Goal: Task Accomplishment & Management: Manage account settings

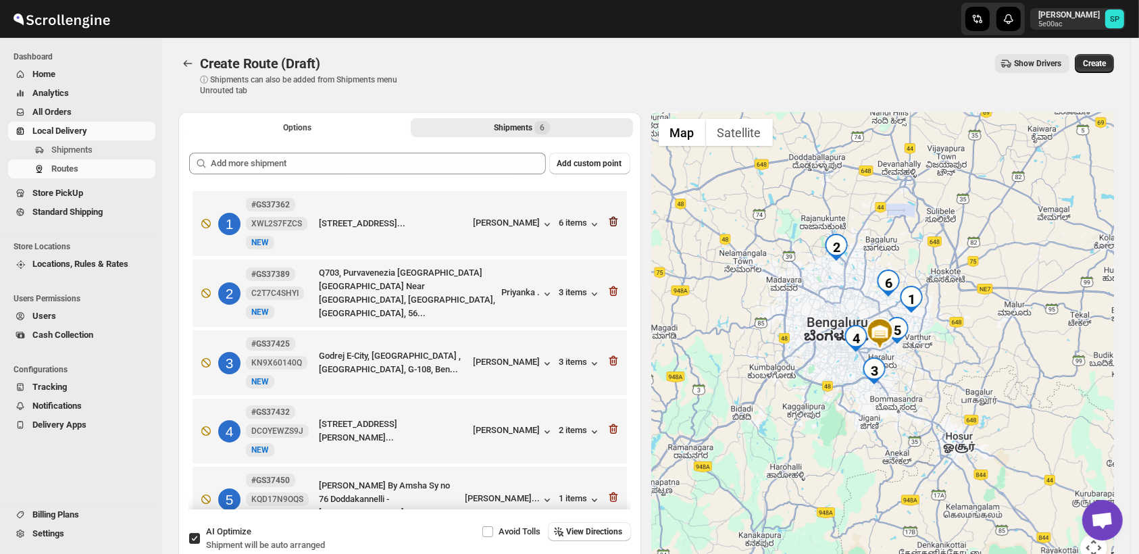
click at [607, 221] on icon "button" at bounding box center [614, 222] width 14 height 14
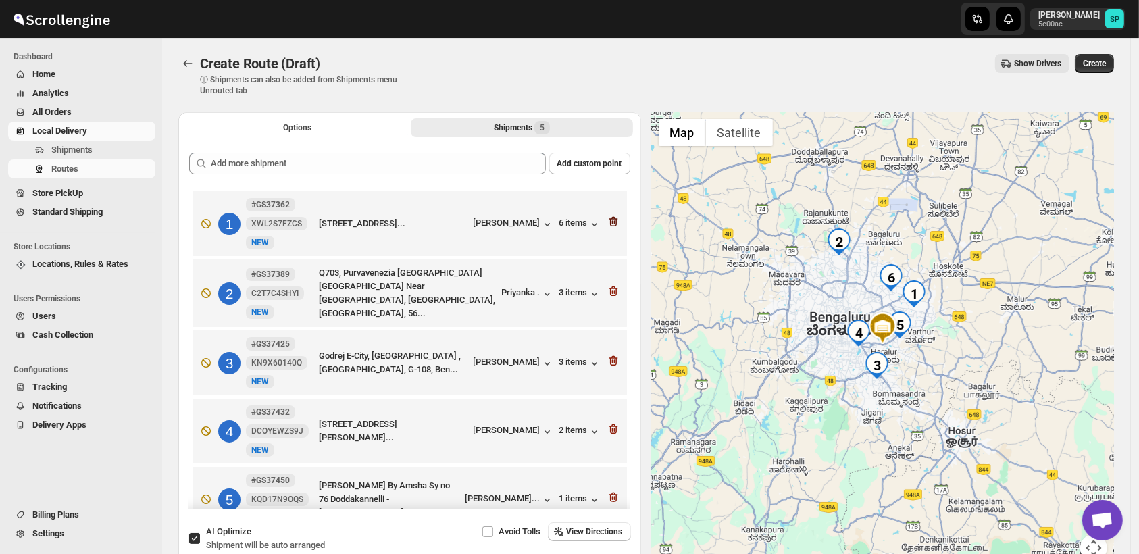
click at [607, 284] on icon "button" at bounding box center [614, 291] width 14 height 14
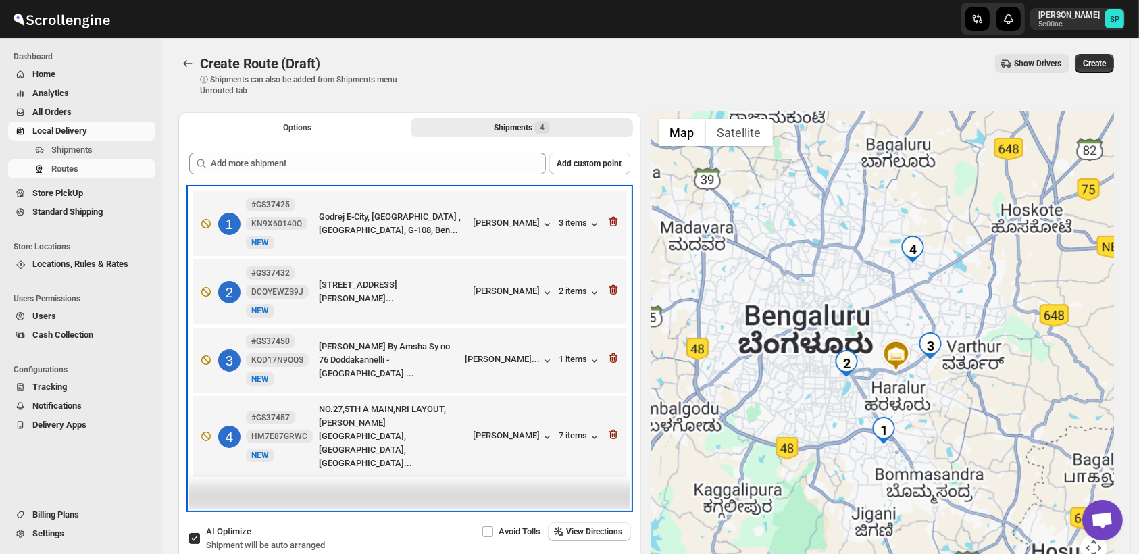
click at [607, 221] on div "1 #GS37425 KN9X60140Q New NEW Godrej E-City, [GEOGRAPHIC_DATA], G-108, Ben... […" at bounding box center [407, 221] width 426 height 57
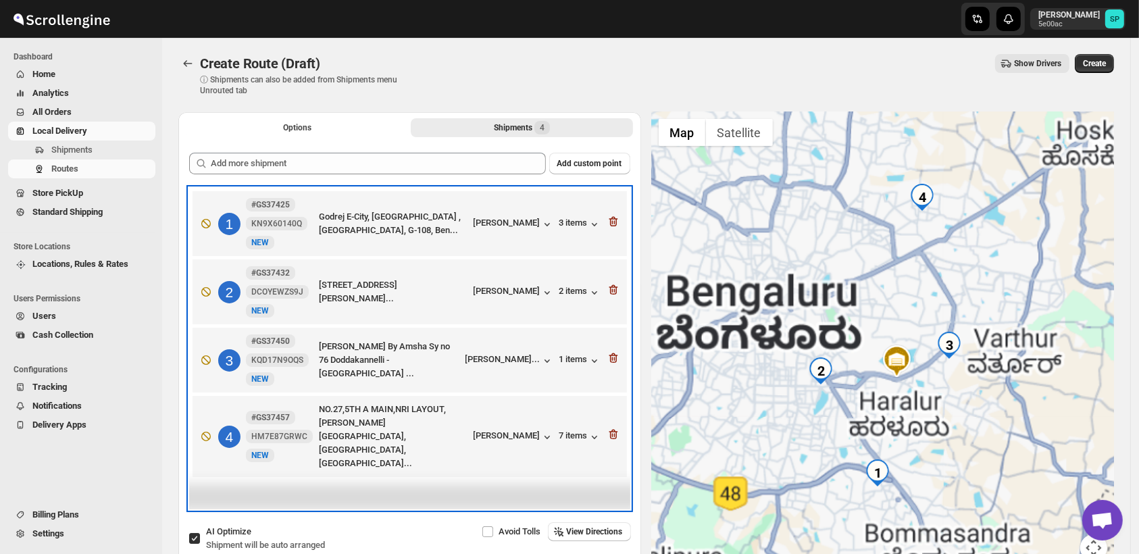
click at [607, 221] on div "1 #GS37425 KN9X60140Q New NEW Godrej E-City, [GEOGRAPHIC_DATA], G-108, Ben... […" at bounding box center [407, 221] width 426 height 57
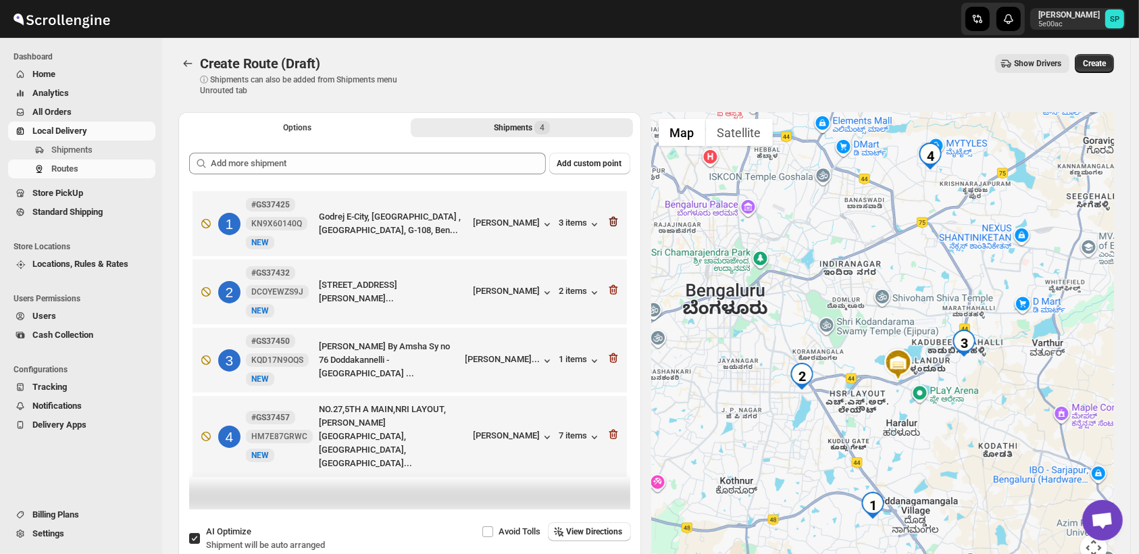
click at [616, 220] on icon "button" at bounding box center [614, 222] width 14 height 14
click at [616, 283] on icon "button" at bounding box center [614, 290] width 14 height 14
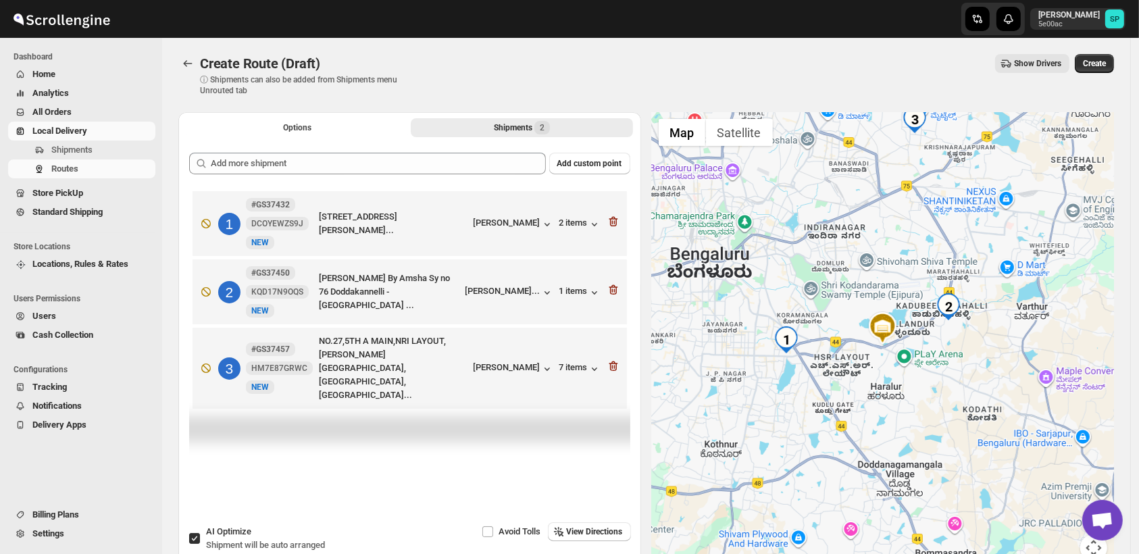
click at [616, 283] on icon "button" at bounding box center [614, 290] width 14 height 14
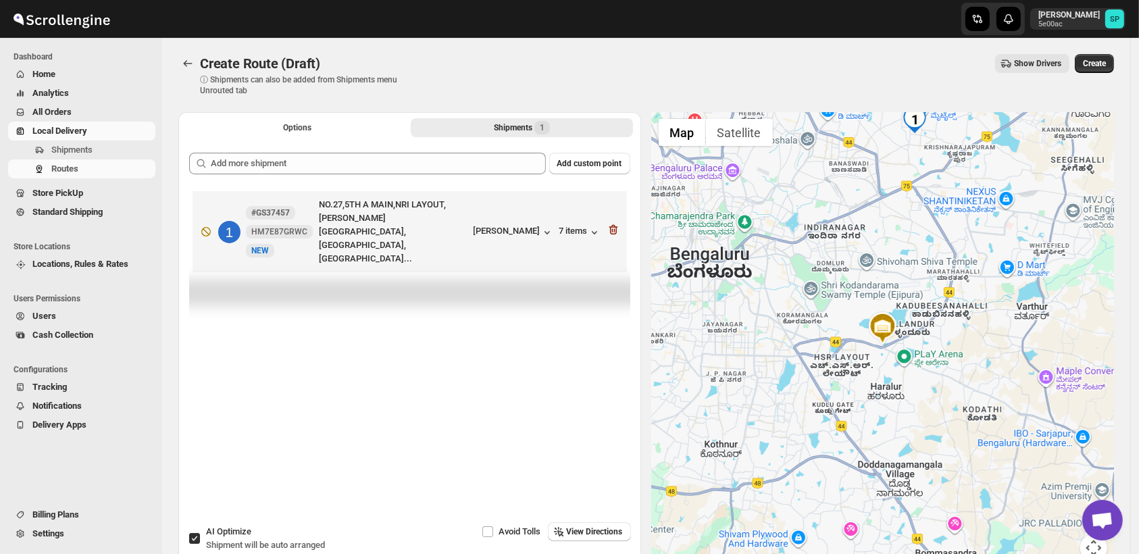
click at [616, 223] on icon "button" at bounding box center [614, 230] width 14 height 14
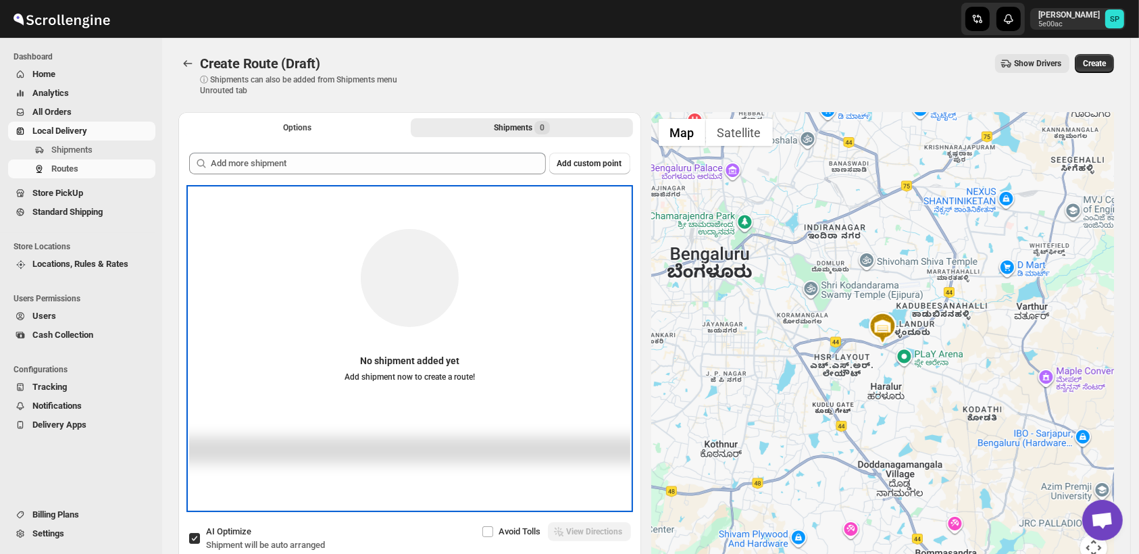
click at [616, 220] on div "No shipment added yet Add shipment now to create a route!" at bounding box center [409, 297] width 441 height 192
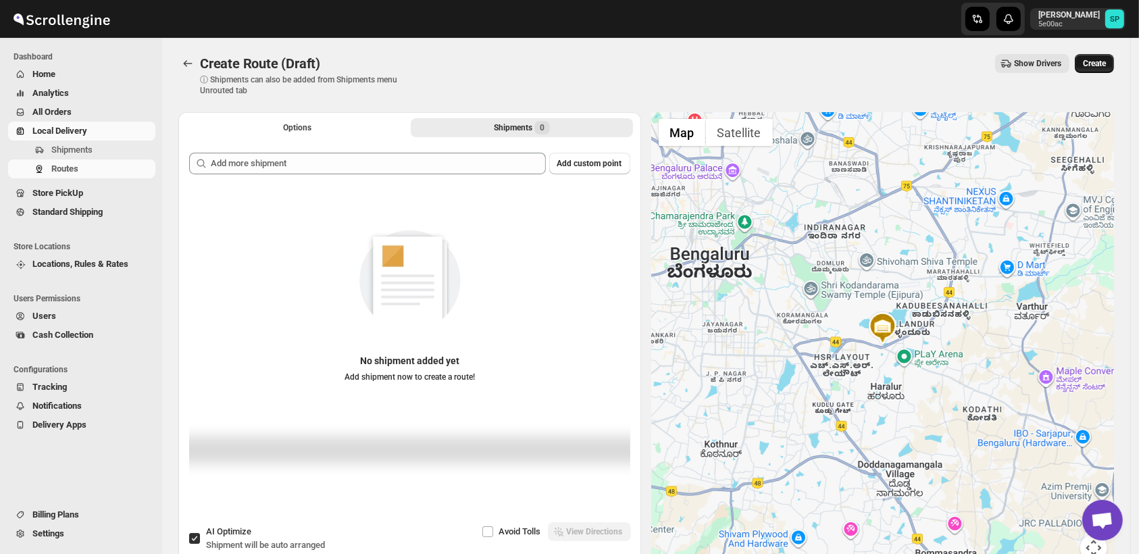
click at [1095, 69] on button "Create" at bounding box center [1094, 63] width 39 height 19
click at [89, 151] on span "Shipments" at bounding box center [71, 150] width 41 height 10
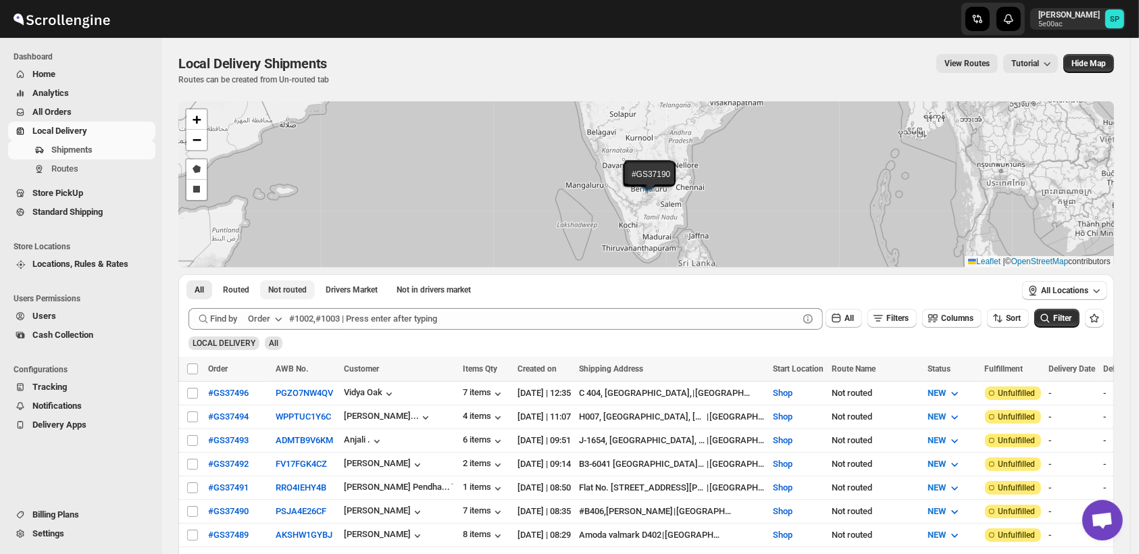
click at [274, 295] on span "Not routed" at bounding box center [287, 289] width 39 height 11
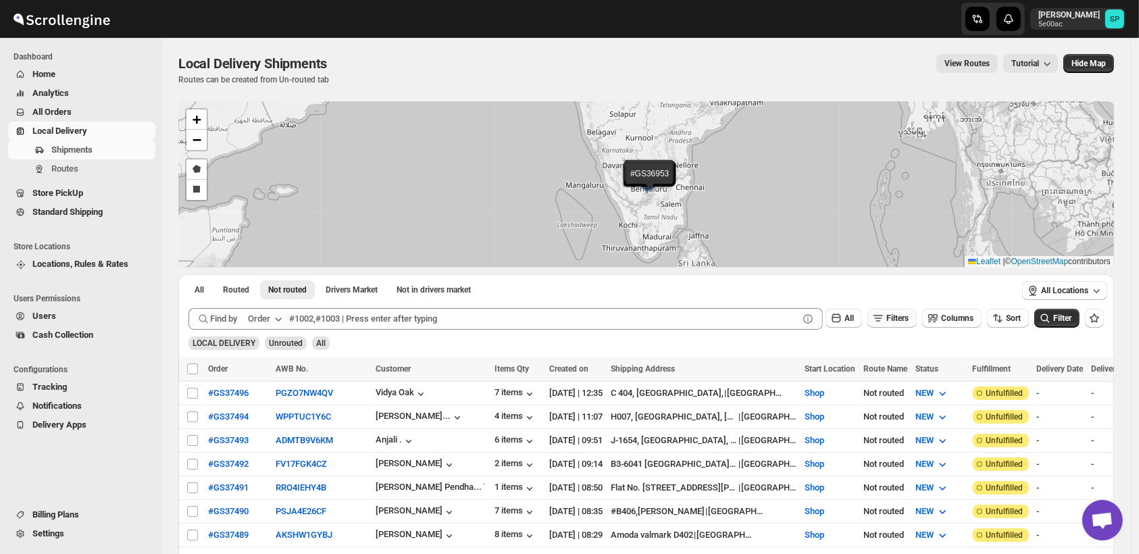
click at [885, 316] on icon "button" at bounding box center [879, 319] width 14 height 14
click at [892, 370] on span "Add Filter" at bounding box center [904, 371] width 35 height 11
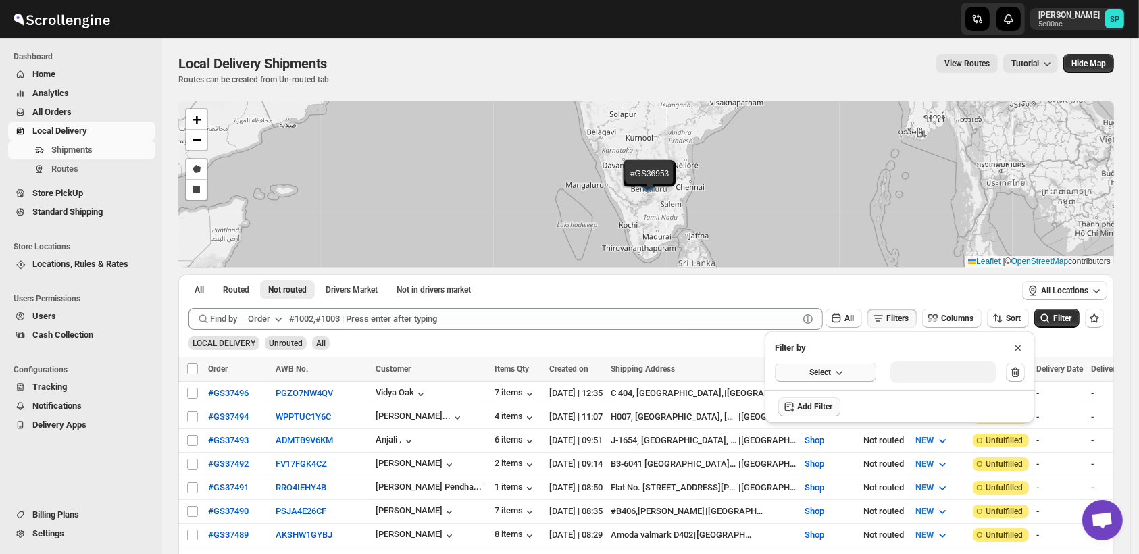
click at [804, 375] on button "Select" at bounding box center [825, 372] width 101 height 19
click at [816, 500] on div "Fulfillment Status" at bounding box center [816, 498] width 67 height 14
click at [942, 372] on div "Select value" at bounding box center [933, 371] width 68 height 11
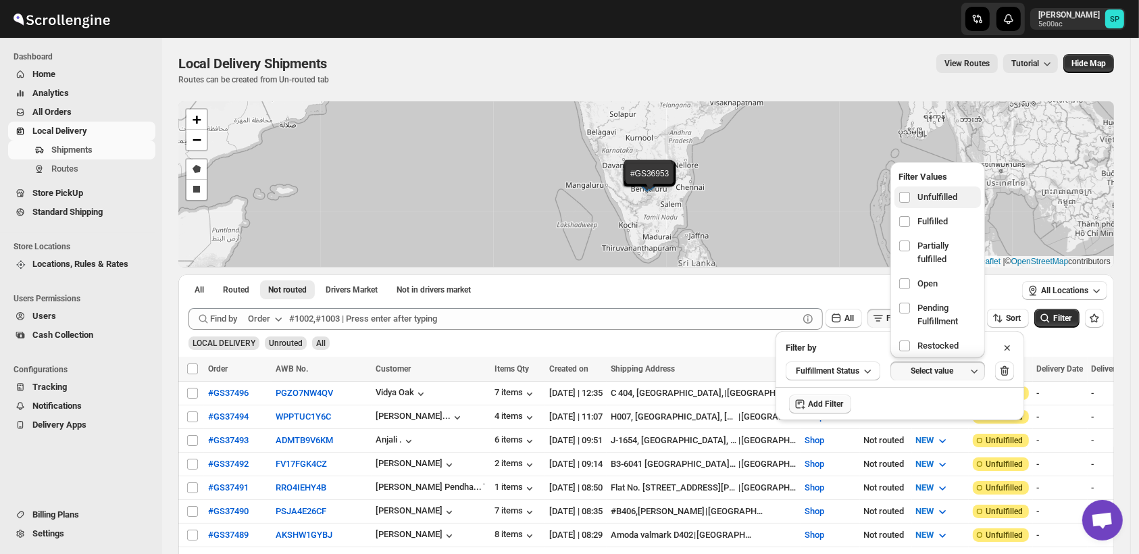
click at [930, 191] on span "Unfulfilled" at bounding box center [938, 198] width 40 height 14
click at [910, 192] on input "checkbox" at bounding box center [904, 197] width 11 height 11
checkbox input "true"
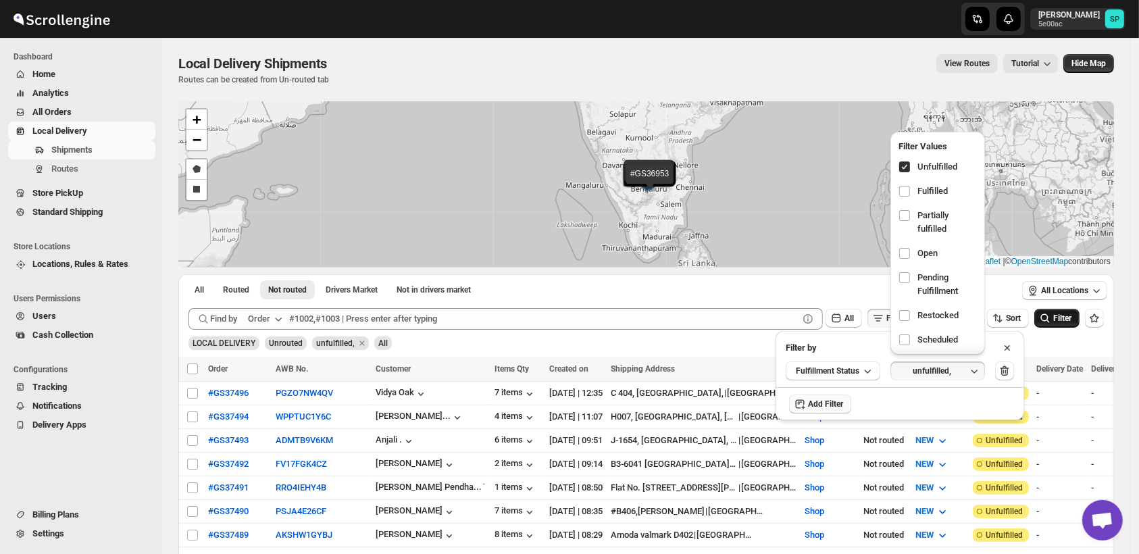
click at [1052, 316] on icon "submit" at bounding box center [1046, 319] width 14 height 14
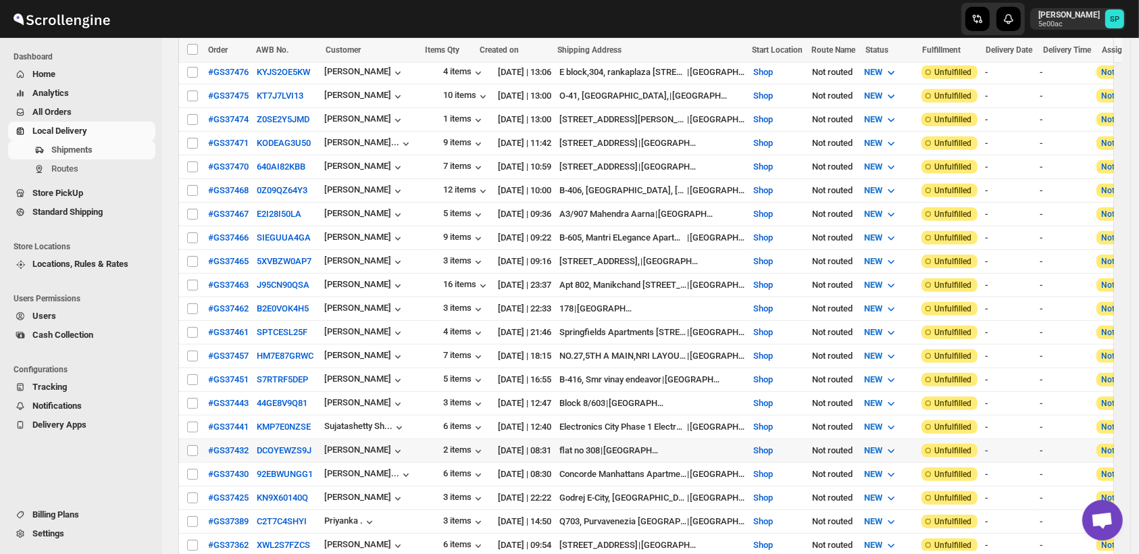
scroll to position [826, 0]
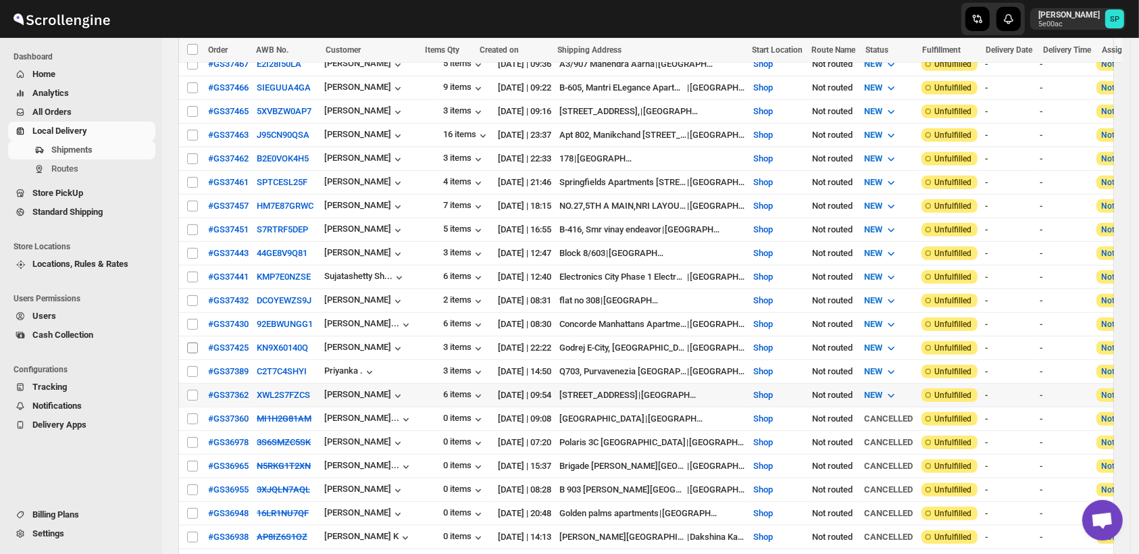
click at [192, 390] on input "Select shipment" at bounding box center [192, 395] width 11 height 11
checkbox input "true"
click at [191, 366] on input "Select shipment" at bounding box center [192, 371] width 11 height 11
checkbox input "true"
click at [189, 343] on input "Select shipment" at bounding box center [192, 348] width 11 height 11
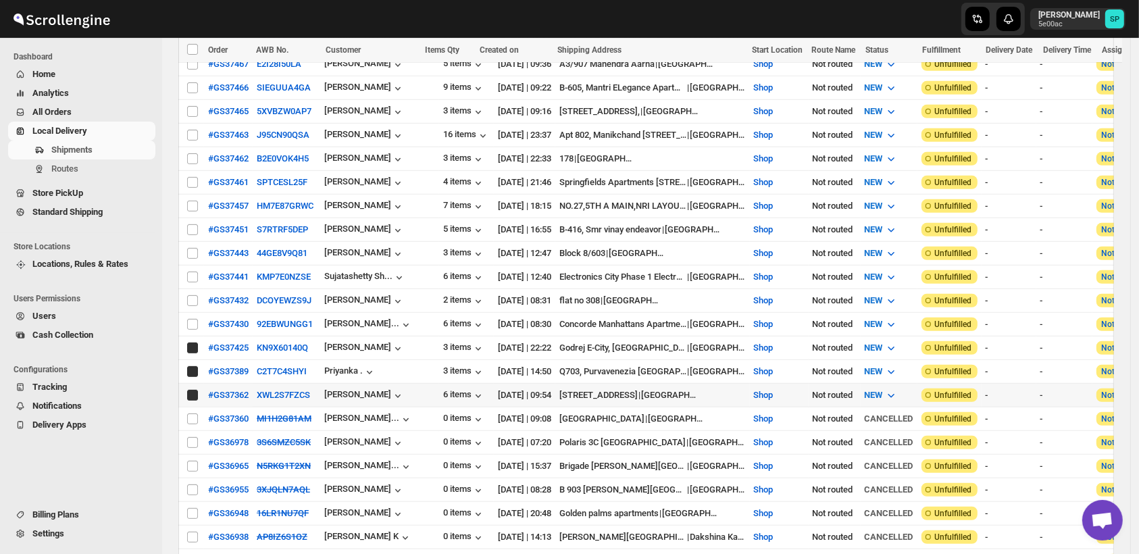
checkbox input "true"
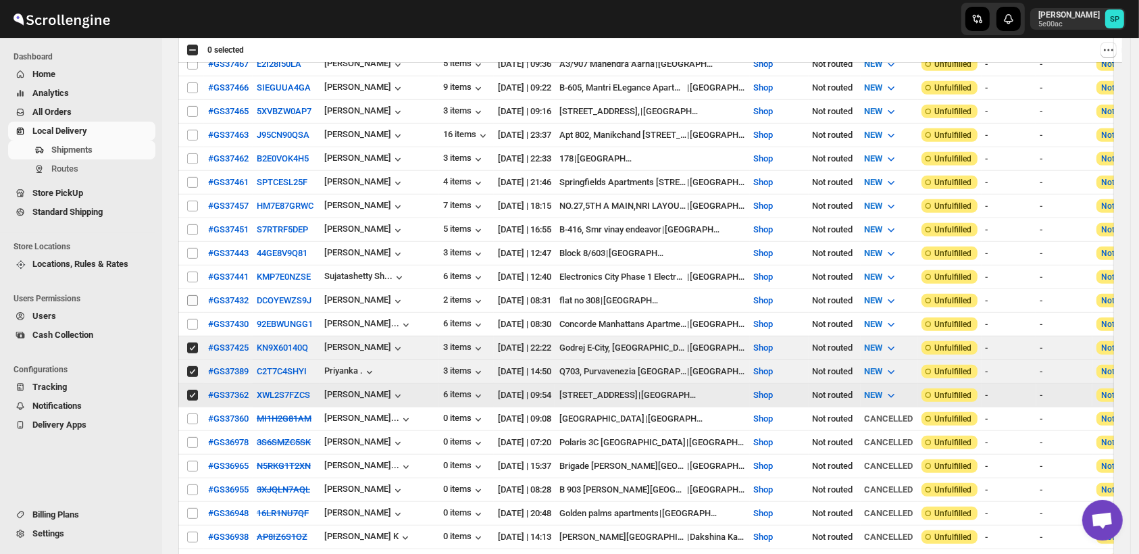
click at [191, 319] on input "Select shipment" at bounding box center [192, 324] width 11 height 11
checkbox input "true"
click at [194, 295] on input "Select shipment" at bounding box center [192, 300] width 11 height 11
checkbox input "true"
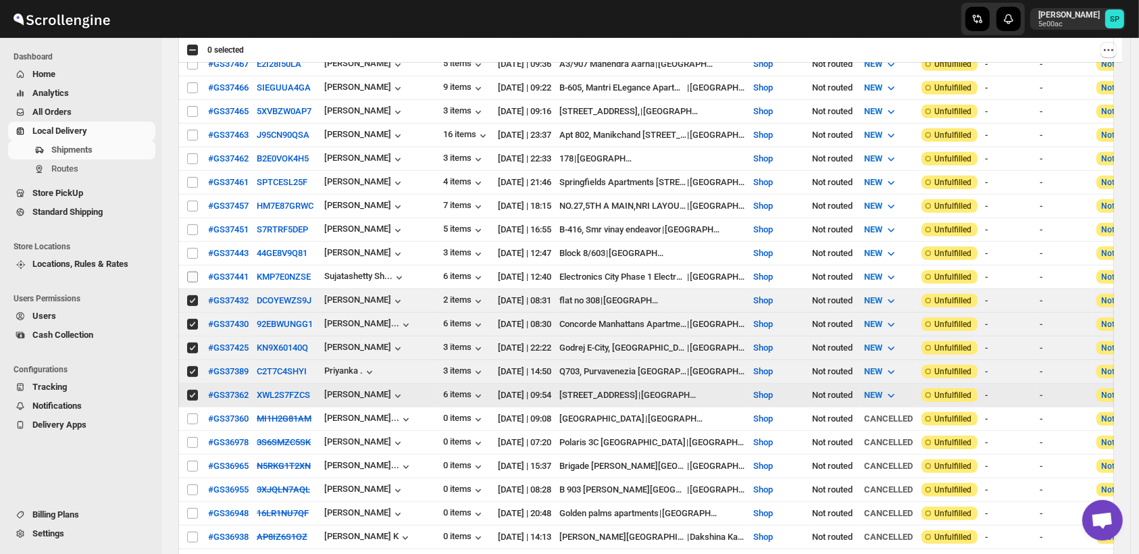
click at [197, 272] on input "Select shipment" at bounding box center [192, 277] width 11 height 11
checkbox input "true"
click at [192, 248] on input "Select shipment" at bounding box center [192, 253] width 11 height 11
checkbox input "true"
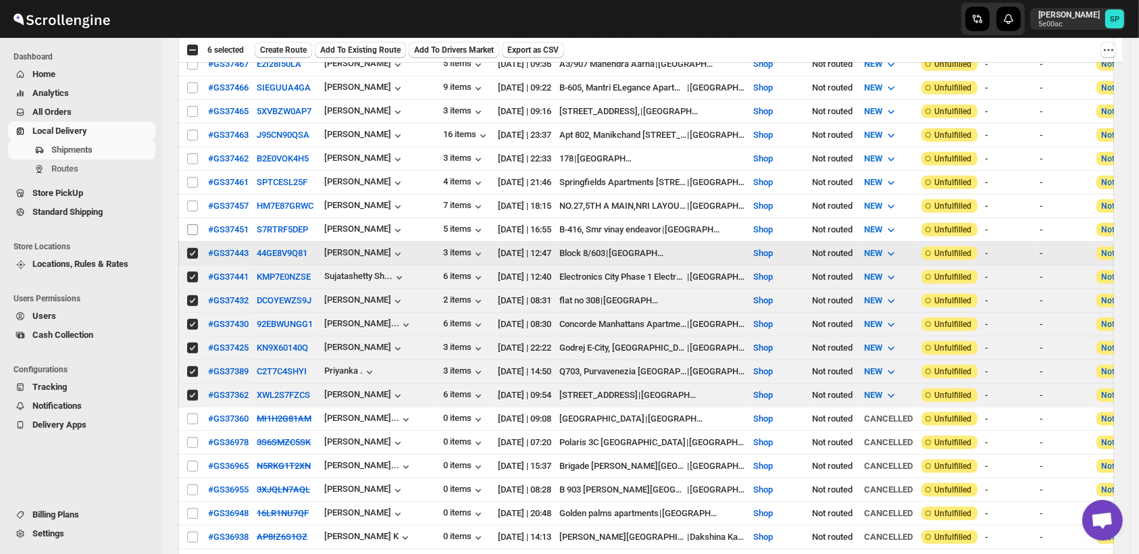
click at [191, 224] on input "Select shipment" at bounding box center [192, 229] width 11 height 11
checkbox input "true"
click at [191, 201] on input "Select shipment" at bounding box center [192, 206] width 11 height 11
checkbox input "true"
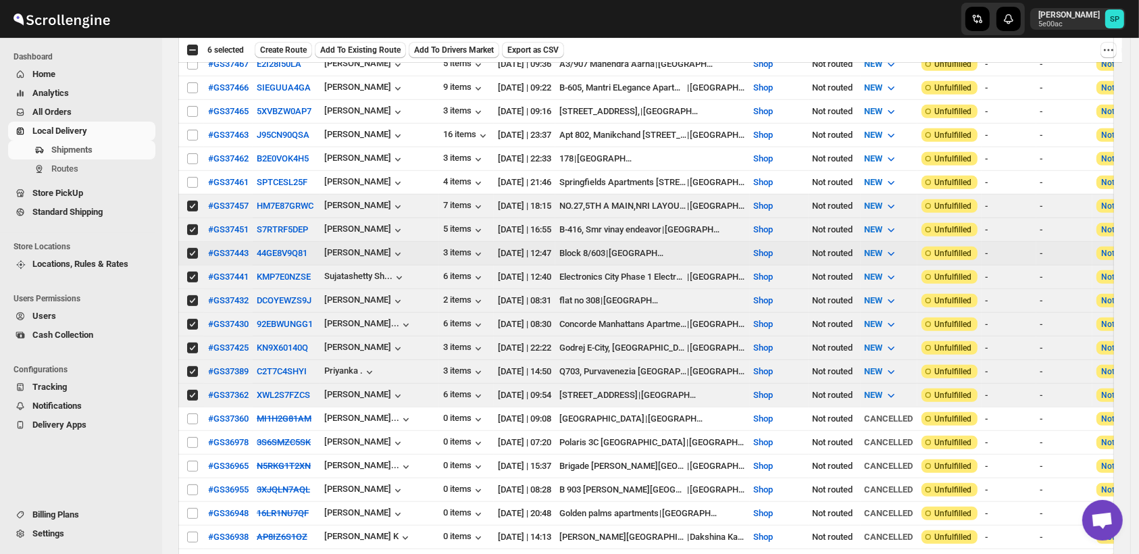
click at [191, 171] on td "Select shipment" at bounding box center [191, 183] width 26 height 24
click at [193, 147] on td "Select shipment" at bounding box center [191, 159] width 26 height 24
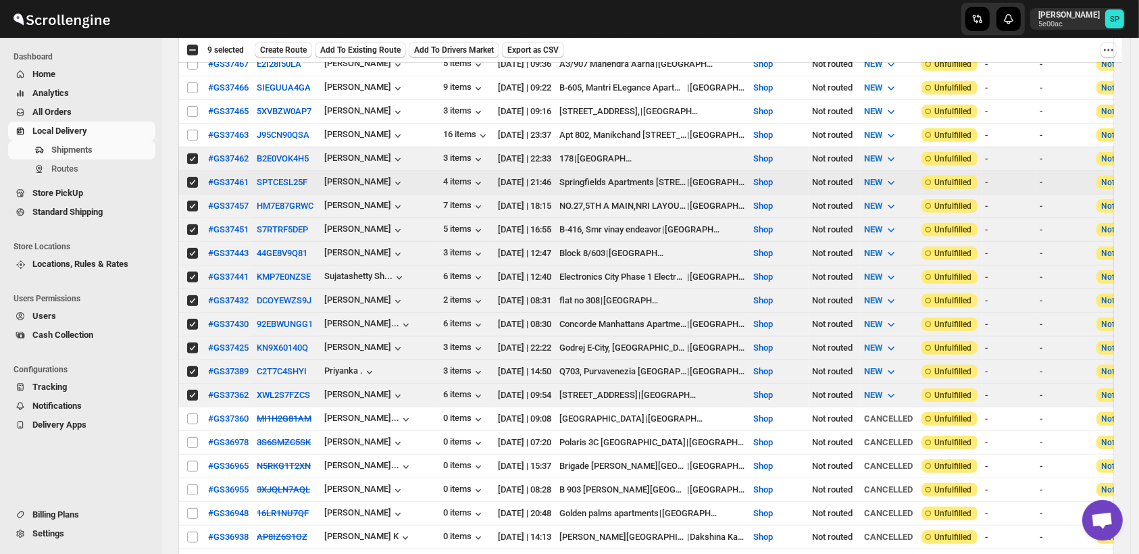
checkbox input "true"
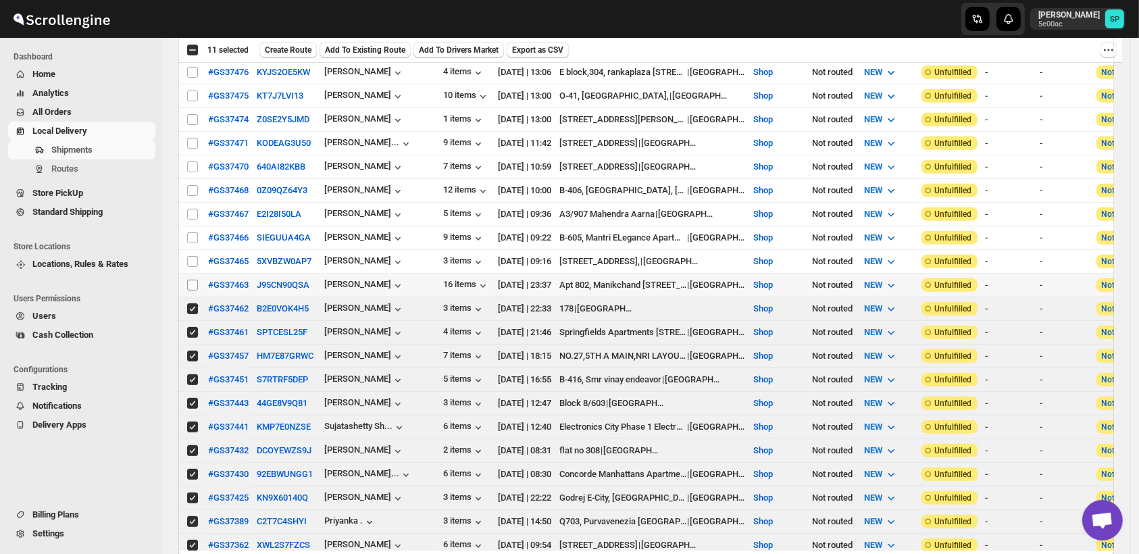
click at [189, 280] on input "Select shipment" at bounding box center [192, 285] width 11 height 11
checkbox input "true"
click at [193, 256] on input "Select shipment" at bounding box center [192, 261] width 11 height 11
checkbox input "true"
click at [193, 232] on input "Select shipment" at bounding box center [192, 237] width 11 height 11
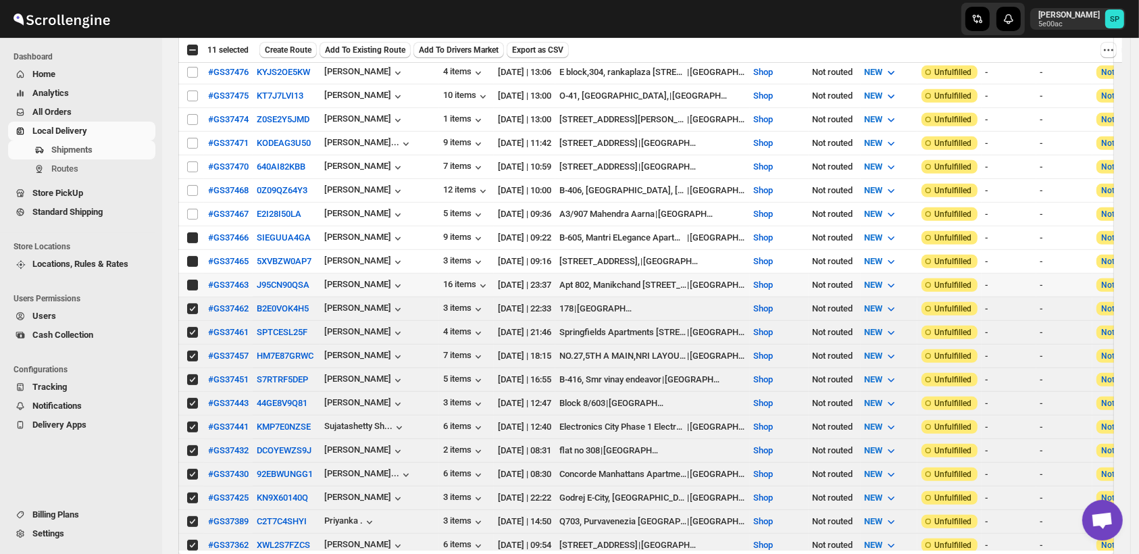
checkbox input "true"
click at [193, 209] on input "Select shipment" at bounding box center [192, 214] width 11 height 11
checkbox input "true"
click at [195, 185] on input "Select shipment" at bounding box center [192, 190] width 11 height 11
checkbox input "true"
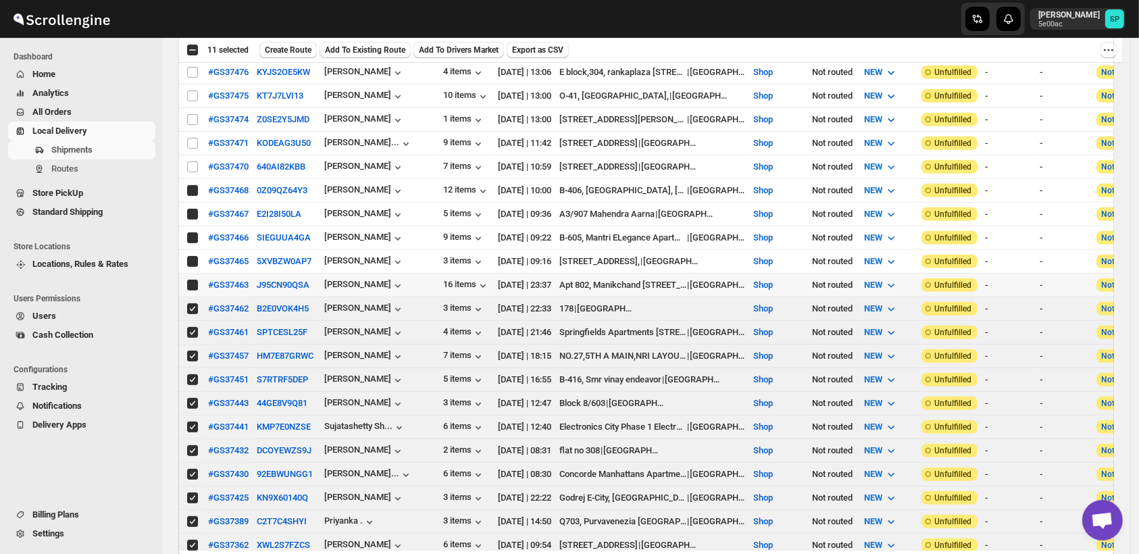
click at [191, 138] on td "Select shipment" at bounding box center [191, 144] width 26 height 24
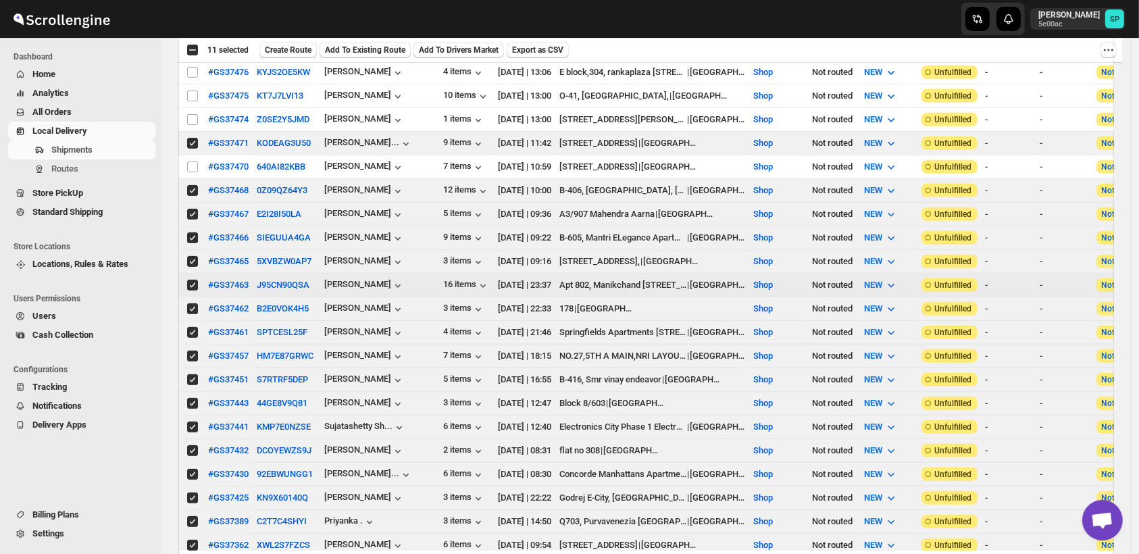
checkbox input "true"
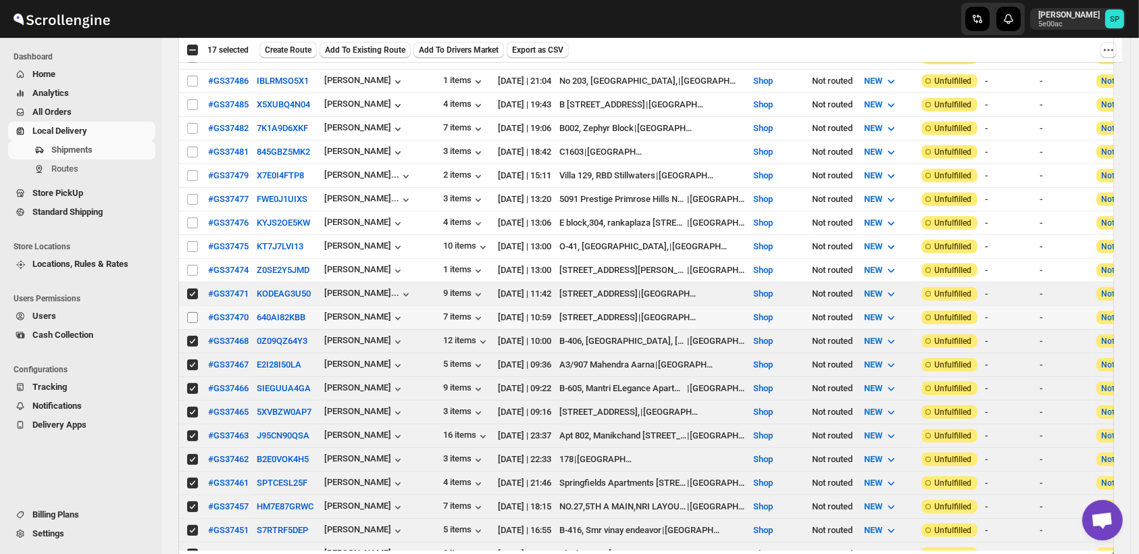
click at [190, 312] on input "Select shipment" at bounding box center [192, 317] width 11 height 11
checkbox input "true"
click at [193, 265] on input "Select shipment" at bounding box center [192, 270] width 11 height 11
checkbox input "true"
click at [193, 241] on input "Select shipment" at bounding box center [192, 246] width 11 height 11
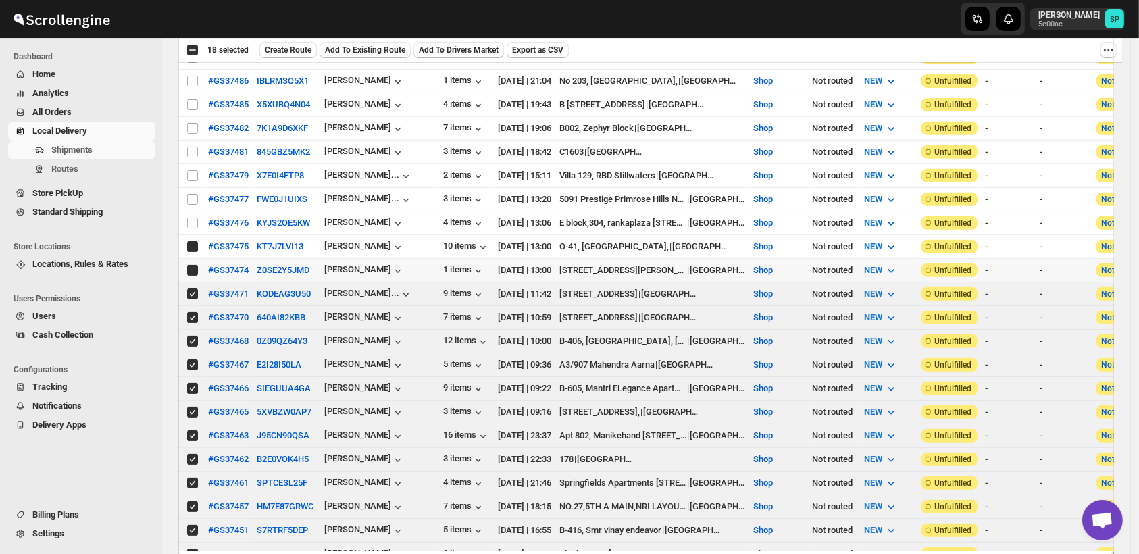
checkbox input "true"
click at [193, 212] on td "Select shipment" at bounding box center [191, 224] width 26 height 24
checkbox input "true"
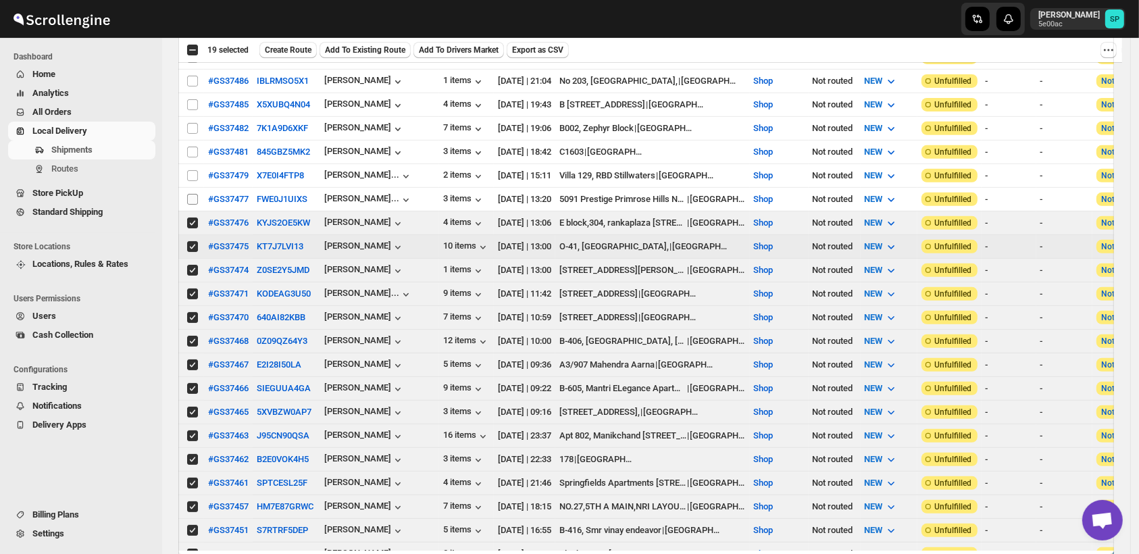
click at [192, 193] on span at bounding box center [193, 199] width 12 height 12
click at [192, 194] on input "Select shipment" at bounding box center [192, 199] width 11 height 11
checkbox input "false"
click at [190, 170] on input "Select shipment" at bounding box center [192, 175] width 11 height 11
checkbox input "true"
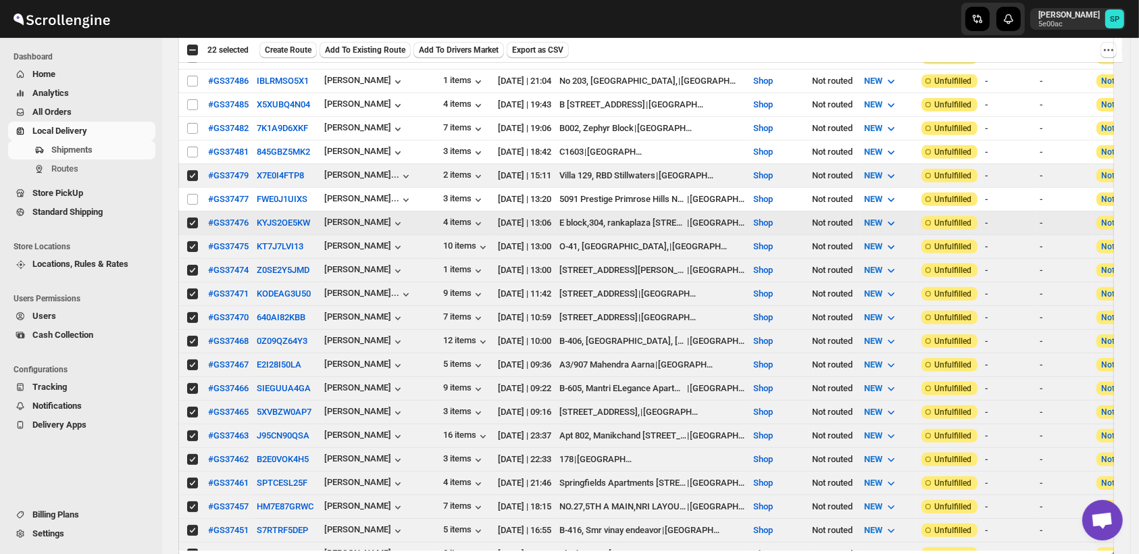
scroll to position [375, 0]
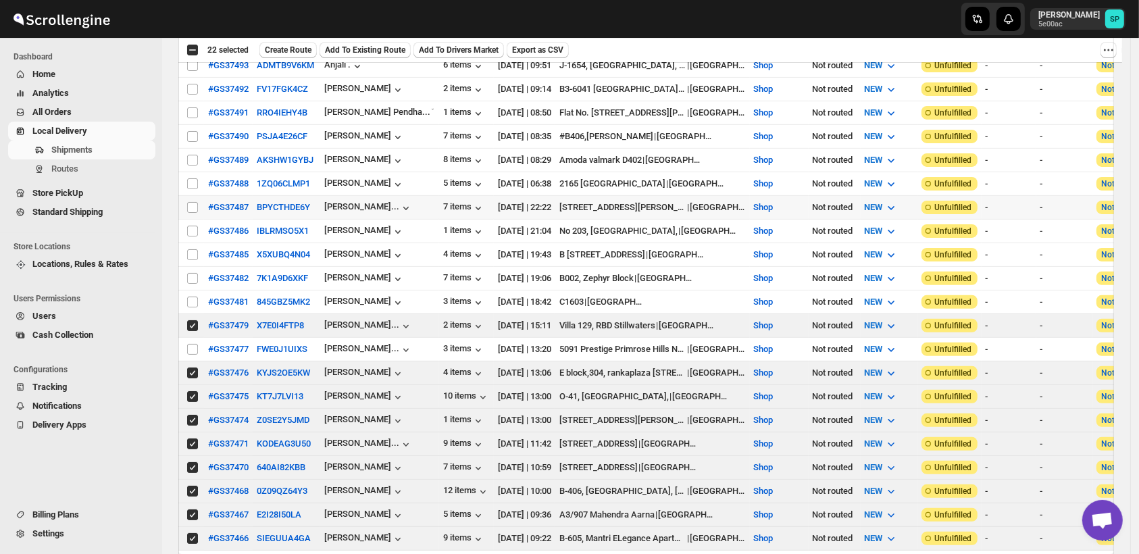
click at [194, 202] on input "Select shipment" at bounding box center [192, 207] width 11 height 11
checkbox input "true"
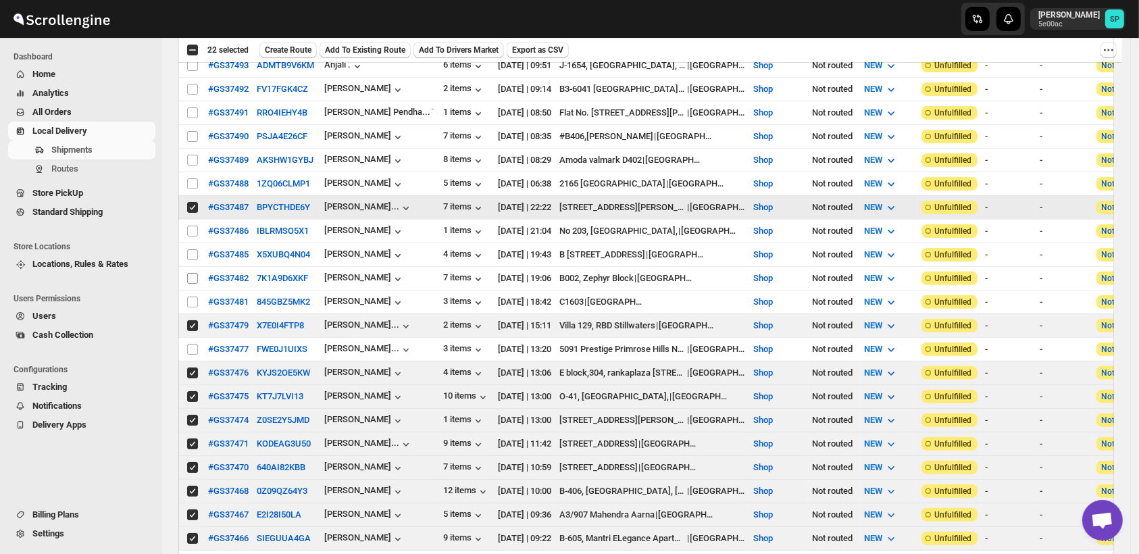
click at [192, 226] on input "Select shipment" at bounding box center [192, 231] width 11 height 11
checkbox input "true"
click at [193, 249] on input "Select shipment" at bounding box center [192, 254] width 11 height 11
checkbox input "true"
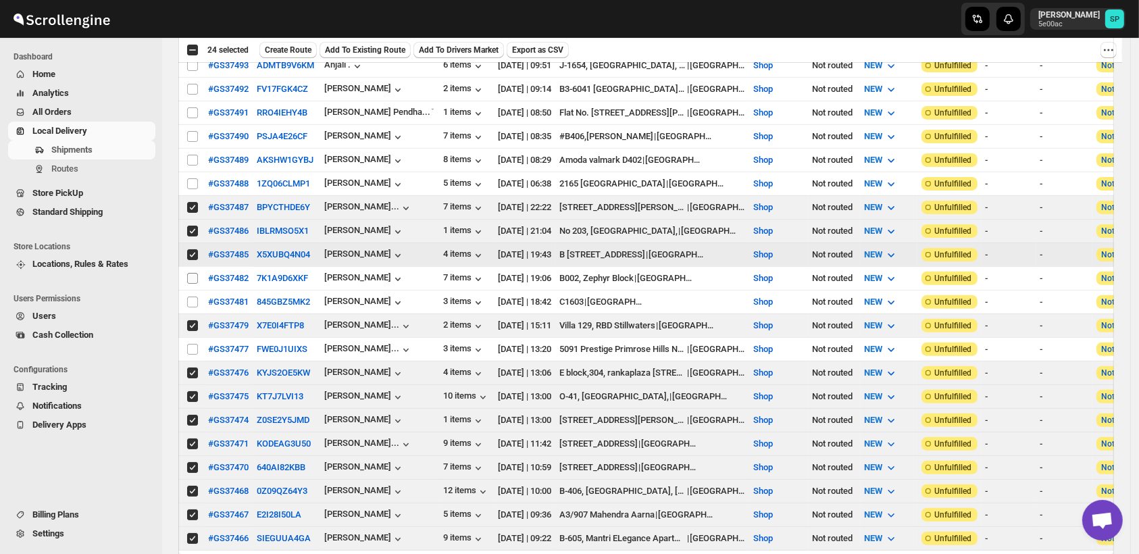
click at [193, 273] on input "Select shipment" at bounding box center [192, 278] width 11 height 11
checkbox input "true"
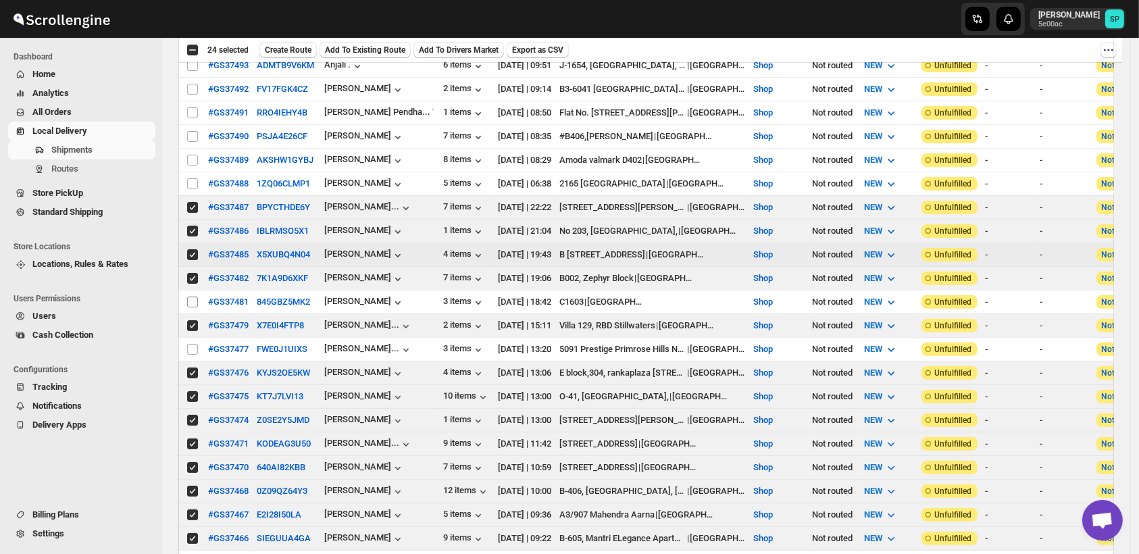
click at [195, 297] on input "Select shipment" at bounding box center [192, 302] width 11 height 11
checkbox input "true"
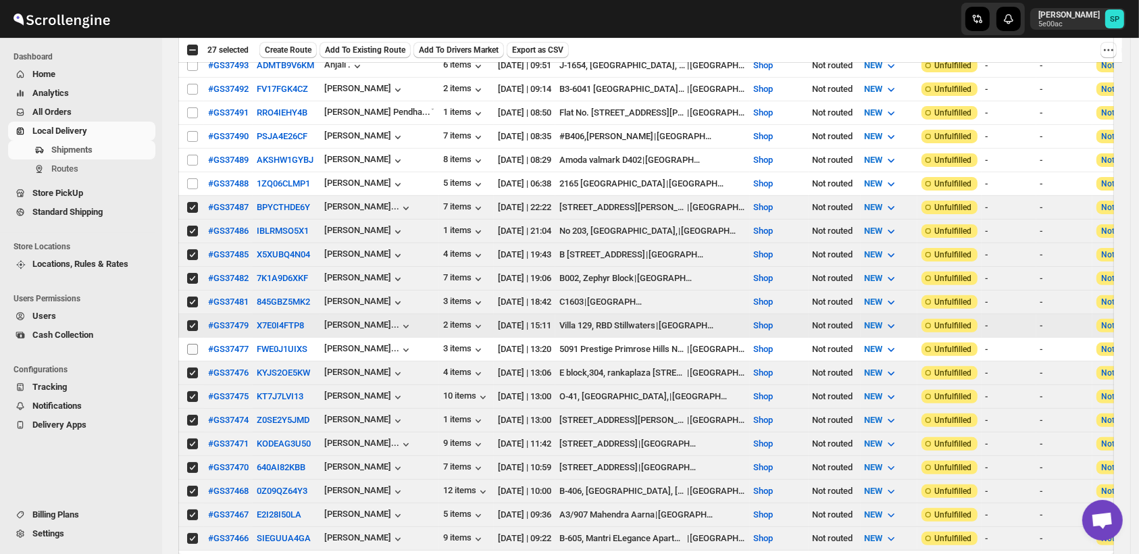
click at [195, 344] on input "Select shipment" at bounding box center [192, 349] width 11 height 11
checkbox input "true"
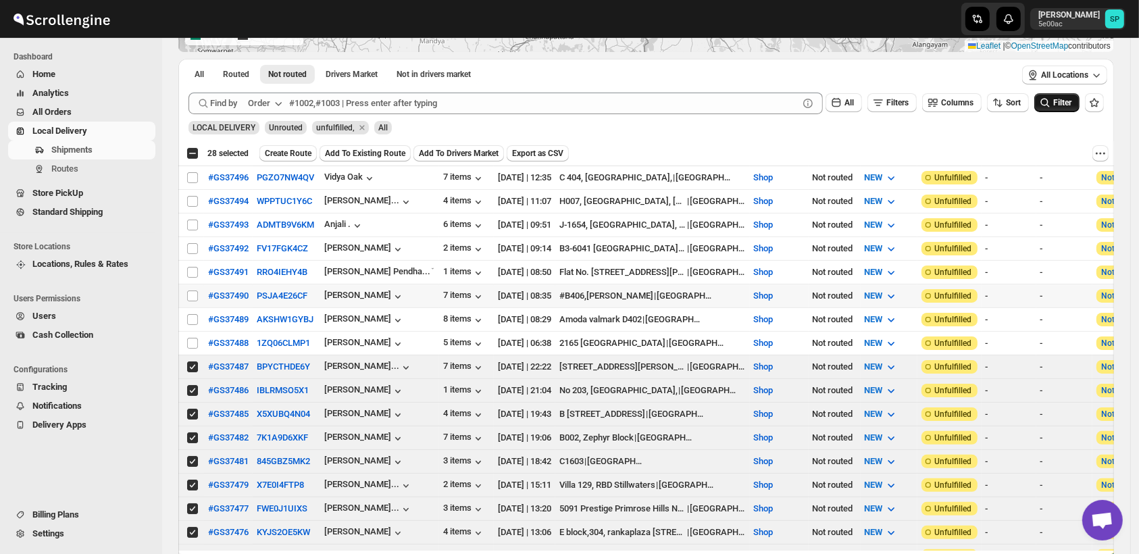
scroll to position [150, 0]
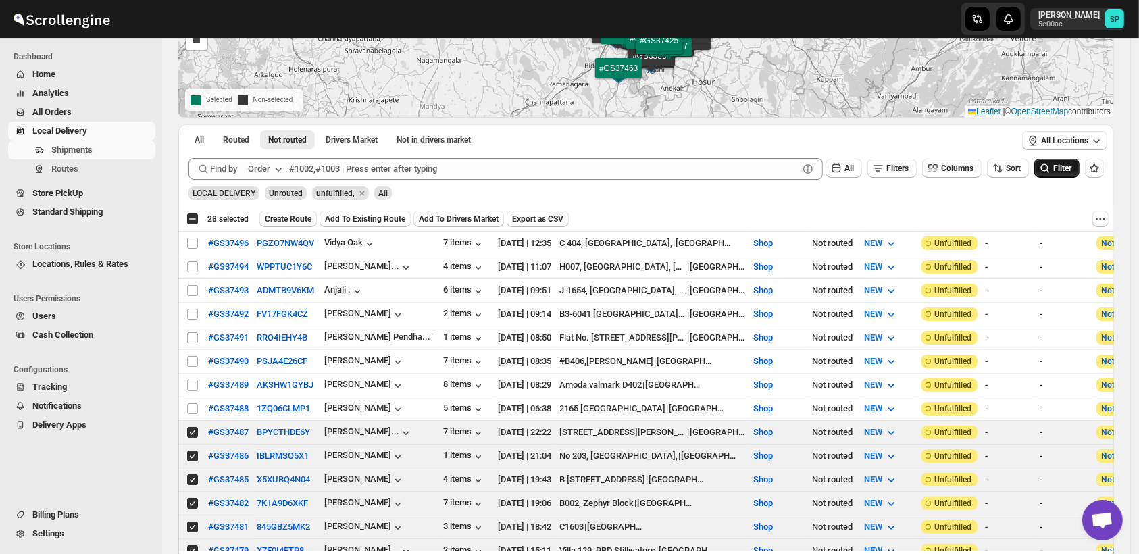
click at [278, 217] on span "Create Route" at bounding box center [288, 219] width 47 height 11
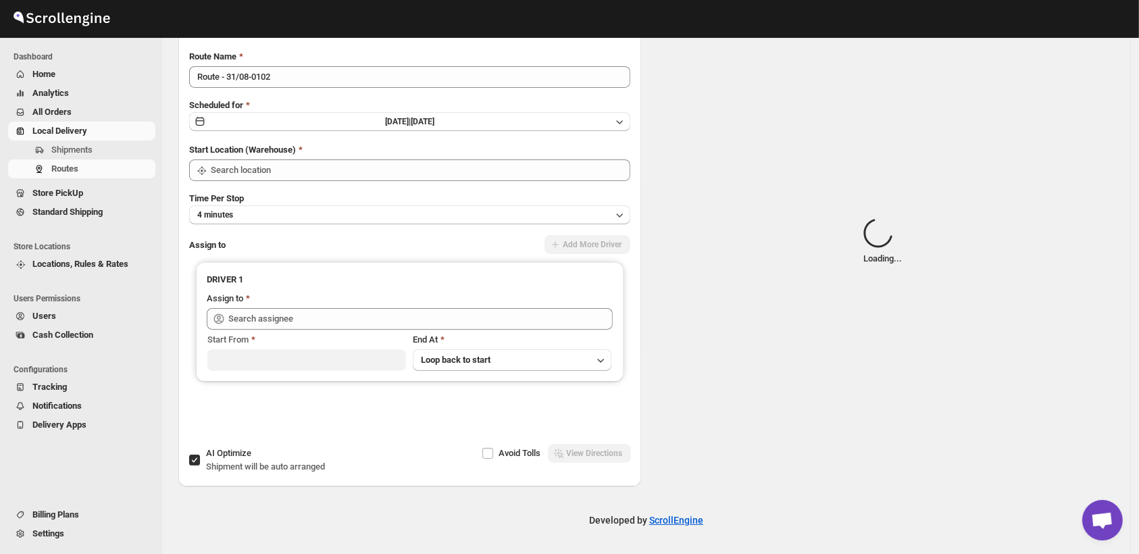
type input "Shop"
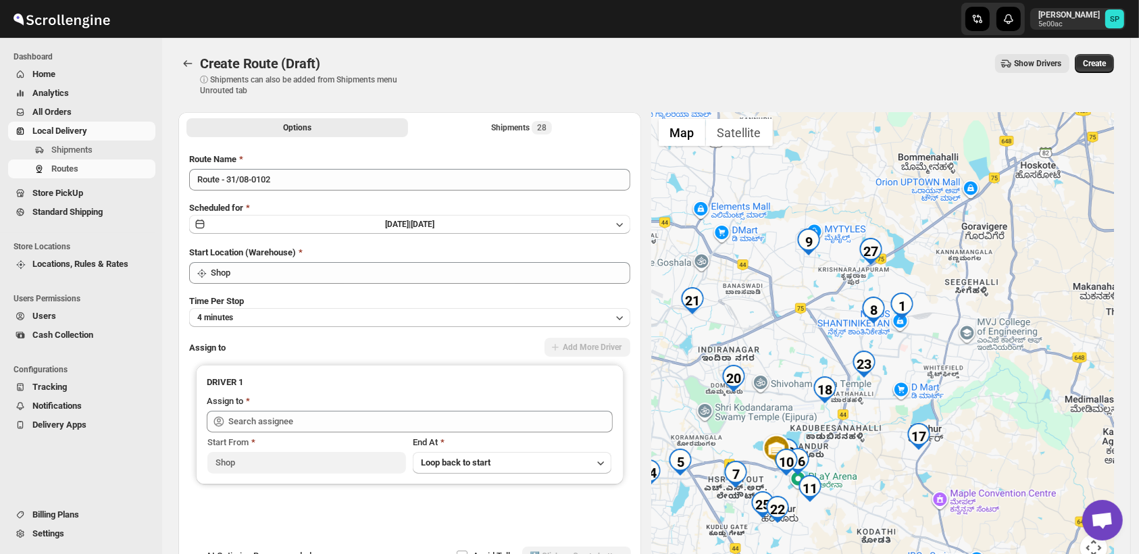
drag, startPoint x: 1022, startPoint y: 357, endPoint x: 928, endPoint y: 520, distance: 187.7
click at [928, 520] on div at bounding box center [883, 345] width 463 height 466
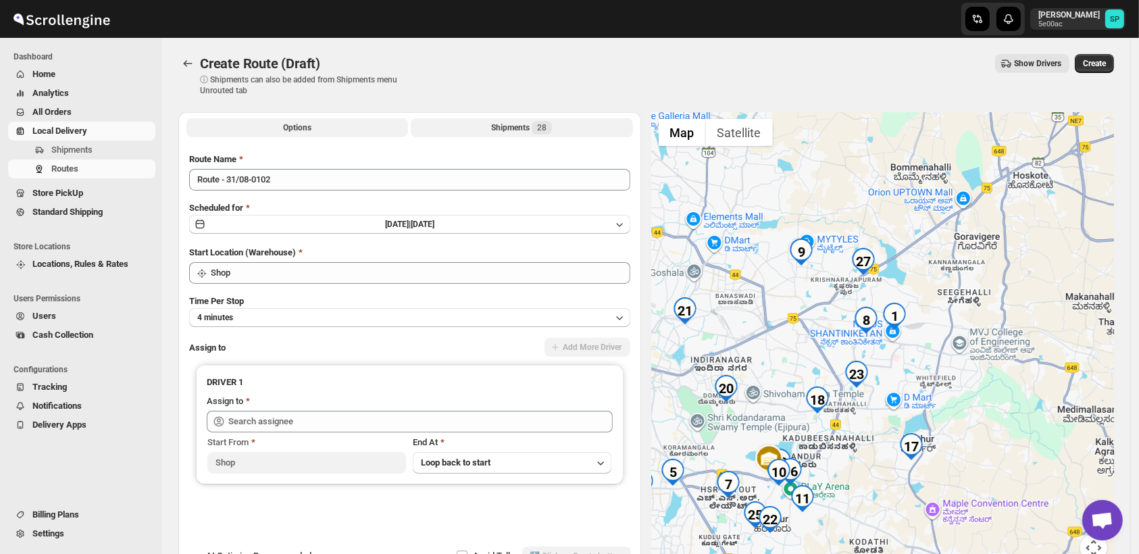
click at [530, 131] on div "Shipments 28" at bounding box center [521, 128] width 61 height 14
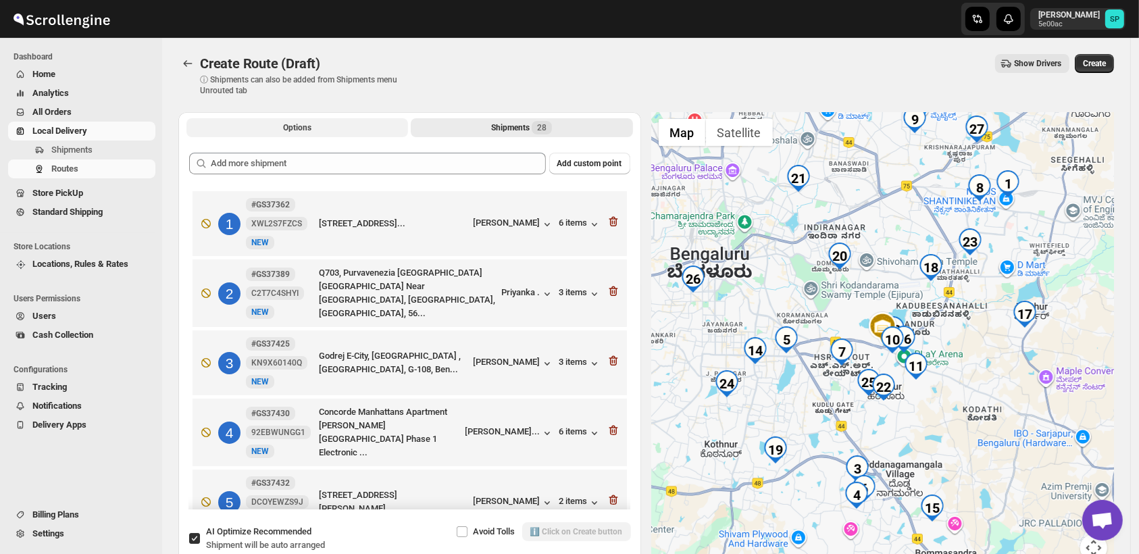
click at [339, 126] on button "Options" at bounding box center [298, 127] width 222 height 19
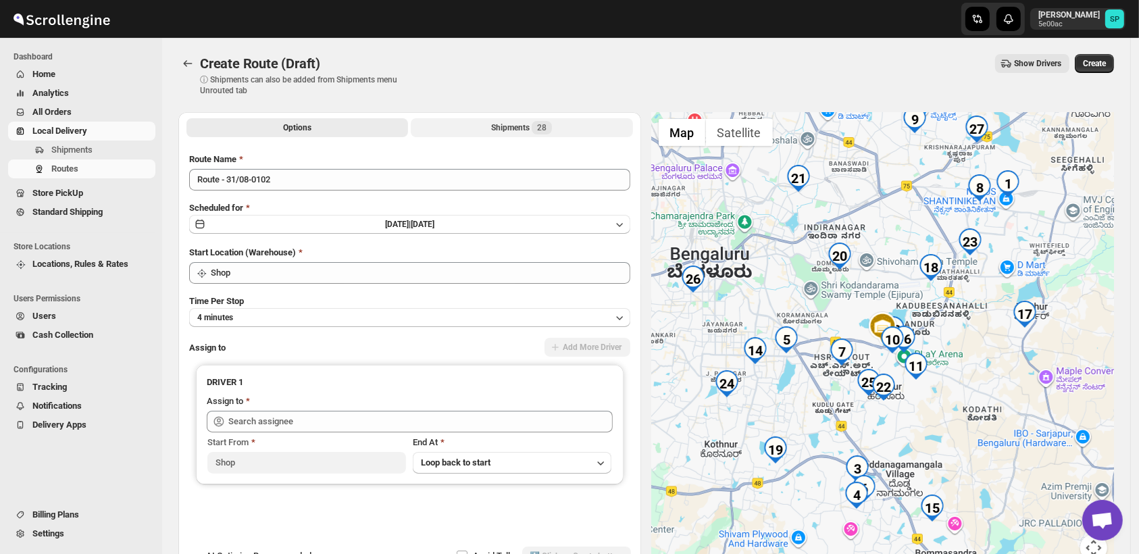
click at [470, 132] on button "Shipments 28" at bounding box center [522, 127] width 222 height 19
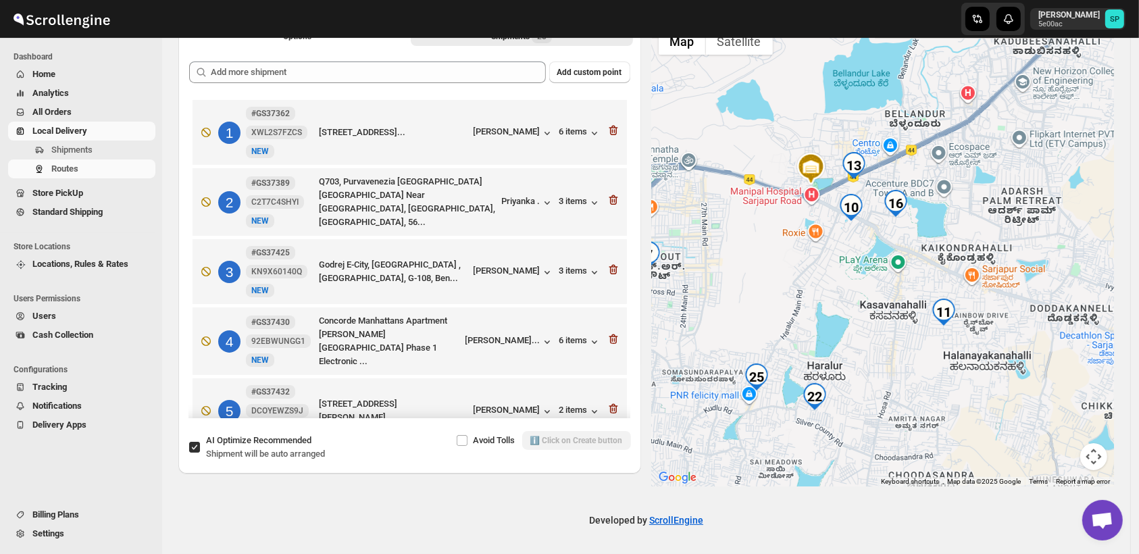
drag, startPoint x: 780, startPoint y: 213, endPoint x: 813, endPoint y: 294, distance: 87.3
click at [813, 294] on div at bounding box center [883, 254] width 463 height 466
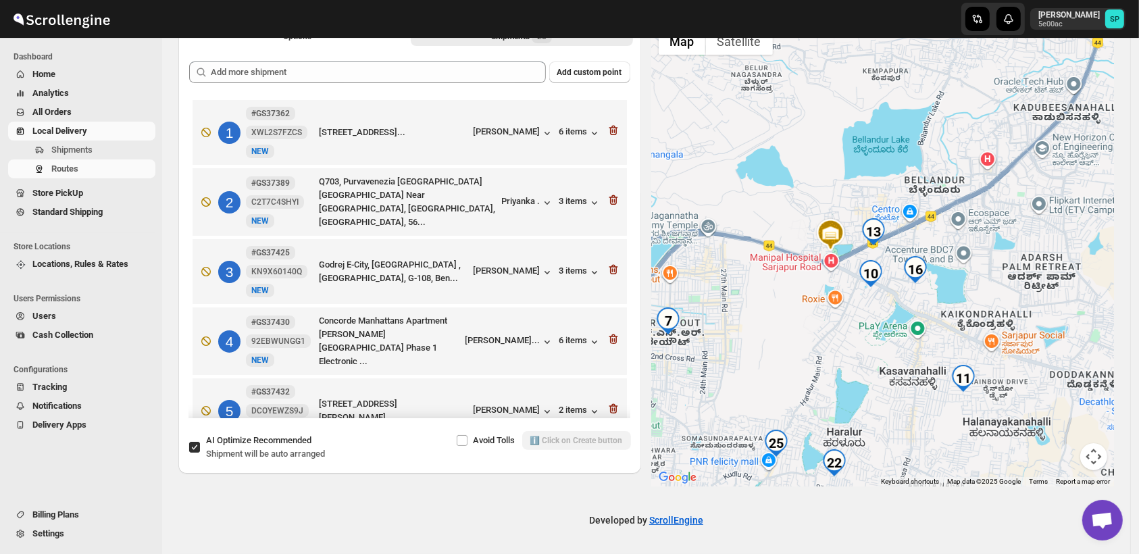
drag, startPoint x: 851, startPoint y: 229, endPoint x: 887, endPoint y: 389, distance: 164.1
click at [887, 389] on div at bounding box center [883, 254] width 463 height 466
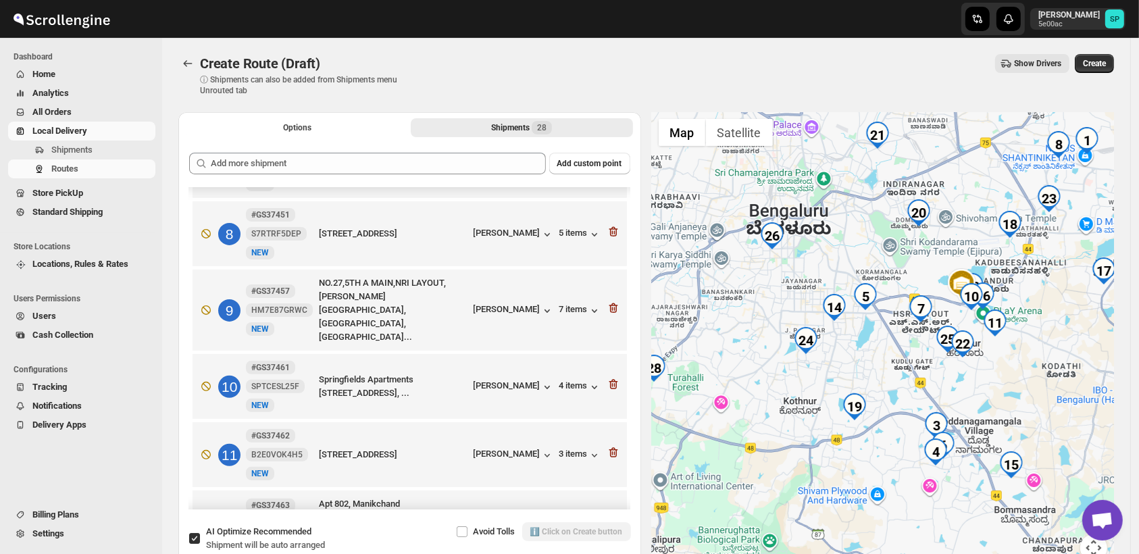
scroll to position [450, 0]
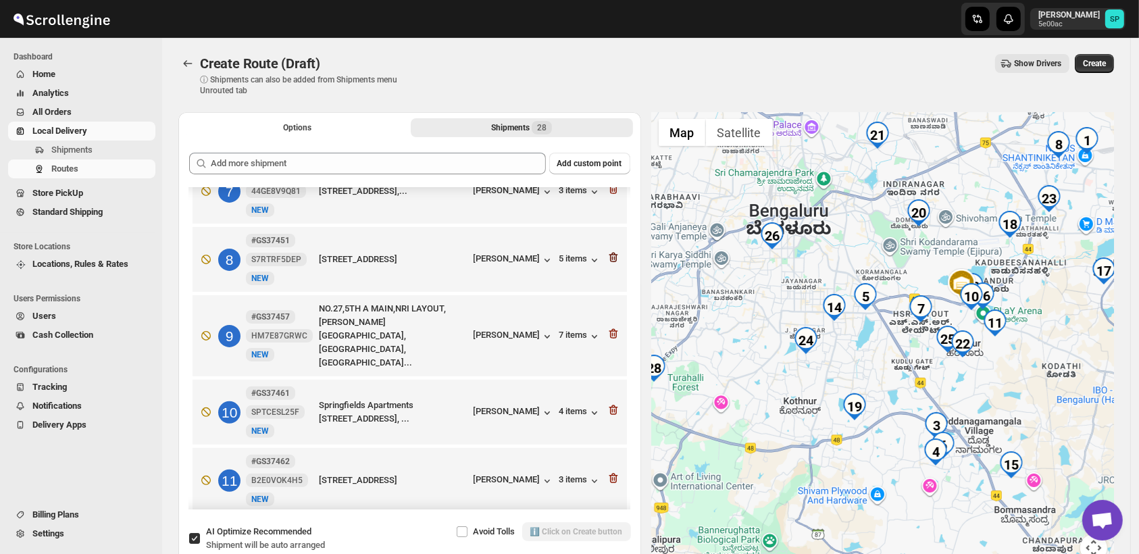
click at [609, 251] on icon "button" at bounding box center [614, 258] width 14 height 14
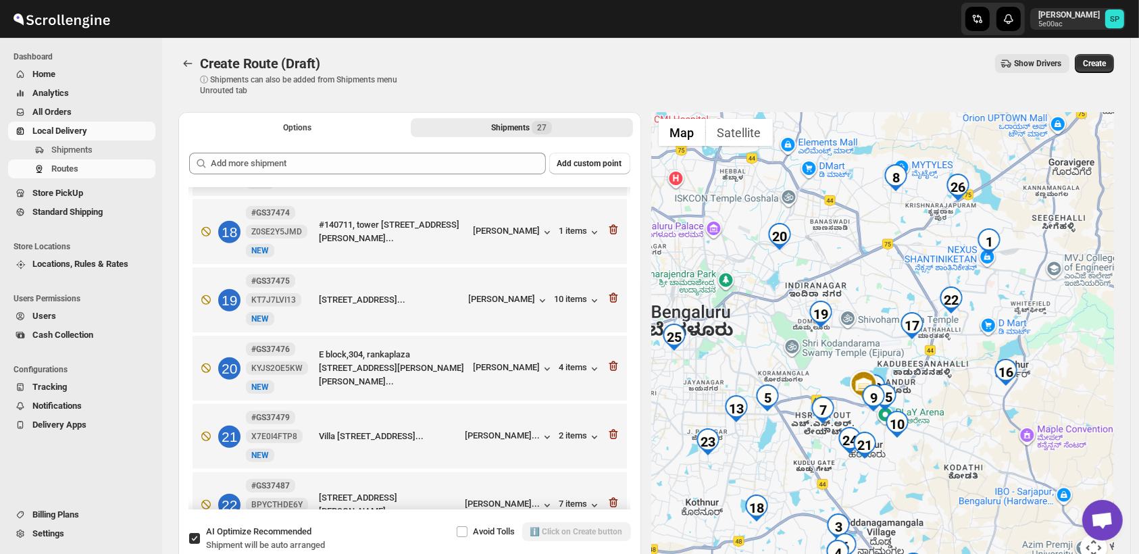
scroll to position [1051, 0]
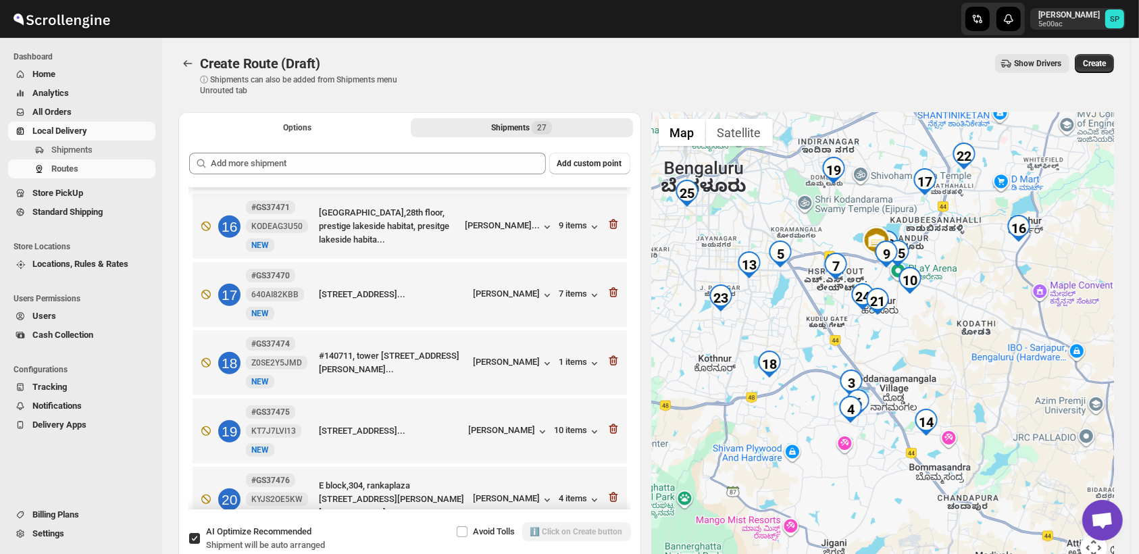
drag, startPoint x: 923, startPoint y: 510, endPoint x: 935, endPoint y: 373, distance: 137.0
click at [935, 373] on div at bounding box center [883, 345] width 463 height 466
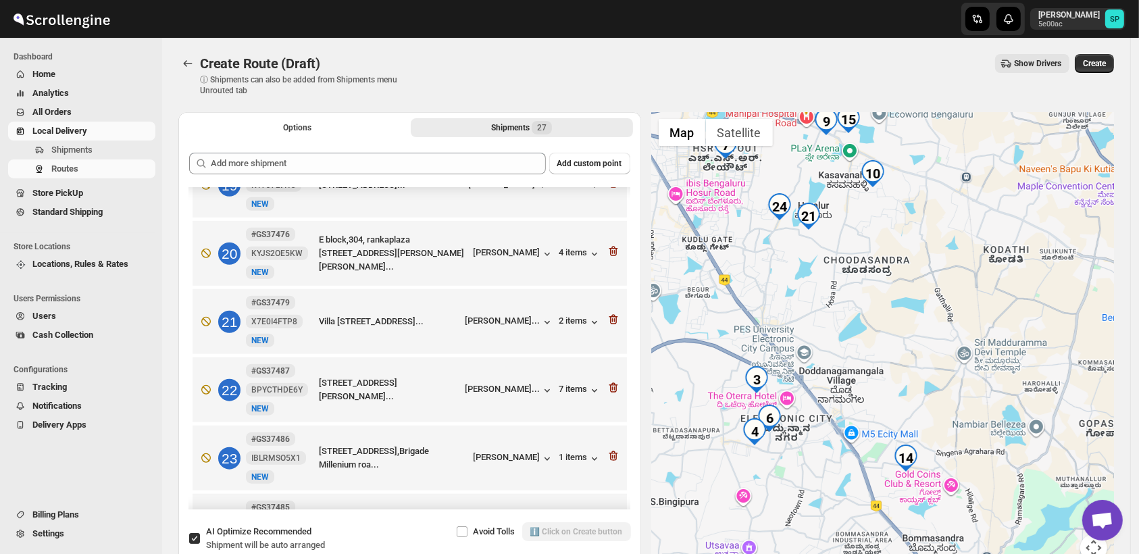
scroll to position [1126, 0]
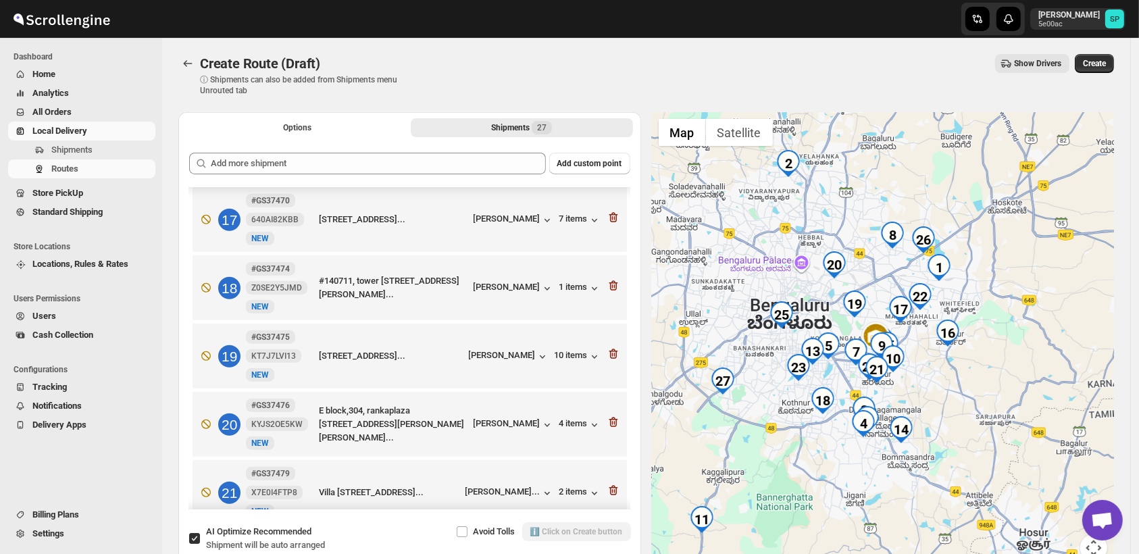
drag, startPoint x: 944, startPoint y: 355, endPoint x: 938, endPoint y: 406, distance: 51.0
click at [938, 406] on div at bounding box center [883, 345] width 463 height 466
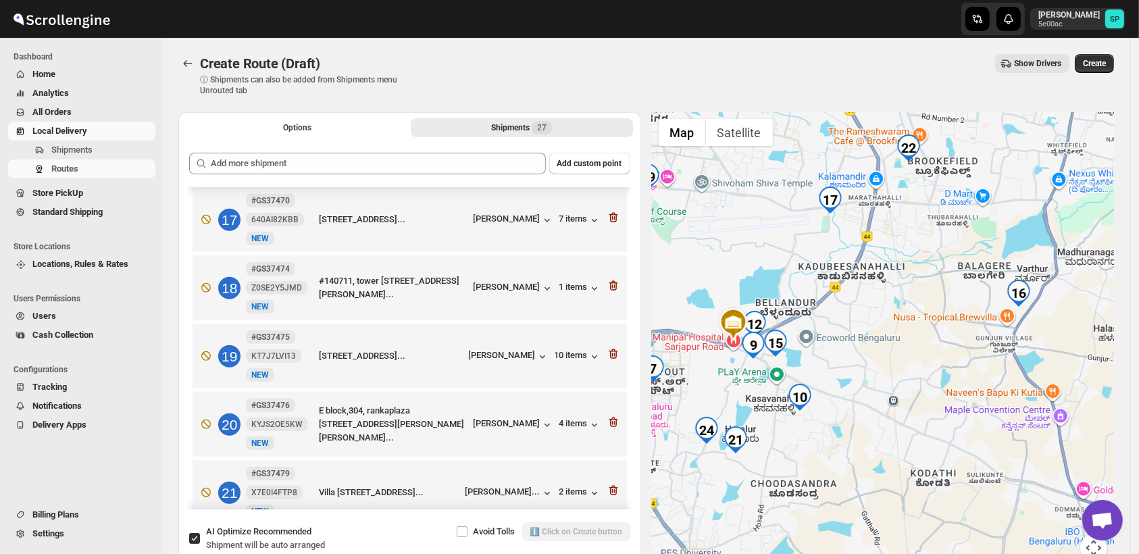
drag, startPoint x: 880, startPoint y: 305, endPoint x: 897, endPoint y: 408, distance: 104.1
click at [897, 408] on div at bounding box center [883, 345] width 463 height 466
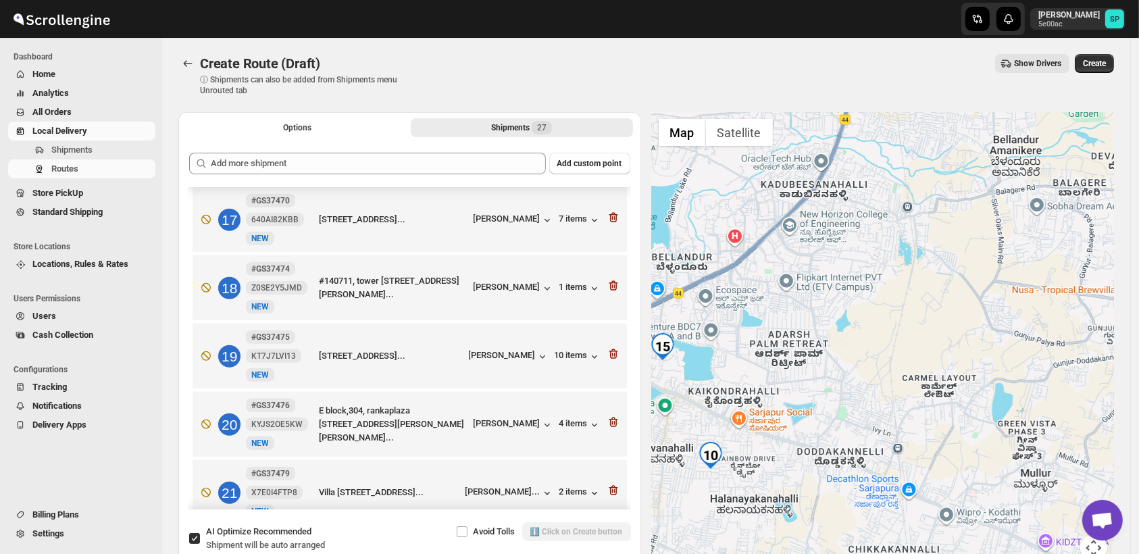
drag, startPoint x: 878, startPoint y: 401, endPoint x: 908, endPoint y: 549, distance: 150.9
click at [908, 549] on div at bounding box center [883, 345] width 463 height 466
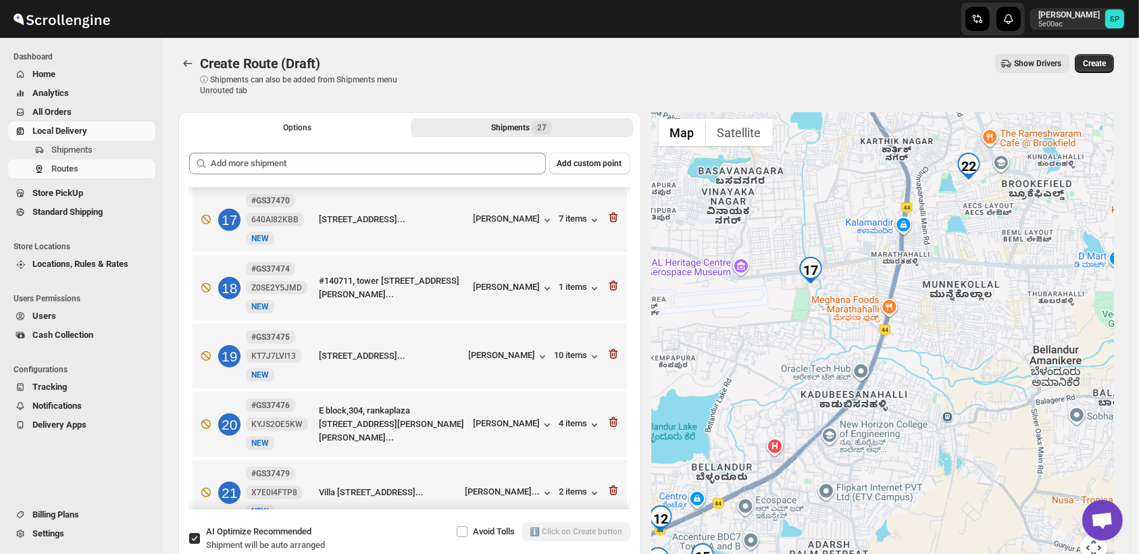
drag, startPoint x: 898, startPoint y: 399, endPoint x: 901, endPoint y: 447, distance: 48.1
click at [901, 447] on div at bounding box center [883, 345] width 463 height 466
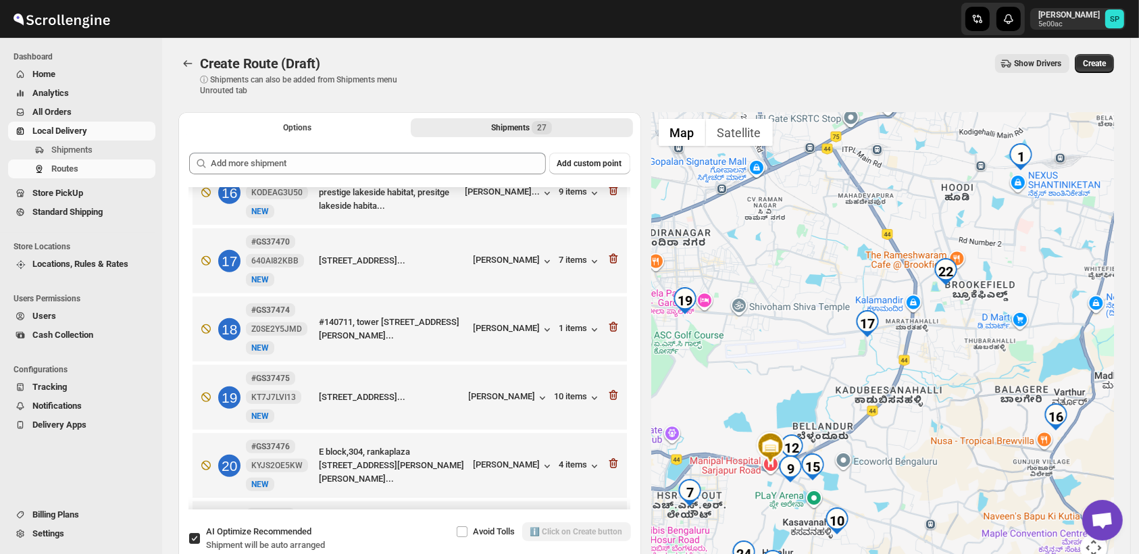
scroll to position [1051, 0]
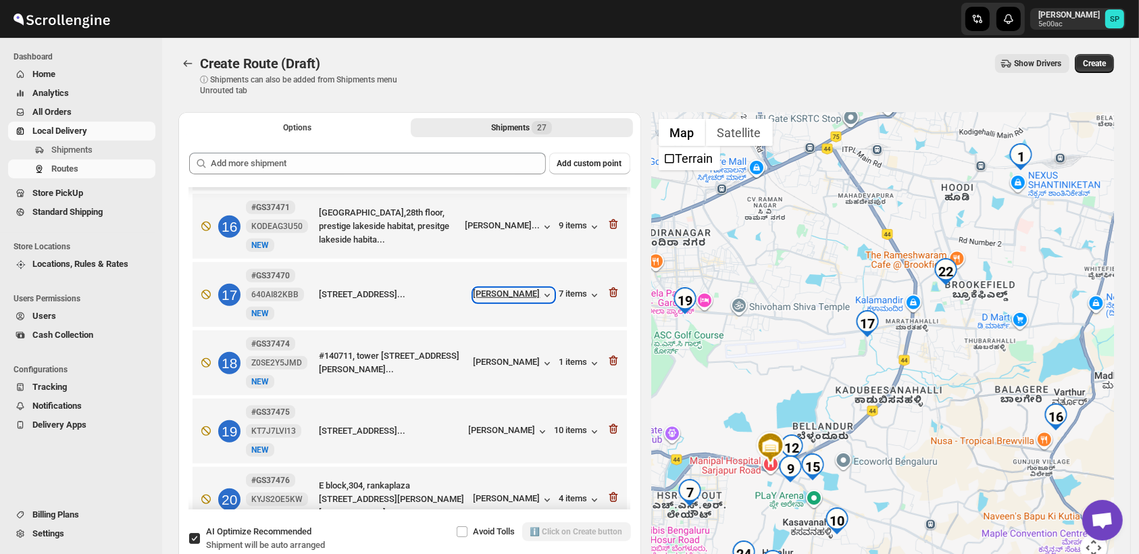
click at [541, 289] on icon "button" at bounding box center [548, 296] width 14 height 14
click at [503, 425] on div "[PERSON_NAME]" at bounding box center [509, 432] width 80 height 14
click at [566, 289] on div "7 items" at bounding box center [581, 296] width 42 height 14
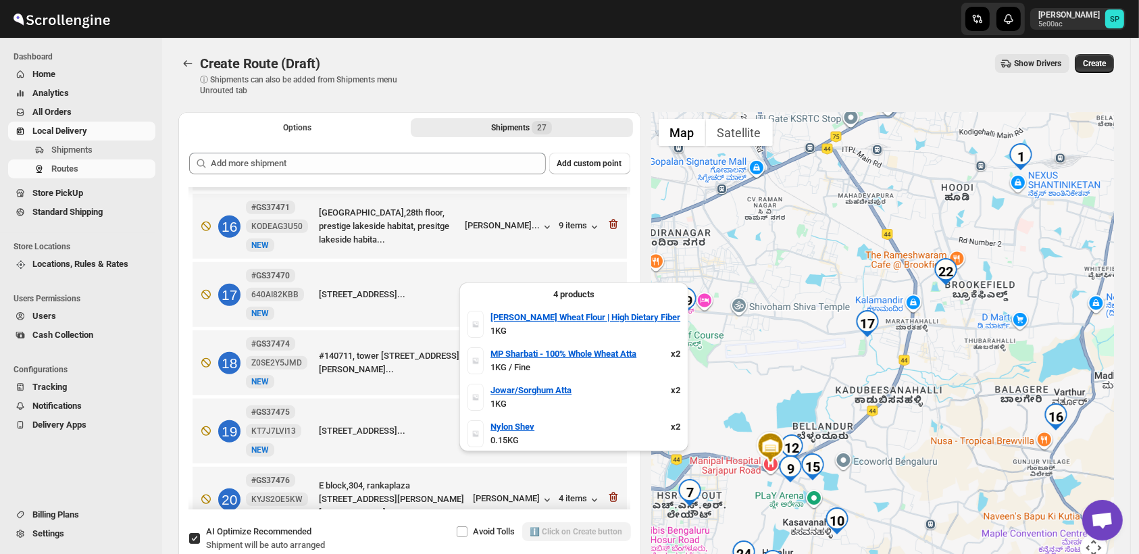
click at [574, 289] on div "7 items" at bounding box center [581, 296] width 42 height 14
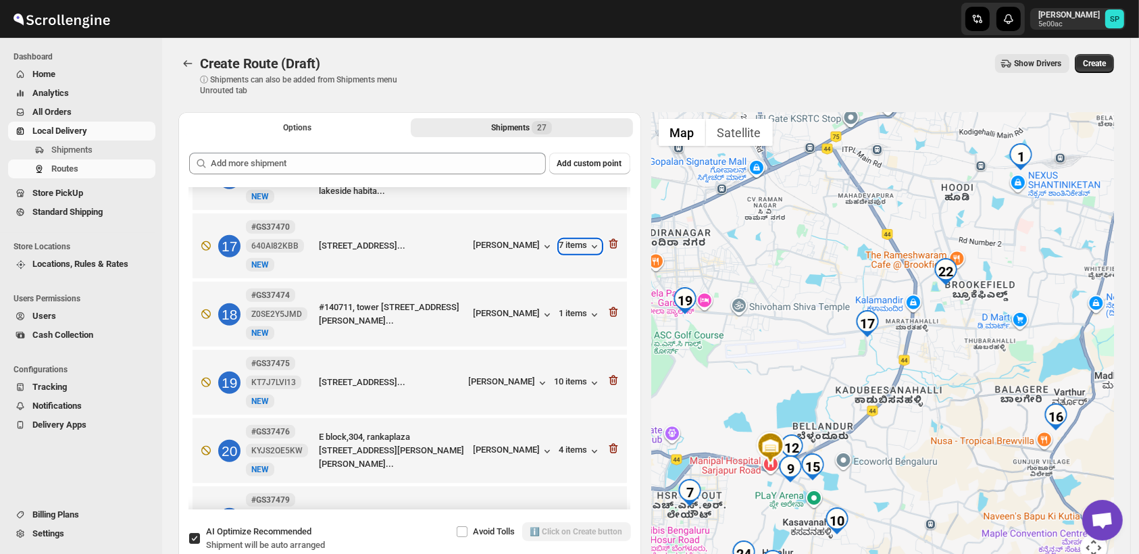
scroll to position [1126, 0]
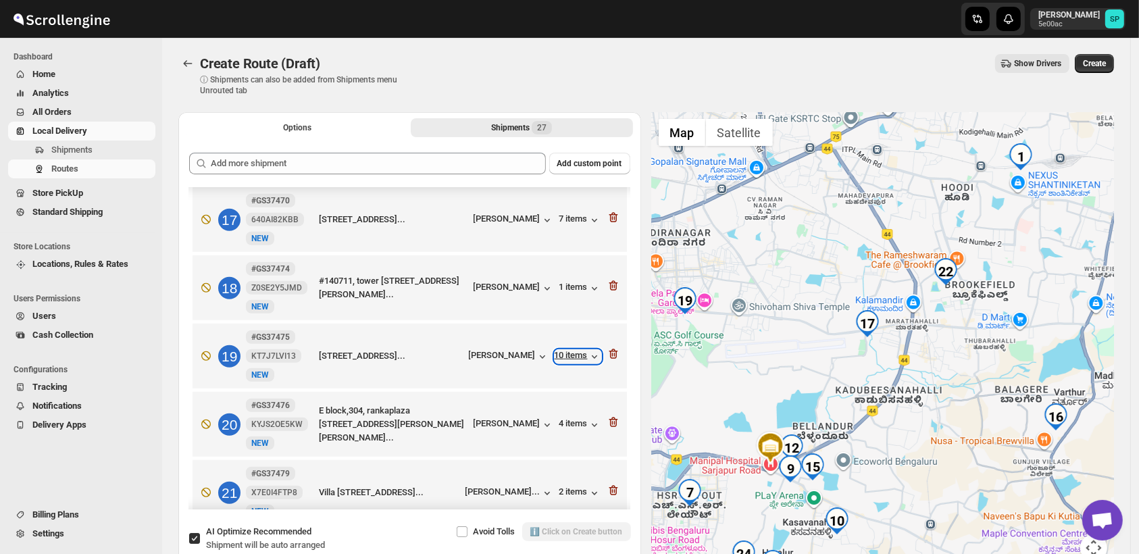
click at [572, 350] on div "10 items" at bounding box center [578, 357] width 47 height 14
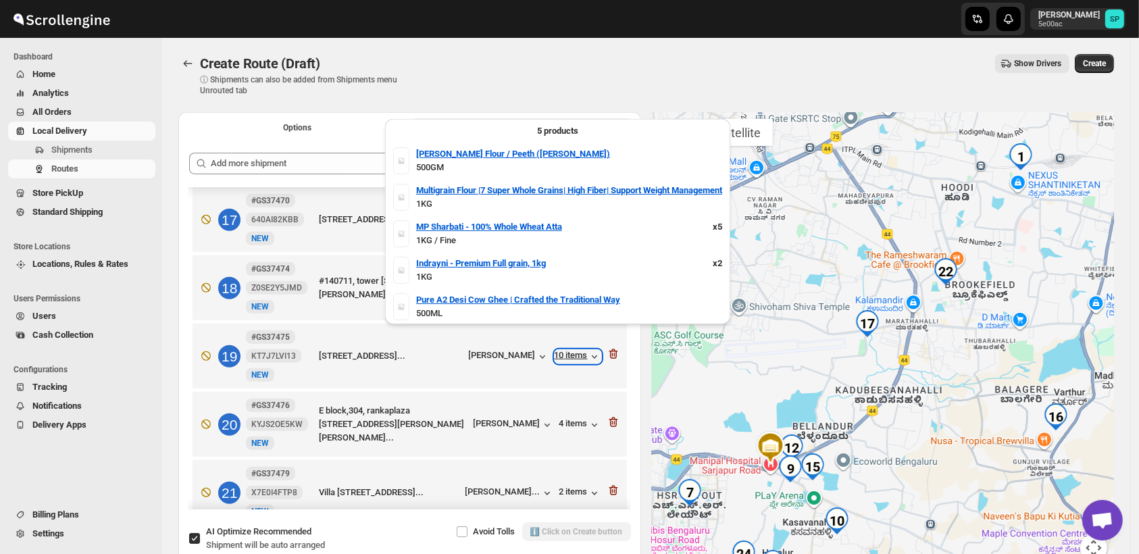
click at [572, 350] on div "10 items" at bounding box center [578, 357] width 47 height 14
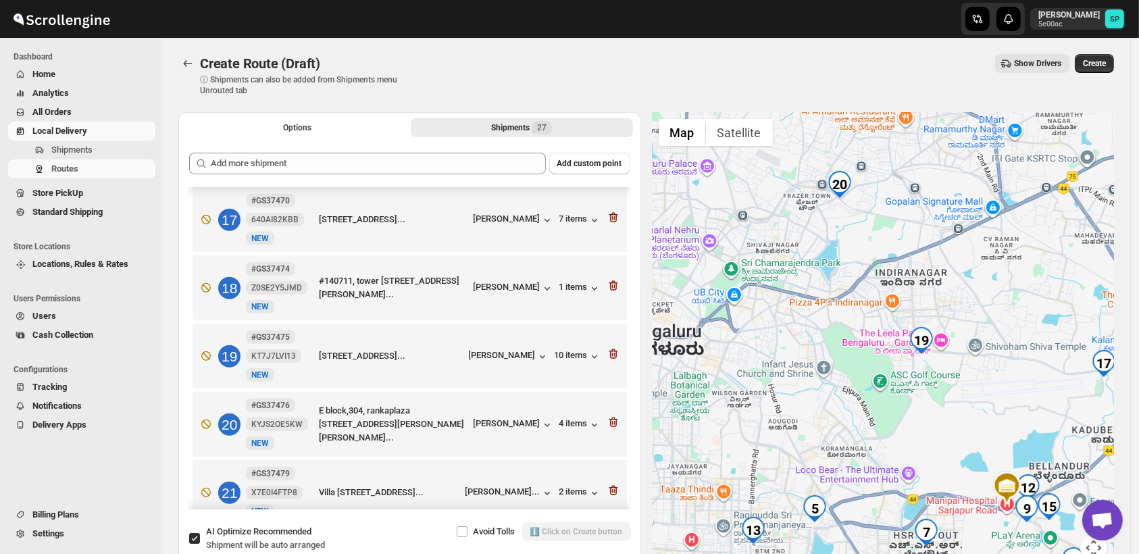
drag, startPoint x: 724, startPoint y: 359, endPoint x: 962, endPoint y: 400, distance: 241.3
click at [962, 400] on div at bounding box center [883, 345] width 463 height 466
click at [578, 418] on div "4 items" at bounding box center [581, 425] width 42 height 14
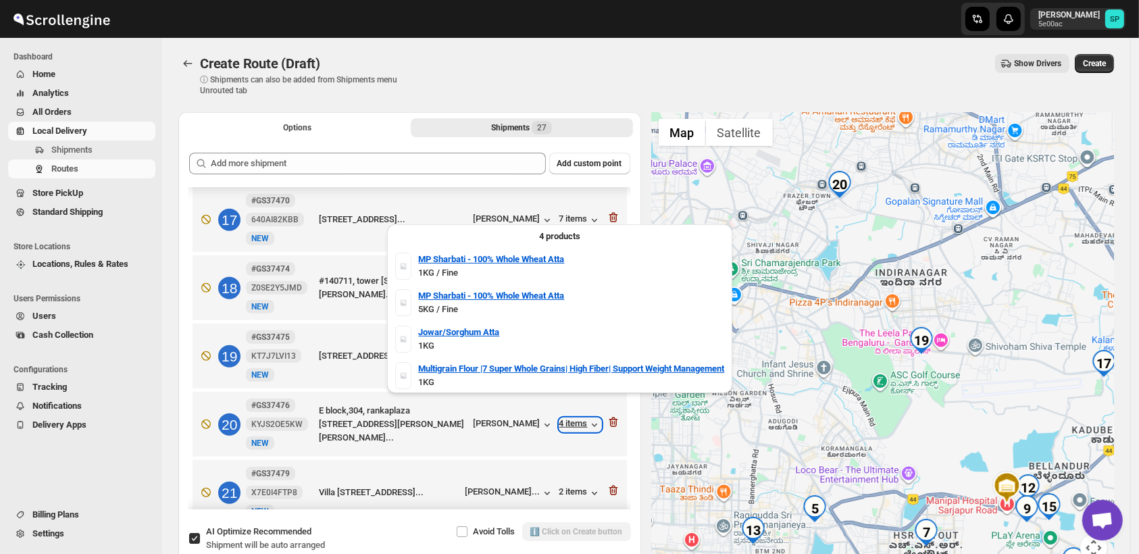
click at [578, 418] on div "4 items" at bounding box center [581, 425] width 42 height 14
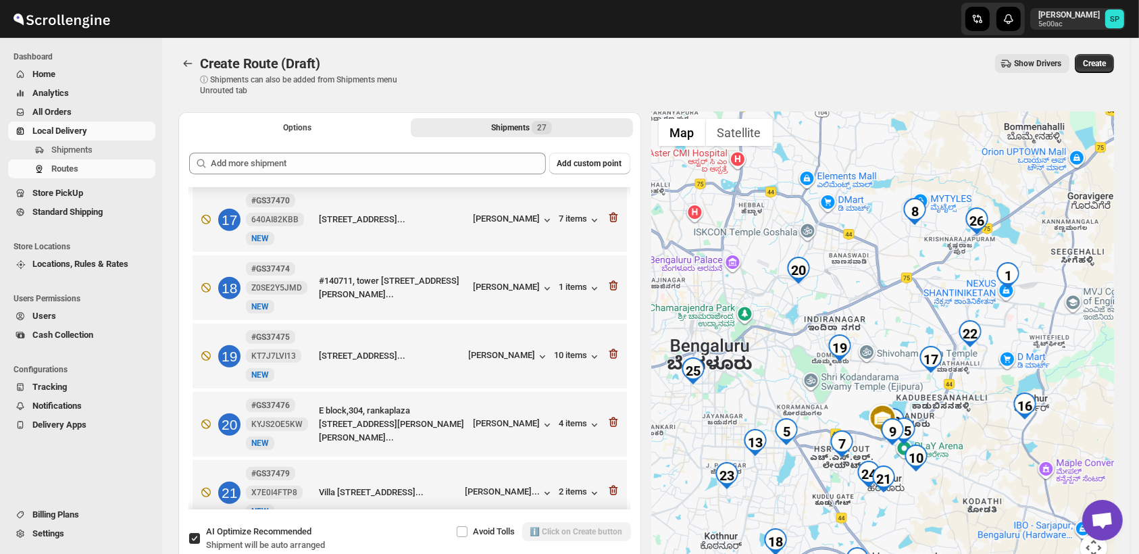
drag, startPoint x: 1024, startPoint y: 430, endPoint x: 899, endPoint y: 416, distance: 125.1
click at [899, 416] on img at bounding box center [882, 419] width 33 height 33
click at [609, 213] on icon "button" at bounding box center [613, 218] width 9 height 10
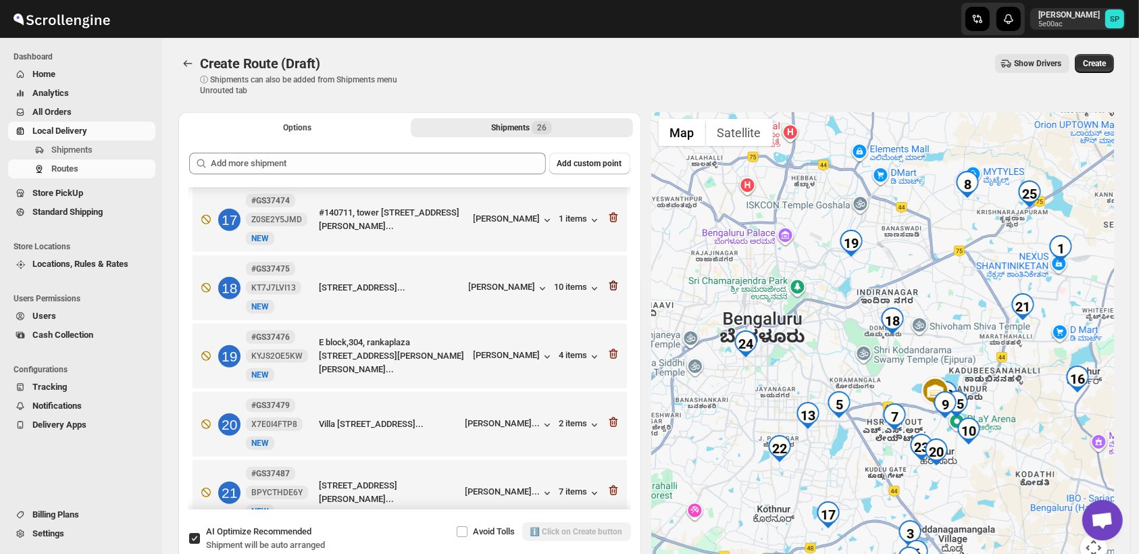
click at [610, 279] on icon "button" at bounding box center [614, 286] width 14 height 14
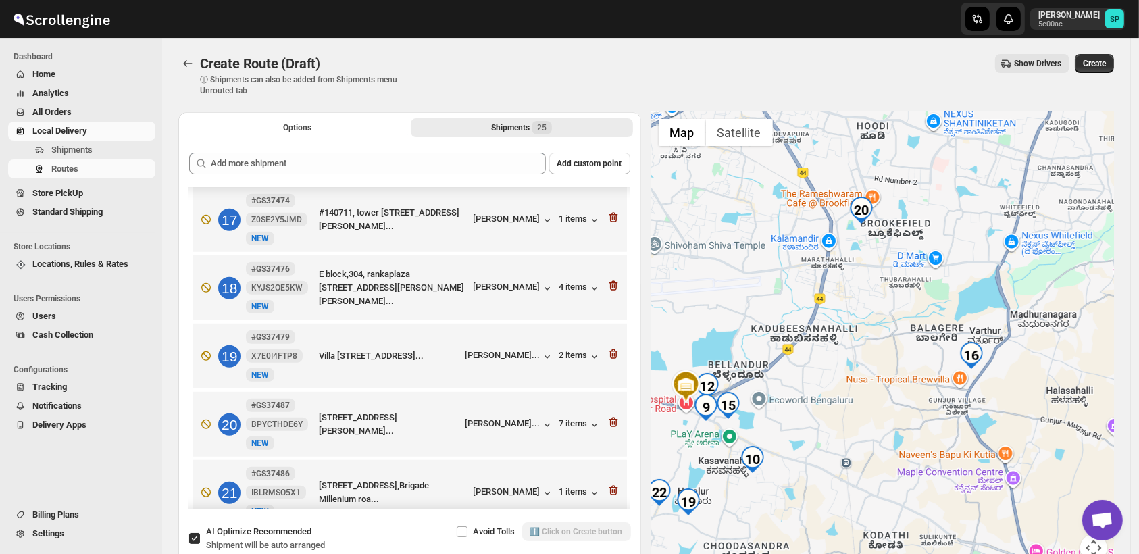
drag, startPoint x: 998, startPoint y: 359, endPoint x: 883, endPoint y: 553, distance: 225.2
click at [883, 553] on html "Skip to content [PERSON_NAME] 5e00ac SP Dashboard Home Analytics All Orders Loc…" at bounding box center [569, 277] width 1139 height 554
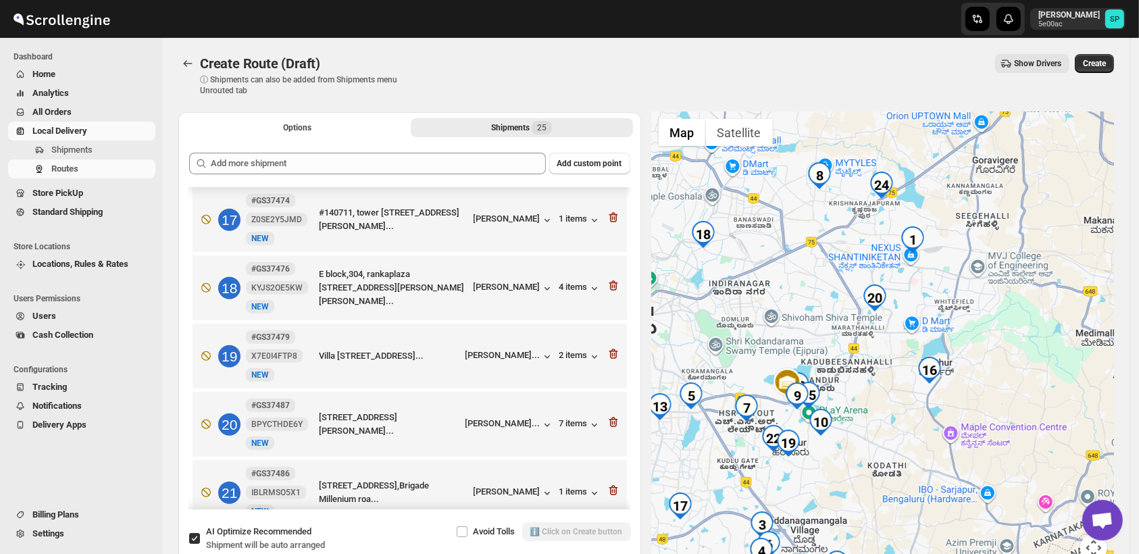
drag, startPoint x: 956, startPoint y: 434, endPoint x: 997, endPoint y: 341, distance: 102.0
click at [997, 341] on div at bounding box center [883, 345] width 463 height 466
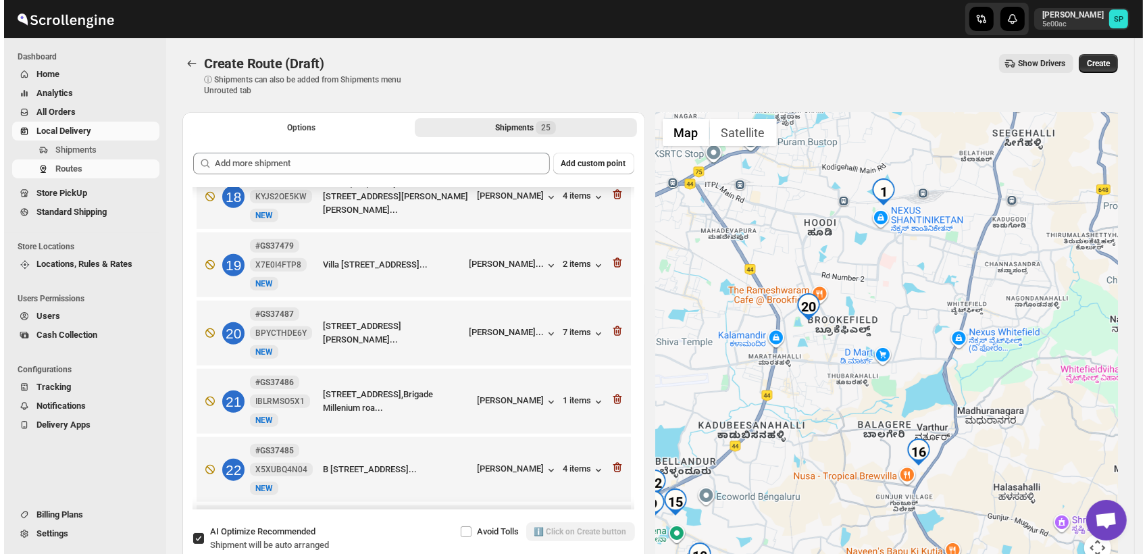
scroll to position [1201, 0]
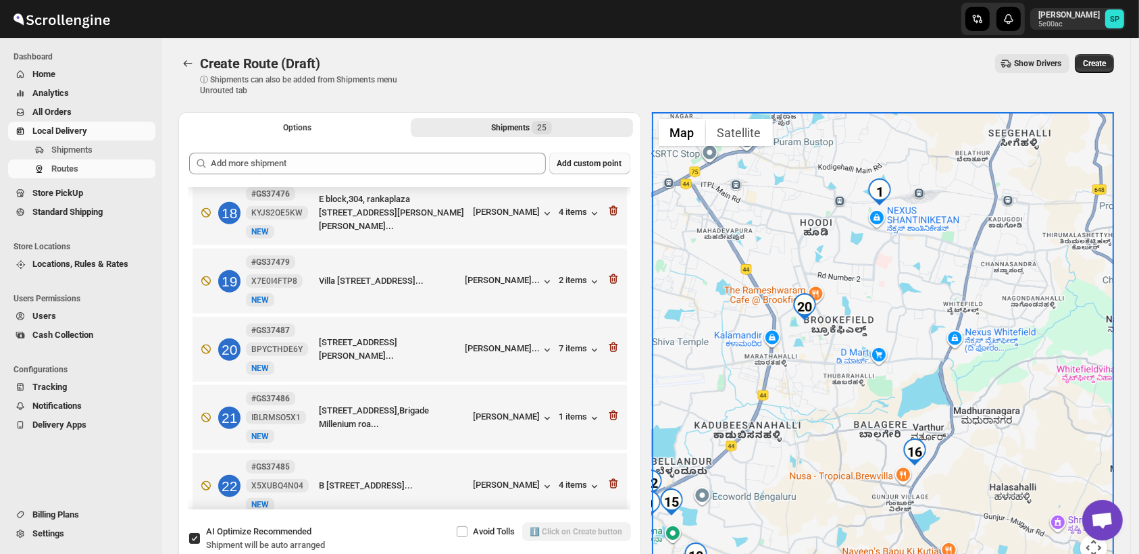
click at [574, 166] on span "Add custom point" at bounding box center [589, 163] width 65 height 11
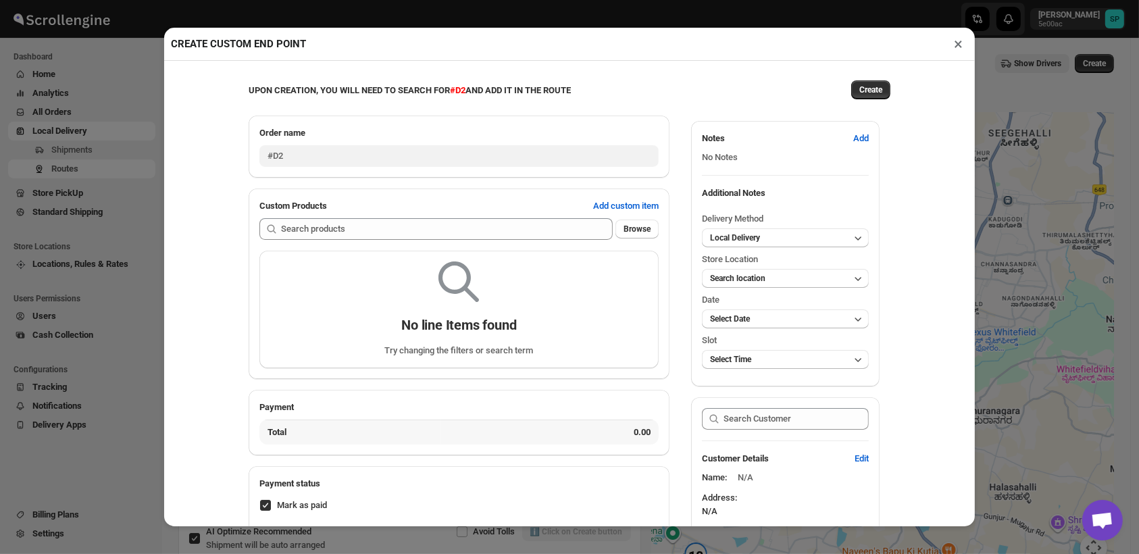
type input "#CP3285"
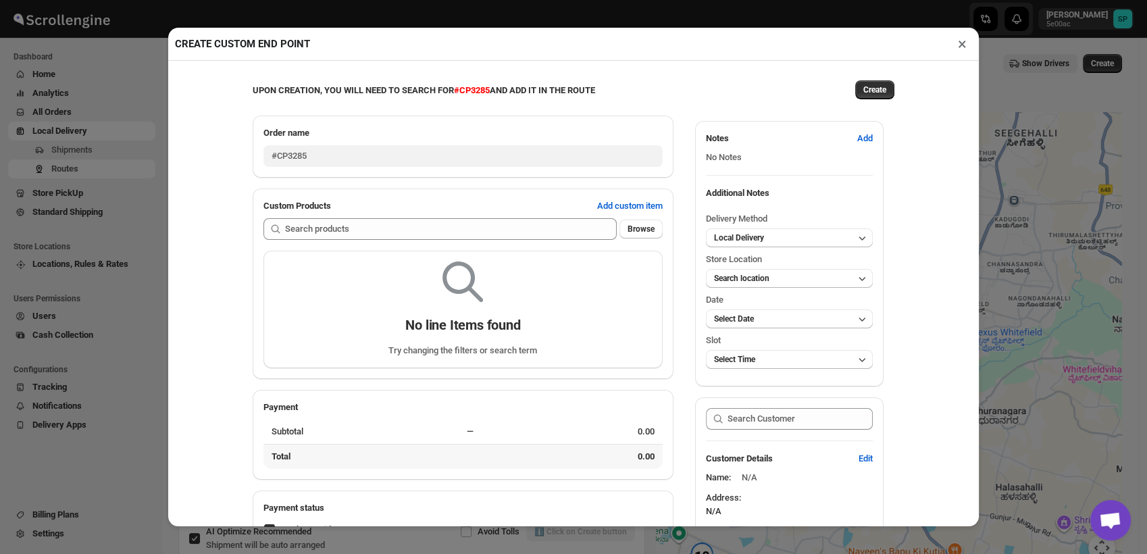
click at [961, 46] on button "×" at bounding box center [963, 43] width 20 height 19
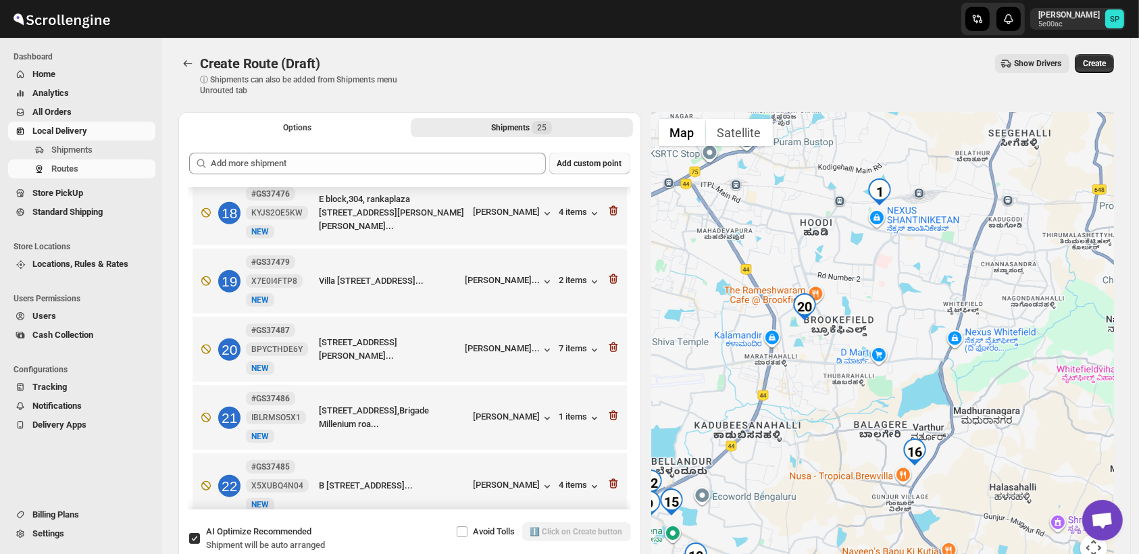
click at [597, 167] on span "Add custom point" at bounding box center [589, 163] width 65 height 11
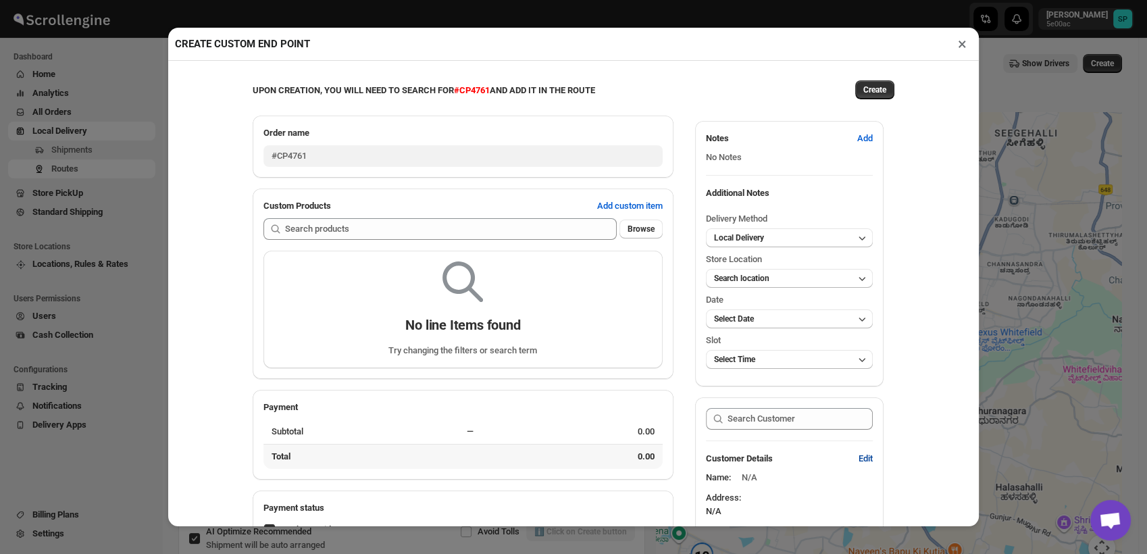
click at [859, 462] on span "Edit" at bounding box center [866, 459] width 14 height 14
select select "US"
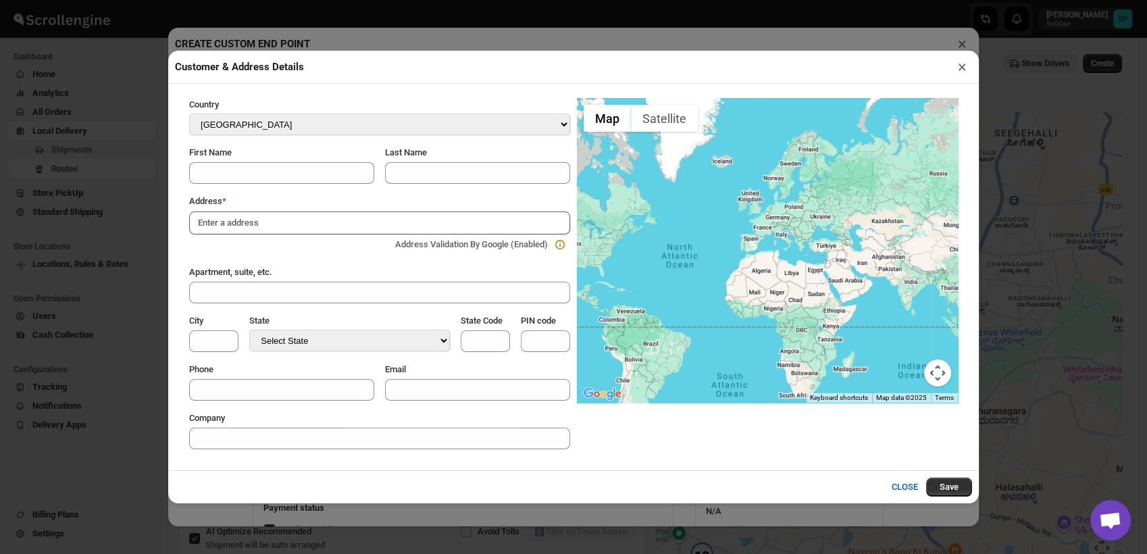
click at [277, 227] on input at bounding box center [379, 223] width 381 height 23
paste input "Brigade [GEOGRAPHIC_DATA], [GEOGRAPHIC_DATA], near the [GEOGRAPHIC_DATA], [GEOG…"
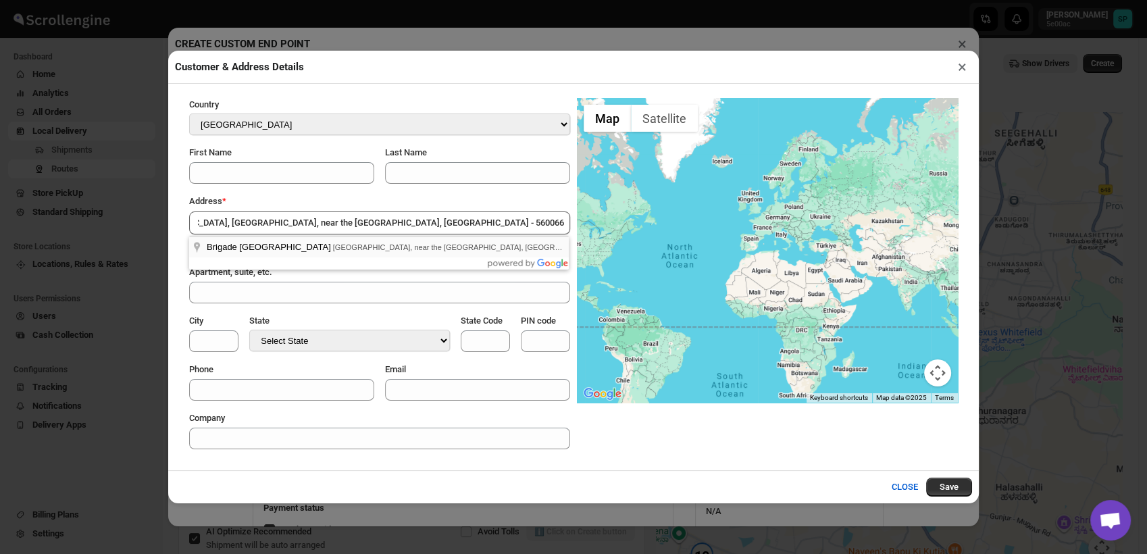
type input "Brigade [GEOGRAPHIC_DATA], [GEOGRAPHIC_DATA], near the [GEOGRAPHIC_DATA], [GEOG…"
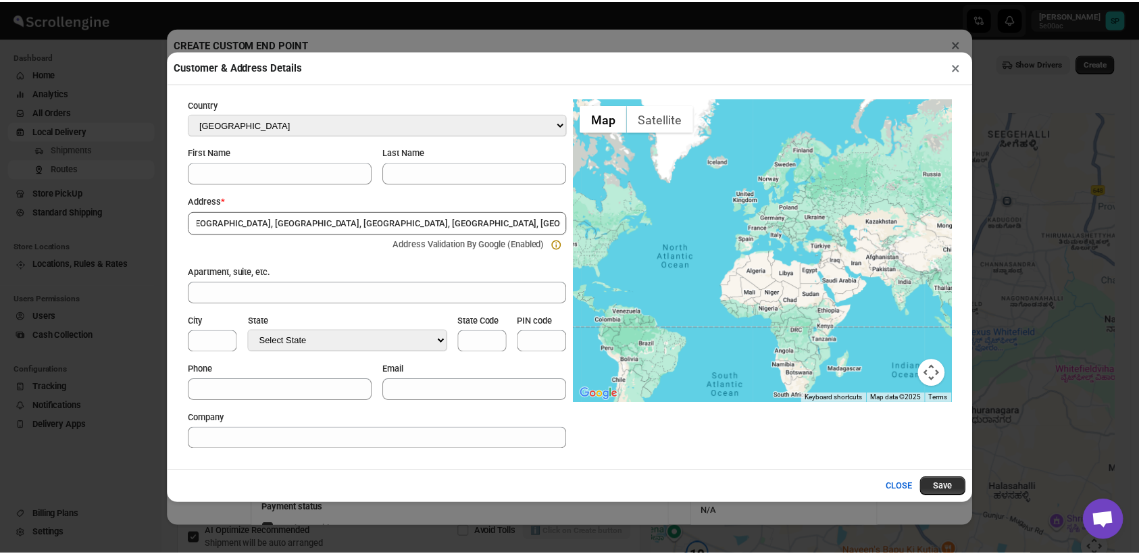
scroll to position [0, 0]
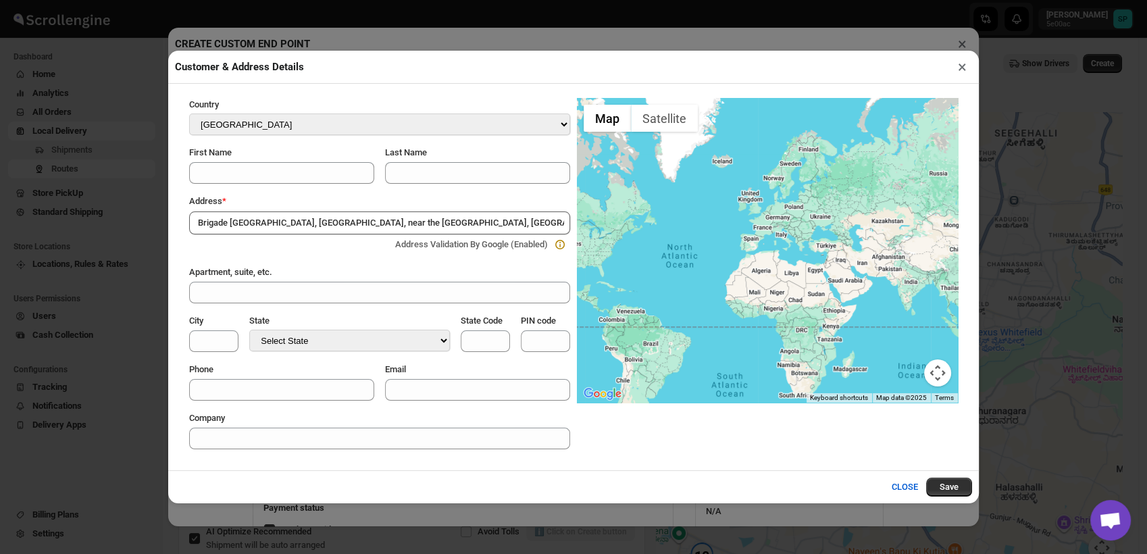
select select "IN"
type input "Bangalore Division"
type input "KA"
type input "560066"
select select "[GEOGRAPHIC_DATA]"
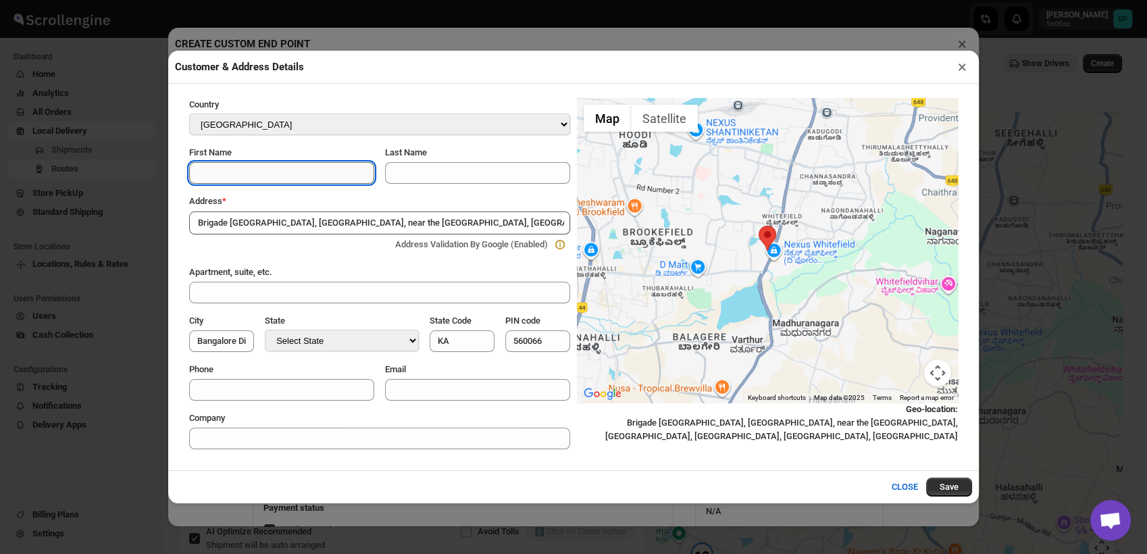
click at [239, 175] on input "First Name" at bounding box center [281, 173] width 185 height 22
type input "[PERSON_NAME]"
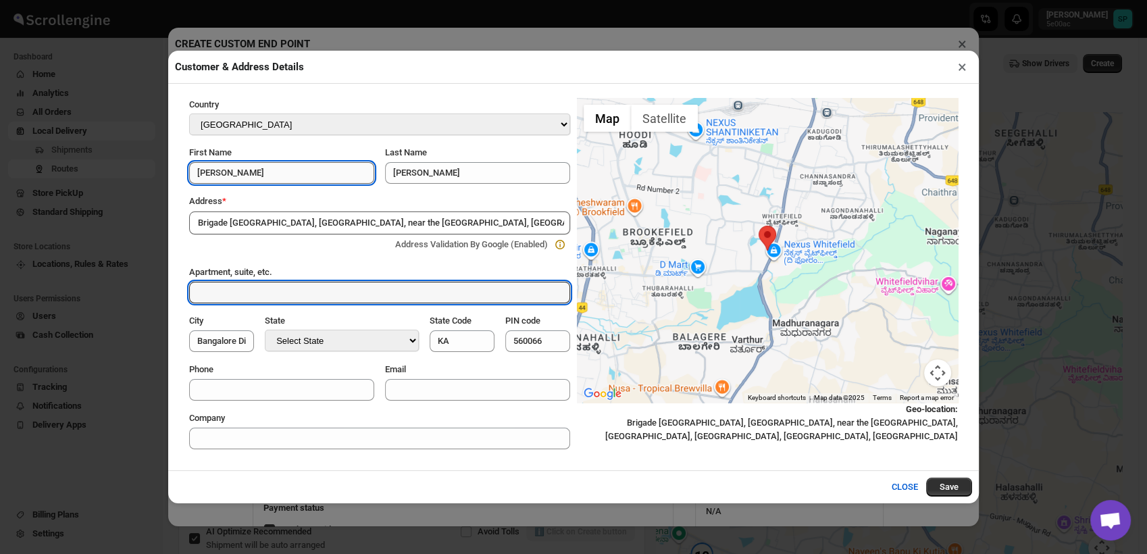
type input "F1523 , whitefield"
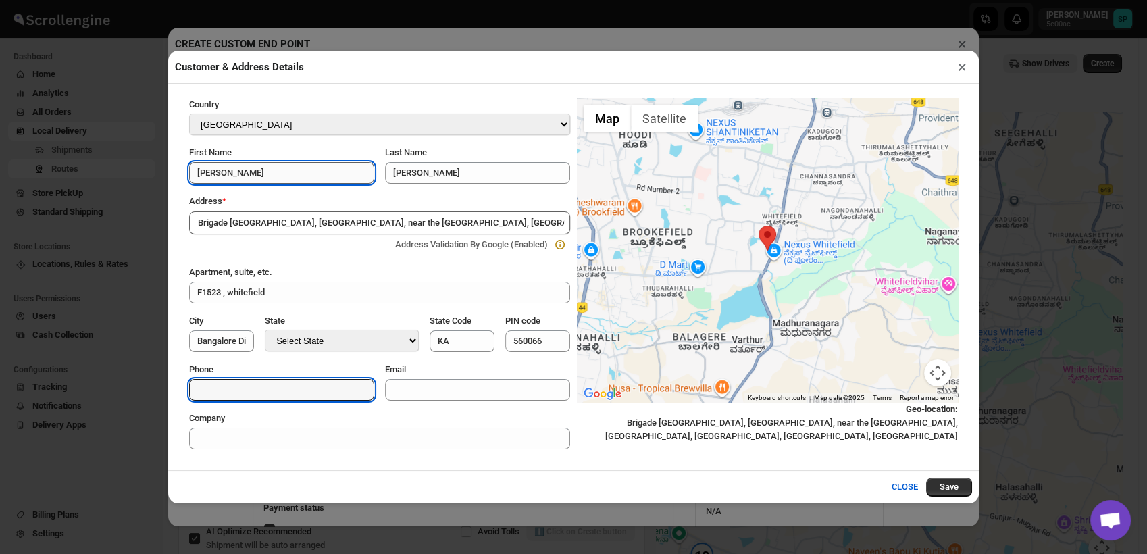
type input "07022838165"
click at [948, 484] on button "Save" at bounding box center [949, 487] width 46 height 19
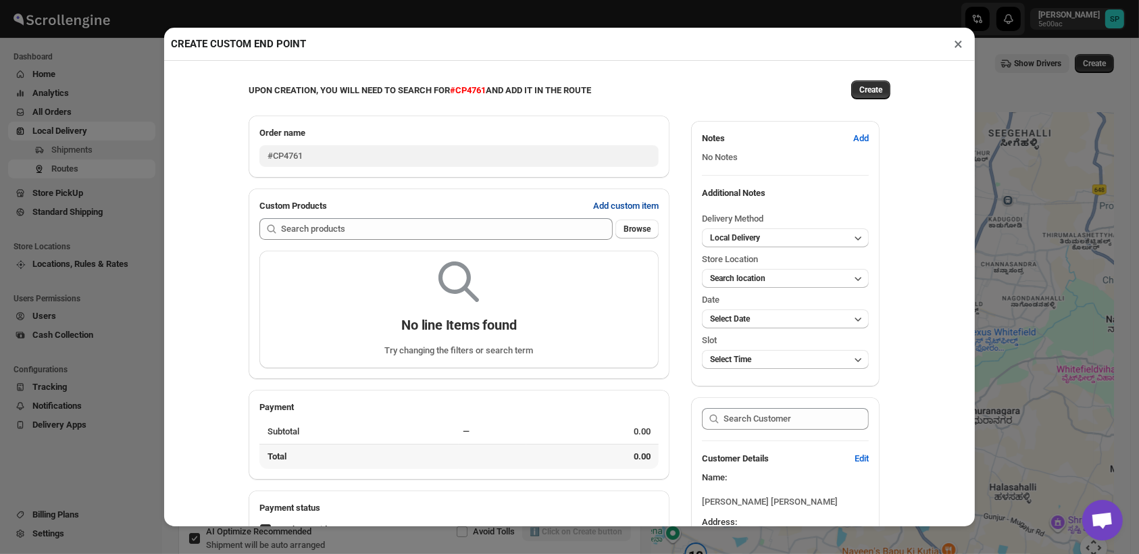
click at [624, 208] on span "Add custom item" at bounding box center [626, 206] width 66 height 14
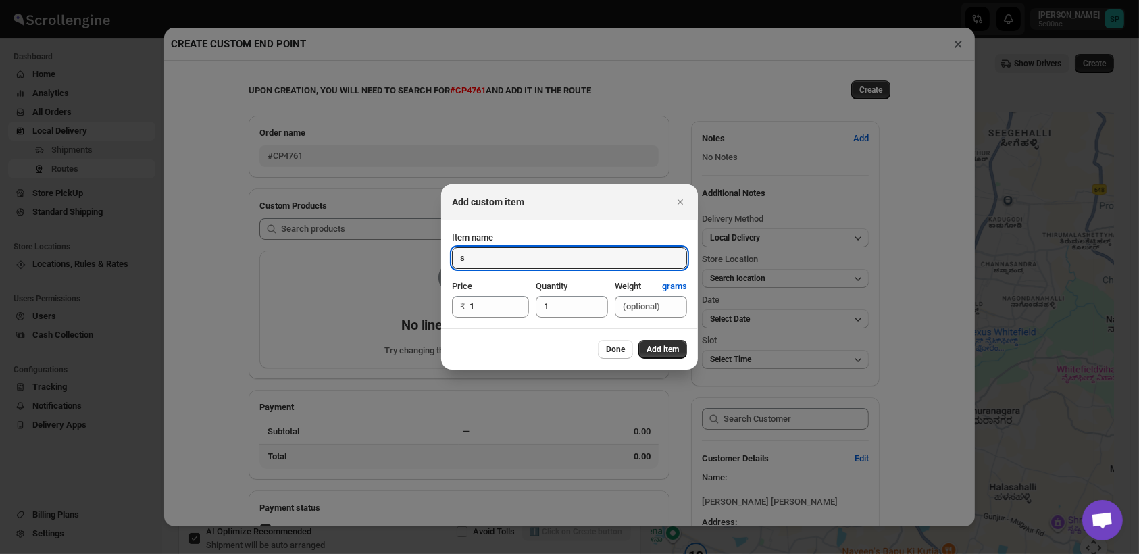
type input "s"
click at [685, 362] on div "Done Add item" at bounding box center [569, 348] width 257 height 41
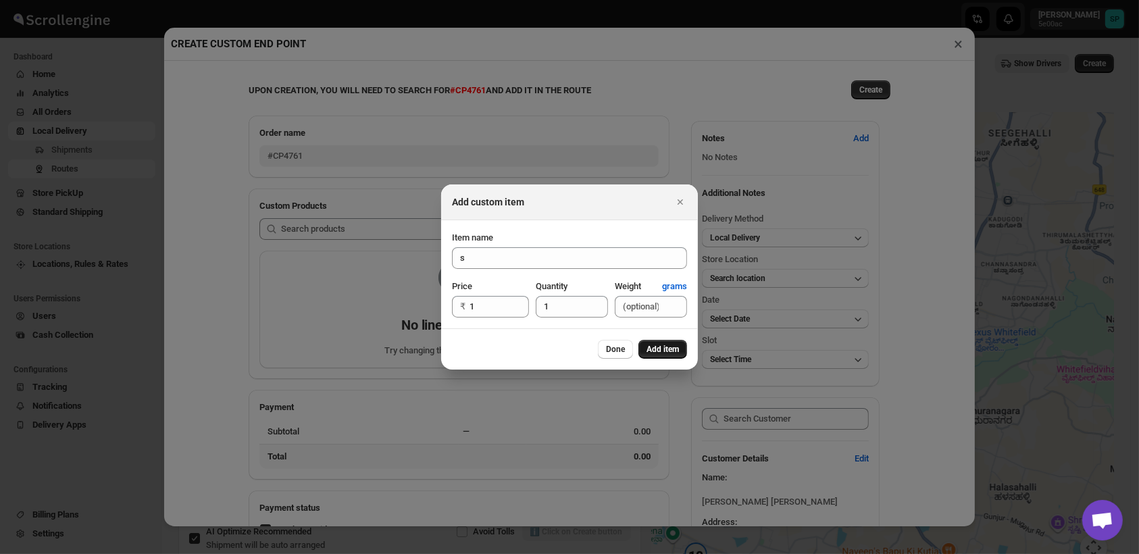
click at [676, 353] on span "Add item" at bounding box center [663, 349] width 32 height 11
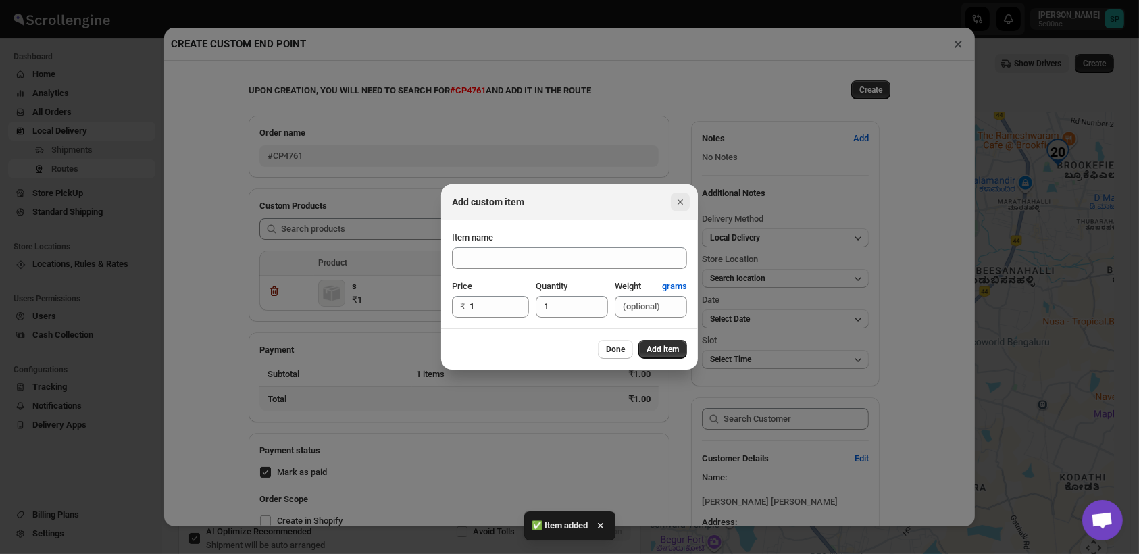
click at [680, 203] on icon "Close" at bounding box center [680, 201] width 5 height 5
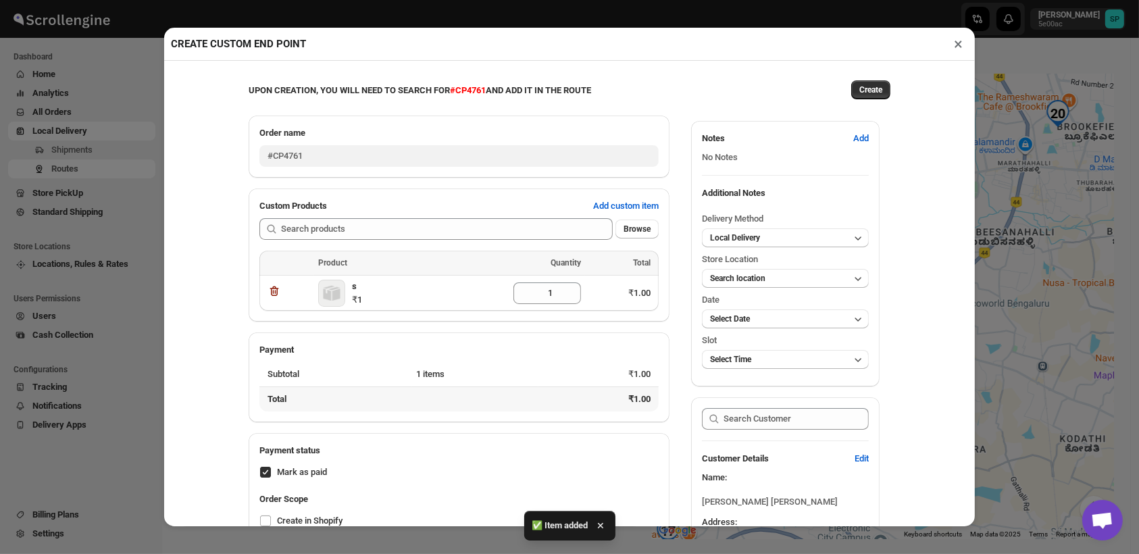
scroll to position [16, 0]
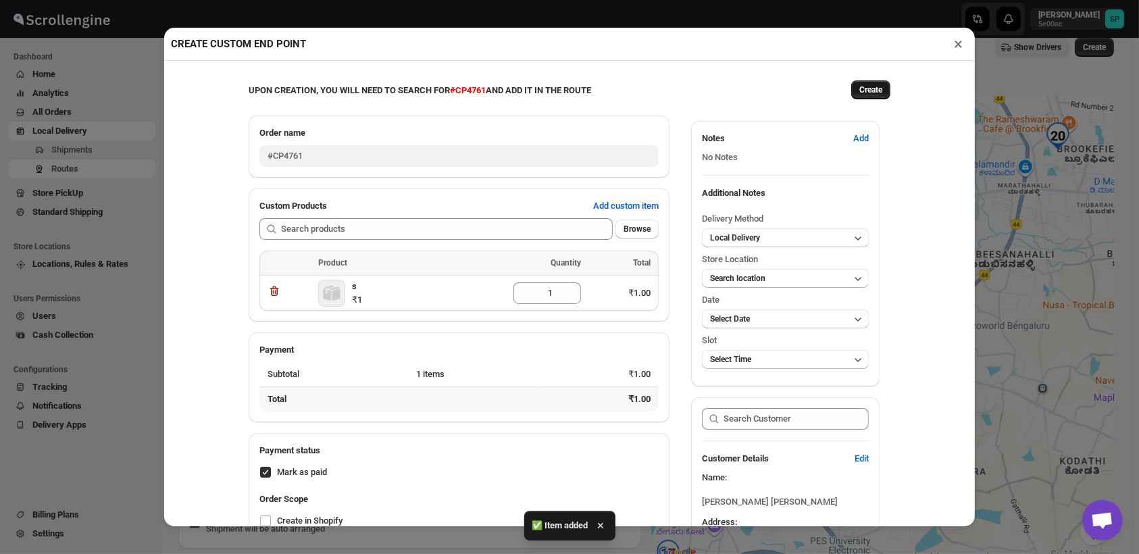
click at [855, 99] on button "Create" at bounding box center [870, 89] width 39 height 19
click at [776, 284] on button "Search location" at bounding box center [785, 278] width 167 height 19
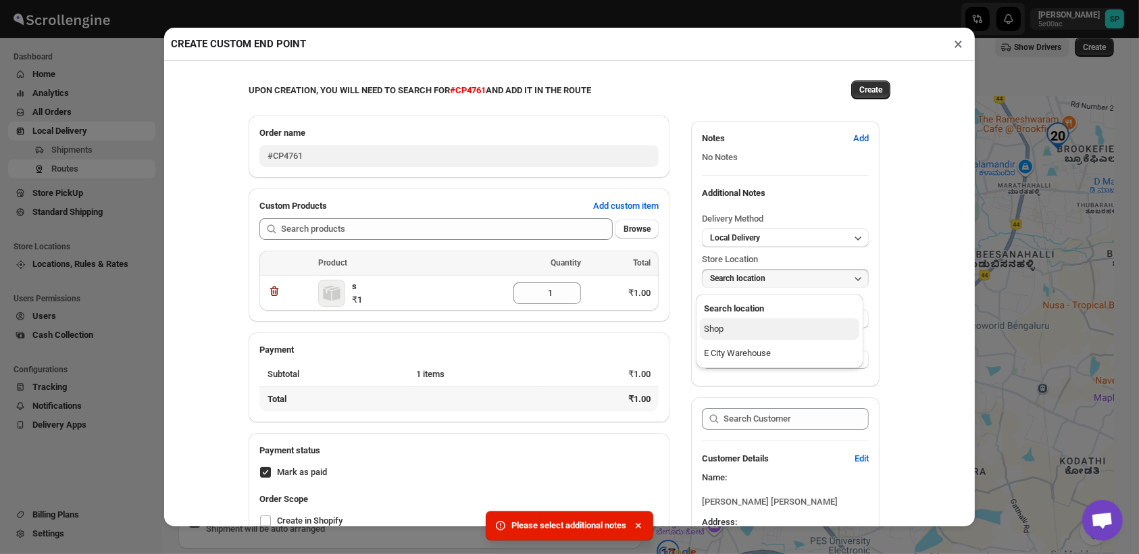
click at [764, 331] on button "Shop" at bounding box center [779, 329] width 159 height 22
click at [871, 95] on span "Create" at bounding box center [871, 89] width 23 height 11
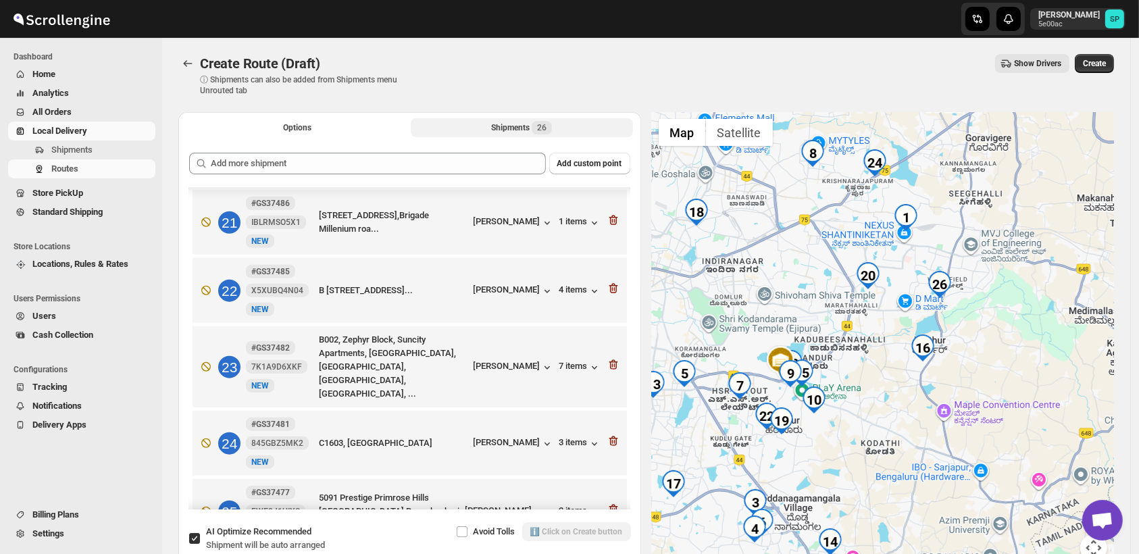
scroll to position [1246, 0]
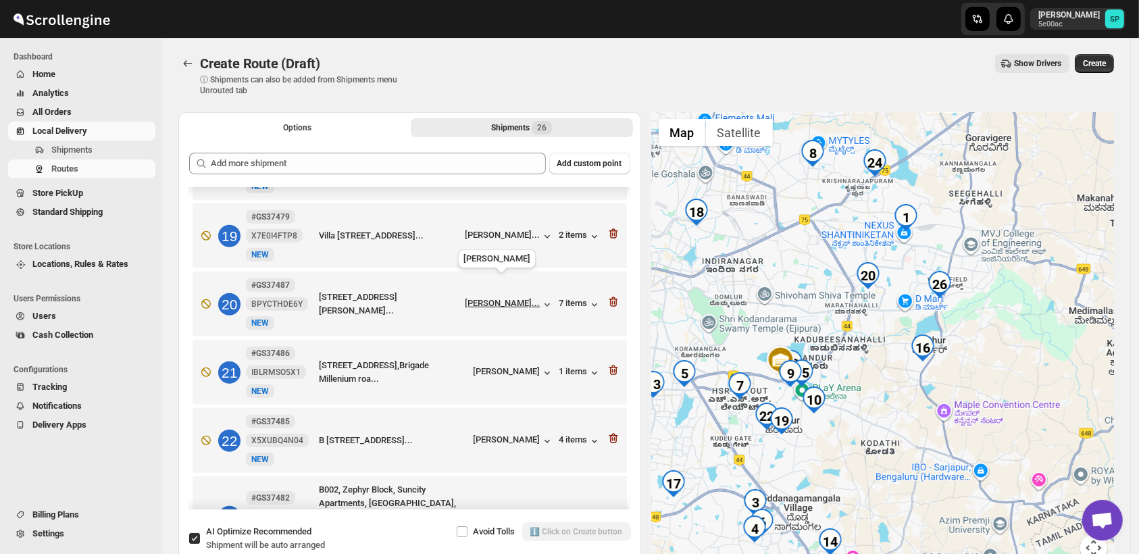
click at [505, 298] on div "[PERSON_NAME]..." at bounding box center [503, 303] width 75 height 10
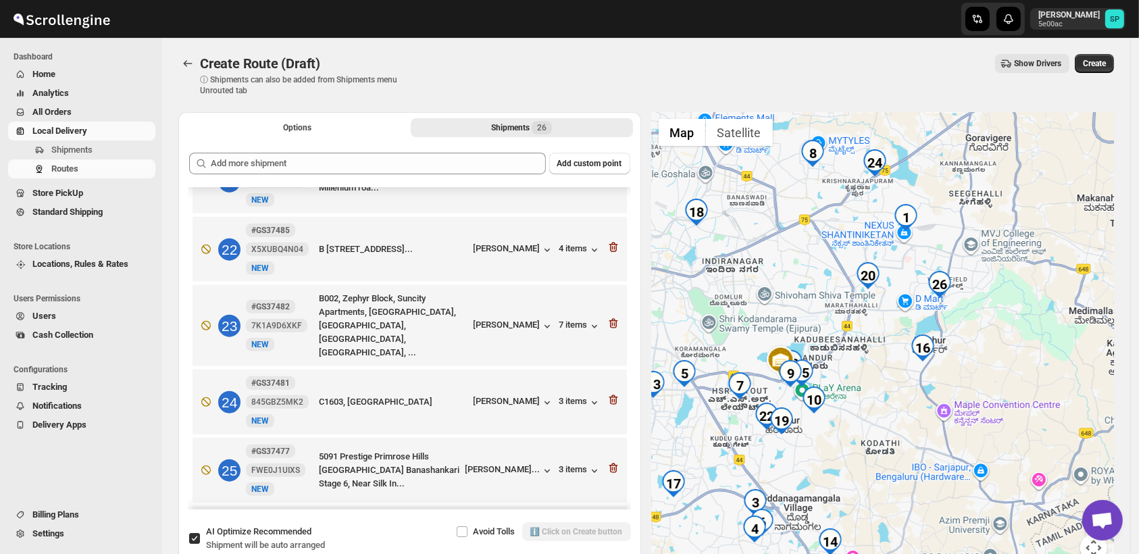
scroll to position [1471, 0]
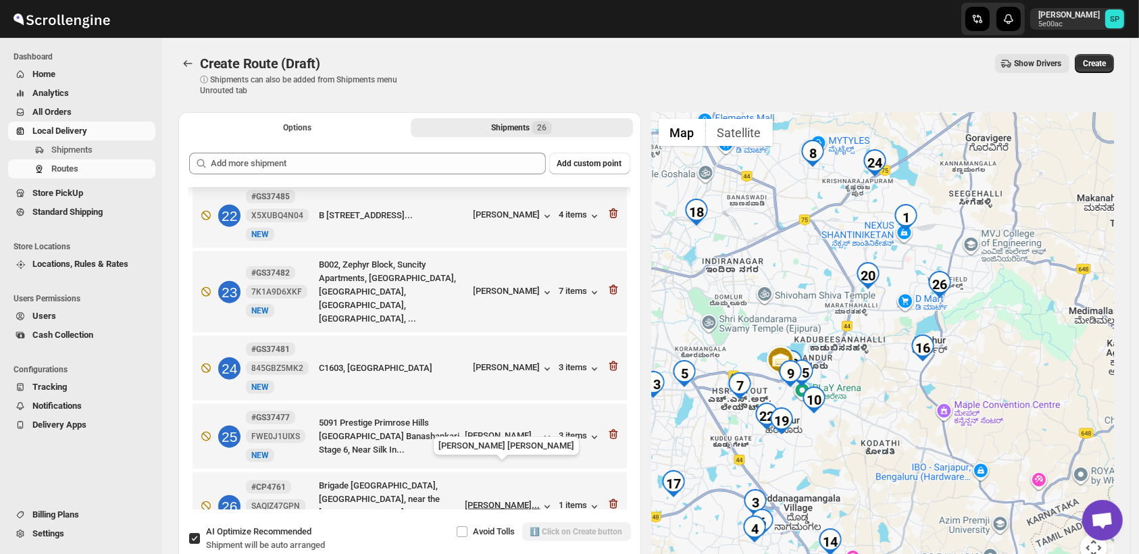
click at [514, 500] on div "[PERSON_NAME]..." at bounding box center [503, 505] width 75 height 10
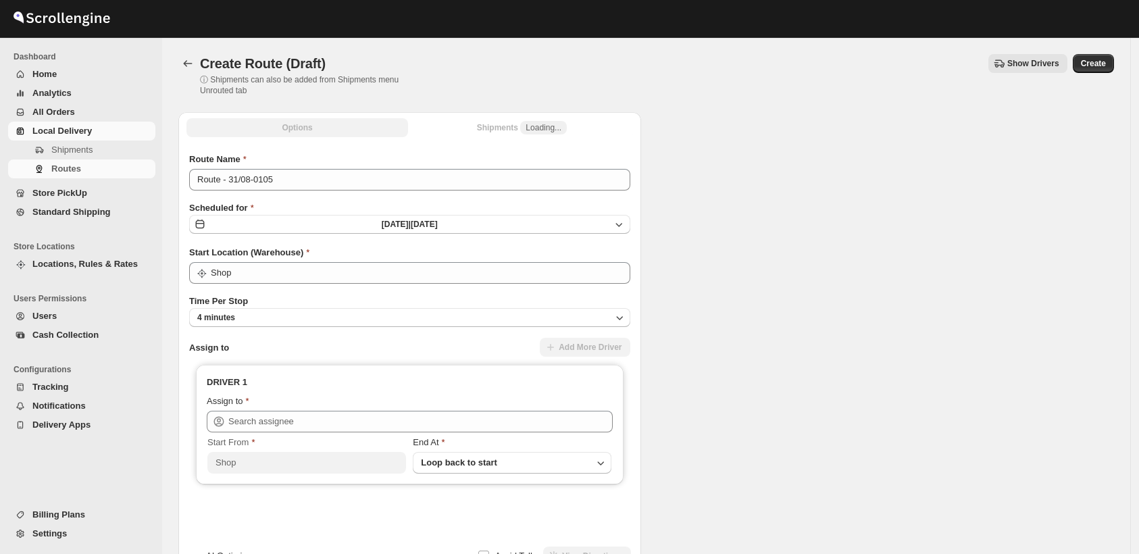
scroll to position [91, 0]
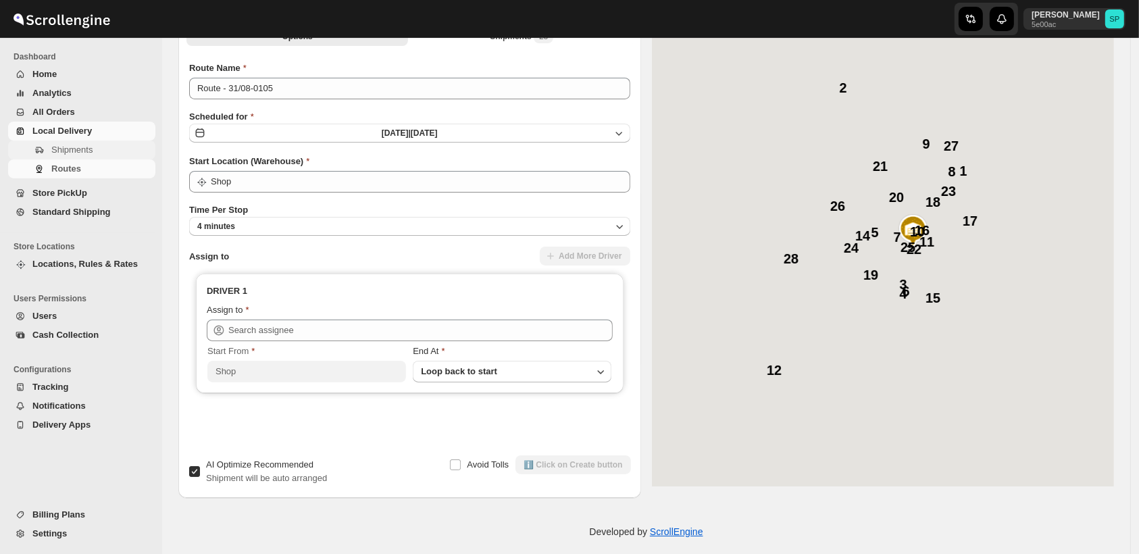
click at [82, 153] on span "Shipments" at bounding box center [71, 150] width 41 height 10
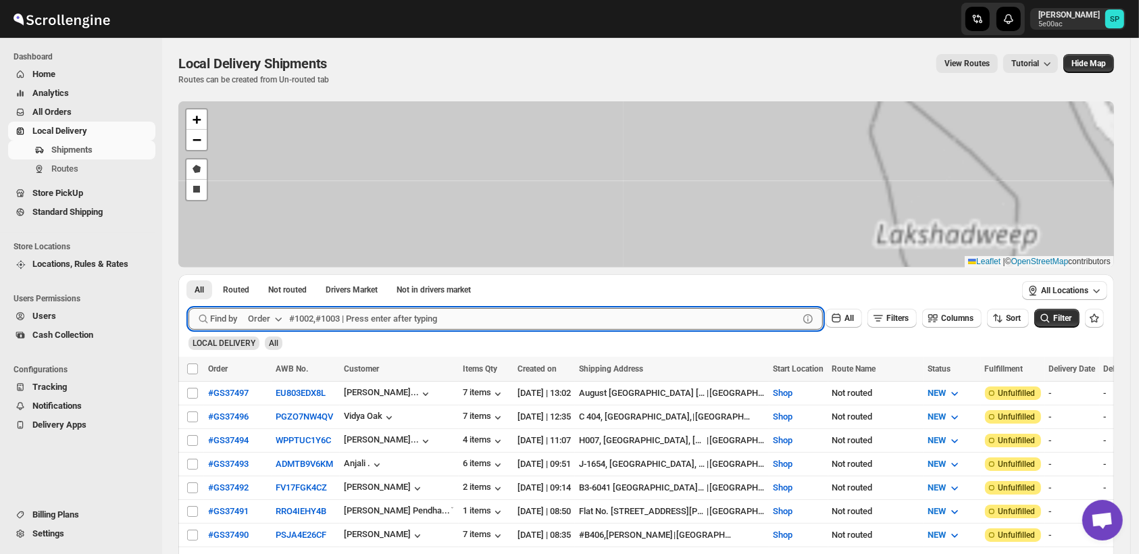
click at [460, 316] on input "text" at bounding box center [544, 319] width 510 height 22
click at [189, 274] on button "Submit" at bounding box center [208, 281] width 39 height 14
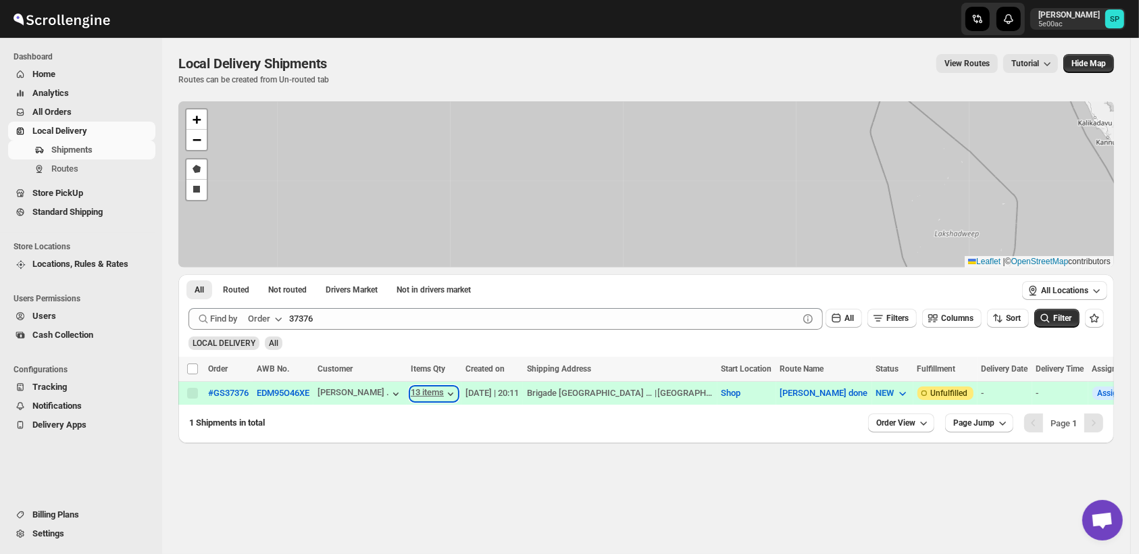
click at [444, 394] on icon "button" at bounding box center [451, 394] width 14 height 14
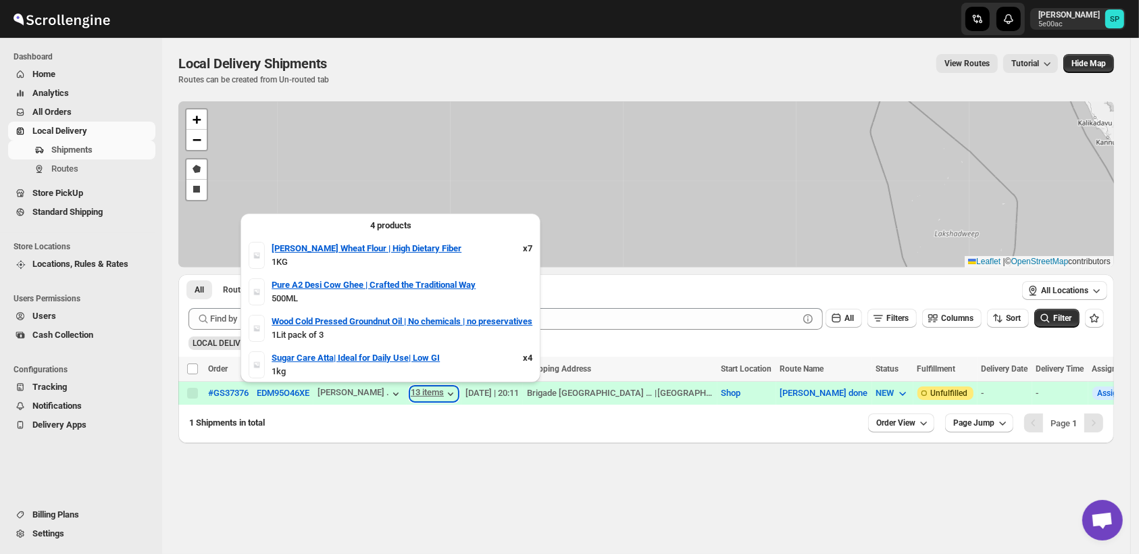
click at [444, 394] on icon "button" at bounding box center [451, 394] width 14 height 14
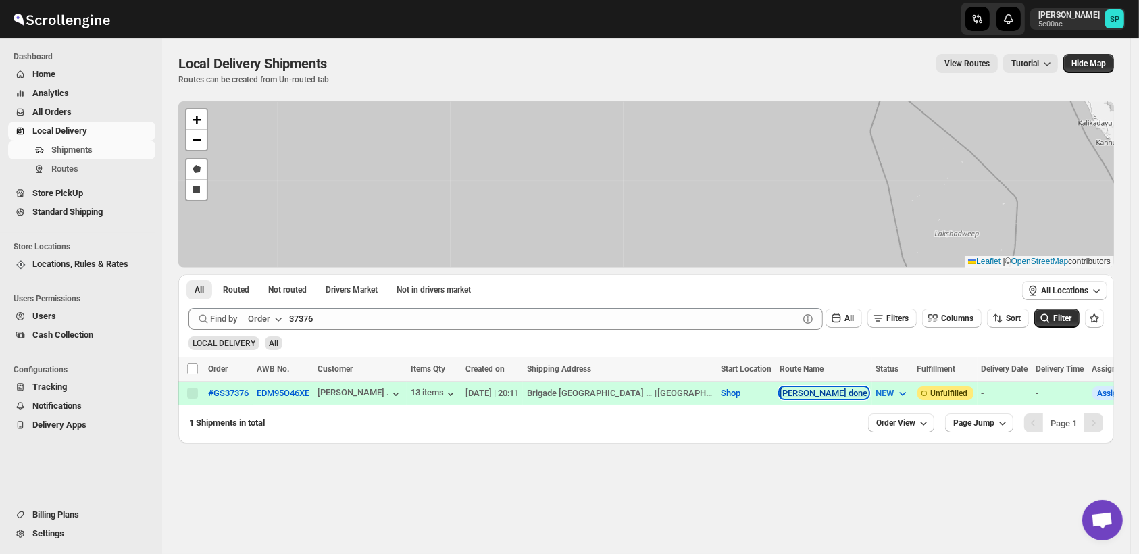
click at [780, 392] on button "[PERSON_NAME] done" at bounding box center [824, 393] width 88 height 10
click at [778, 445] on span "View Route" at bounding box center [769, 440] width 43 height 10
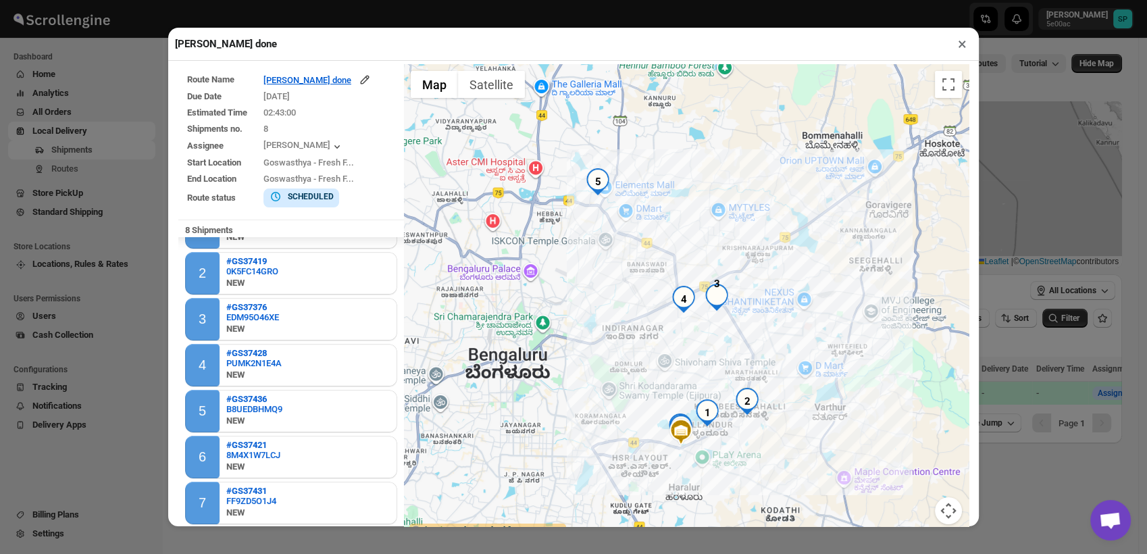
drag, startPoint x: 837, startPoint y: 286, endPoint x: 829, endPoint y: 439, distance: 153.6
click at [829, 439] on div at bounding box center [686, 302] width 565 height 476
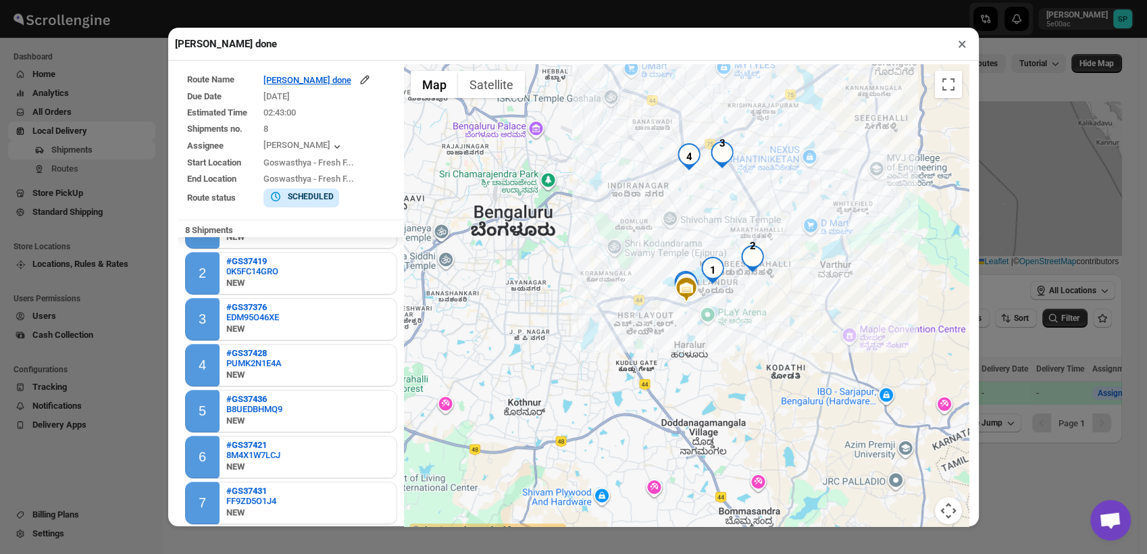
click at [961, 50] on button "×" at bounding box center [963, 43] width 20 height 19
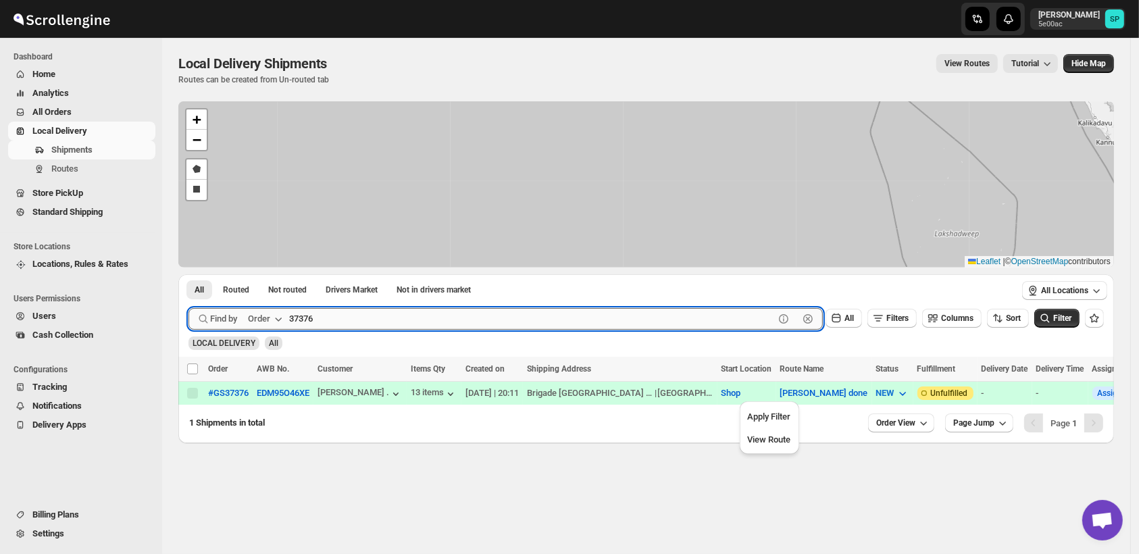
click at [329, 322] on input "37376" at bounding box center [531, 319] width 485 height 22
type input "37421"
click at [189, 274] on button "Submit" at bounding box center [208, 281] width 39 height 14
click at [784, 391] on button "[PERSON_NAME] done" at bounding box center [816, 393] width 88 height 10
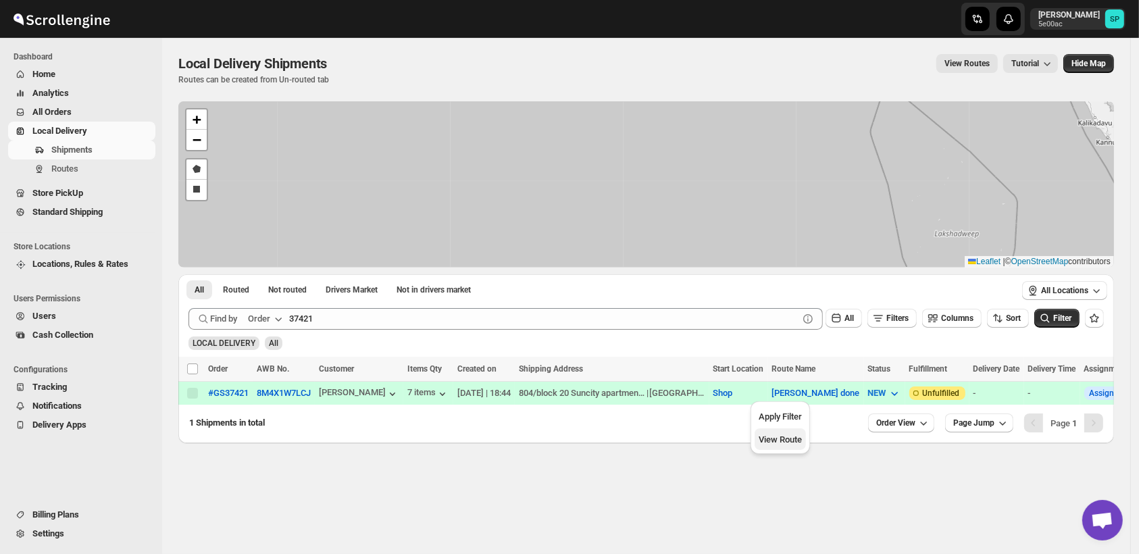
click at [778, 448] on button "View Route" at bounding box center [780, 439] width 51 height 22
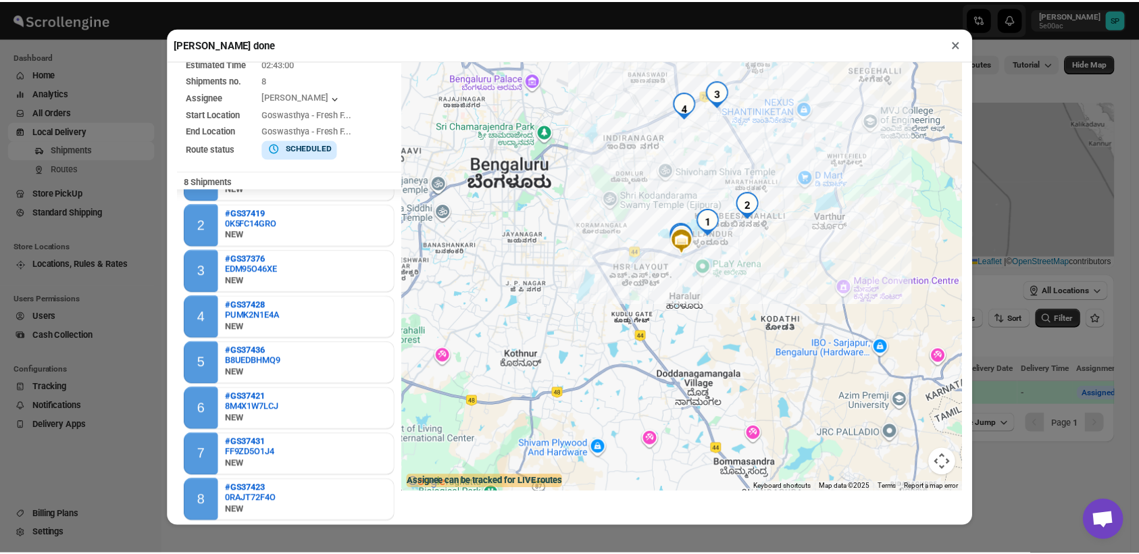
scroll to position [64, 0]
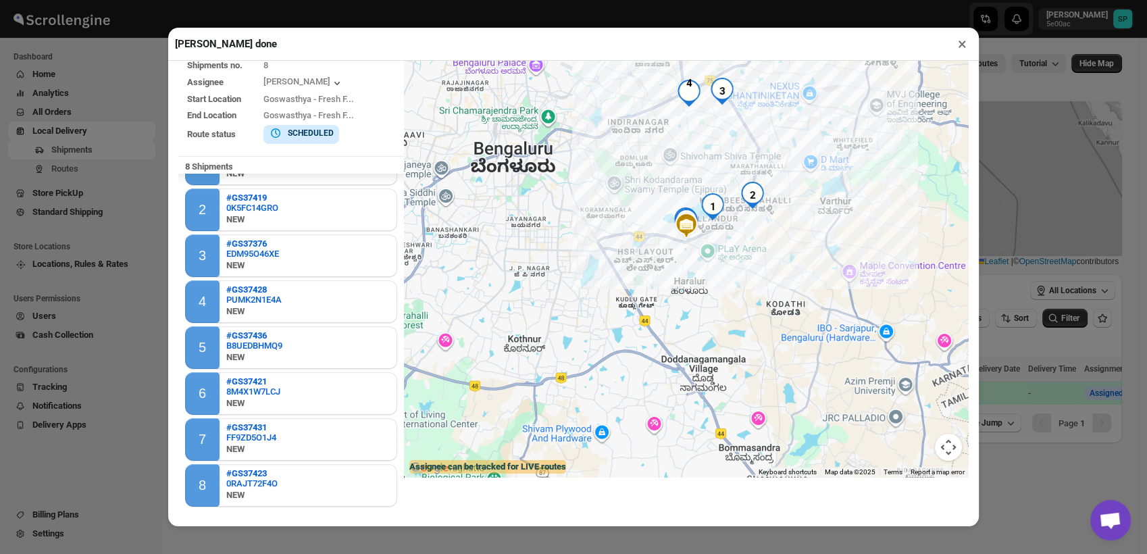
drag, startPoint x: 960, startPoint y: 47, endPoint x: 906, endPoint y: 46, distance: 53.4
click at [960, 47] on button "×" at bounding box center [963, 43] width 20 height 19
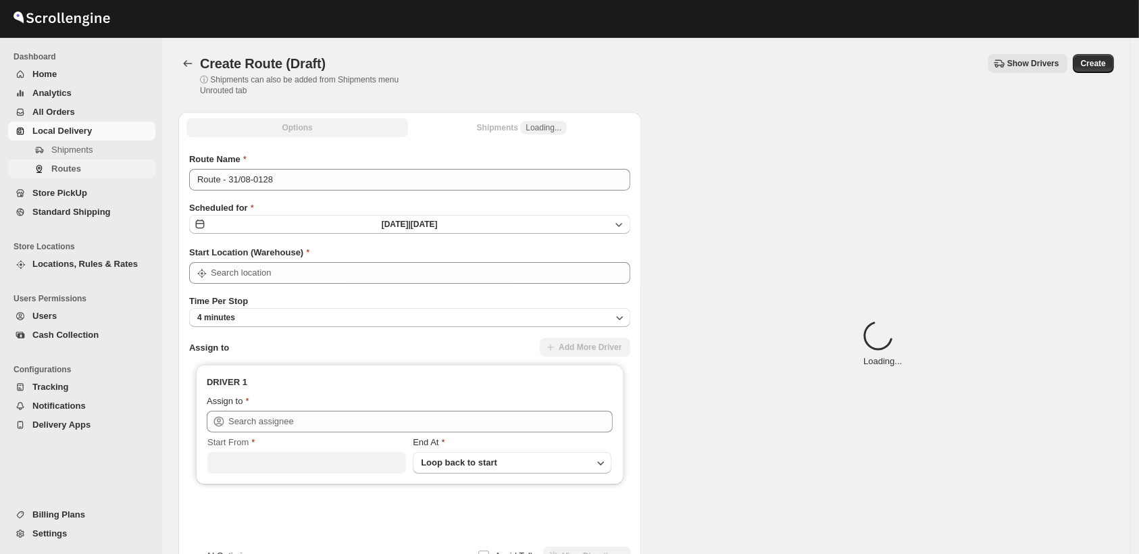
type input "Shop"
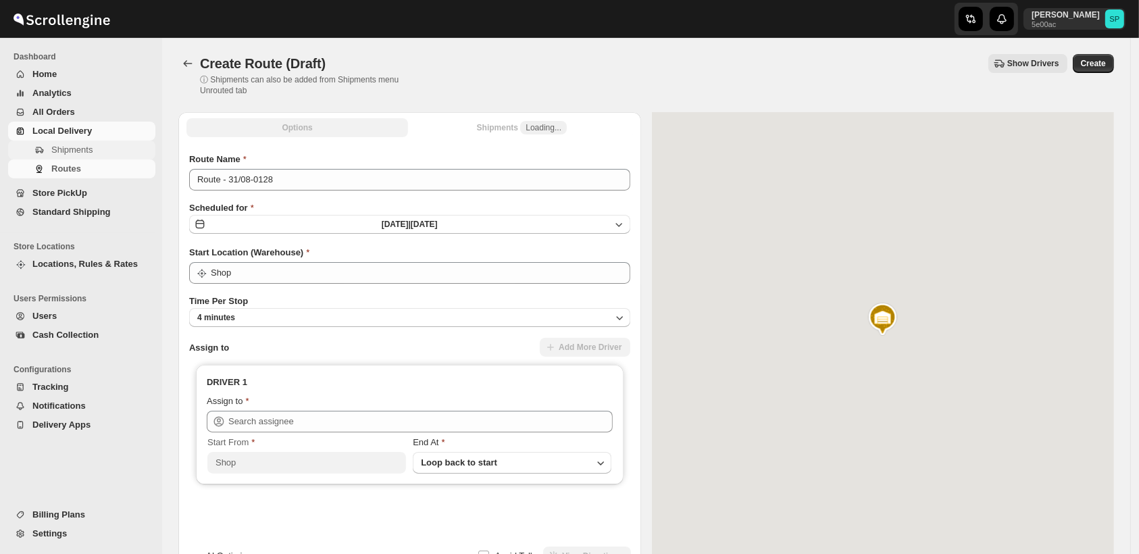
click at [86, 149] on span "Shipments" at bounding box center [71, 150] width 41 height 10
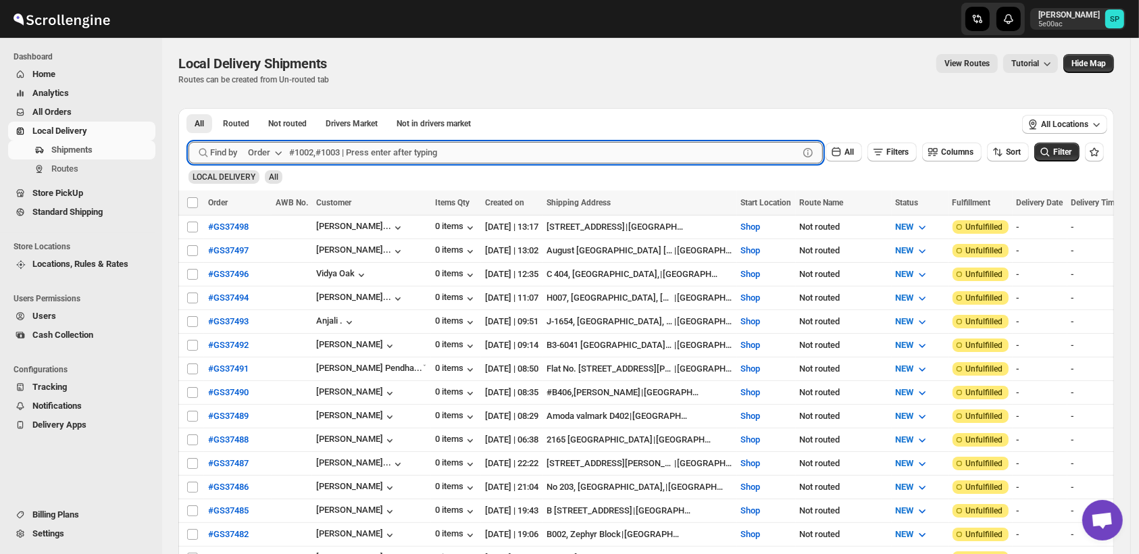
click at [321, 150] on input "text" at bounding box center [544, 153] width 510 height 22
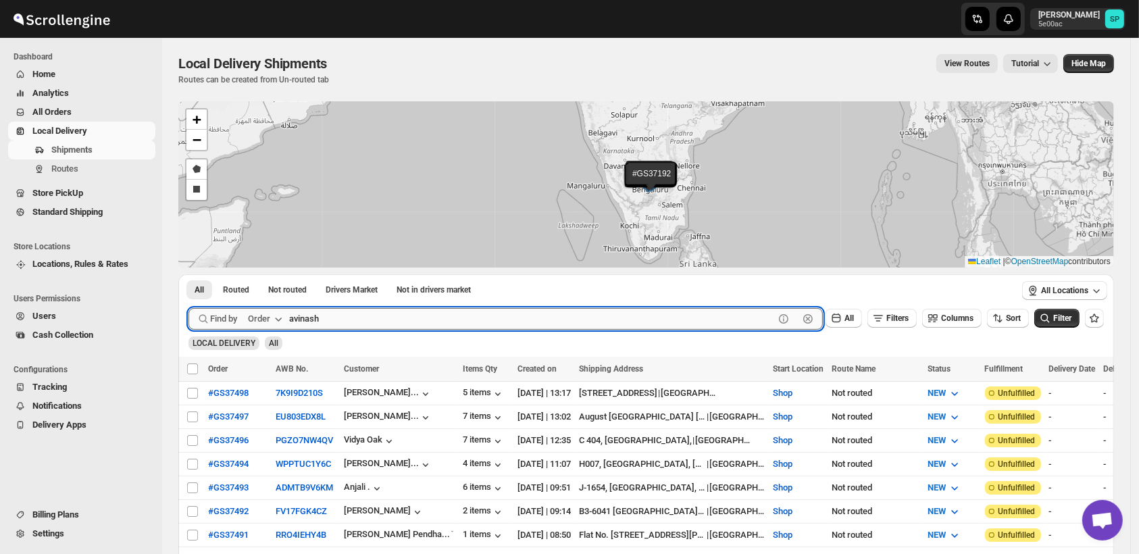
click at [189, 274] on button "Submit" at bounding box center [208, 281] width 39 height 14
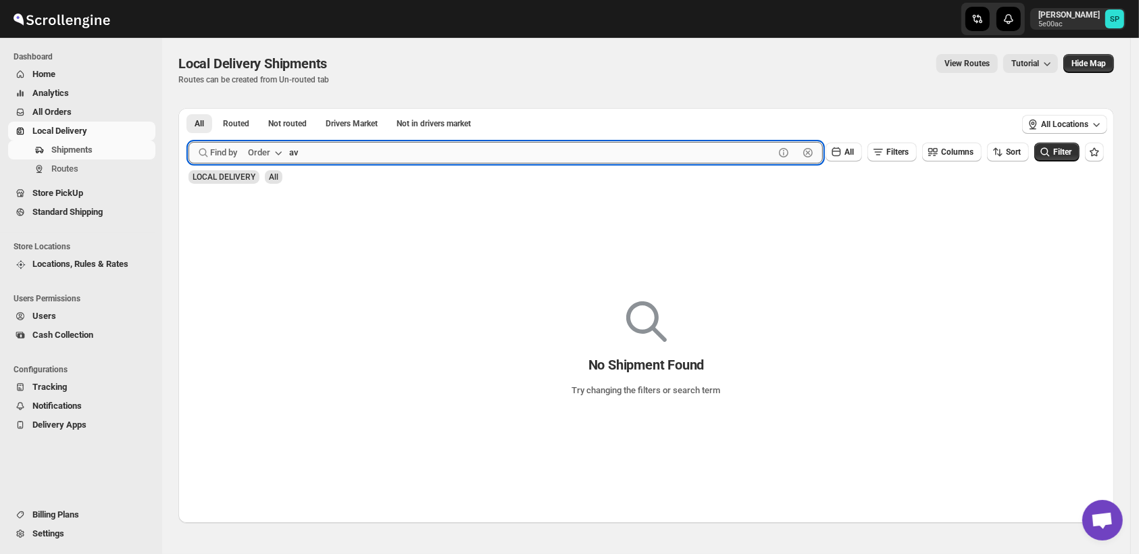
type input "a"
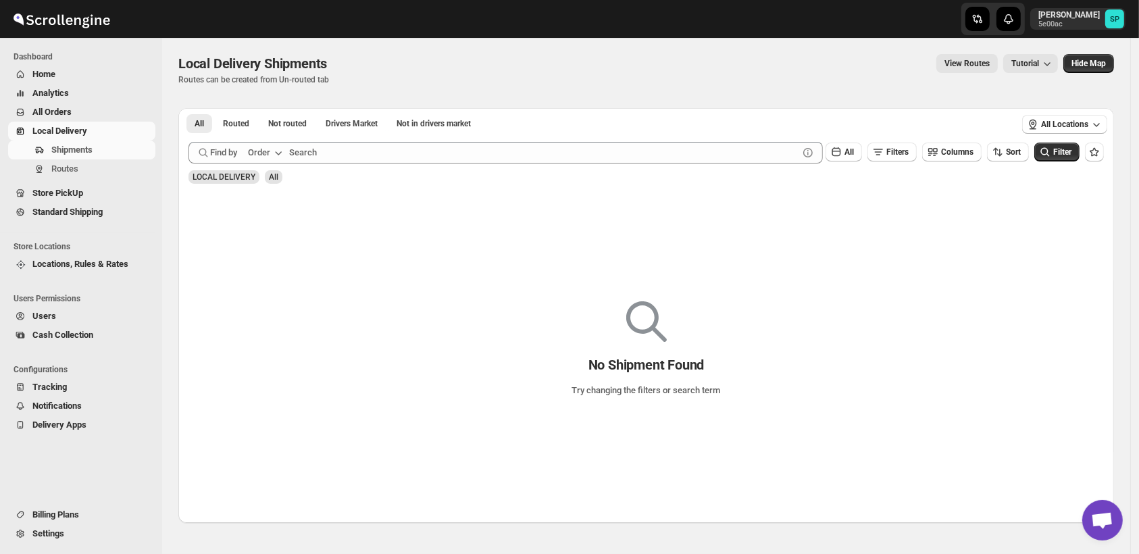
click at [70, 109] on span "All Orders" at bounding box center [51, 112] width 39 height 10
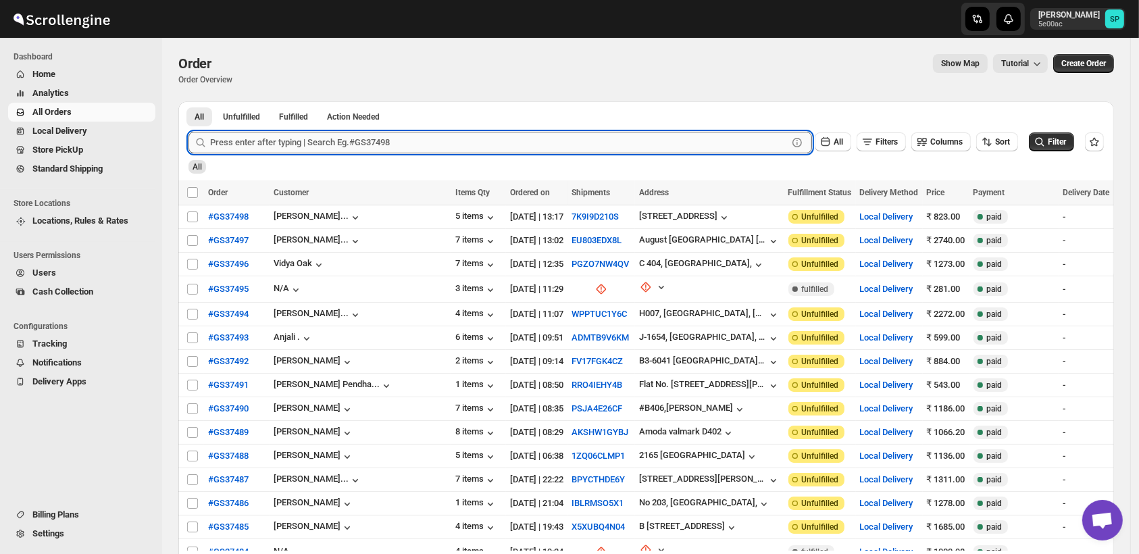
click at [316, 146] on input "text" at bounding box center [499, 143] width 578 height 22
click at [189, 101] on button "Submit" at bounding box center [208, 108] width 39 height 14
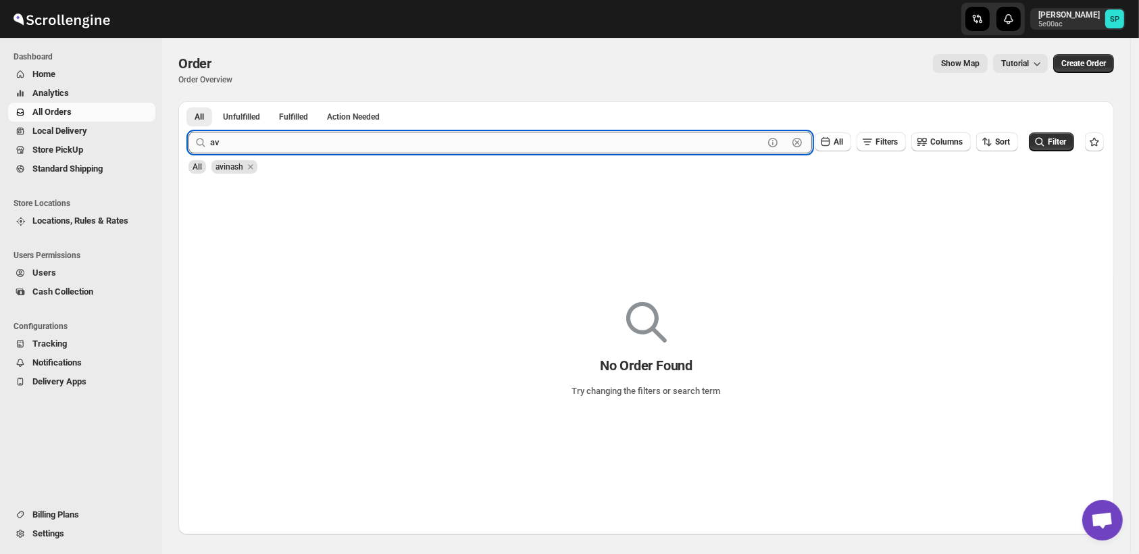
type input "a"
type input "cp"
click at [189, 101] on button "Submit" at bounding box center [208, 108] width 39 height 14
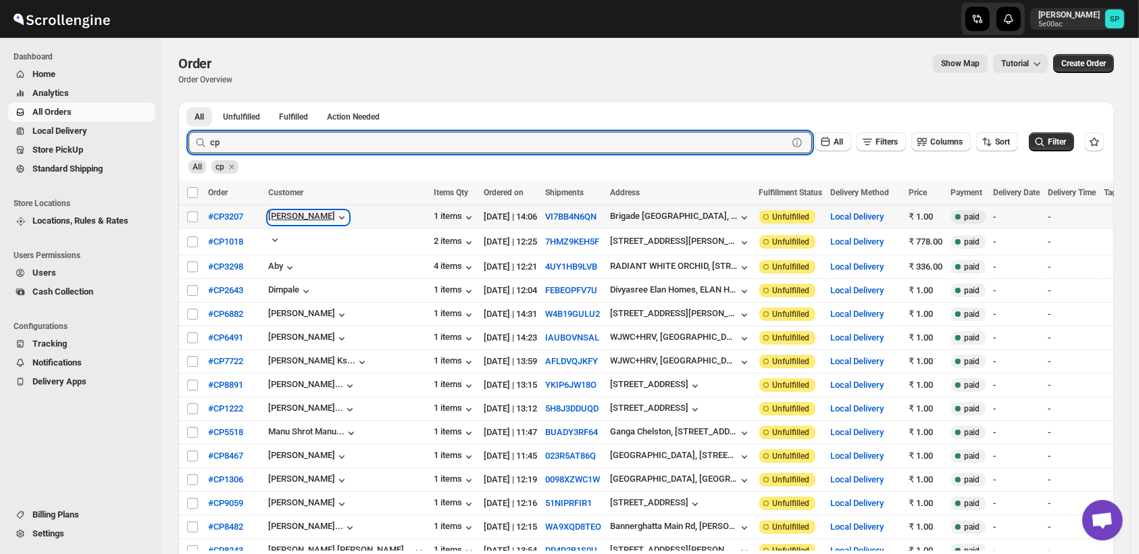
click at [287, 214] on div "[PERSON_NAME]" at bounding box center [308, 218] width 80 height 14
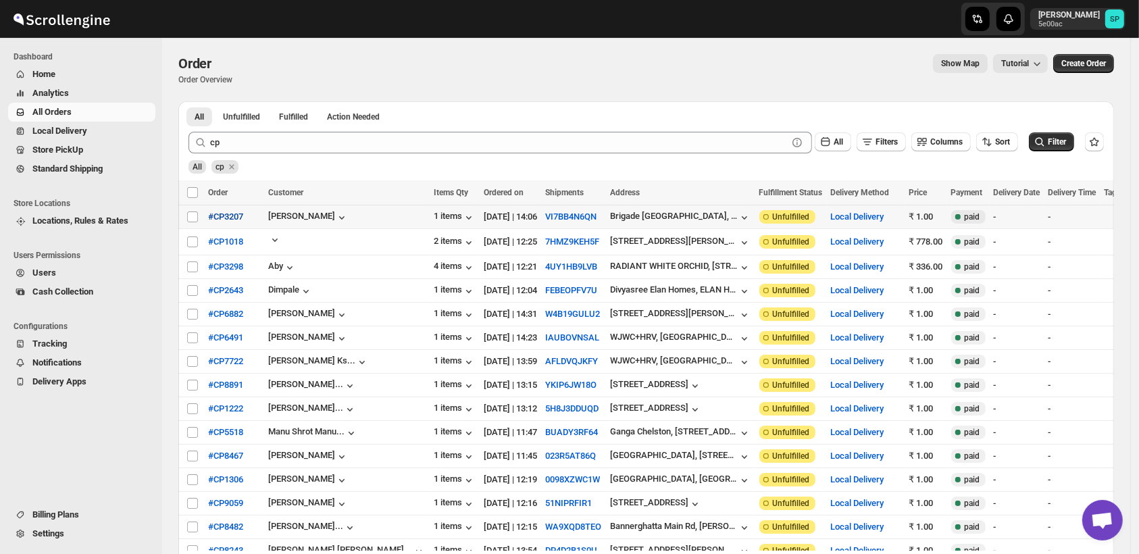
click at [225, 221] on span "#CP3207" at bounding box center [225, 217] width 35 height 14
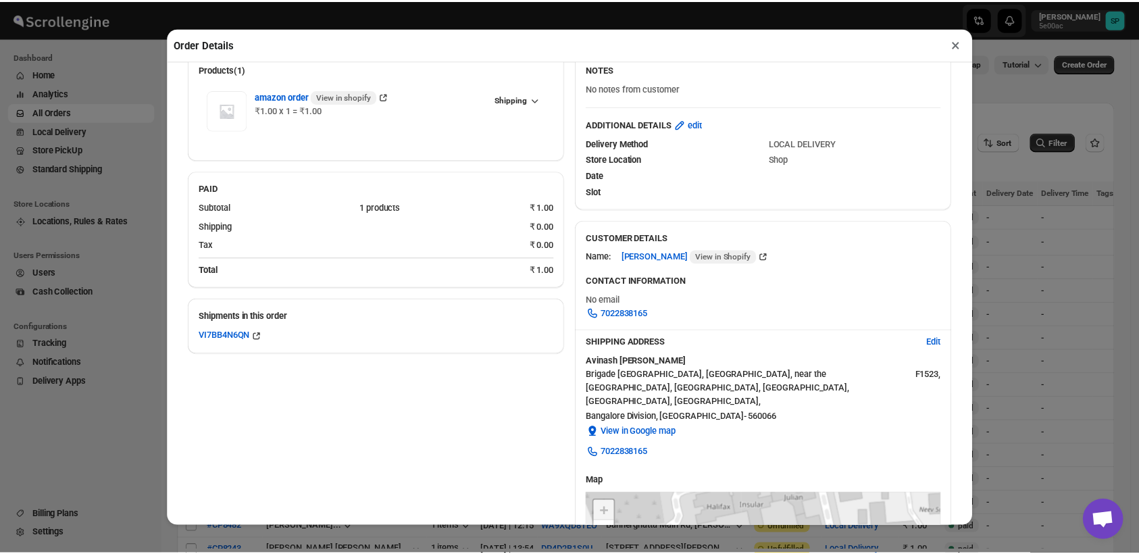
scroll to position [225, 0]
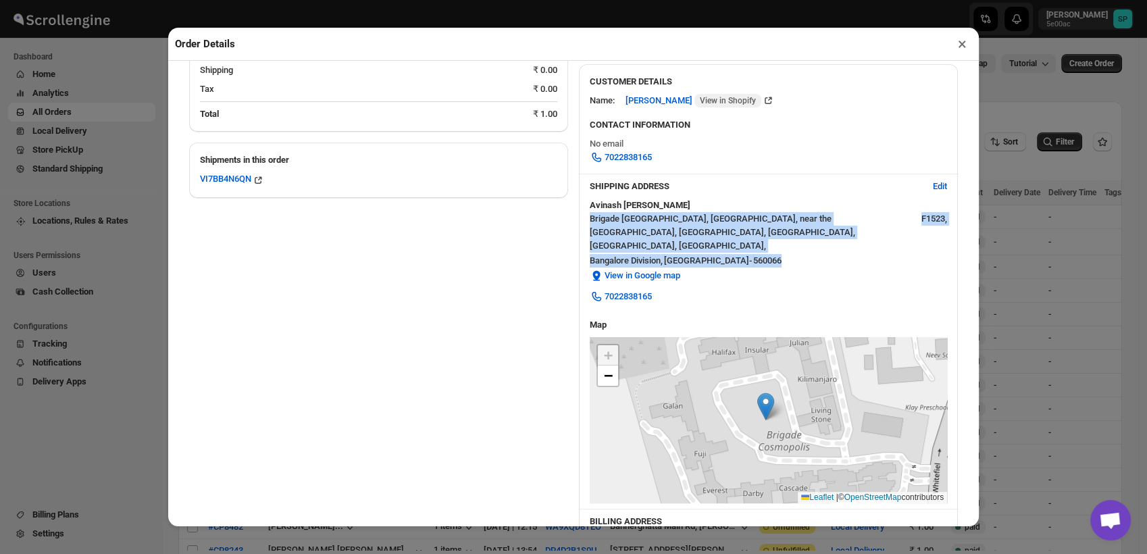
drag, startPoint x: 721, startPoint y: 257, endPoint x: 583, endPoint y: 223, distance: 141.9
click at [583, 223] on div "SHIPPING ADDRESS Edit Avinash Thakare Brigade Cosmopolis, Whitefield Main Rd, n…" at bounding box center [768, 243] width 379 height 139
click at [797, 254] on div "Bangalore Division , Karnataka - 560066" at bounding box center [768, 261] width 357 height 14
drag, startPoint x: 736, startPoint y: 251, endPoint x: 581, endPoint y: 224, distance: 157.2
click at [581, 224] on div "SHIPPING ADDRESS Edit Avinash Thakare Brigade Cosmopolis, Whitefield Main Rd, n…" at bounding box center [768, 243] width 379 height 139
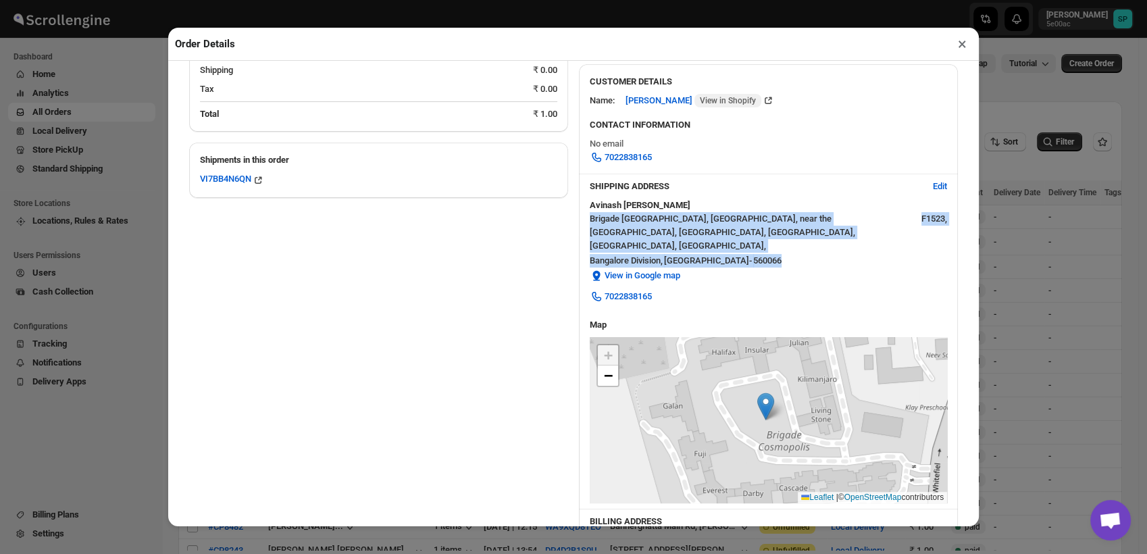
click at [962, 49] on button "×" at bounding box center [963, 43] width 20 height 19
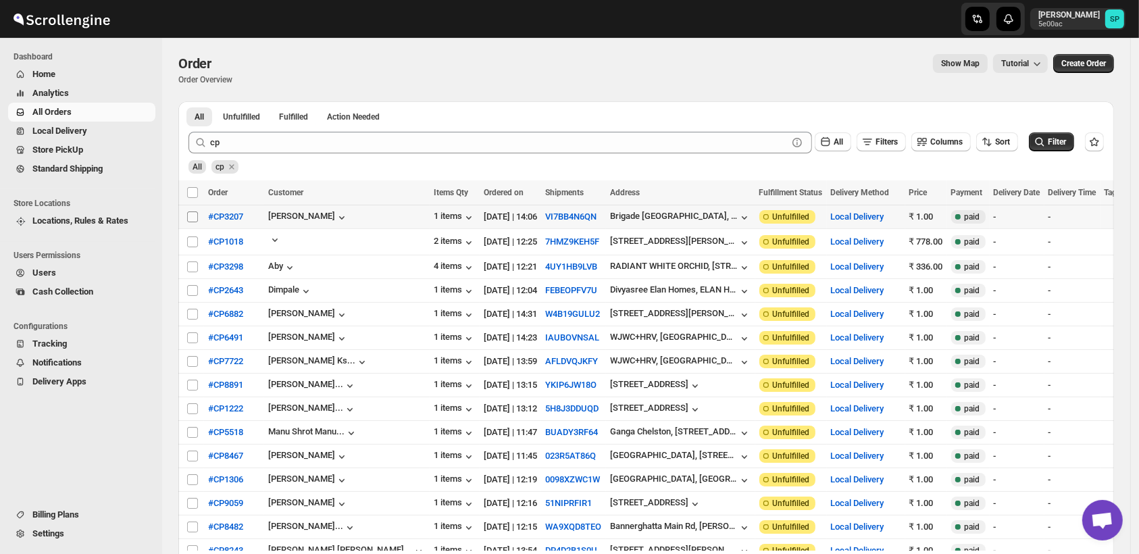
click at [189, 212] on input "Select order" at bounding box center [192, 217] width 11 height 11
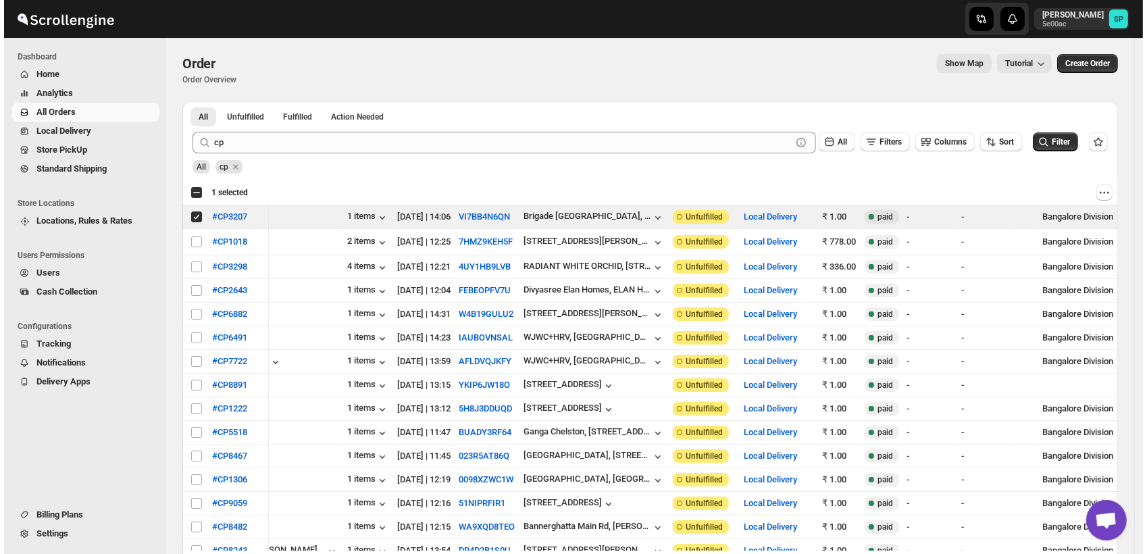
scroll to position [0, 0]
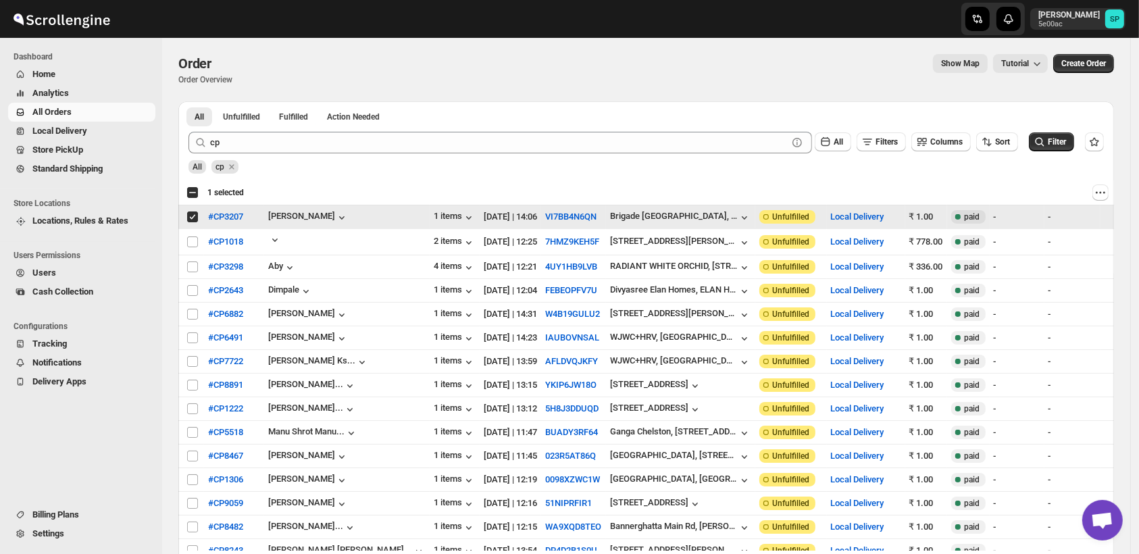
click at [484, 212] on div "[DATE] | 14:06" at bounding box center [510, 217] width 53 height 14
click at [195, 216] on input "Select order" at bounding box center [192, 217] width 11 height 11
checkbox input "false"
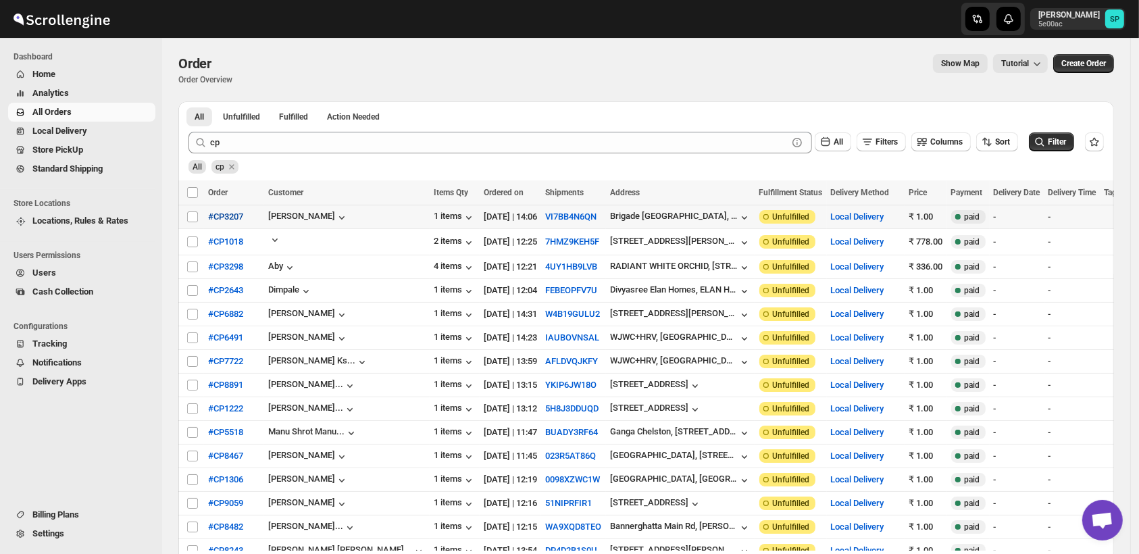
click at [222, 212] on span "#CP3207" at bounding box center [225, 217] width 35 height 14
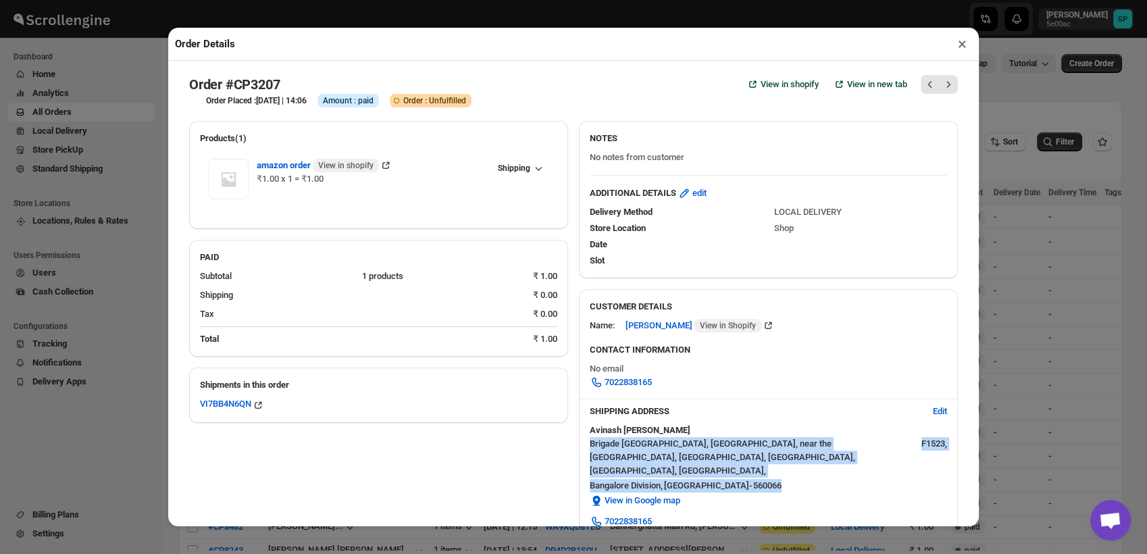
drag, startPoint x: 739, startPoint y: 477, endPoint x: 582, endPoint y: 451, distance: 158.2
click at [582, 451] on div "SHIPPING ADDRESS Edit Avinash Thakare Brigade Cosmopolis, Whitefield Main Rd, n…" at bounding box center [768, 468] width 379 height 139
copy div "Brigade Cosmopolis, Whitefield Main Rd, near the Nexus Whitefield Mall, Palm Me…"
click at [808, 457] on span "Brigade Cosmopolis, Whitefield Main Rd, near the Nexus Whitefield Mall, Palm Me…" at bounding box center [755, 457] width 330 height 41
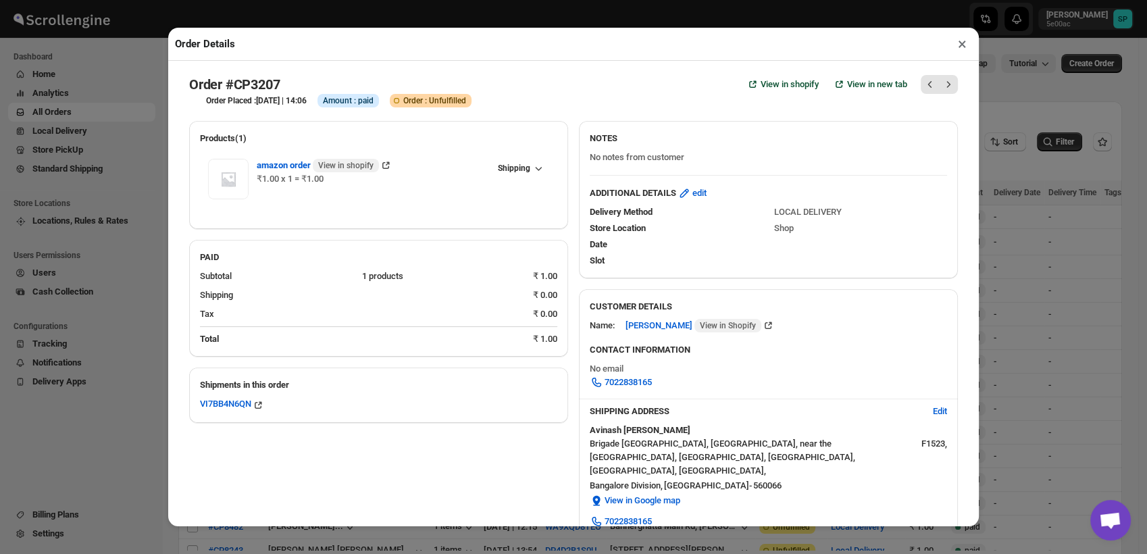
select select "IN"
select select "[GEOGRAPHIC_DATA]"
select select "IN"
select select "[GEOGRAPHIC_DATA]"
select select "IN"
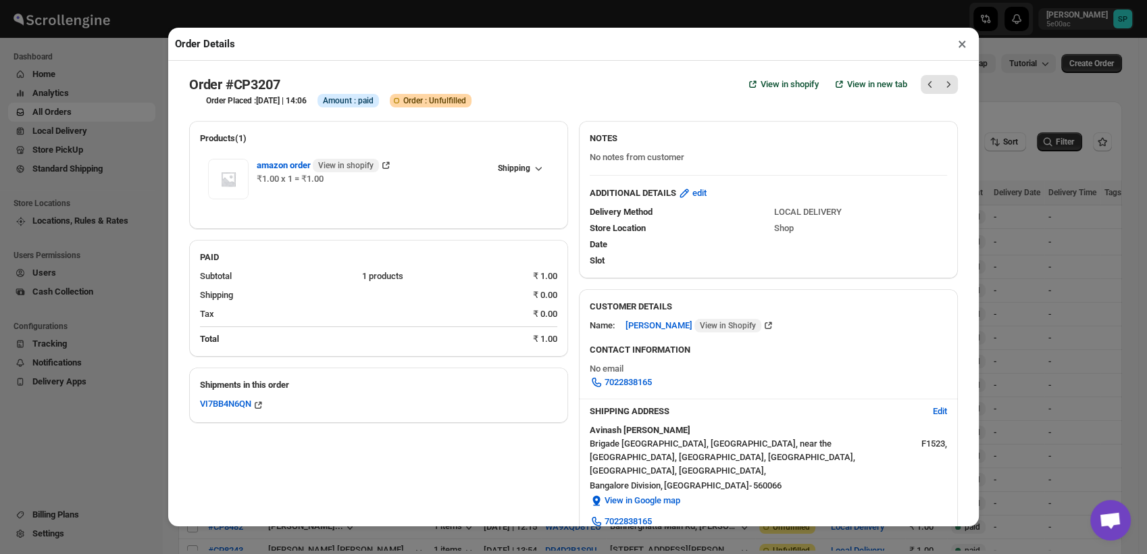
select select "[GEOGRAPHIC_DATA]"
select select "IN"
select select "[GEOGRAPHIC_DATA]"
select select "IN"
select select "[GEOGRAPHIC_DATA]"
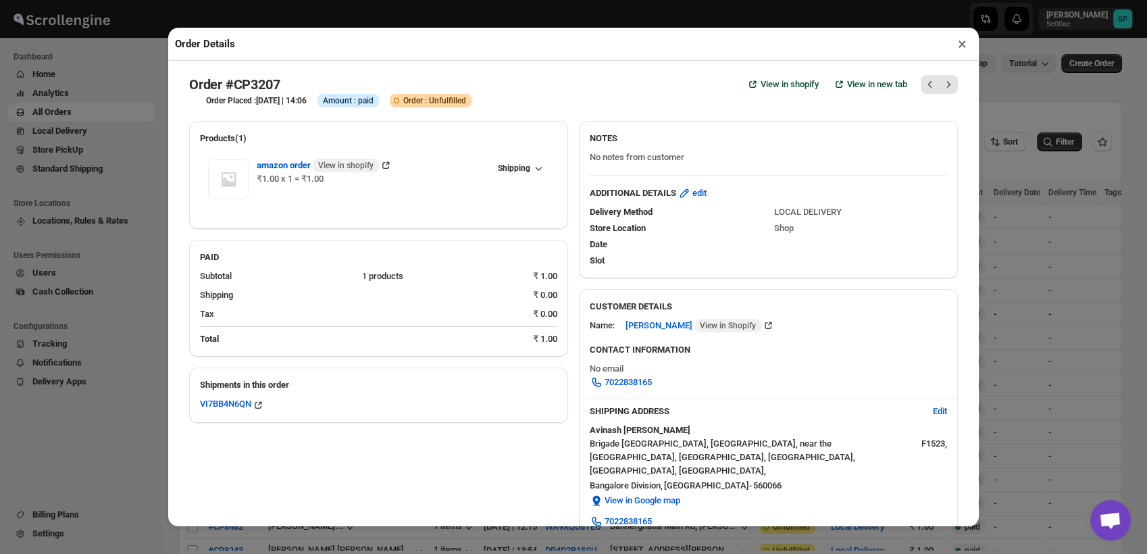
select select "IN"
select select "[GEOGRAPHIC_DATA]"
select select "IN"
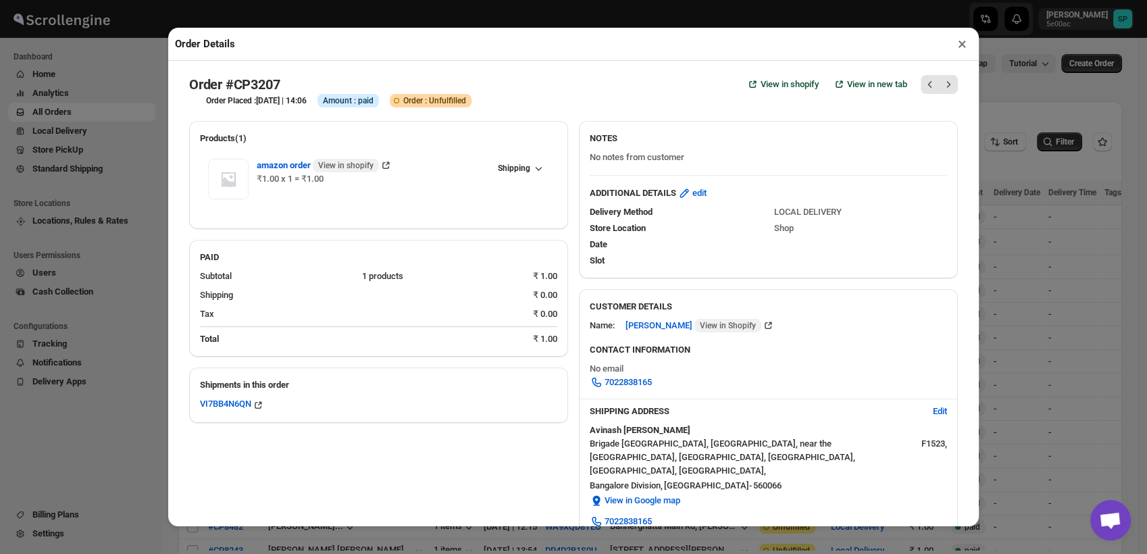
select select "IN"
select select "[GEOGRAPHIC_DATA]"
select select "IN"
select select "[GEOGRAPHIC_DATA]"
select select "IN"
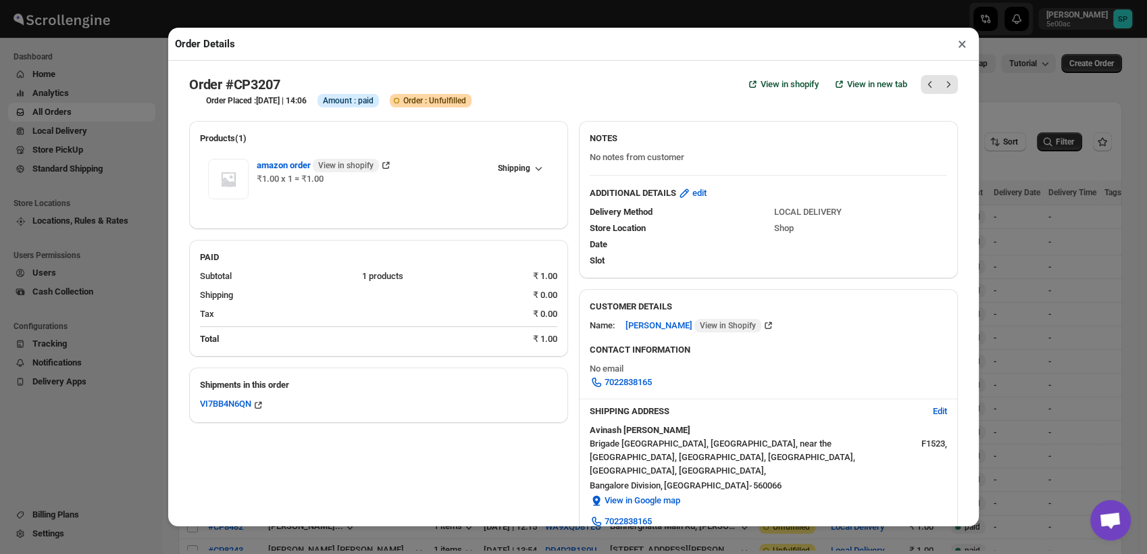
select select "[GEOGRAPHIC_DATA]"
select select "IN"
select select "[GEOGRAPHIC_DATA]"
select select "IN"
select select "[GEOGRAPHIC_DATA]"
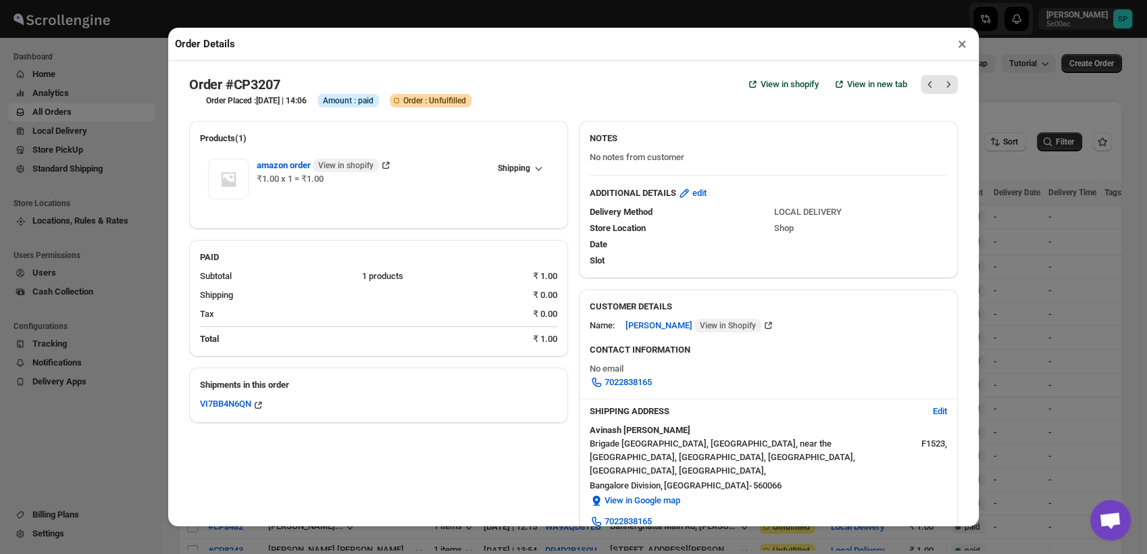
select select "IN"
select select "[GEOGRAPHIC_DATA]"
select select "IN"
select select "[GEOGRAPHIC_DATA]"
select select "IN"
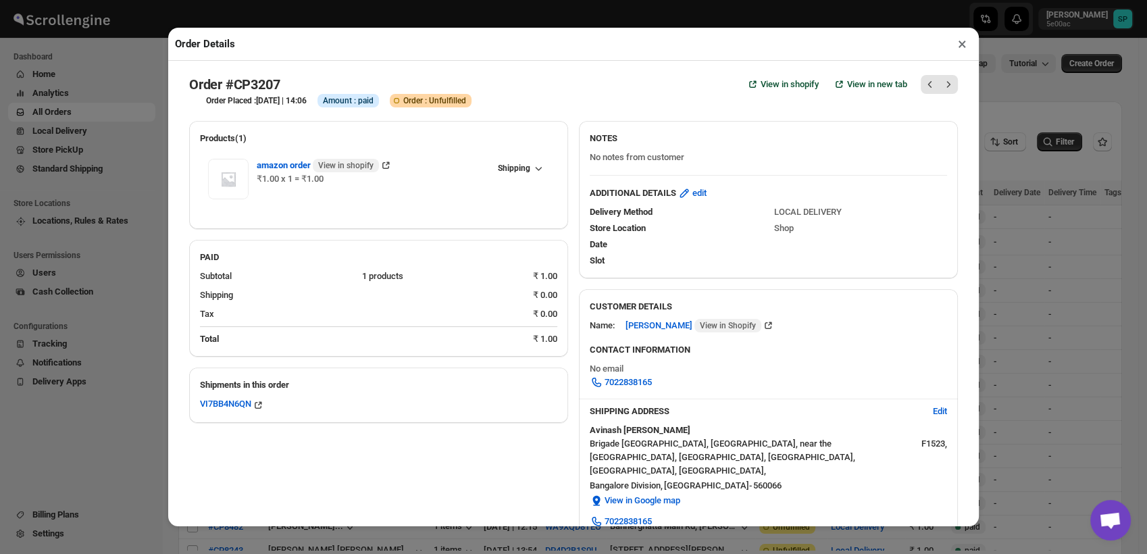
select select "[GEOGRAPHIC_DATA]"
select select "IN"
select select "[GEOGRAPHIC_DATA]"
select select "IN"
select select "[GEOGRAPHIC_DATA]"
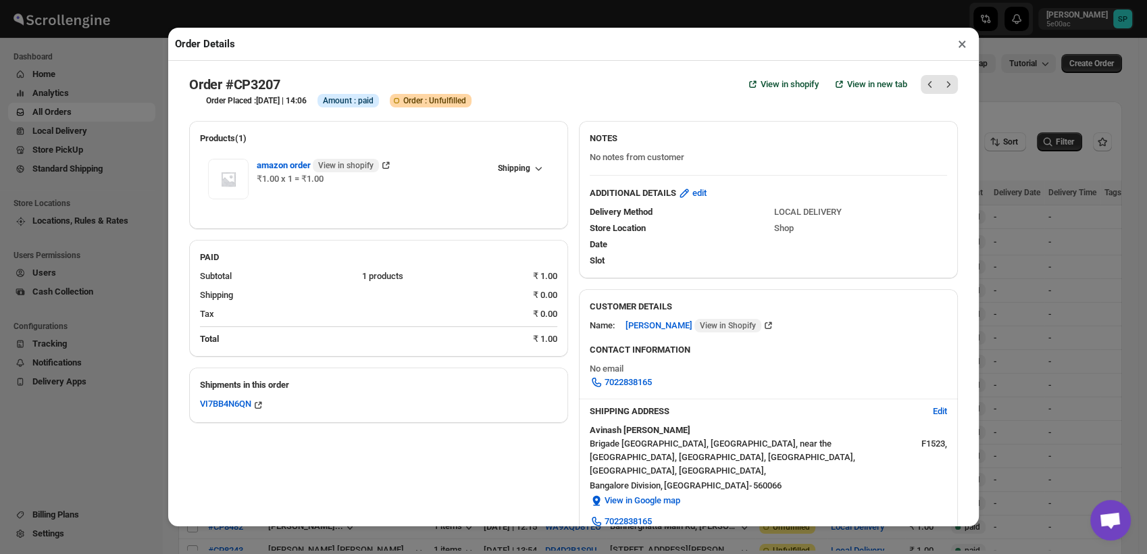
select select "IN"
select select "[GEOGRAPHIC_DATA]"
select select "IN"
select select "[GEOGRAPHIC_DATA]"
select select "IN"
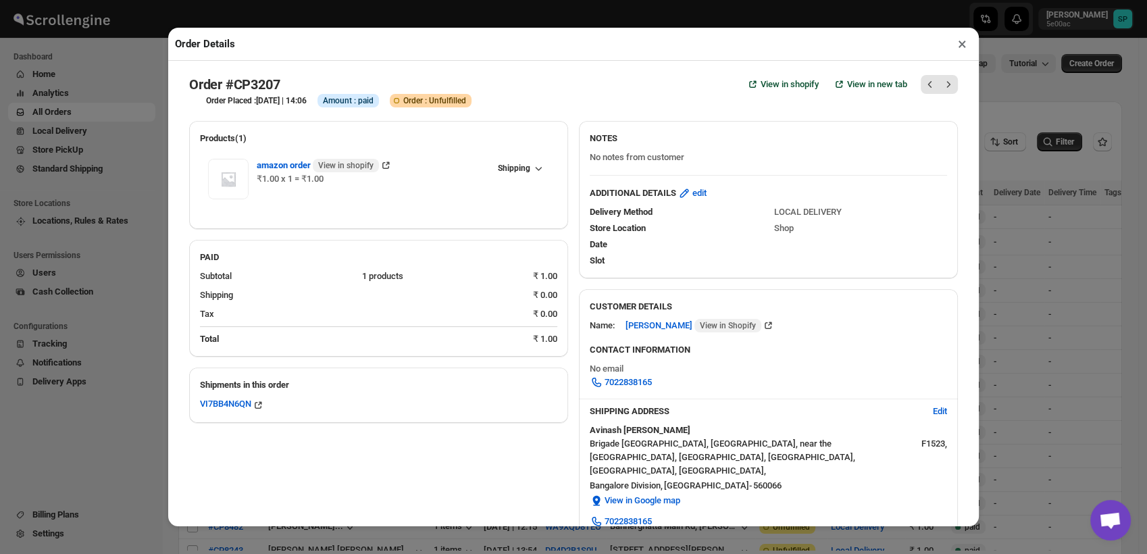
select select "[GEOGRAPHIC_DATA]"
select select "IN"
select select "[GEOGRAPHIC_DATA]"
select select "IN"
select select "[GEOGRAPHIC_DATA]"
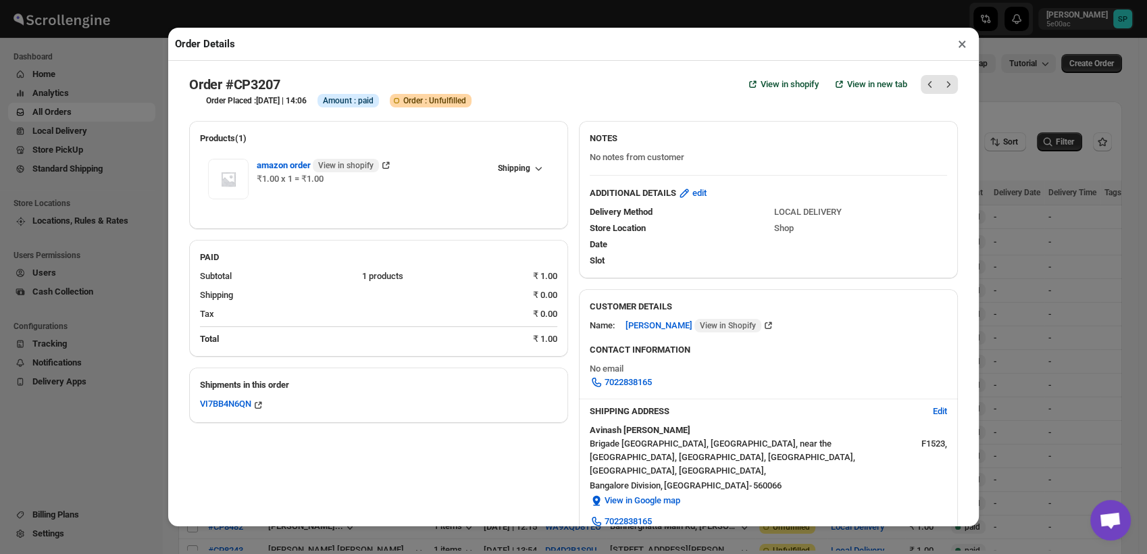
select select "IN"
select select "[GEOGRAPHIC_DATA]"
select select "IN"
select select "[GEOGRAPHIC_DATA]"
select select "IN"
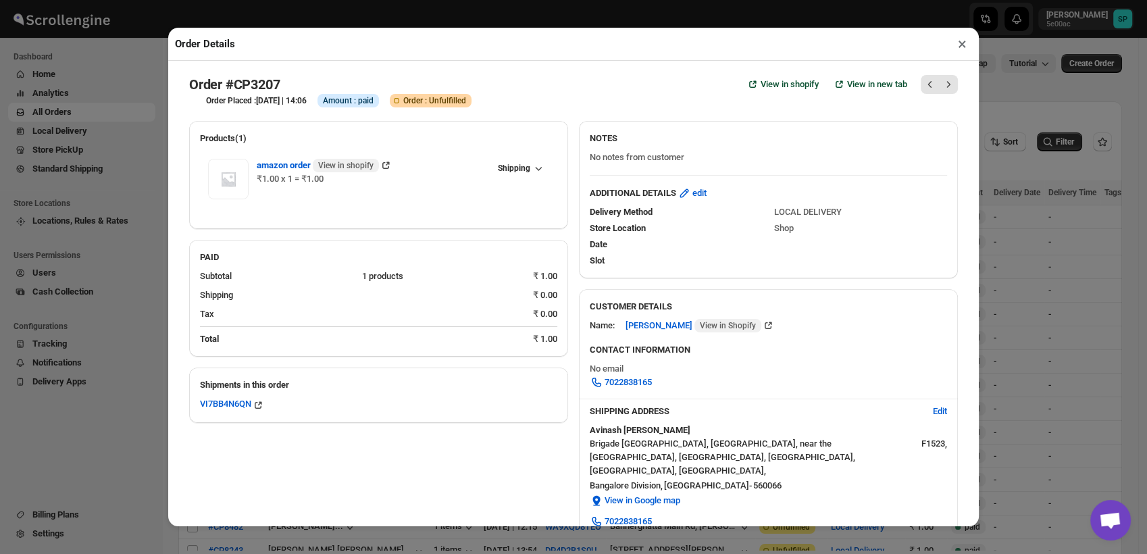
select select "[GEOGRAPHIC_DATA]"
select select "IN"
select select "[GEOGRAPHIC_DATA]"
select select "IN"
select select "[GEOGRAPHIC_DATA]"
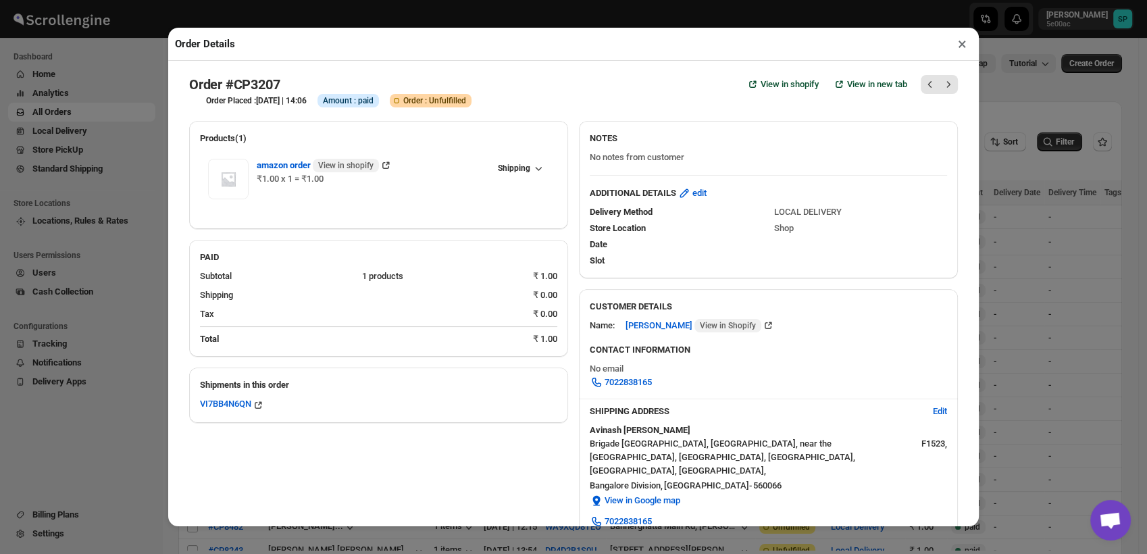
select select "IN"
select select "[GEOGRAPHIC_DATA]"
select select "IN"
select select "[GEOGRAPHIC_DATA]"
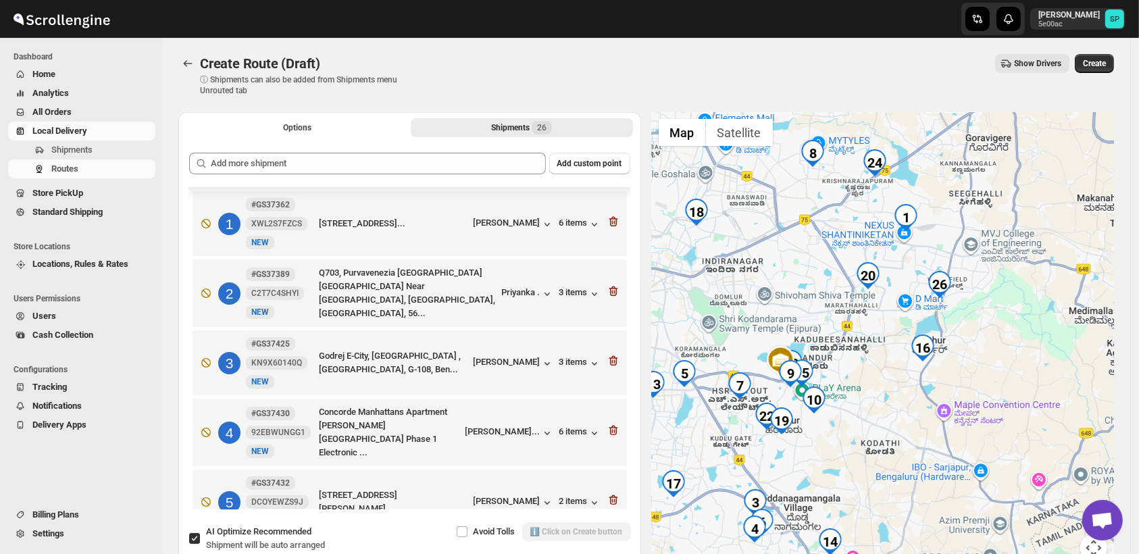
scroll to position [1471, 0]
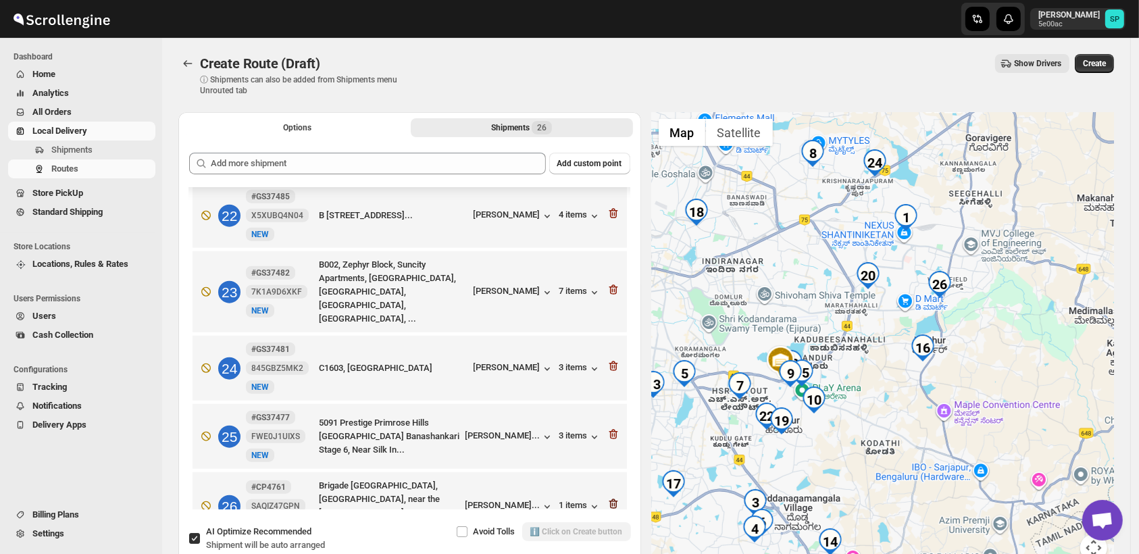
click at [607, 497] on icon "button" at bounding box center [614, 504] width 14 height 14
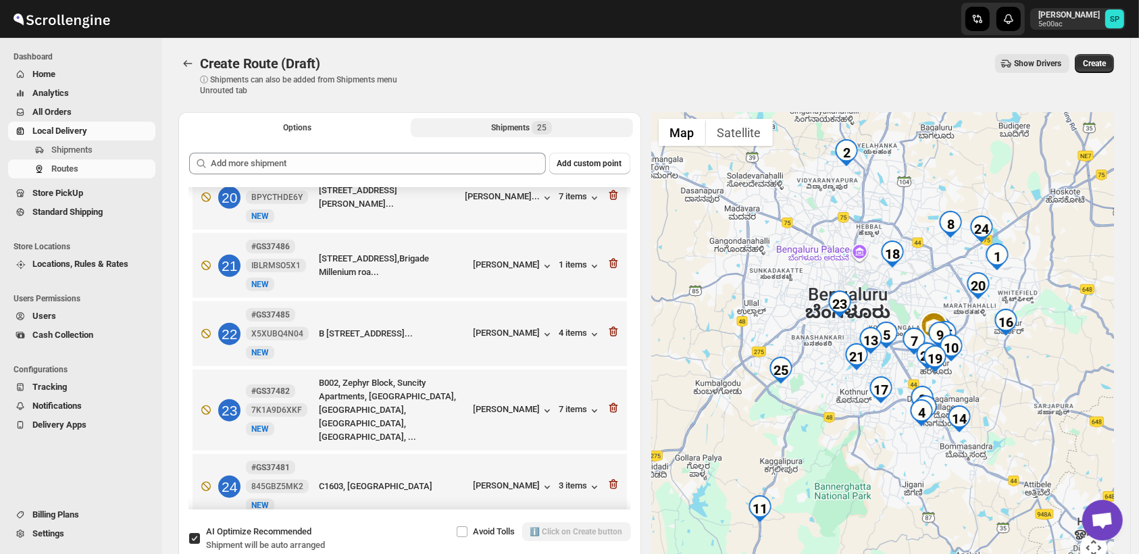
scroll to position [1328, 0]
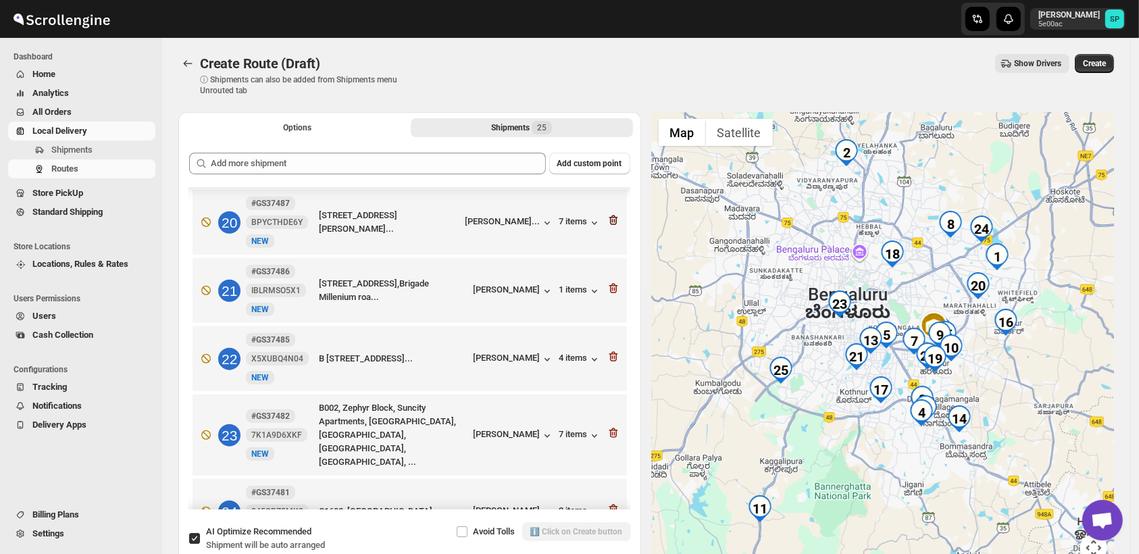
click at [611, 216] on icon "button" at bounding box center [613, 221] width 9 height 10
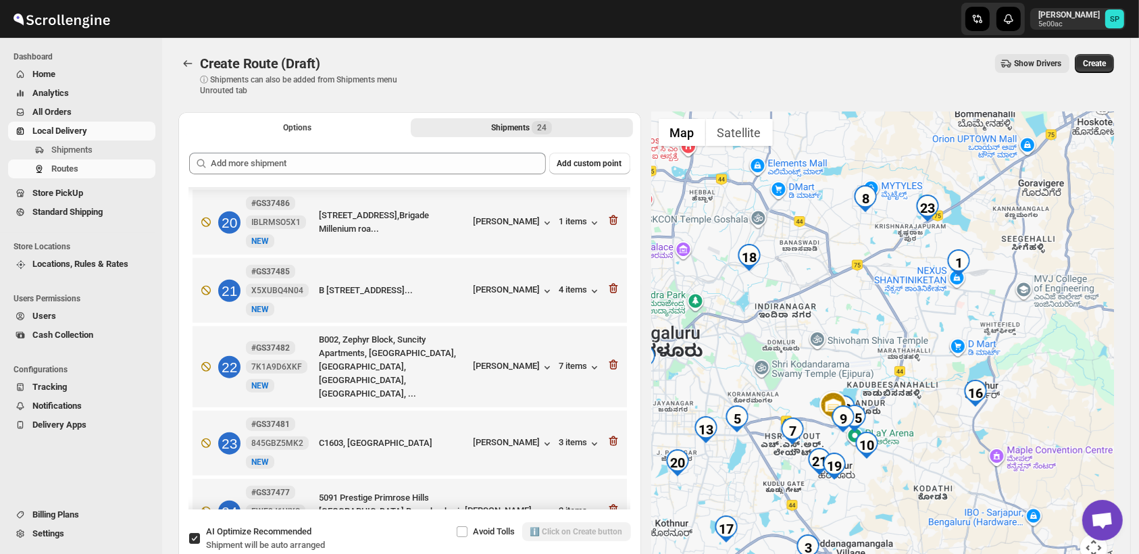
drag, startPoint x: 943, startPoint y: 229, endPoint x: 966, endPoint y: 301, distance: 75.2
click at [966, 301] on div at bounding box center [883, 345] width 463 height 466
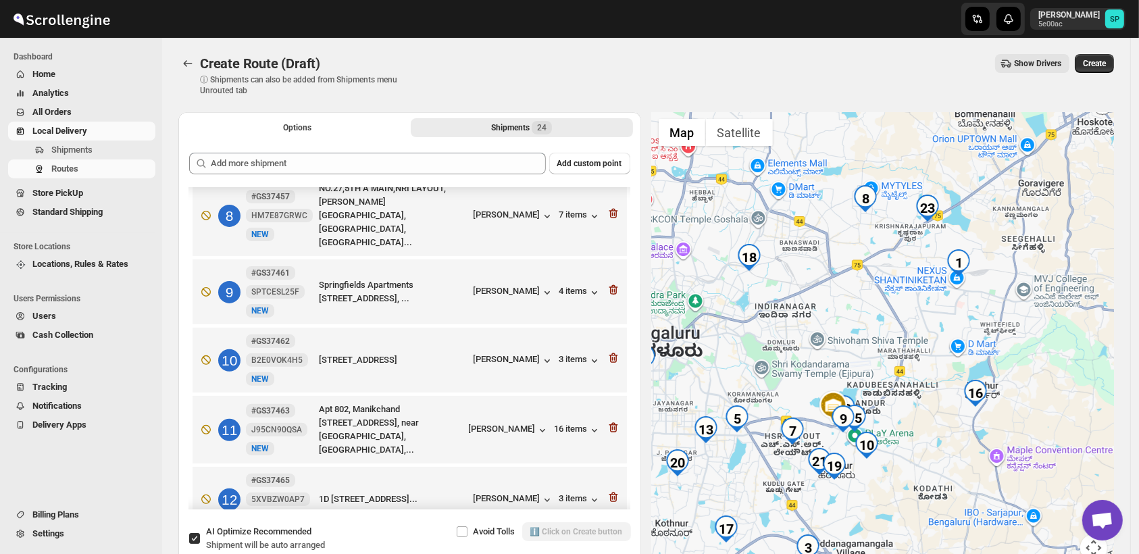
scroll to position [427, 0]
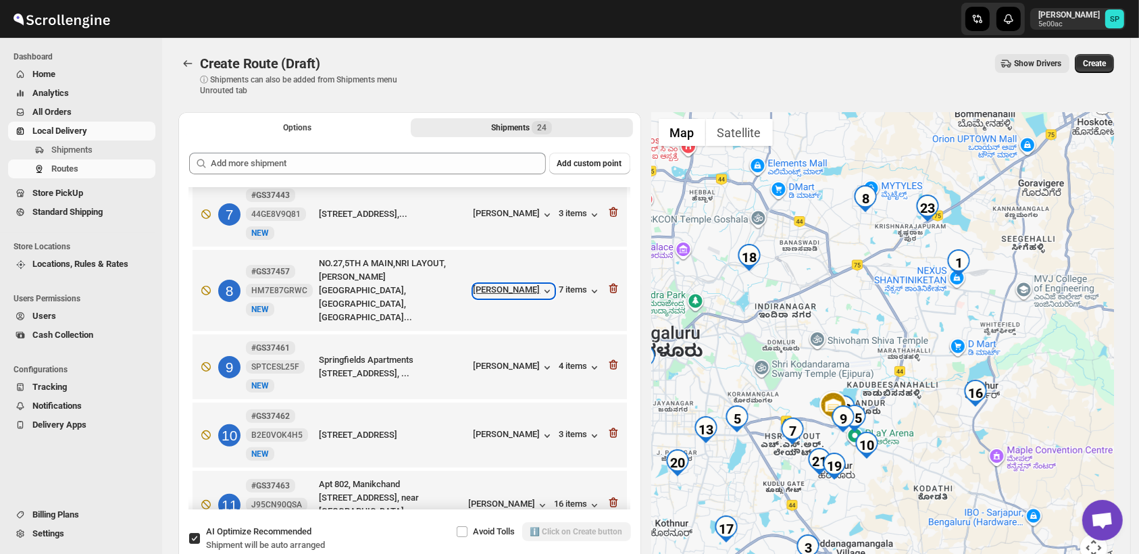
click at [512, 284] on div "[PERSON_NAME]" at bounding box center [514, 291] width 80 height 14
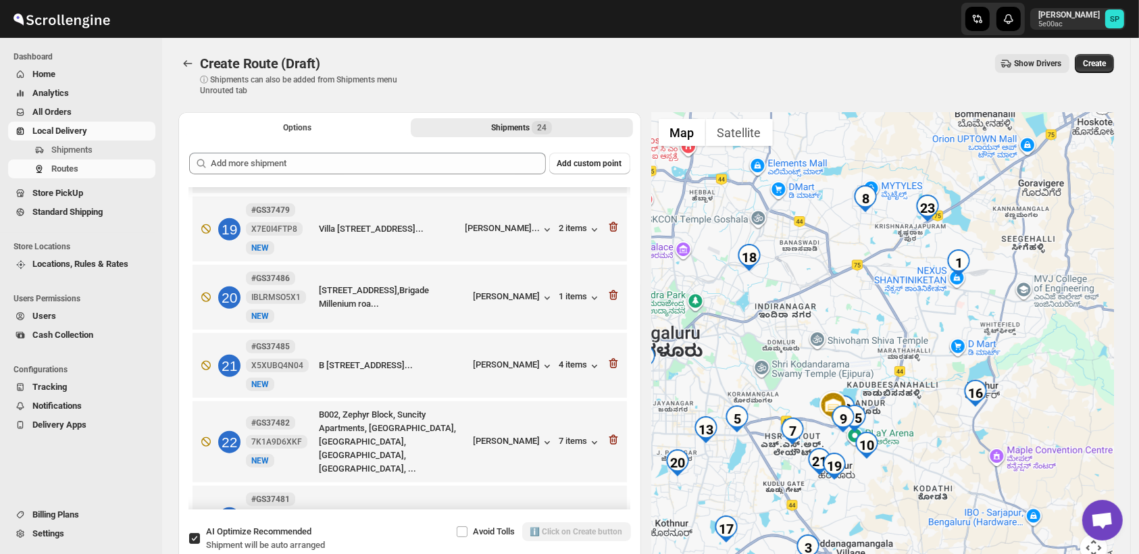
scroll to position [1328, 0]
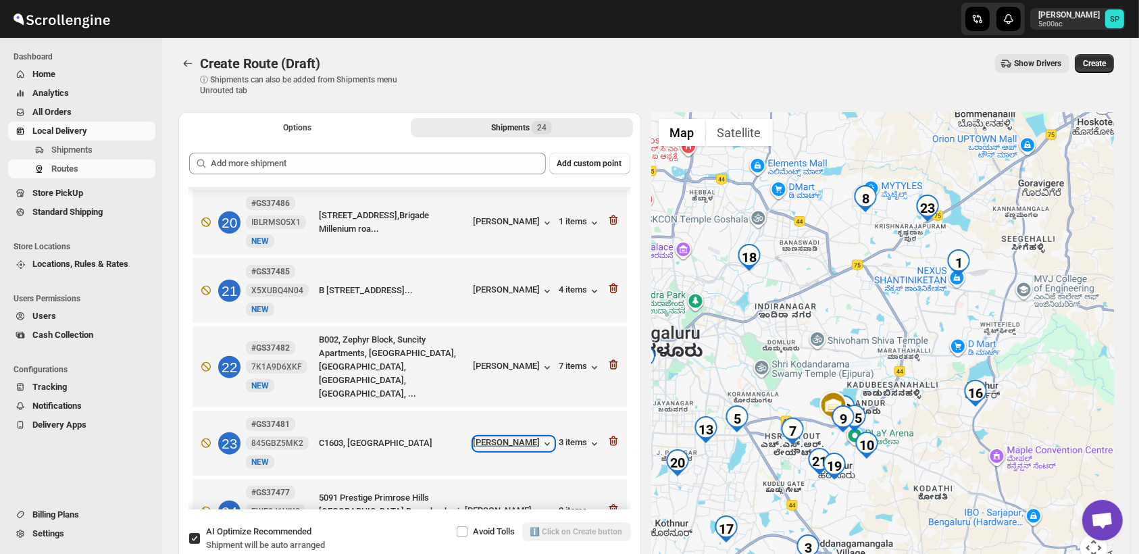
click at [519, 437] on div "[PERSON_NAME]" at bounding box center [514, 444] width 80 height 14
click at [610, 435] on icon "button" at bounding box center [614, 442] width 14 height 14
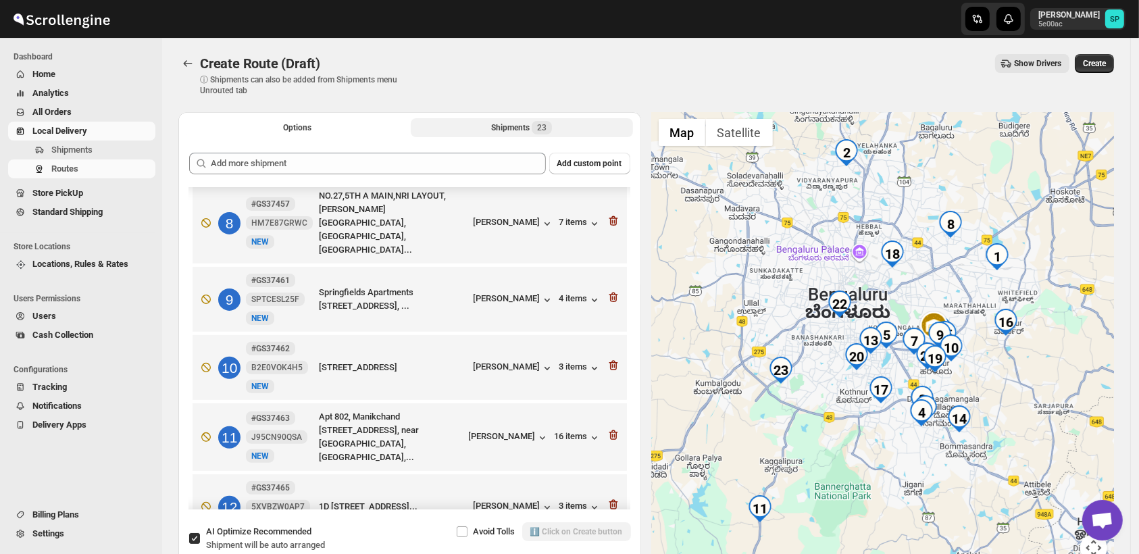
scroll to position [439, 0]
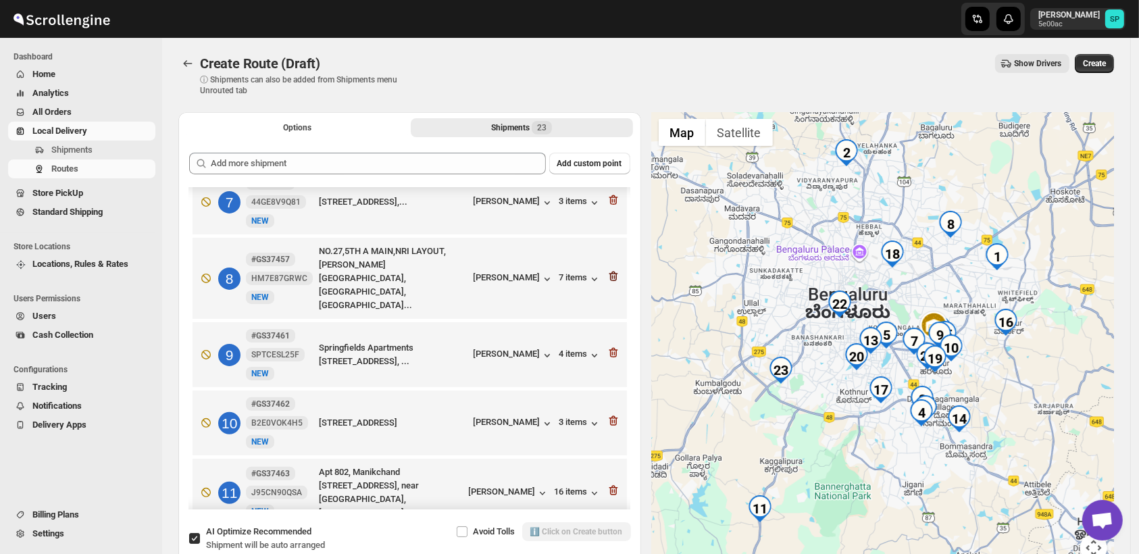
click at [611, 272] on icon "button" at bounding box center [613, 277] width 9 height 10
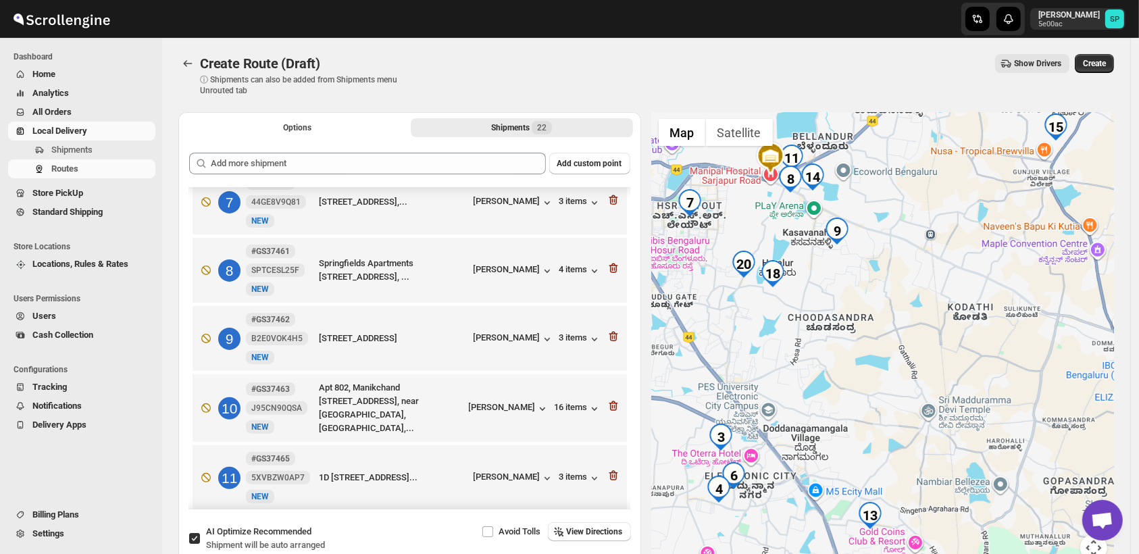
drag, startPoint x: 973, startPoint y: 359, endPoint x: 937, endPoint y: 468, distance: 114.1
click at [937, 468] on div at bounding box center [883, 345] width 463 height 466
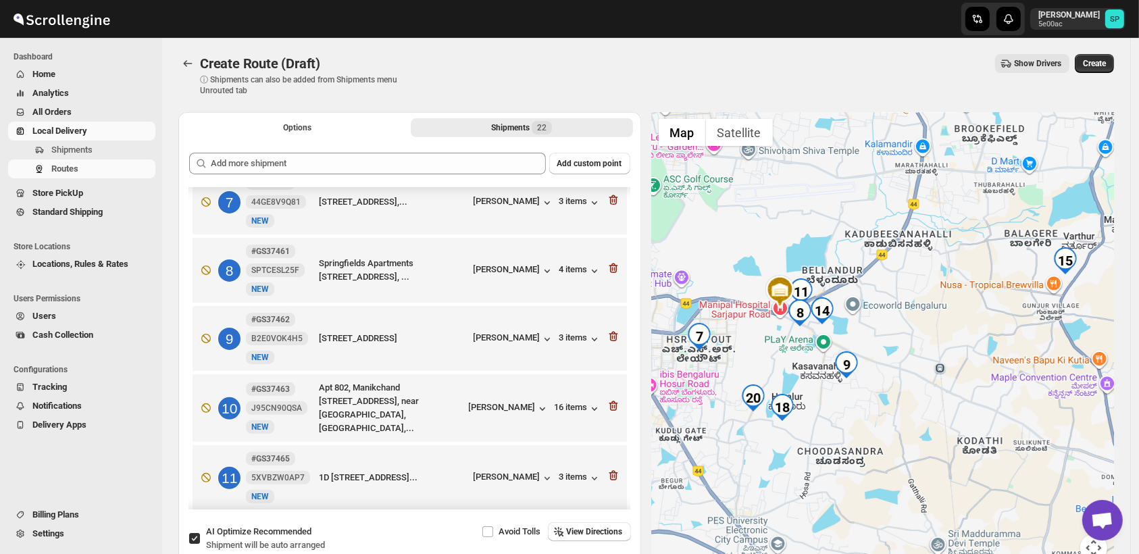
drag, startPoint x: 933, startPoint y: 345, endPoint x: 978, endPoint y: 346, distance: 45.3
click at [978, 346] on div at bounding box center [883, 345] width 463 height 466
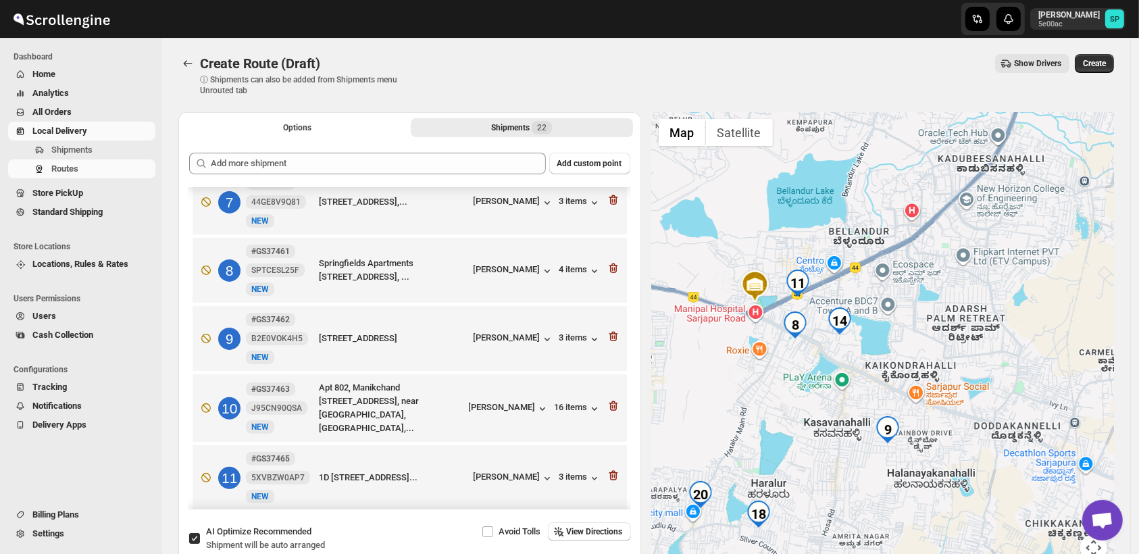
drag, startPoint x: 914, startPoint y: 332, endPoint x: 1013, endPoint y: 366, distance: 104.9
click at [1013, 366] on div at bounding box center [883, 345] width 463 height 466
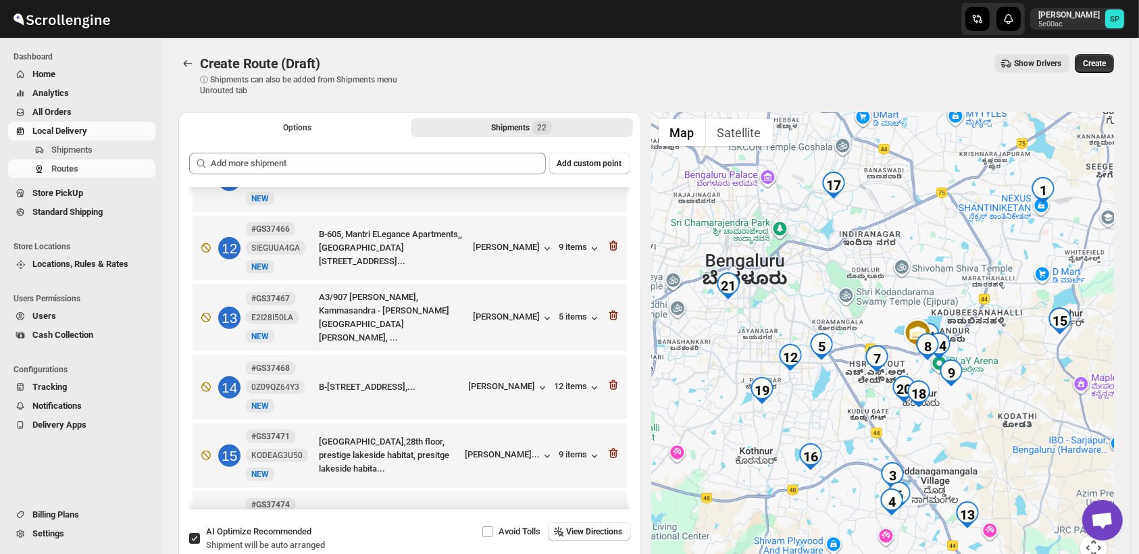
scroll to position [740, 0]
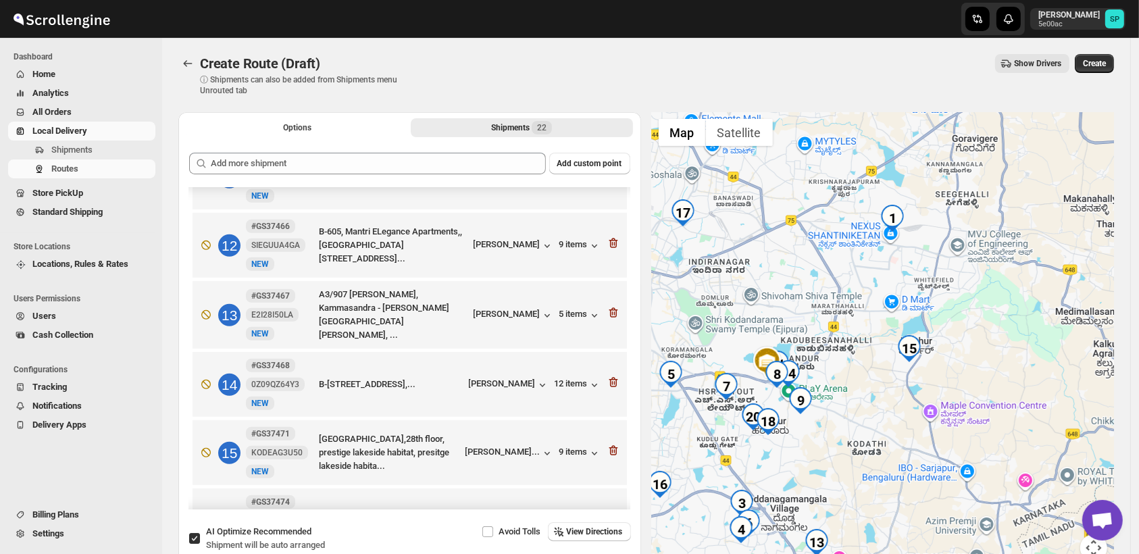
drag, startPoint x: 881, startPoint y: 386, endPoint x: 874, endPoint y: 384, distance: 7.7
click at [874, 384] on div at bounding box center [883, 345] width 463 height 466
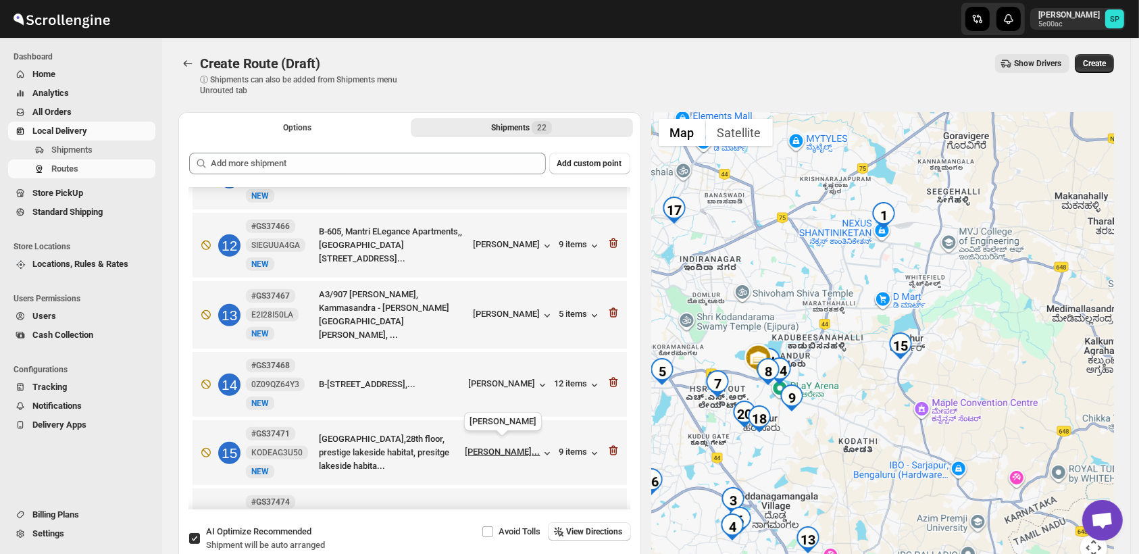
click at [516, 451] on div "[PERSON_NAME]..." at bounding box center [503, 452] width 75 height 10
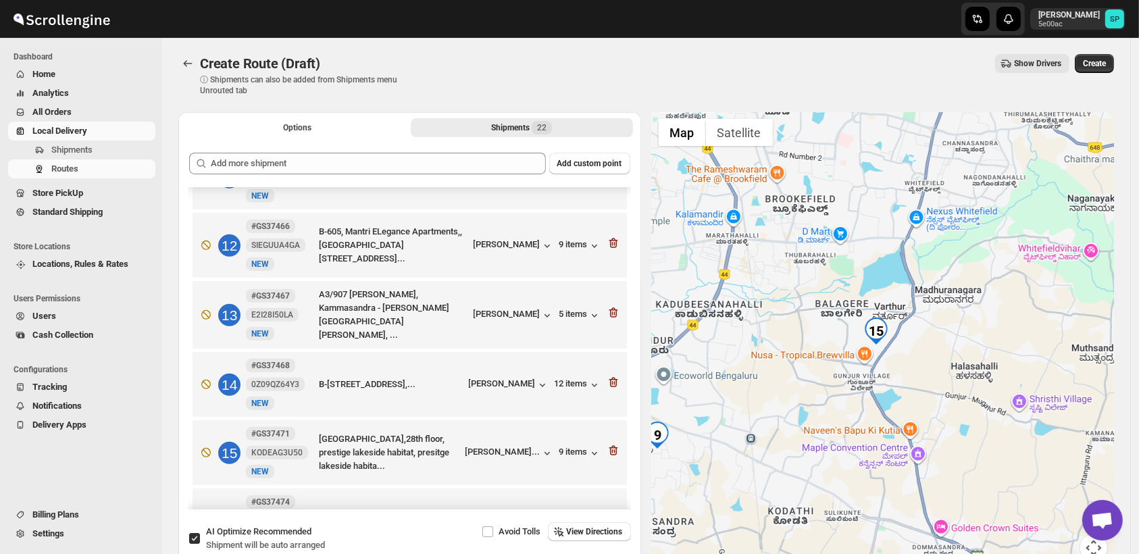
click at [607, 447] on icon "button" at bounding box center [614, 451] width 14 height 14
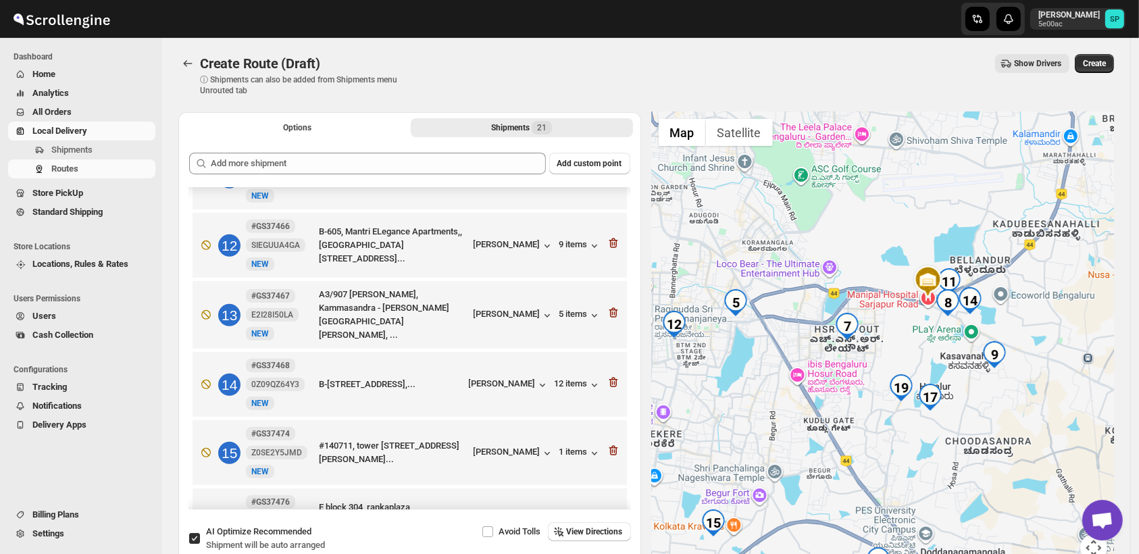
drag, startPoint x: 920, startPoint y: 382, endPoint x: 1087, endPoint y: 311, distance: 181.0
click at [1087, 311] on div at bounding box center [883, 345] width 463 height 466
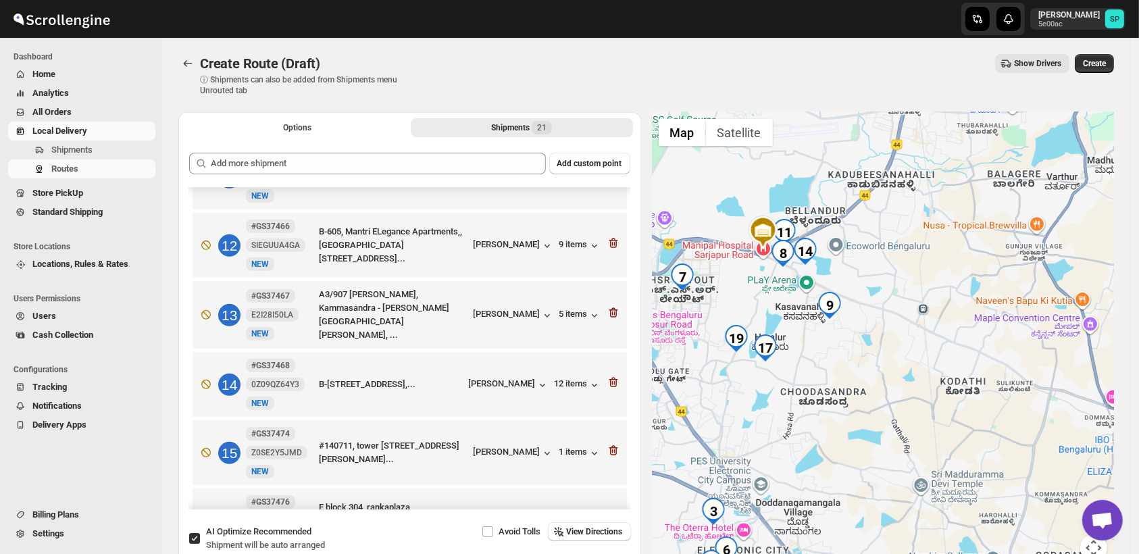
drag, startPoint x: 816, startPoint y: 303, endPoint x: 939, endPoint y: 393, distance: 152.2
click at [938, 397] on div at bounding box center [883, 345] width 463 height 466
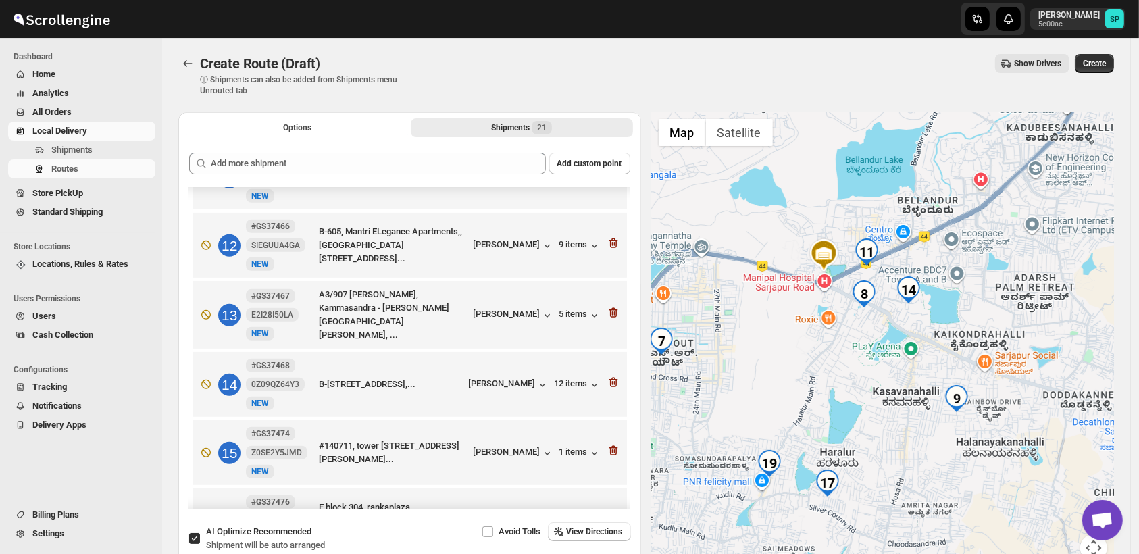
drag, startPoint x: 799, startPoint y: 287, endPoint x: 1016, endPoint y: 349, distance: 226.1
click at [1016, 349] on div at bounding box center [883, 345] width 463 height 466
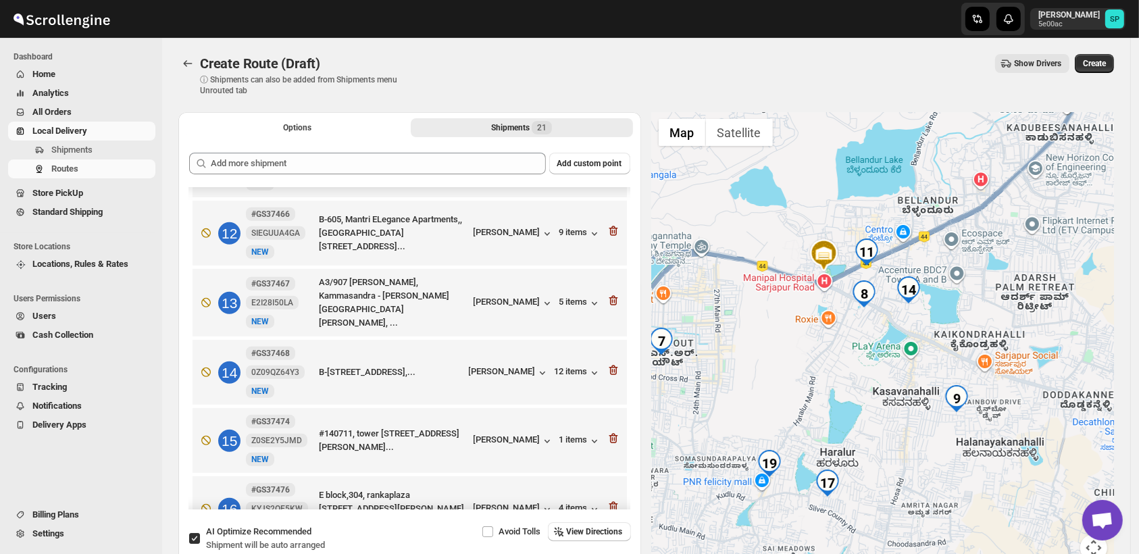
scroll to position [527, 0]
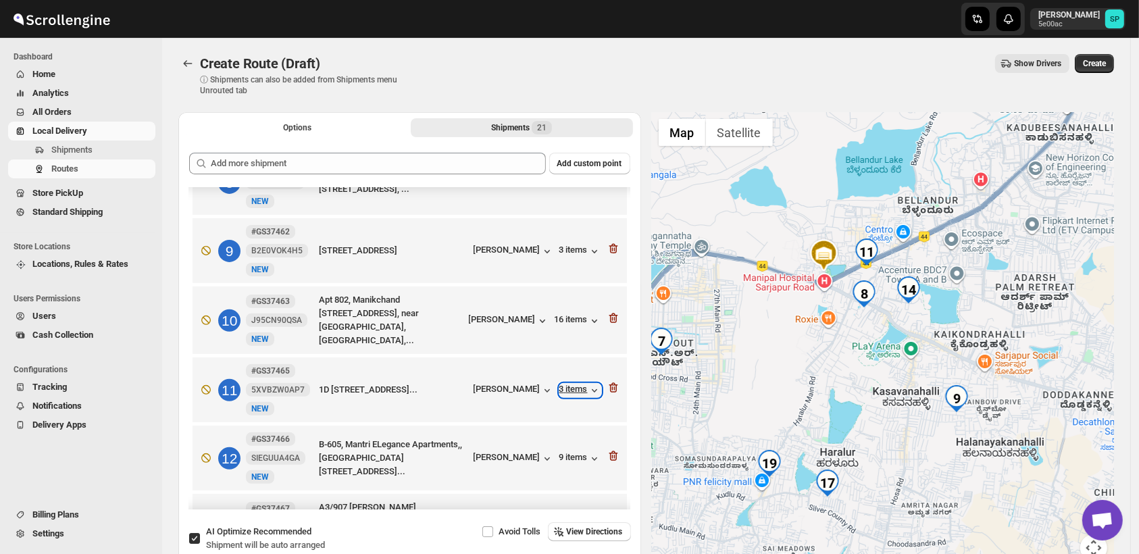
click at [566, 387] on div "3 items" at bounding box center [581, 391] width 42 height 14
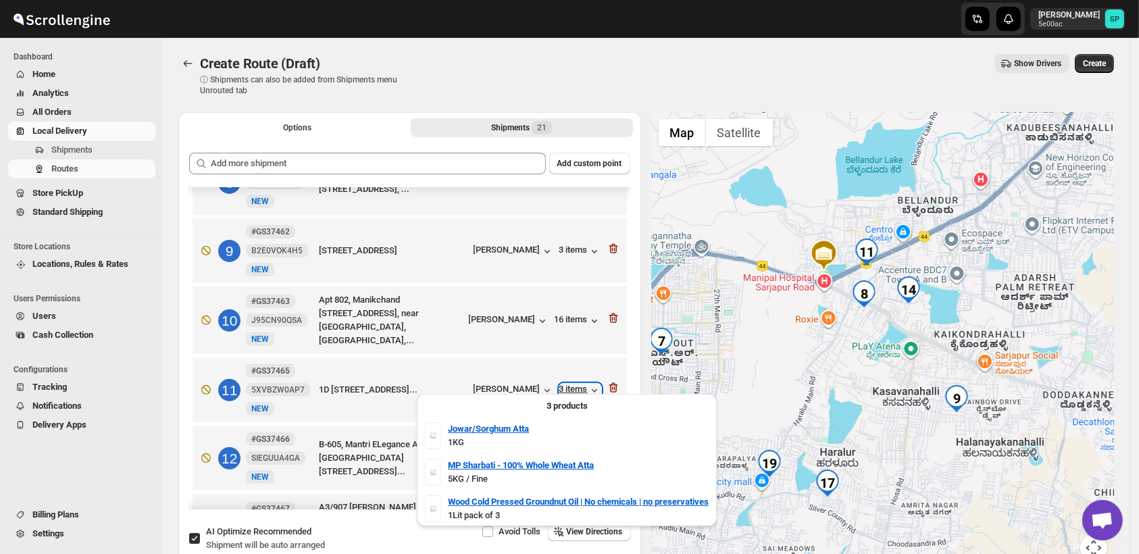
click at [566, 387] on div "3 items" at bounding box center [581, 391] width 42 height 14
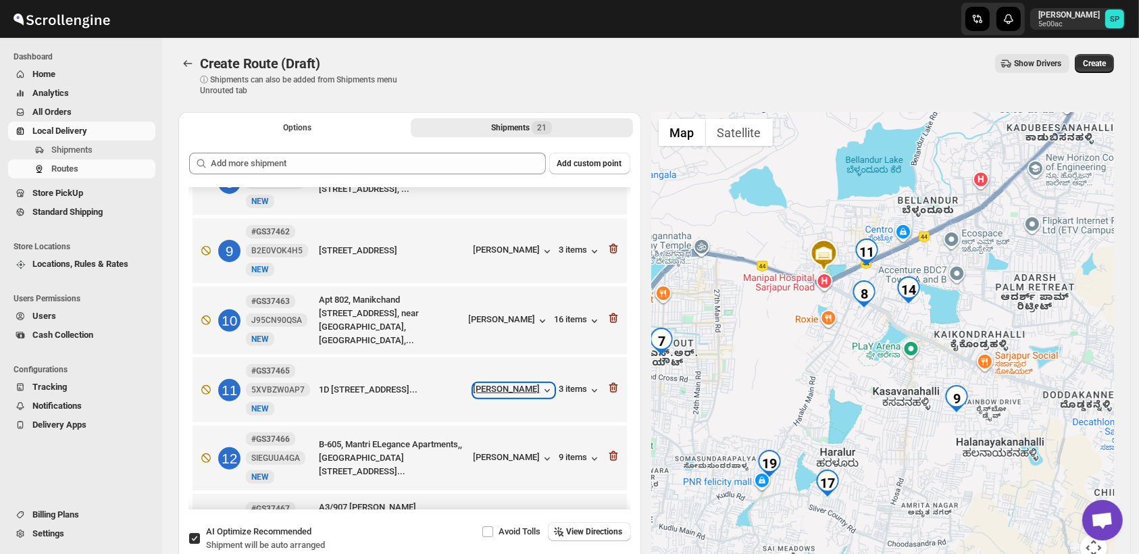
click at [520, 384] on div "[PERSON_NAME]" at bounding box center [514, 391] width 80 height 14
click at [611, 385] on icon "button" at bounding box center [614, 388] width 14 height 14
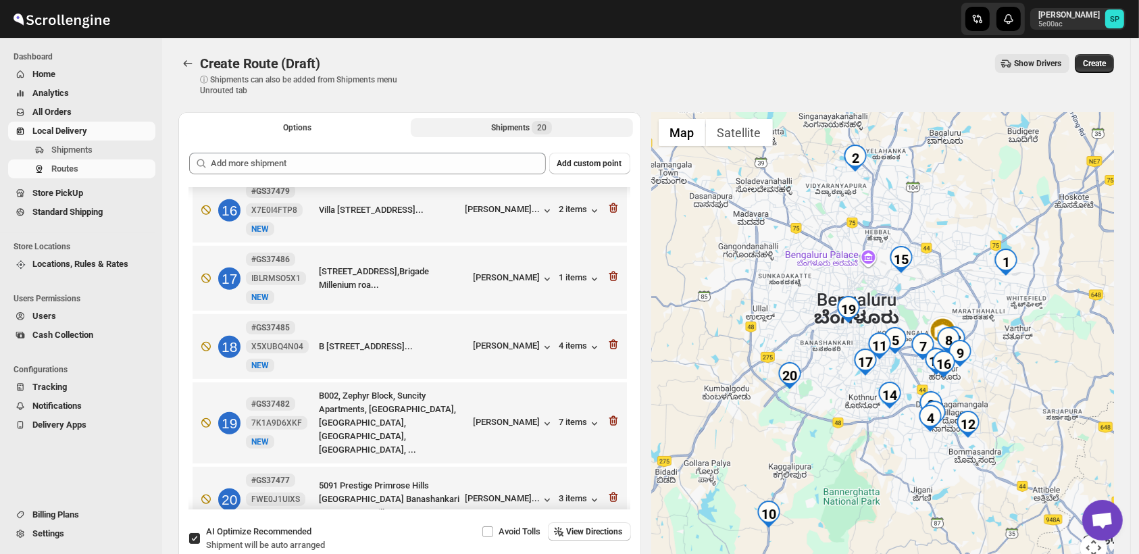
scroll to position [901, 0]
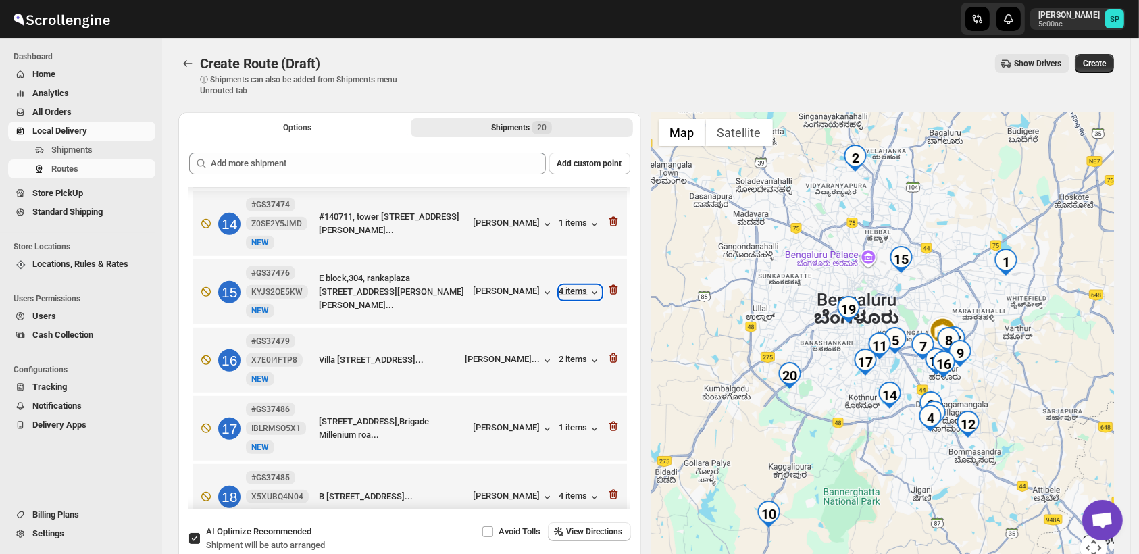
click at [591, 287] on icon "button" at bounding box center [595, 293] width 14 height 14
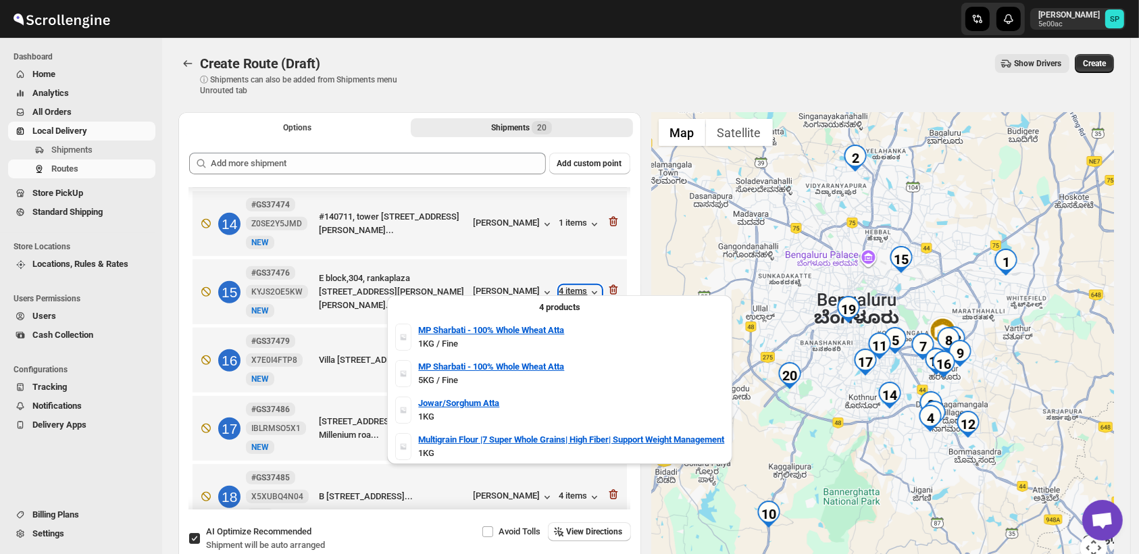
click at [588, 288] on icon "button" at bounding box center [595, 293] width 14 height 14
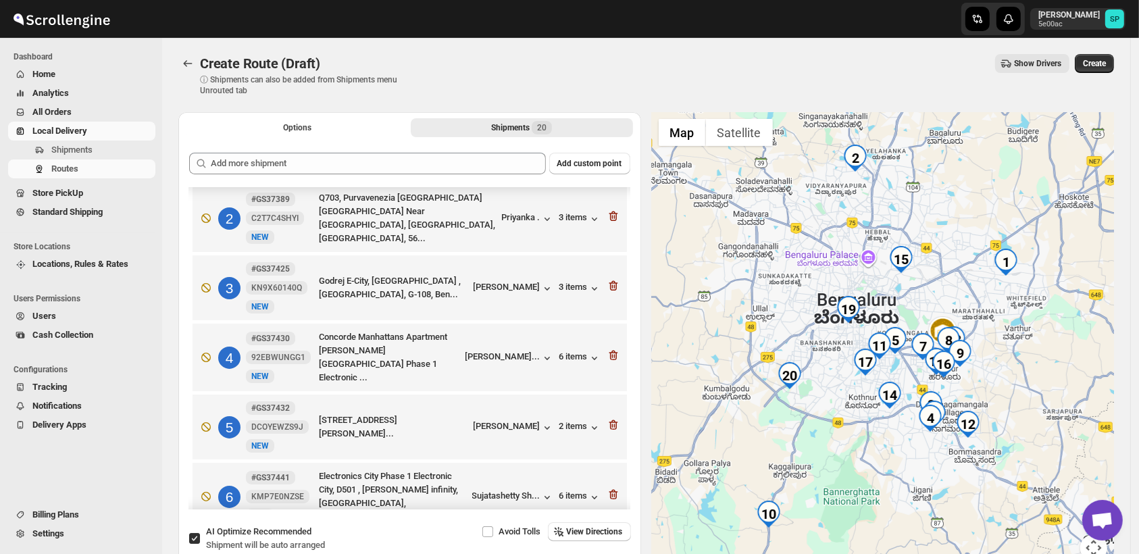
scroll to position [0, 0]
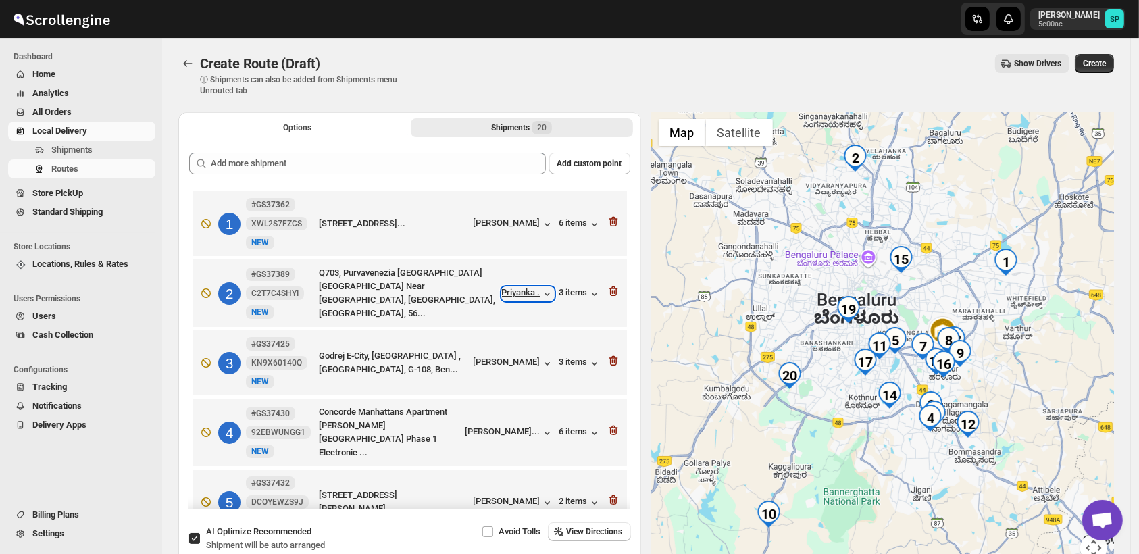
click at [543, 292] on icon "button" at bounding box center [548, 294] width 14 height 14
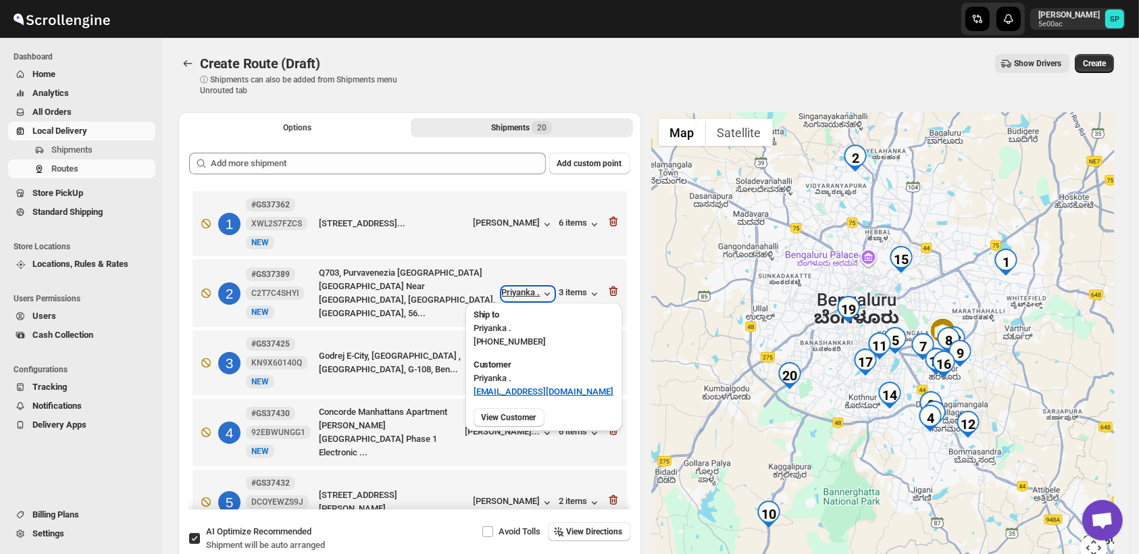
click at [543, 292] on icon "button" at bounding box center [548, 294] width 14 height 14
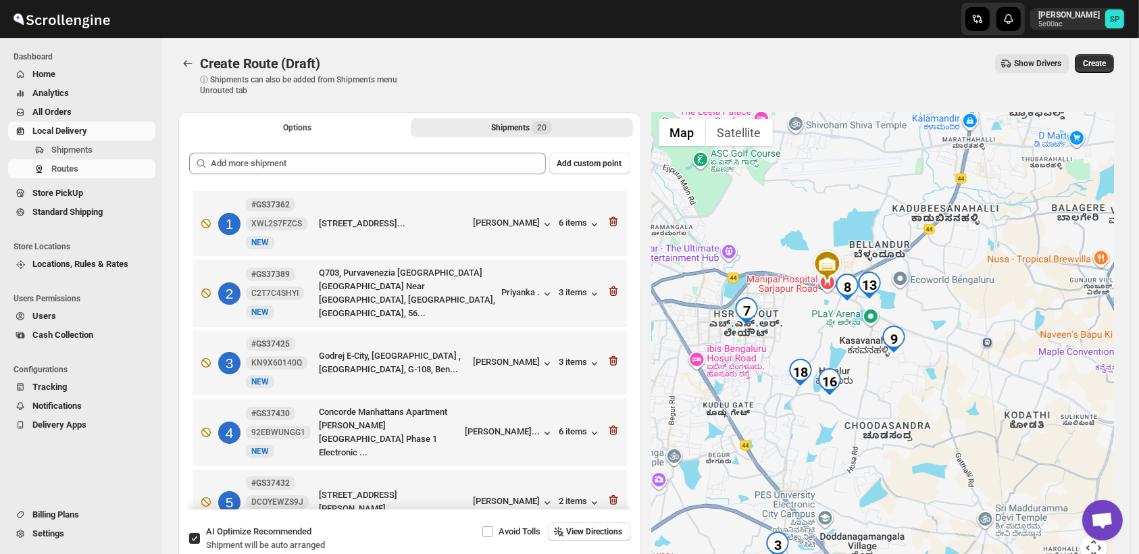
click at [928, 382] on div at bounding box center [883, 345] width 463 height 466
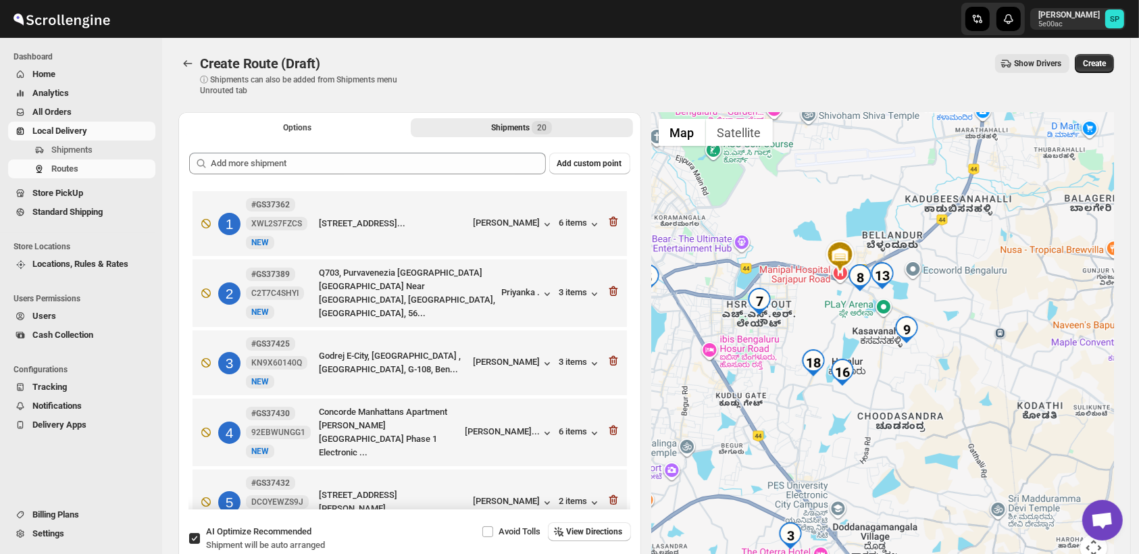
drag, startPoint x: 926, startPoint y: 392, endPoint x: 941, endPoint y: 393, distance: 15.6
click at [941, 393] on div at bounding box center [883, 345] width 463 height 466
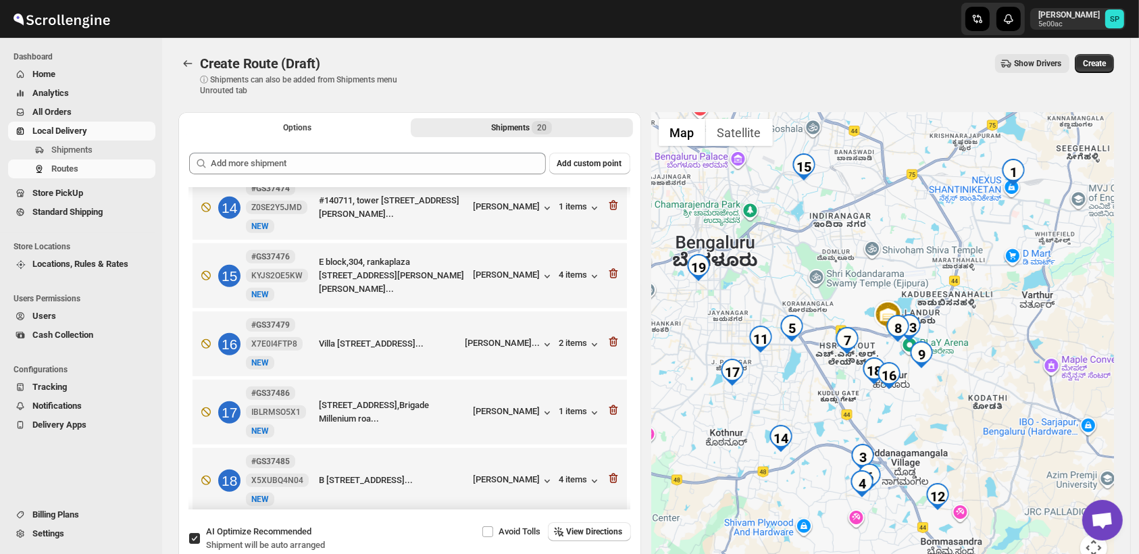
scroll to position [901, 0]
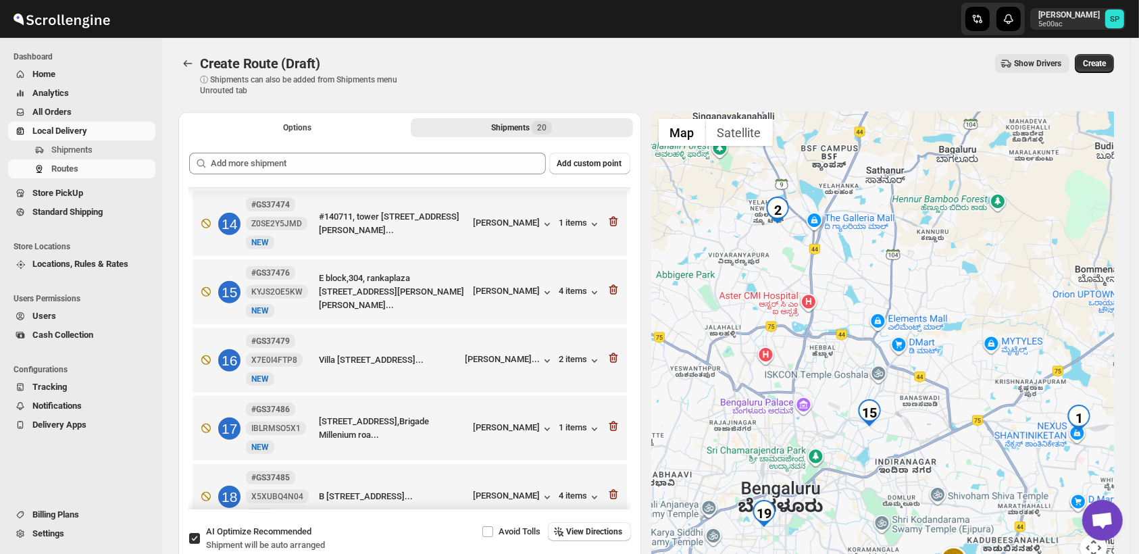
drag, startPoint x: 815, startPoint y: 273, endPoint x: 870, endPoint y: 465, distance: 199.8
click at [870, 465] on div at bounding box center [883, 345] width 463 height 466
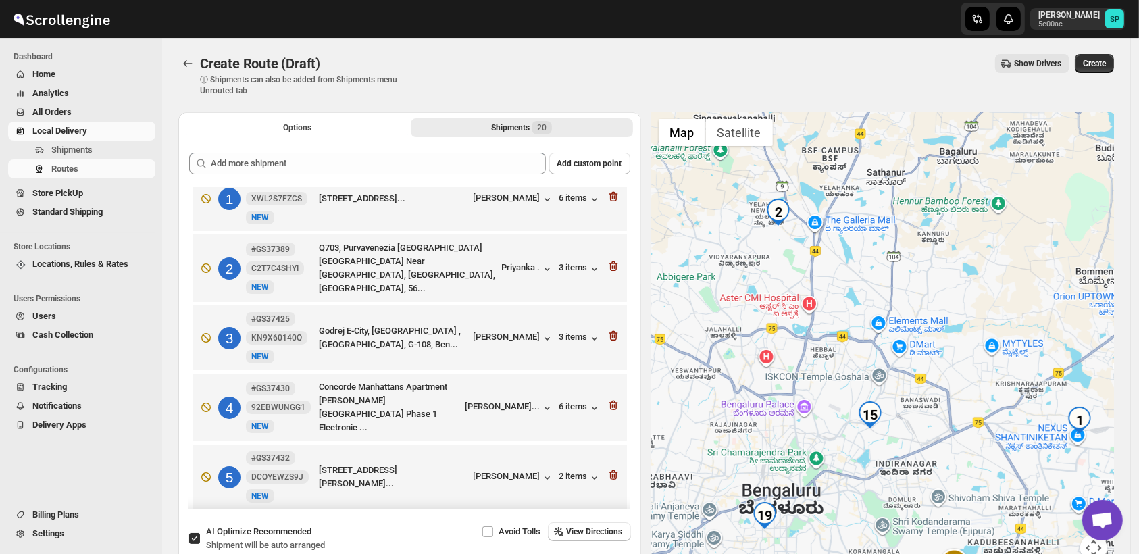
scroll to position [0, 0]
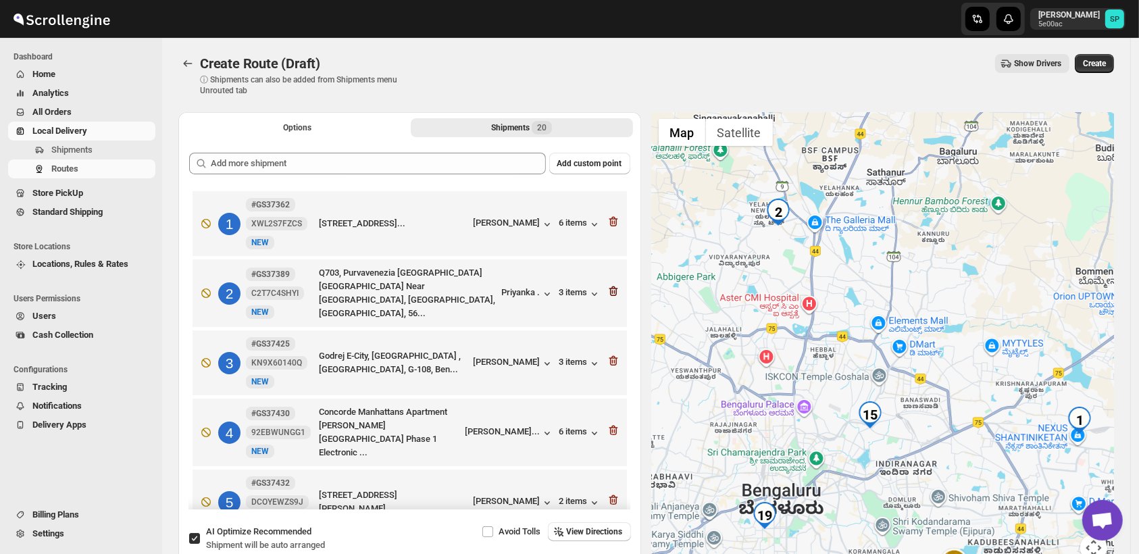
click at [607, 289] on icon "button" at bounding box center [614, 291] width 14 height 14
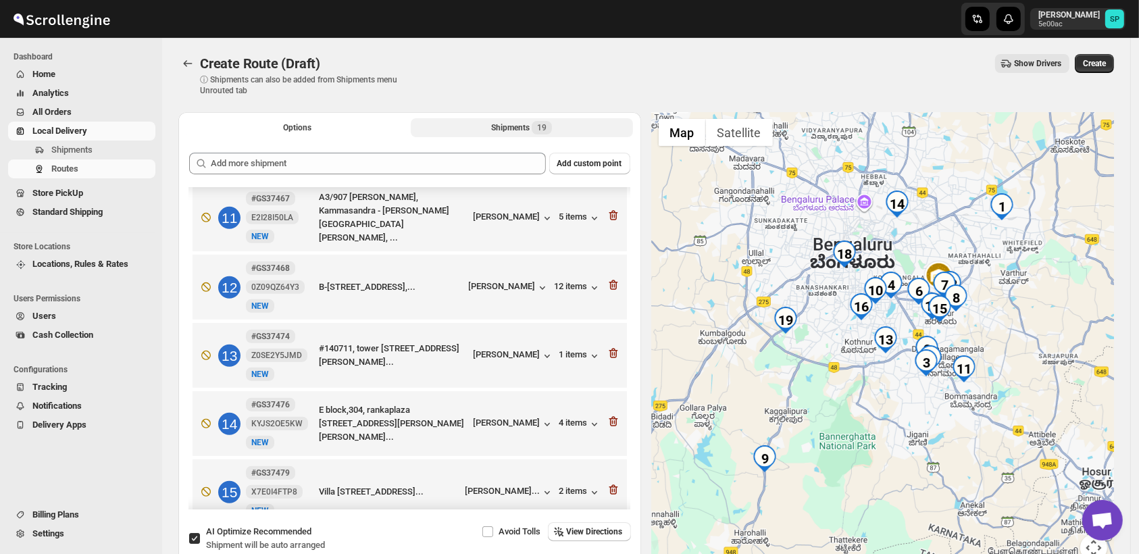
scroll to position [751, 0]
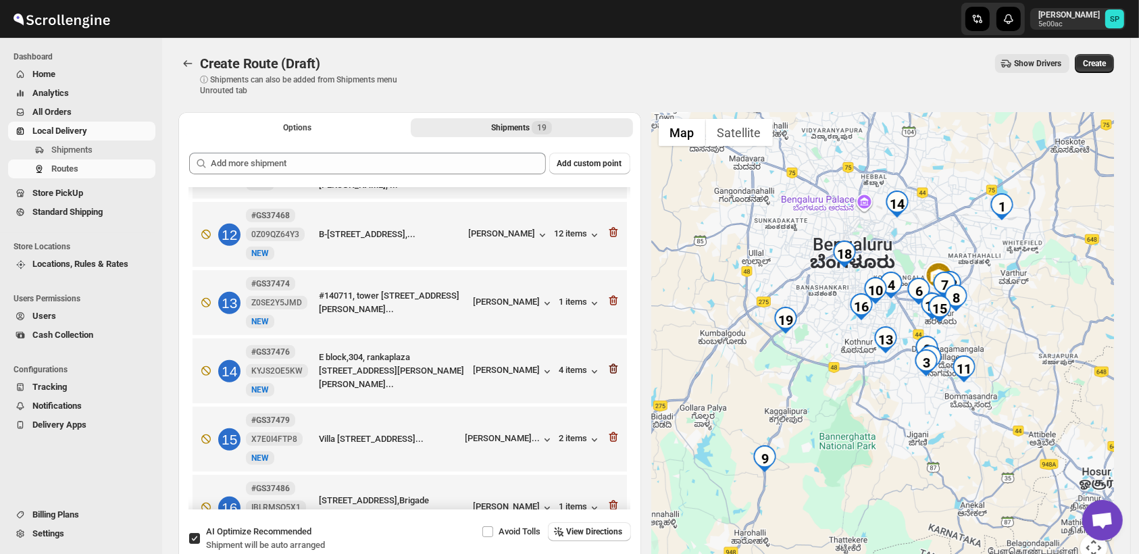
click at [609, 362] on icon "button" at bounding box center [614, 369] width 14 height 14
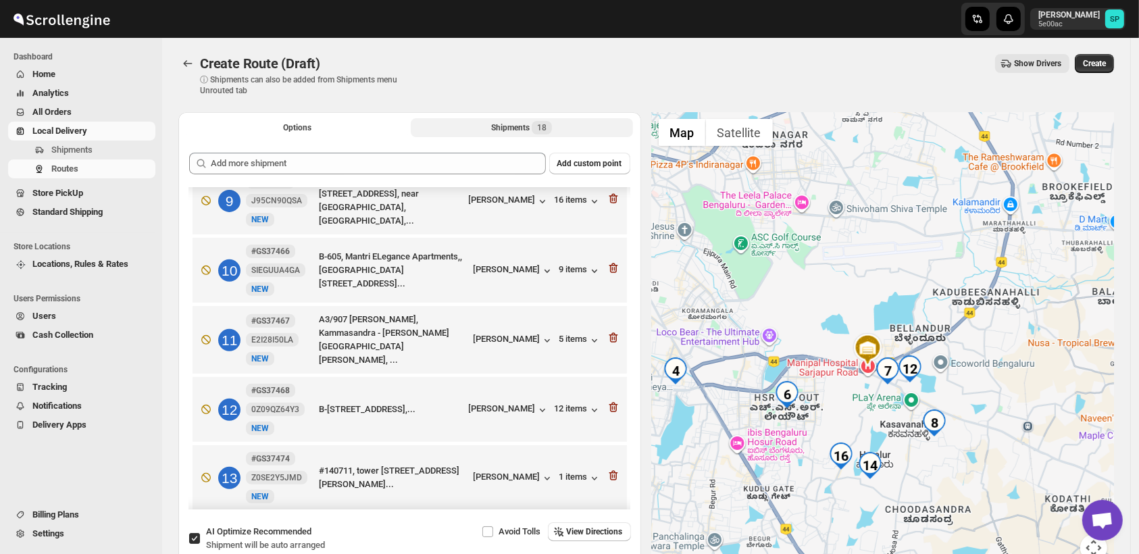
scroll to position [600, 0]
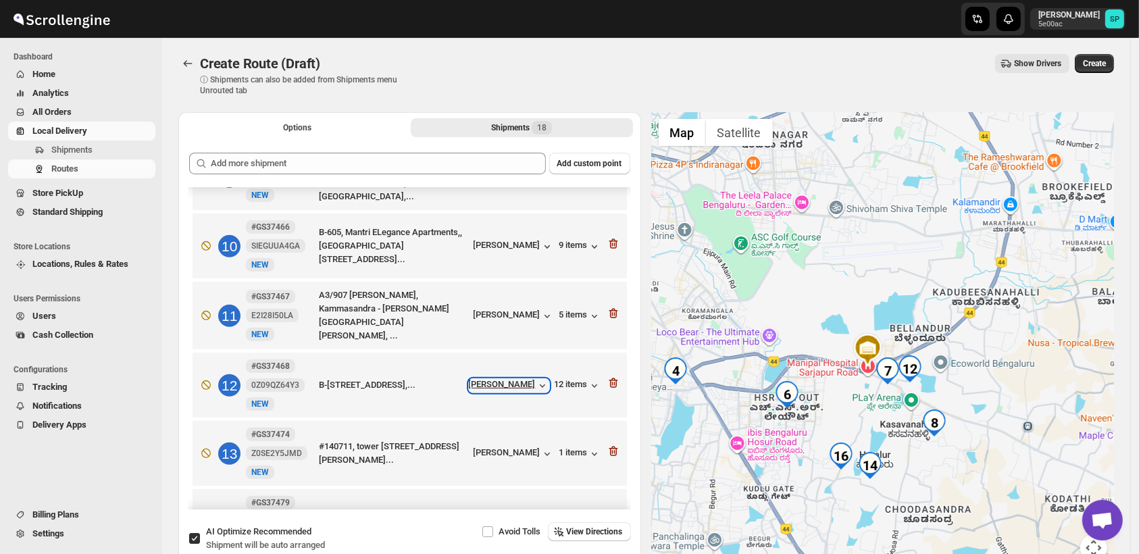
click at [507, 379] on div "[PERSON_NAME]" at bounding box center [509, 386] width 80 height 14
click at [566, 379] on div "12 items" at bounding box center [578, 386] width 47 height 14
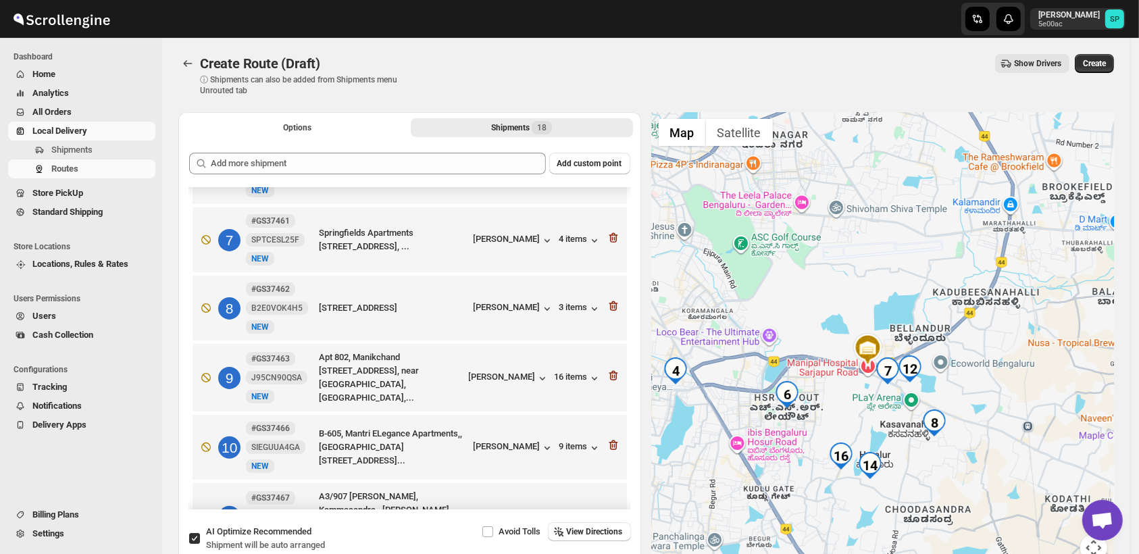
scroll to position [375, 0]
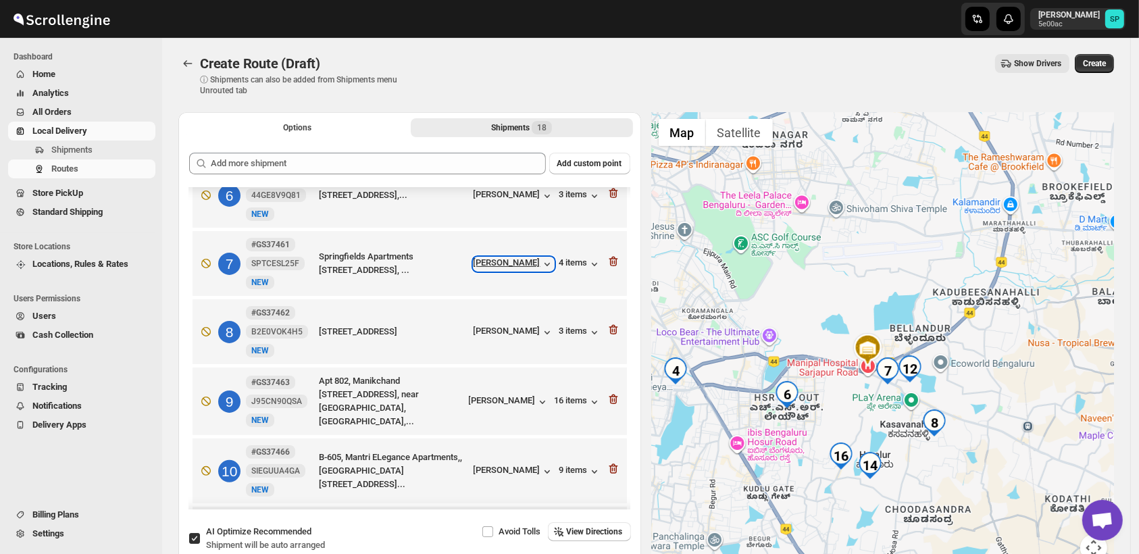
click at [530, 257] on div "[PERSON_NAME]" at bounding box center [514, 264] width 80 height 14
click at [610, 255] on icon "button" at bounding box center [614, 262] width 14 height 14
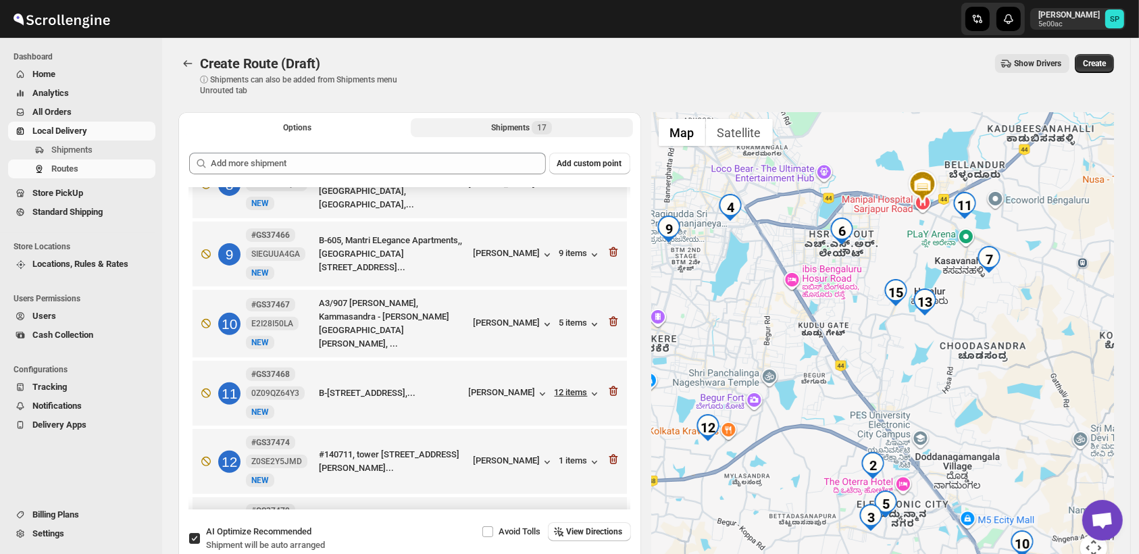
scroll to position [525, 0]
click at [607, 383] on icon "button" at bounding box center [614, 390] width 14 height 14
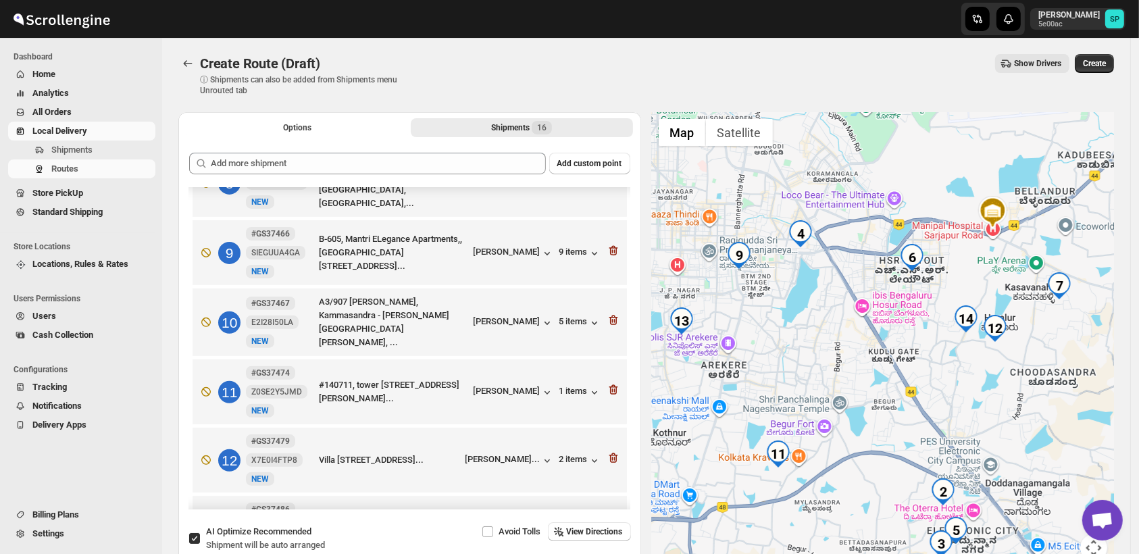
drag, startPoint x: 796, startPoint y: 345, endPoint x: 933, endPoint y: 425, distance: 159.0
click at [933, 424] on div at bounding box center [883, 345] width 463 height 466
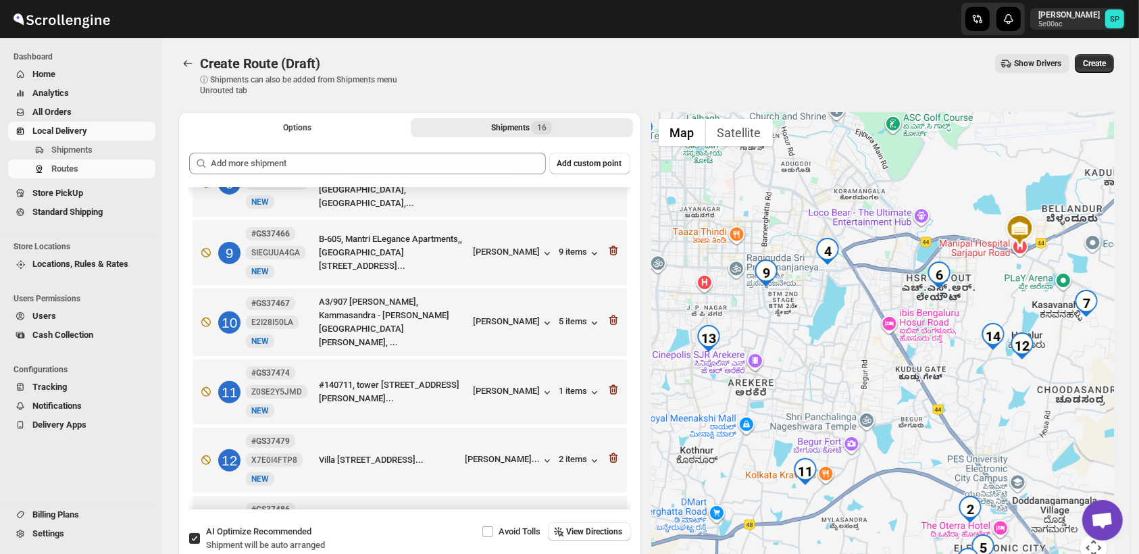
click at [1038, 406] on div at bounding box center [883, 345] width 463 height 466
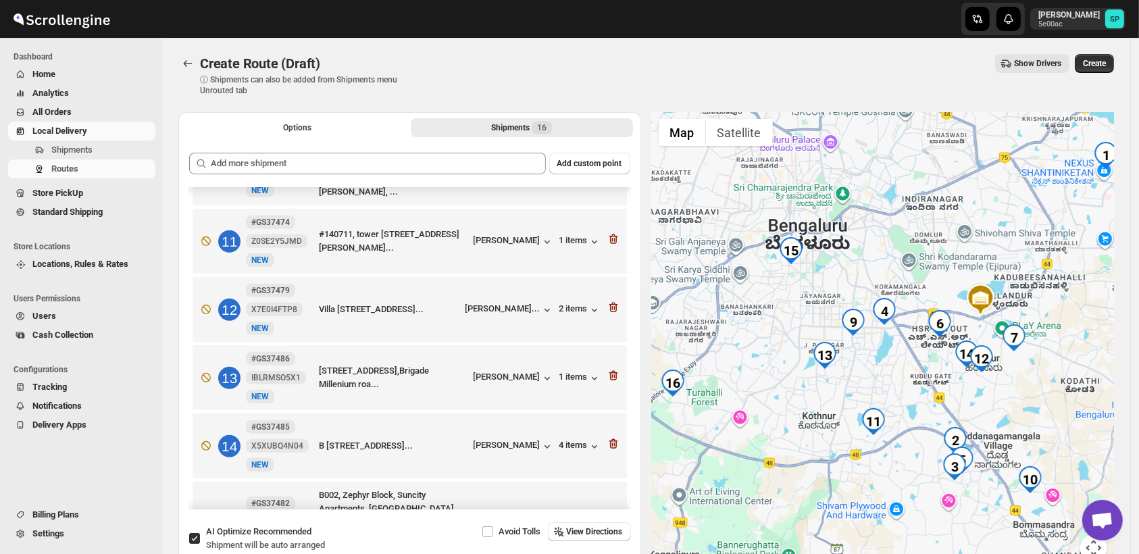
scroll to position [751, 0]
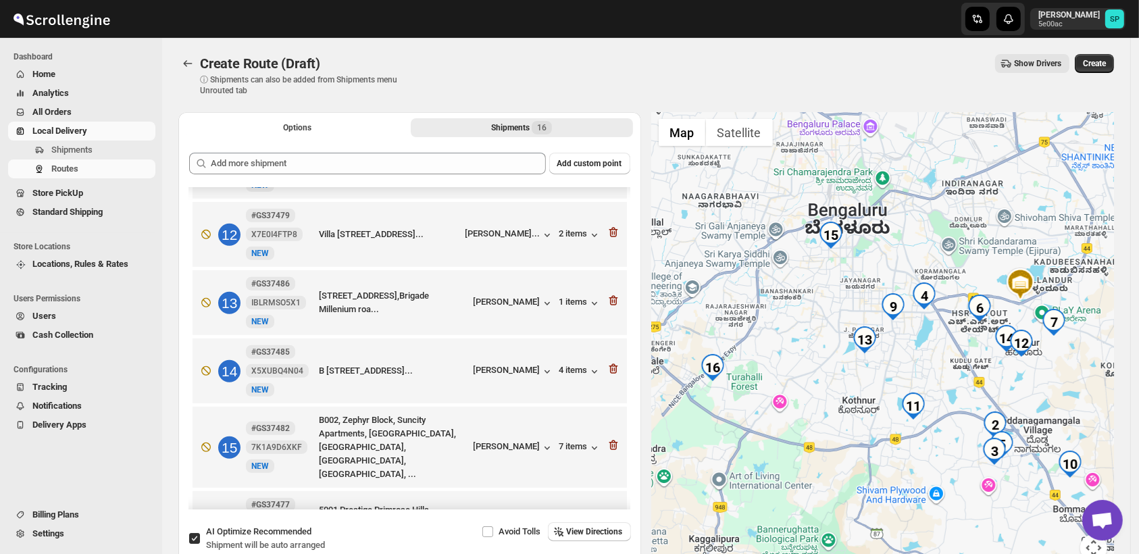
drag, startPoint x: 747, startPoint y: 416, endPoint x: 784, endPoint y: 403, distance: 38.9
click at [784, 403] on div at bounding box center [883, 345] width 463 height 466
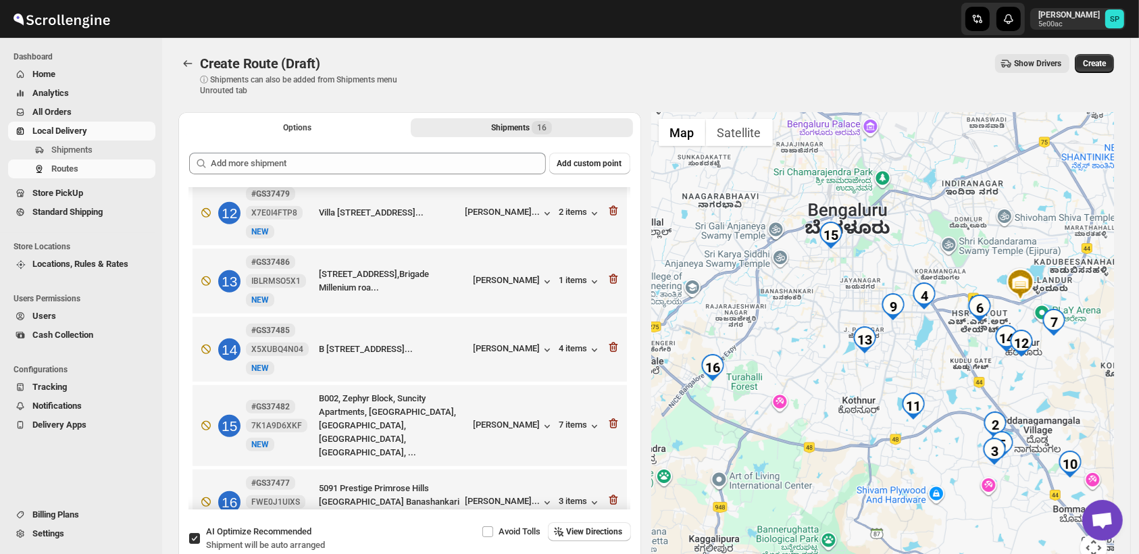
scroll to position [784, 0]
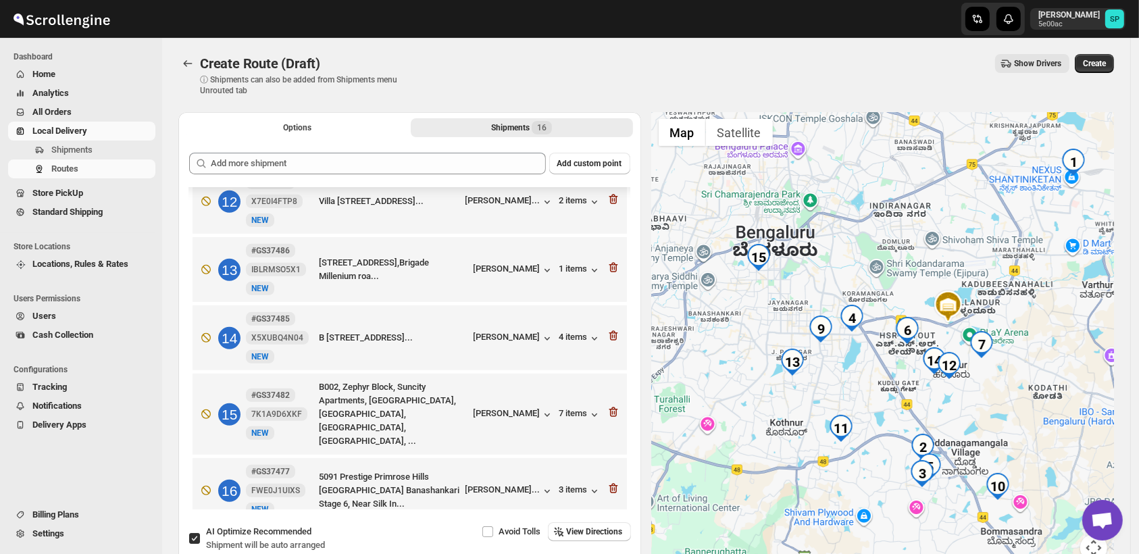
drag, startPoint x: 778, startPoint y: 427, endPoint x: 703, endPoint y: 450, distance: 78.4
click at [703, 450] on div at bounding box center [883, 345] width 463 height 466
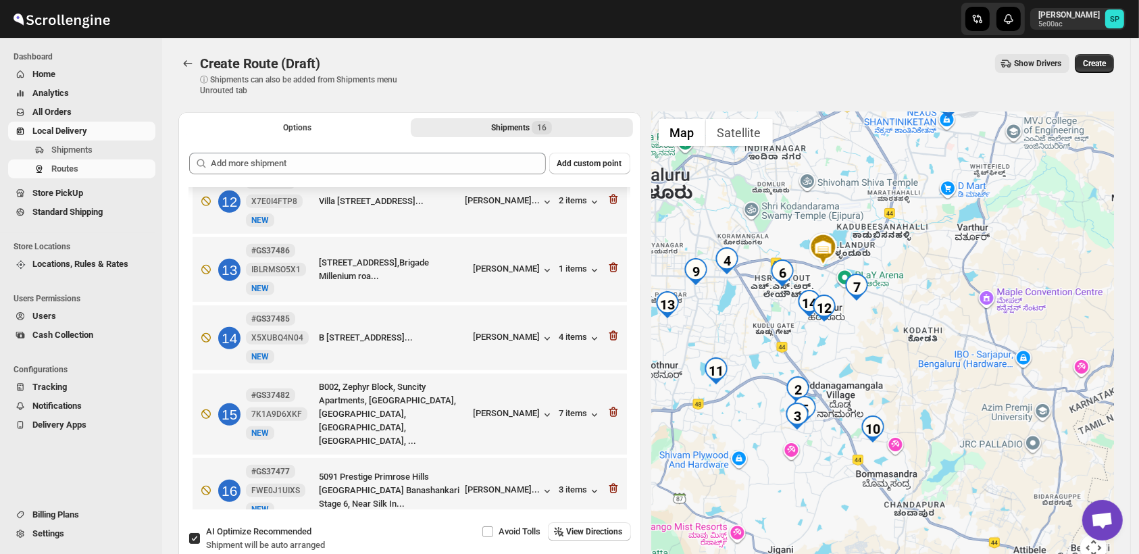
drag, startPoint x: 985, startPoint y: 422, endPoint x: 856, endPoint y: 365, distance: 140.7
click at [856, 365] on div at bounding box center [883, 345] width 463 height 466
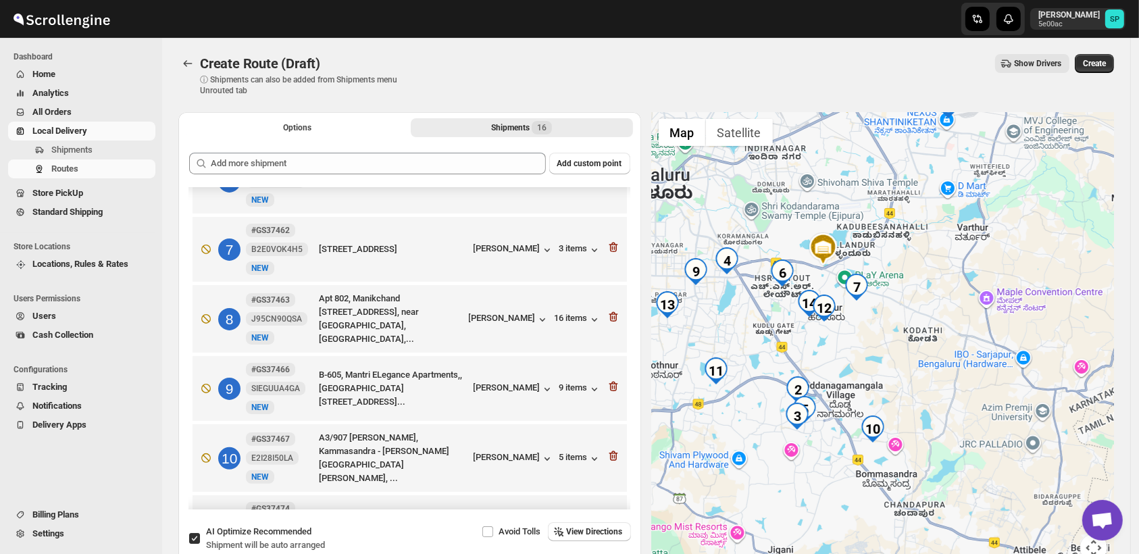
scroll to position [334, 0]
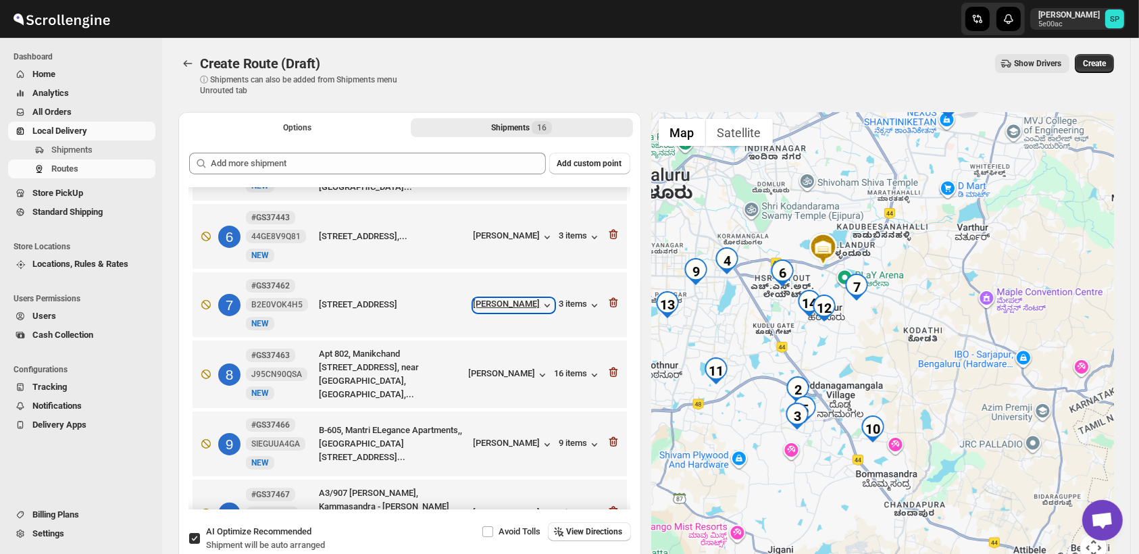
click at [528, 305] on div "[PERSON_NAME]" at bounding box center [514, 306] width 80 height 14
click at [614, 298] on icon "button" at bounding box center [614, 303] width 14 height 14
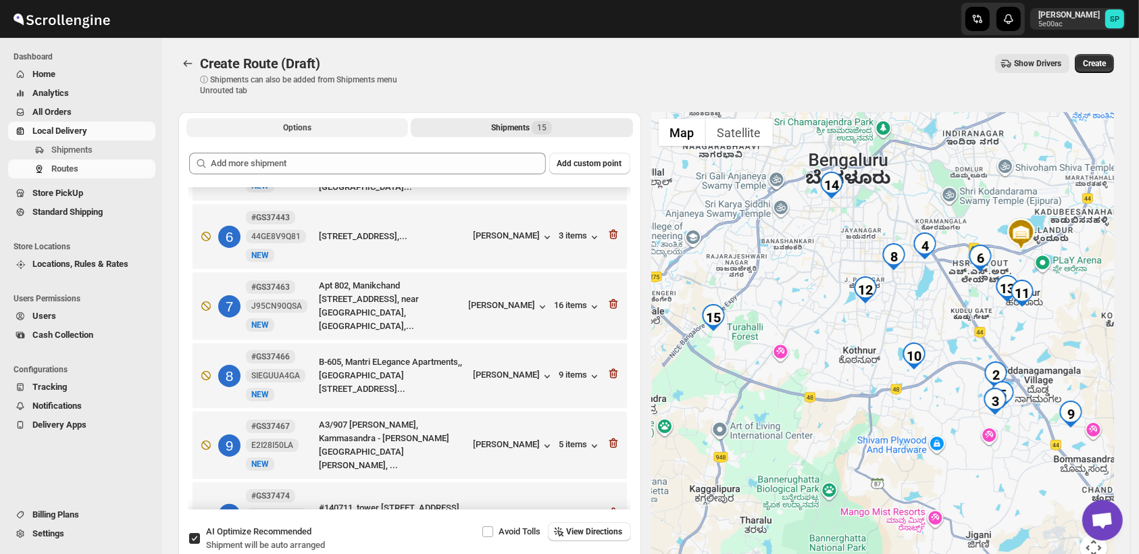
click at [317, 134] on button "Options" at bounding box center [298, 127] width 222 height 19
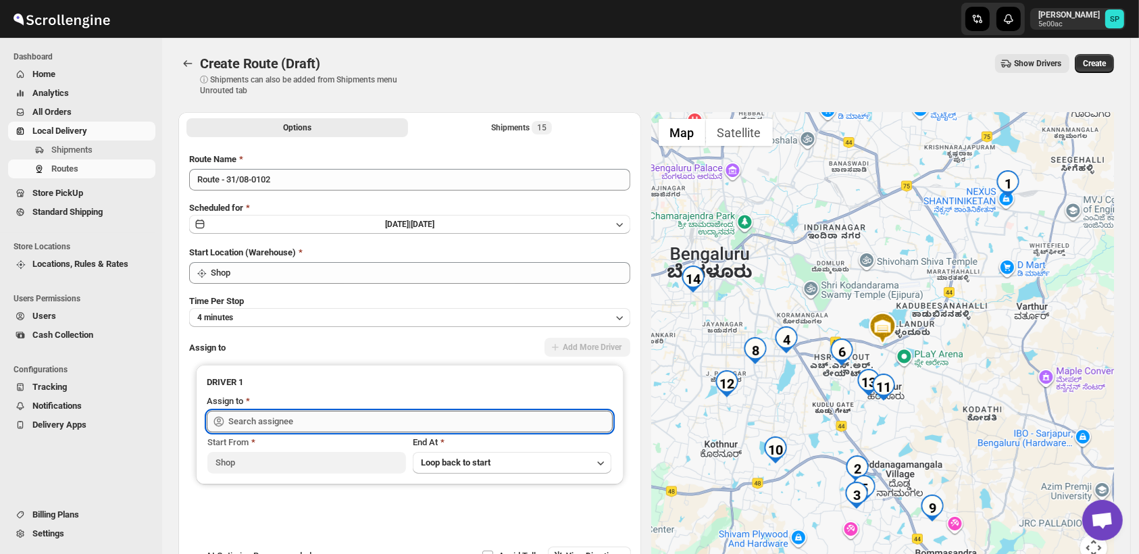
click at [368, 419] on input "text" at bounding box center [420, 422] width 385 height 22
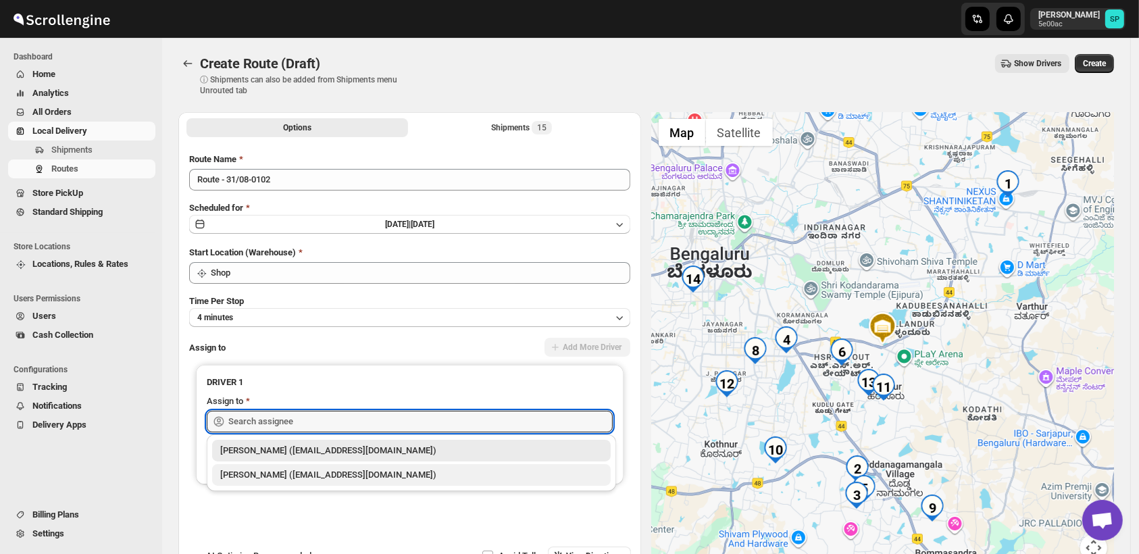
click at [349, 479] on div "Mohmad Izmal (ajjumohammadazmal@gmail.com)" at bounding box center [411, 475] width 382 height 14
type input "Mohmad Izmal (ajjumohammadazmal@gmail.com)"
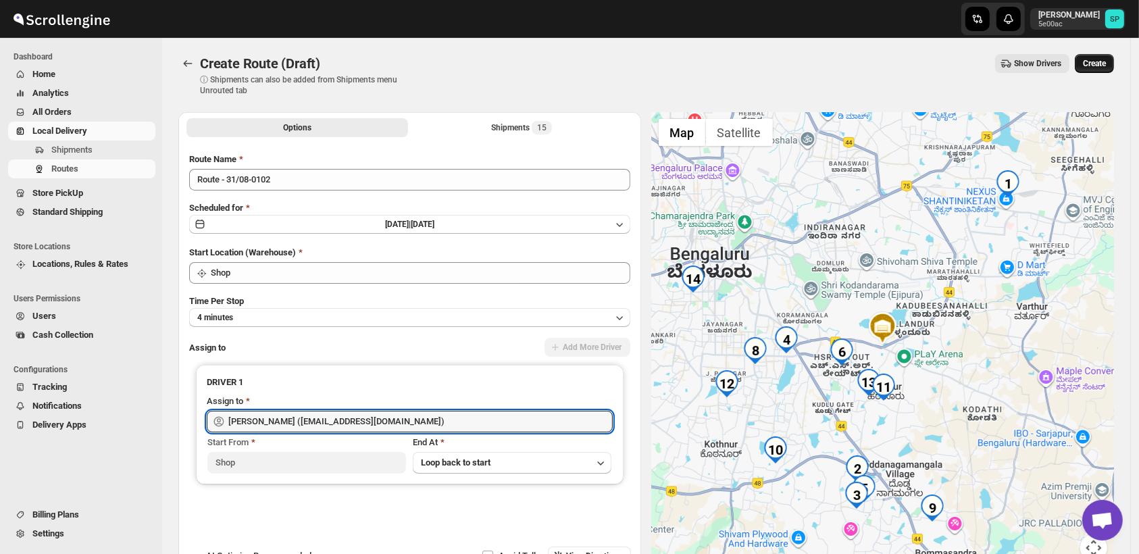
click at [1101, 64] on span "Create" at bounding box center [1094, 63] width 23 height 11
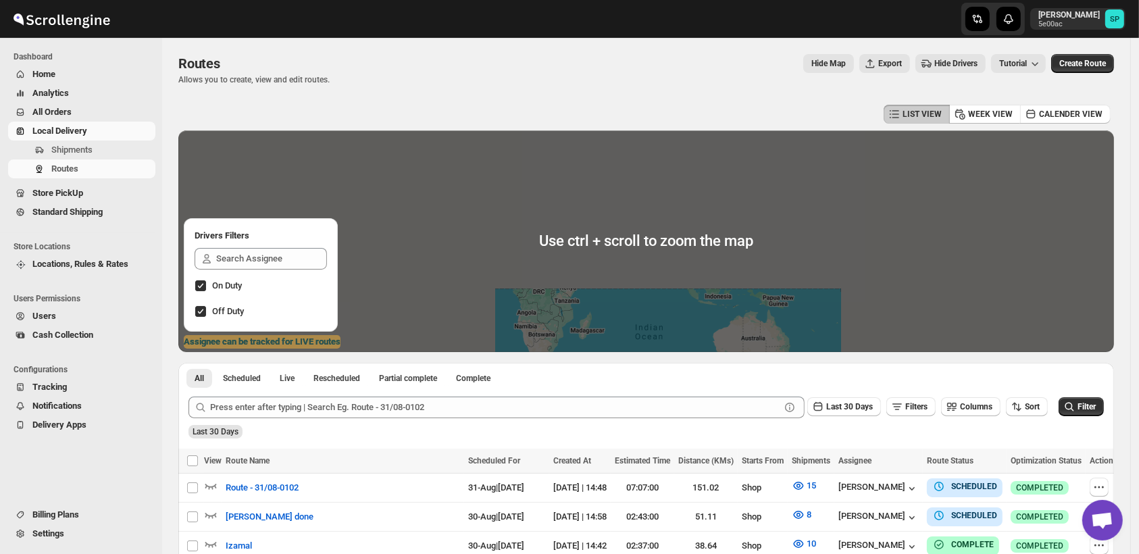
scroll to position [150, 0]
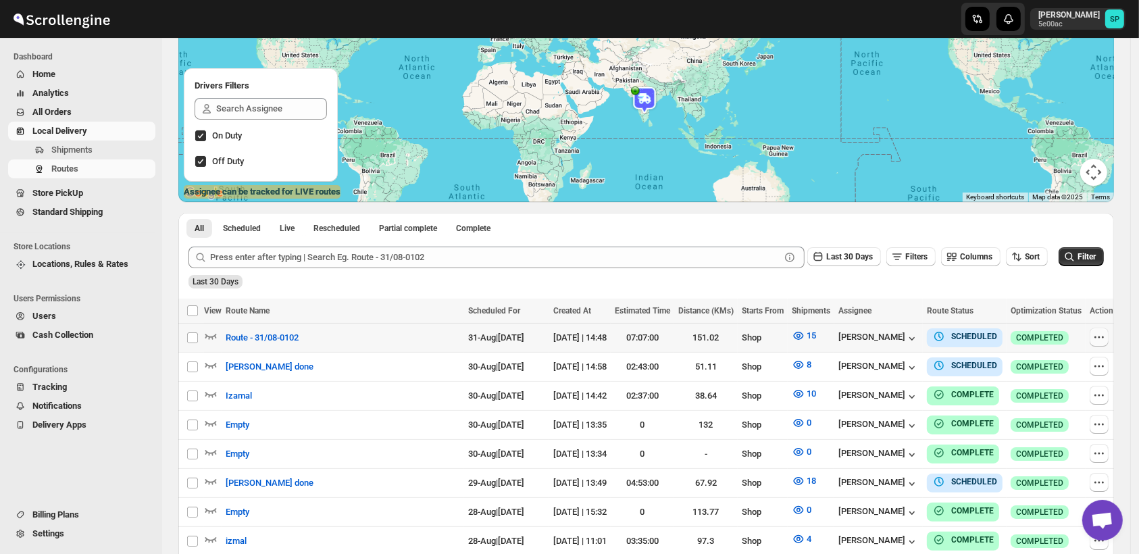
click at [1102, 336] on icon "button" at bounding box center [1100, 337] width 14 height 14
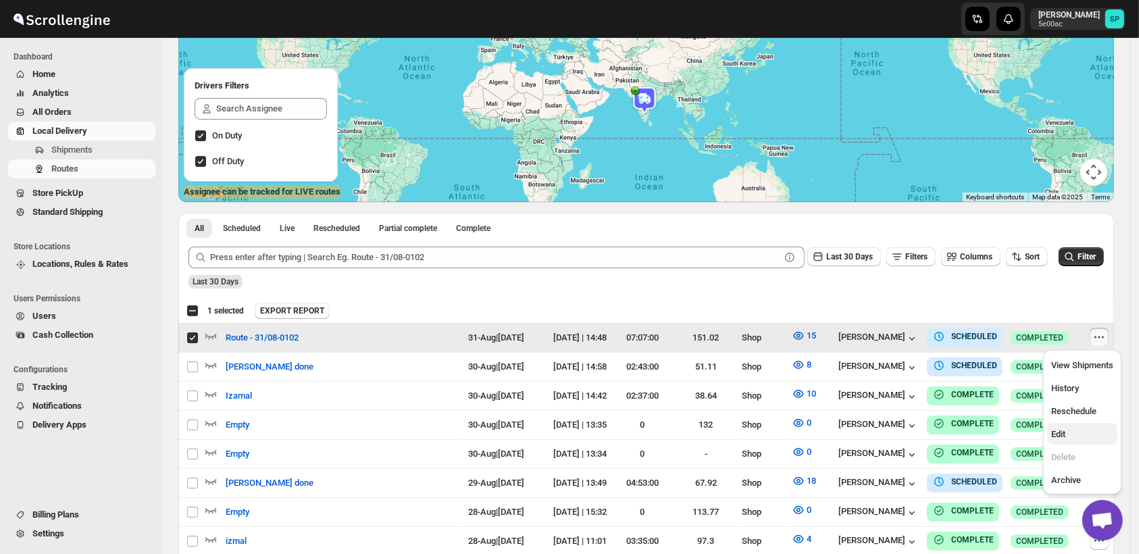
click at [1065, 433] on span "Edit" at bounding box center [1058, 434] width 14 height 10
checkbox input "false"
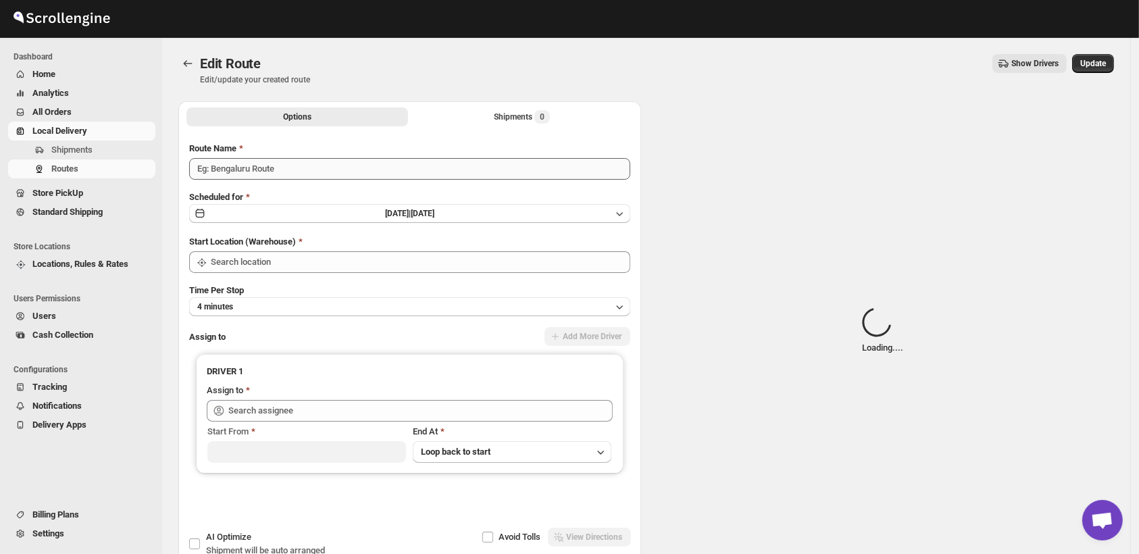
type input "Route - 31/08-0102"
type input "Shop"
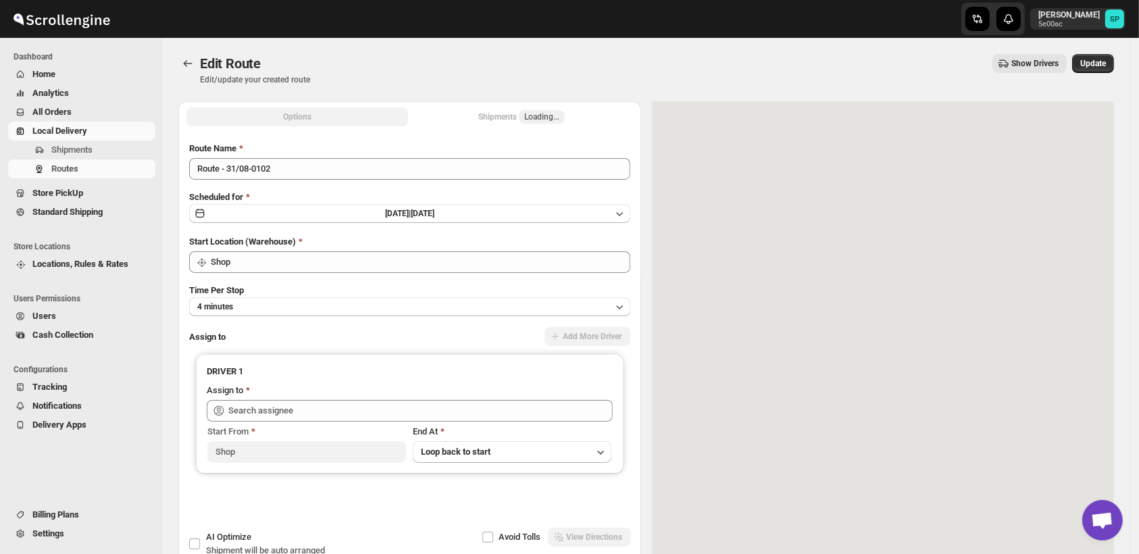
type input "Mohmad Izmal (ajjumohammadazmal@gmail.com)"
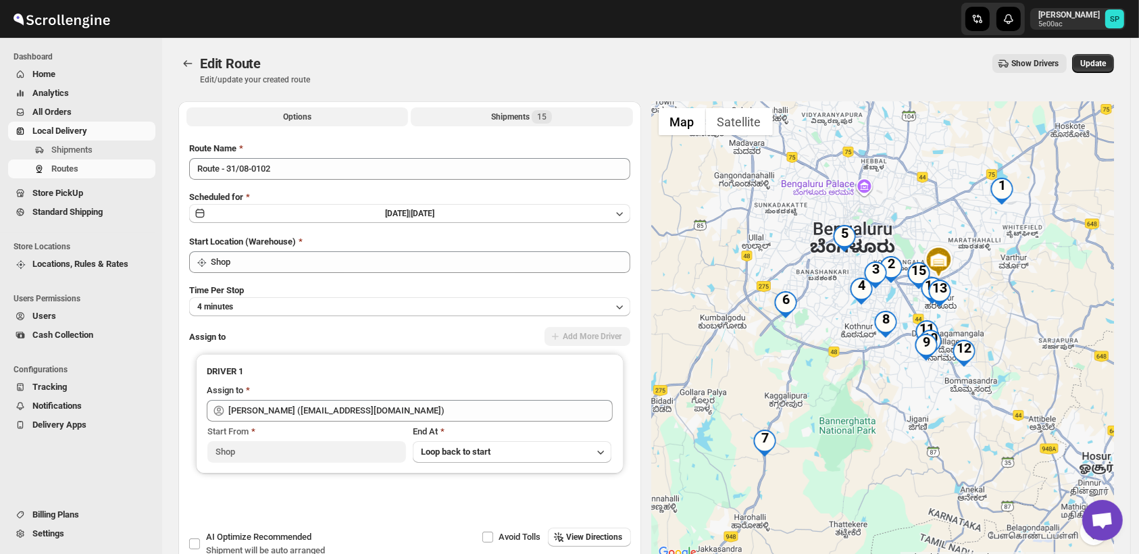
click at [514, 116] on div "Shipments 15" at bounding box center [521, 117] width 61 height 14
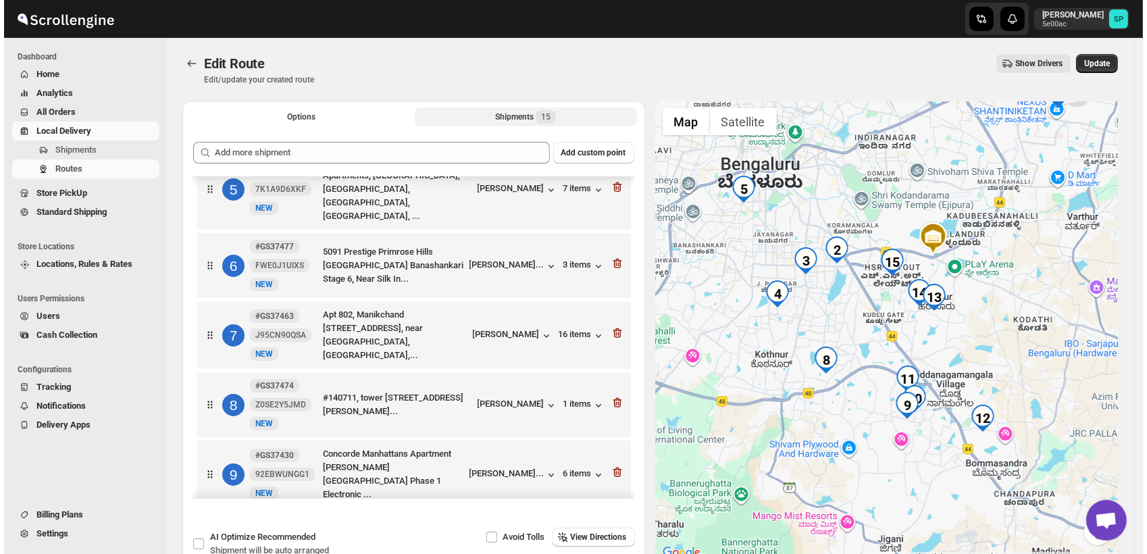
scroll to position [225, 0]
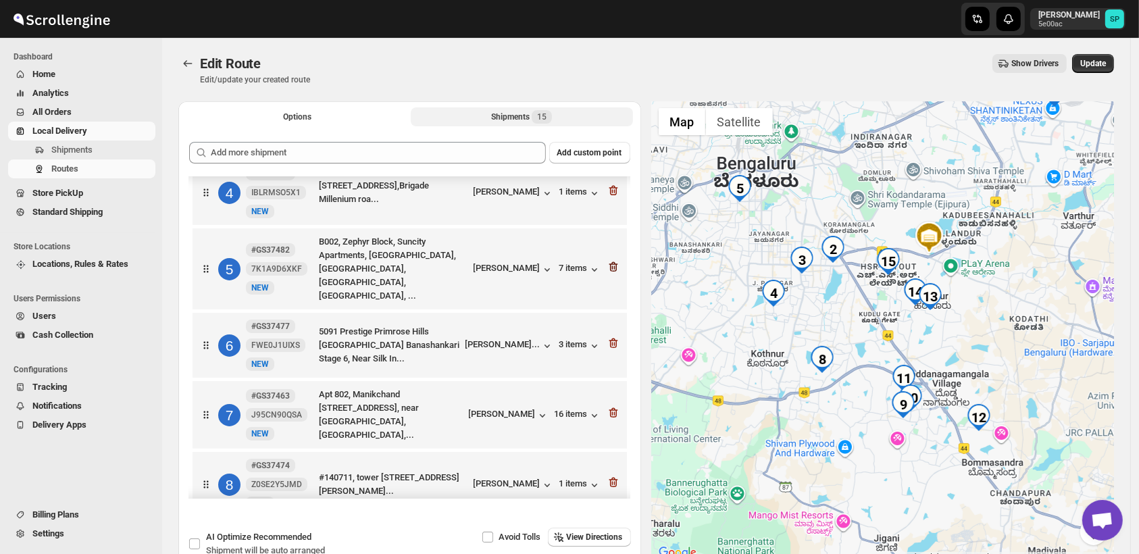
click at [611, 260] on icon "button" at bounding box center [614, 267] width 14 height 14
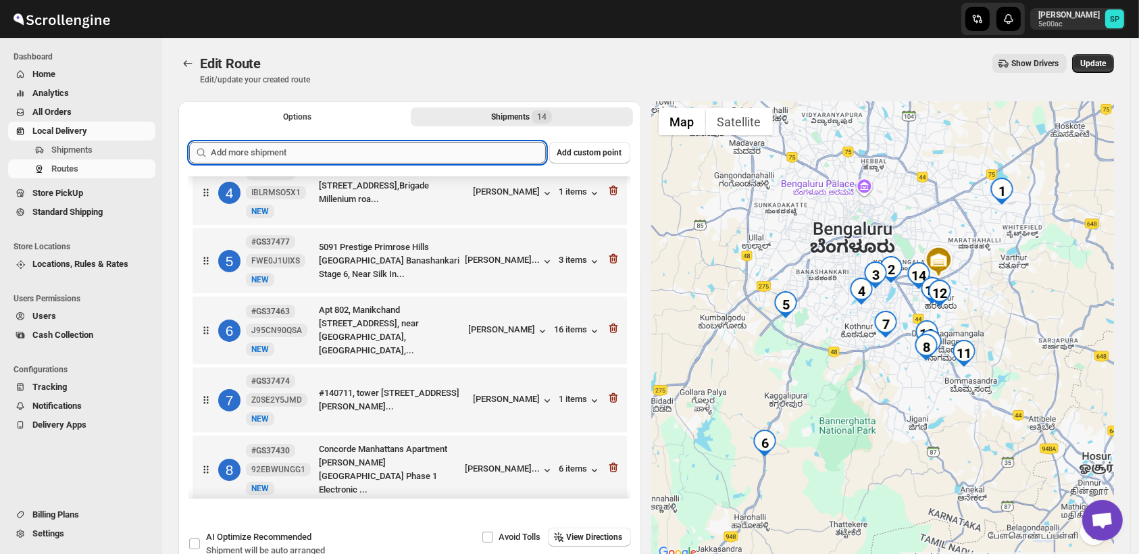
click at [405, 155] on input "text" at bounding box center [378, 153] width 335 height 22
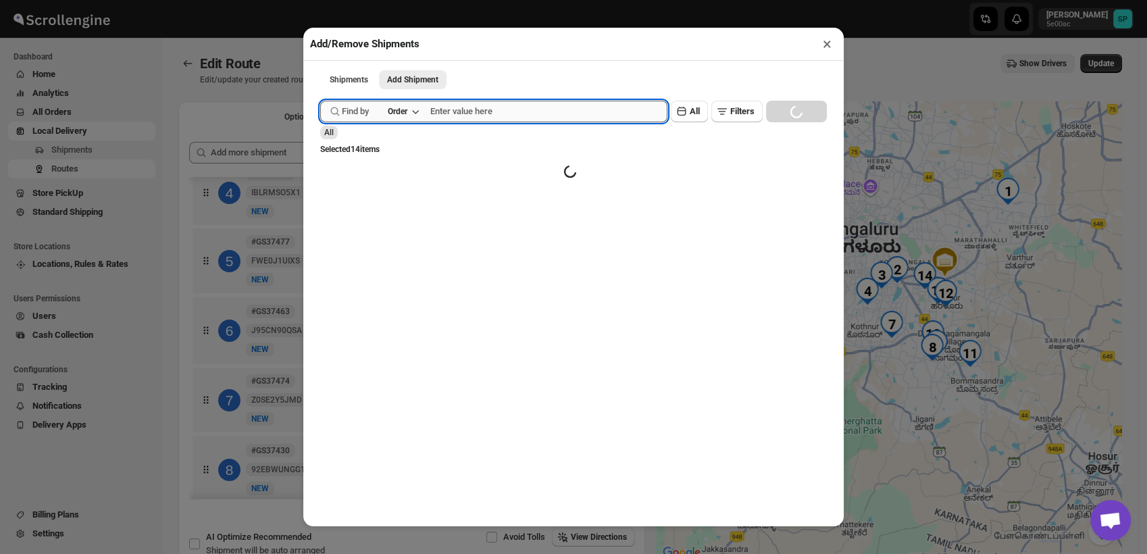
click at [539, 116] on input "text" at bounding box center [548, 112] width 237 height 22
paste input "GS37482"
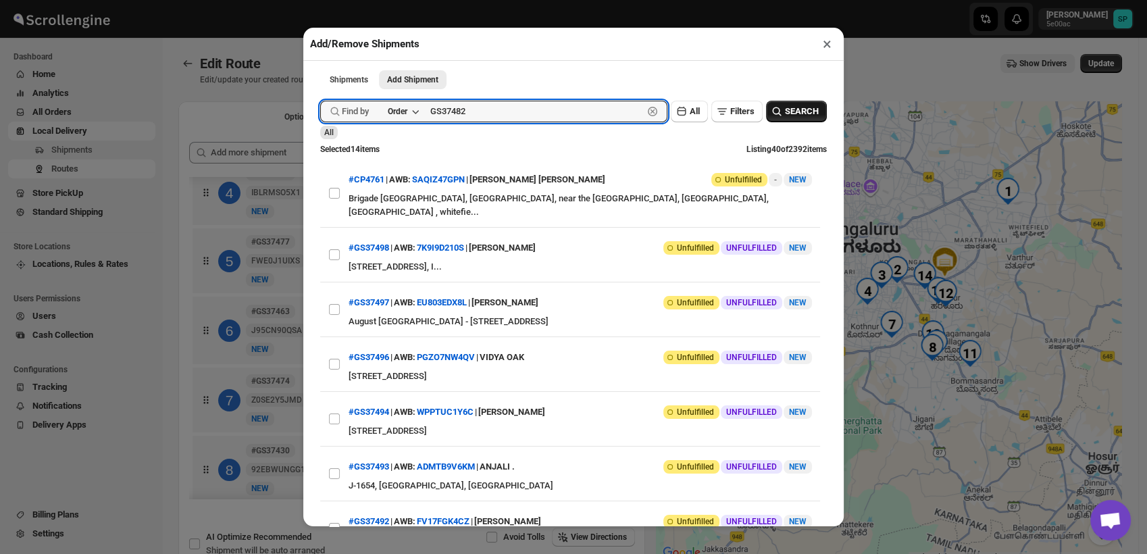
type input "GS37482"
click at [785, 111] on span "SEARCH" at bounding box center [802, 112] width 34 height 14
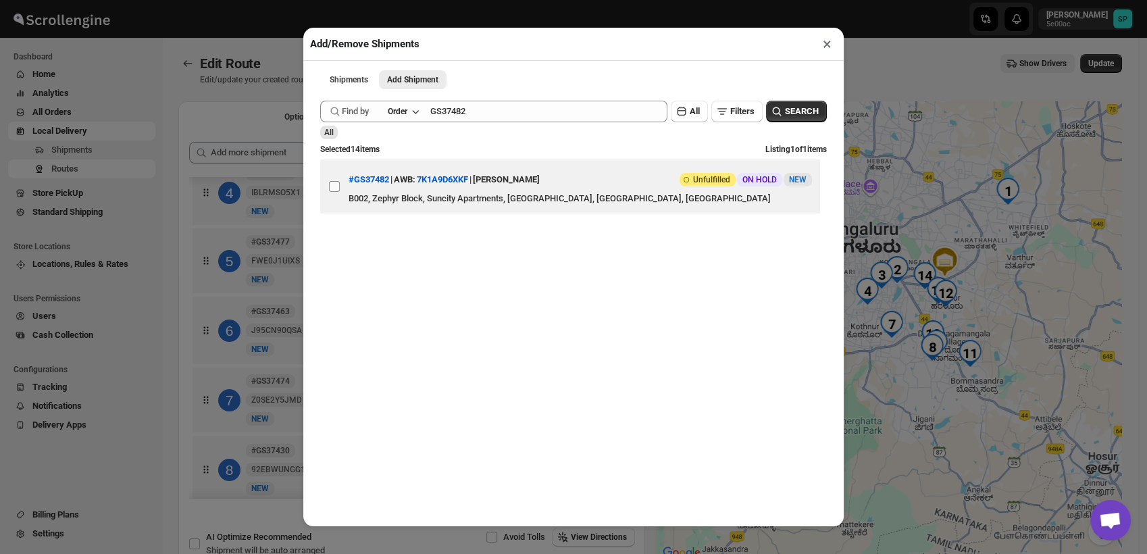
click at [333, 192] on input "View details for 68b2fe54c0fa9a00bc70f1be" at bounding box center [334, 186] width 11 height 11
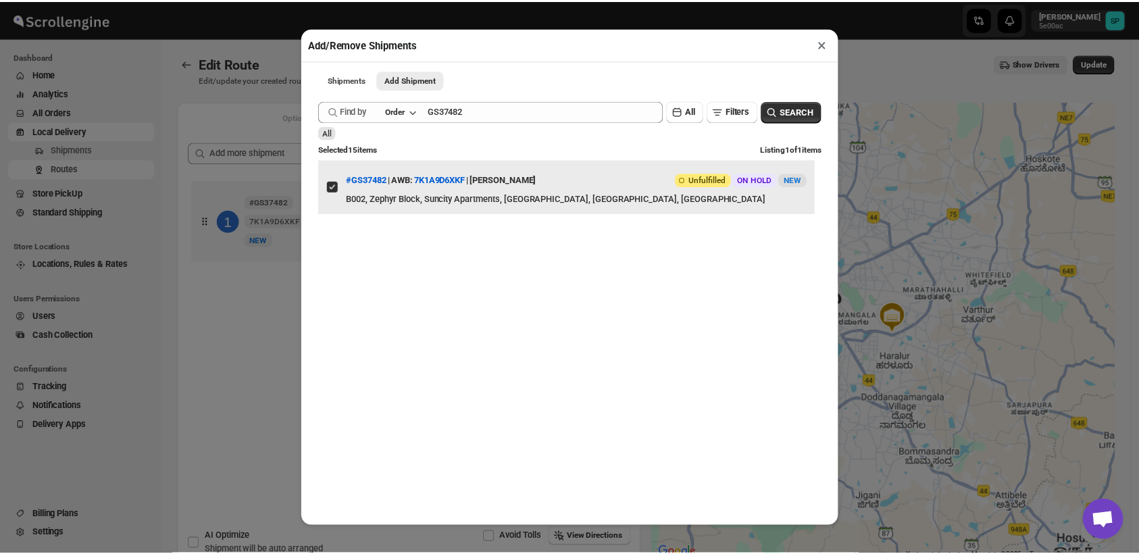
scroll to position [0, 0]
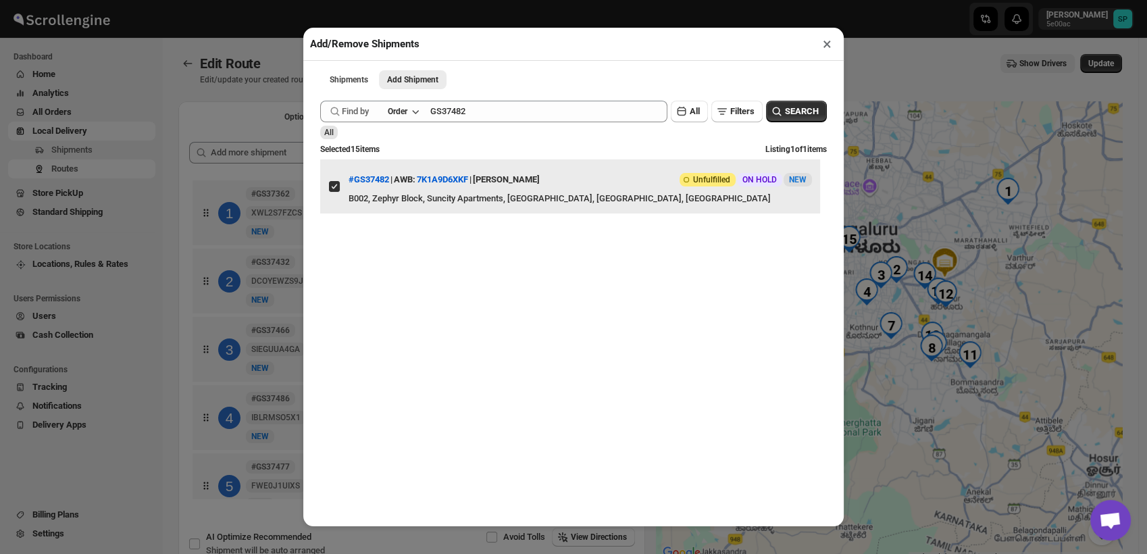
click at [332, 192] on input "View details for 68b2fe54c0fa9a00bc70f1be" at bounding box center [334, 186] width 11 height 11
checkbox input "false"
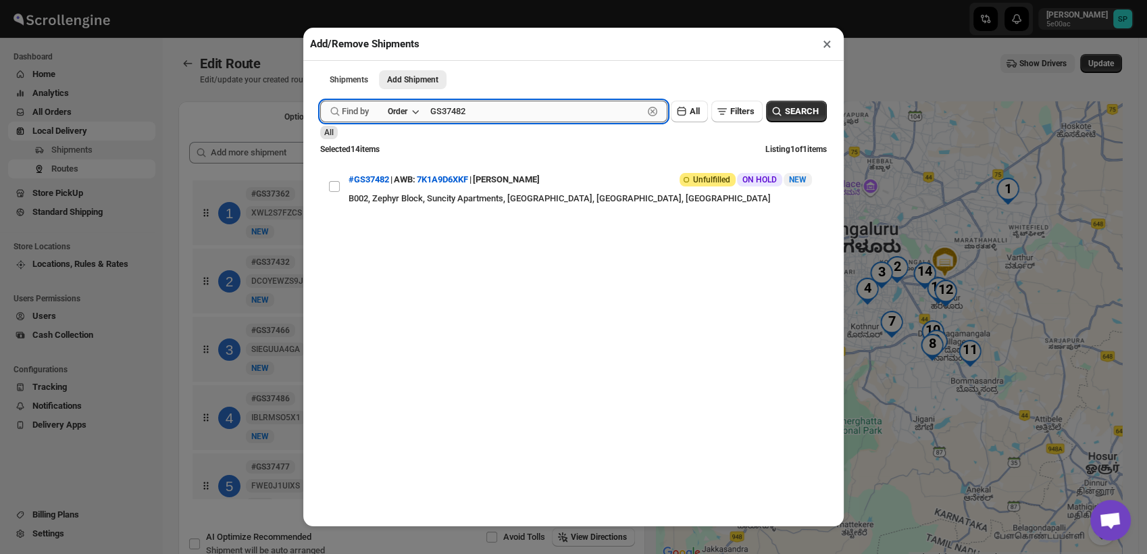
click at [470, 108] on input "GS37482" at bounding box center [536, 112] width 213 height 22
click at [794, 111] on span "SEARCH" at bounding box center [802, 112] width 34 height 14
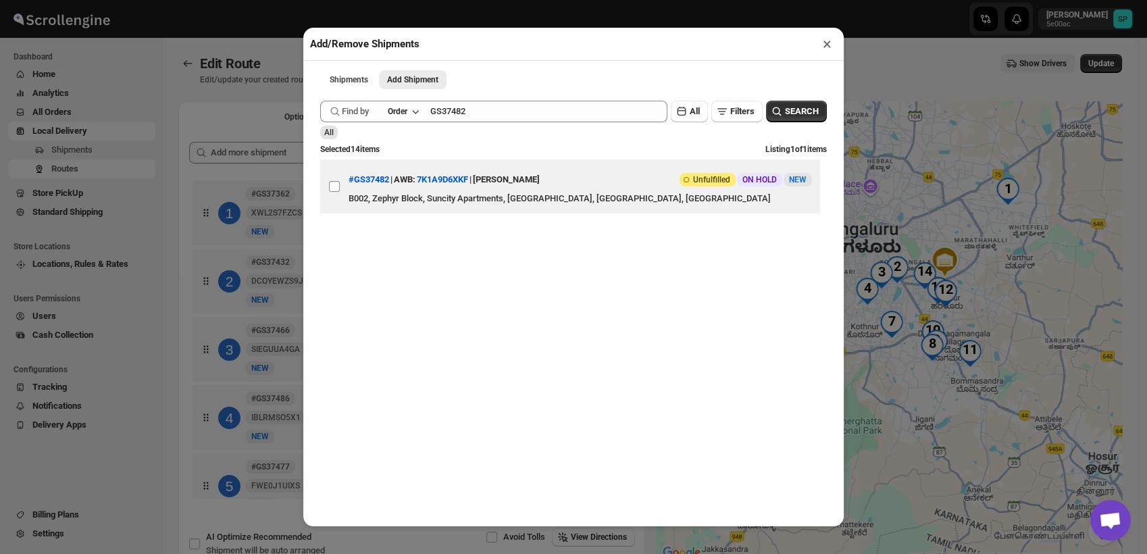
click at [330, 183] on input "View details for 68b2fe54c0fa9a00bc70f1be" at bounding box center [334, 186] width 11 height 11
checkbox input "true"
click at [828, 45] on button "×" at bounding box center [828, 43] width 20 height 19
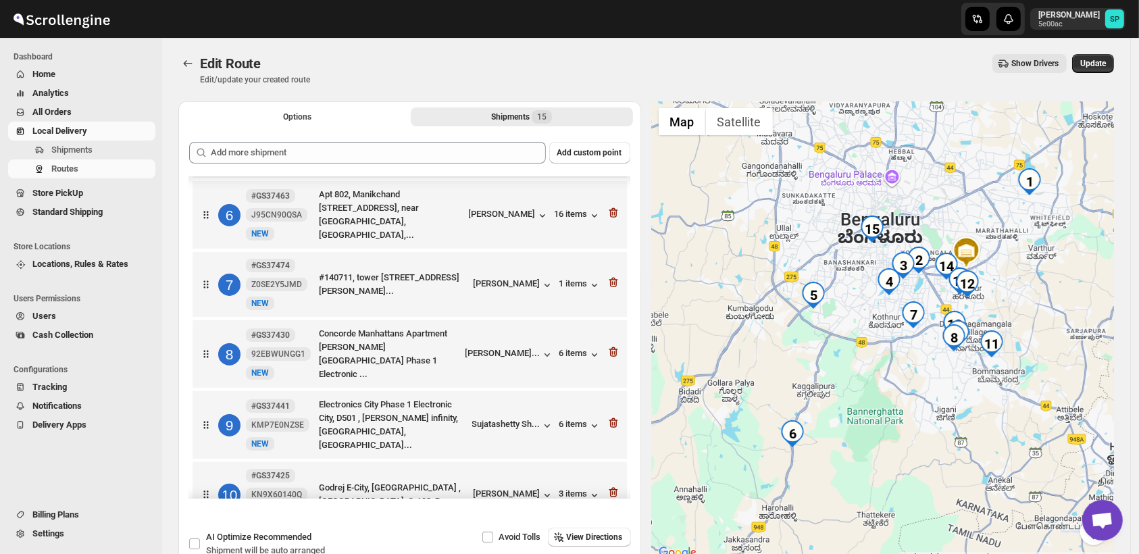
scroll to position [265, 0]
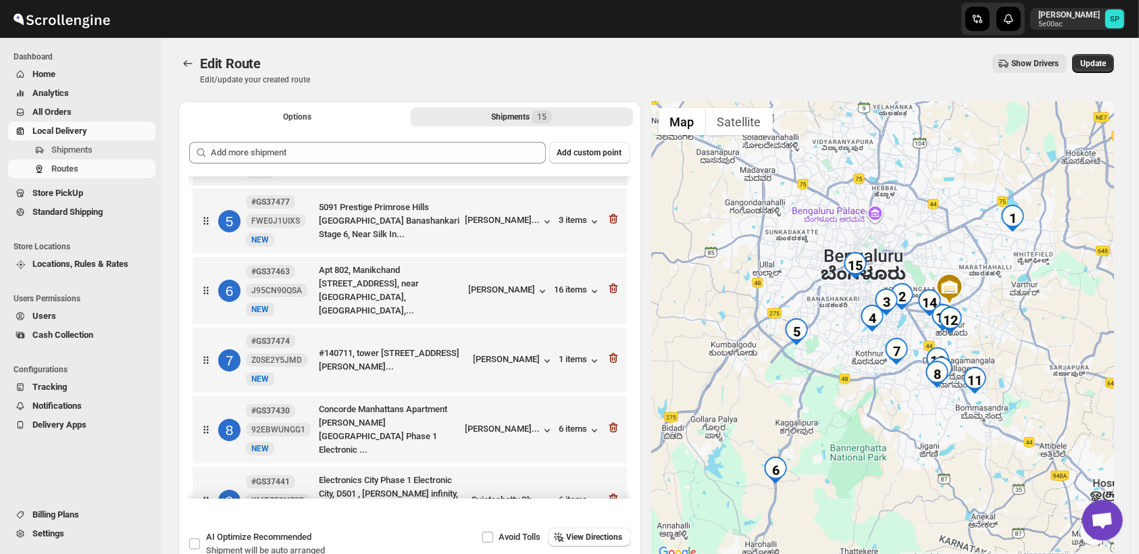
drag, startPoint x: 1019, startPoint y: 349, endPoint x: 1001, endPoint y: 385, distance: 40.8
click at [1001, 385] on div at bounding box center [883, 331] width 463 height 460
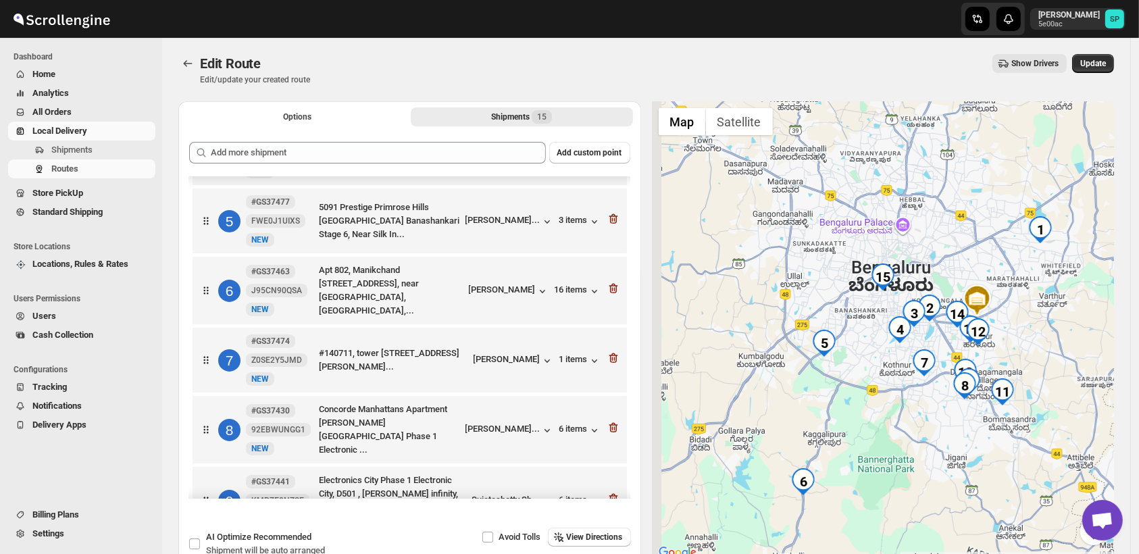
drag, startPoint x: 922, startPoint y: 445, endPoint x: 1023, endPoint y: 410, distance: 107.5
click at [1023, 410] on div at bounding box center [883, 331] width 463 height 460
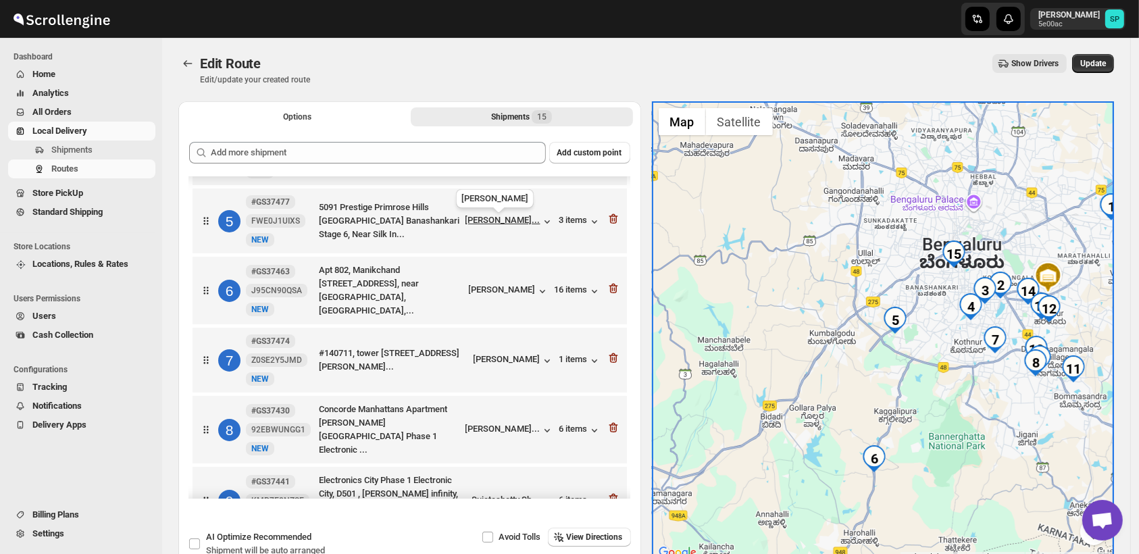
click at [499, 225] on div "[PERSON_NAME]..." at bounding box center [503, 220] width 75 height 10
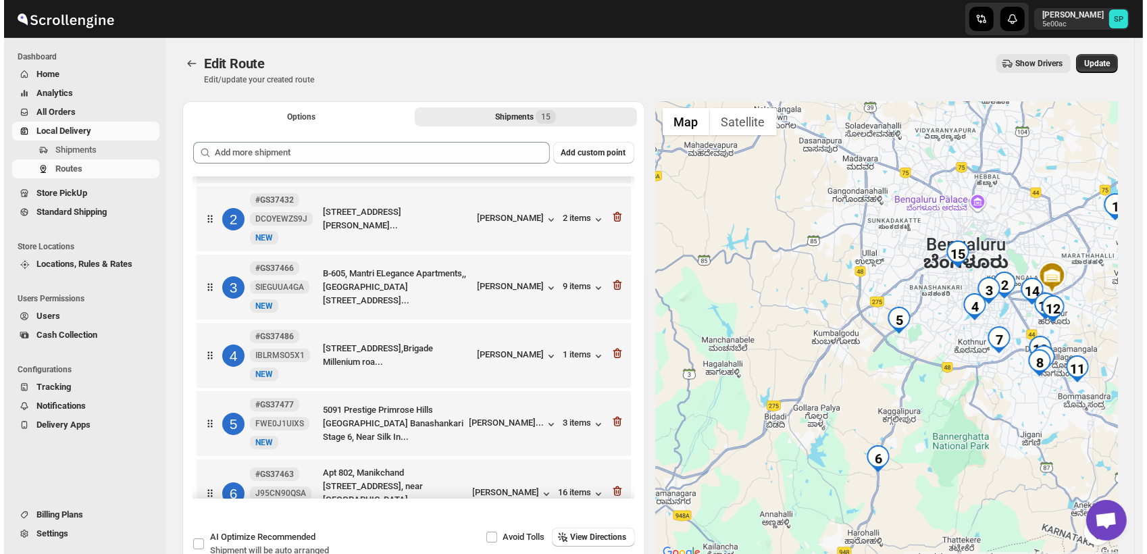
scroll to position [0, 0]
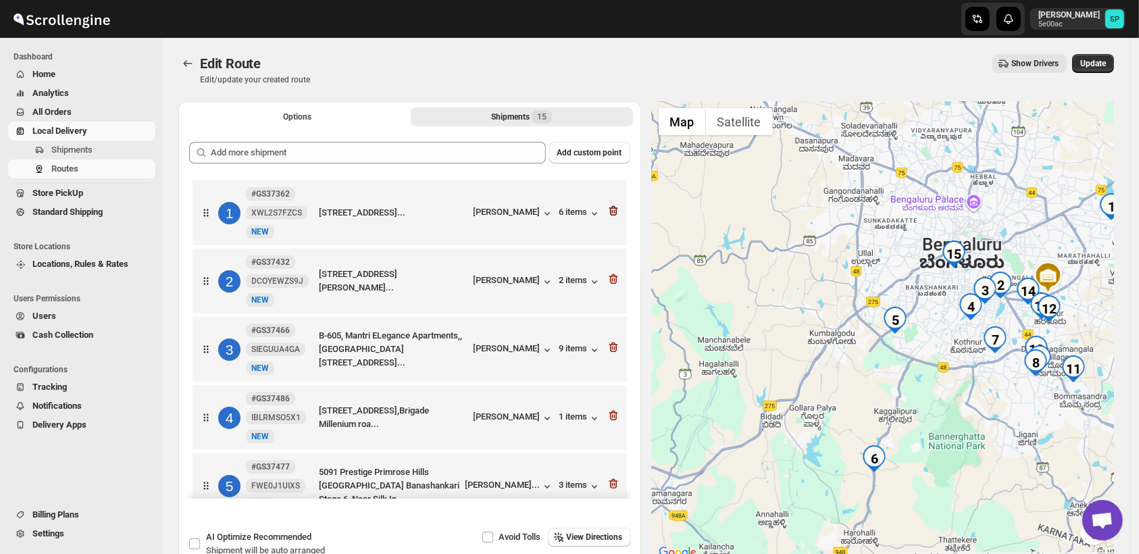
click at [613, 212] on icon "button" at bounding box center [614, 211] width 14 height 14
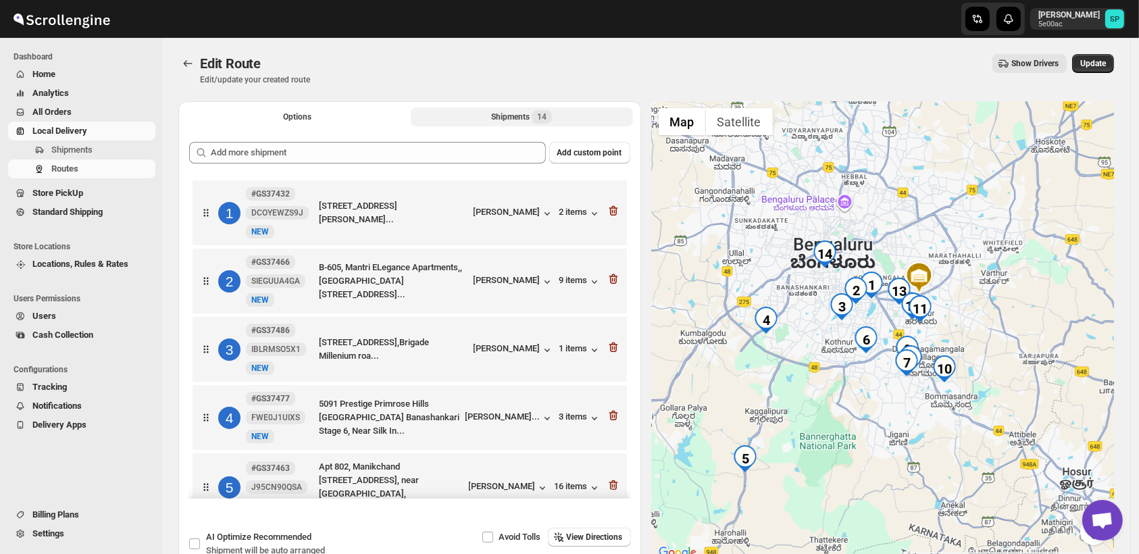
click at [613, 212] on icon "button" at bounding box center [614, 211] width 14 height 14
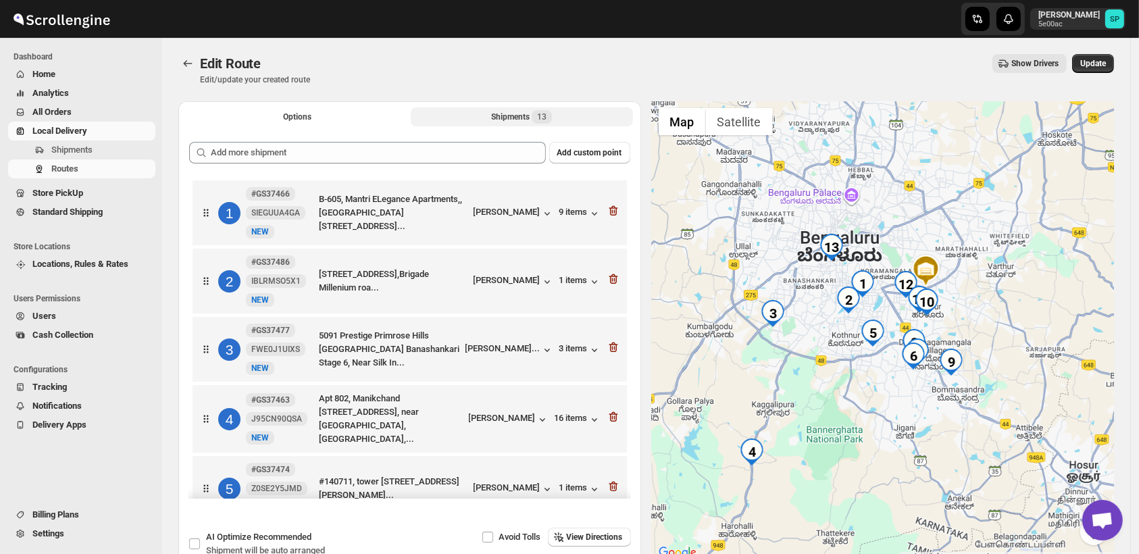
click at [613, 212] on icon "button" at bounding box center [614, 211] width 14 height 14
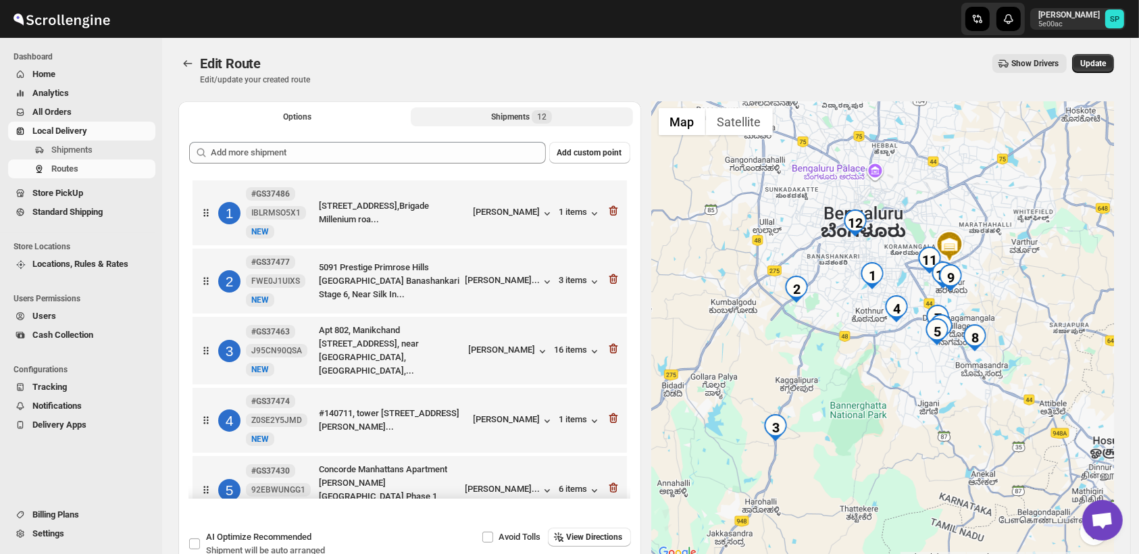
click at [613, 212] on icon "button" at bounding box center [614, 211] width 14 height 14
click at [613, 272] on icon "button" at bounding box center [614, 279] width 14 height 14
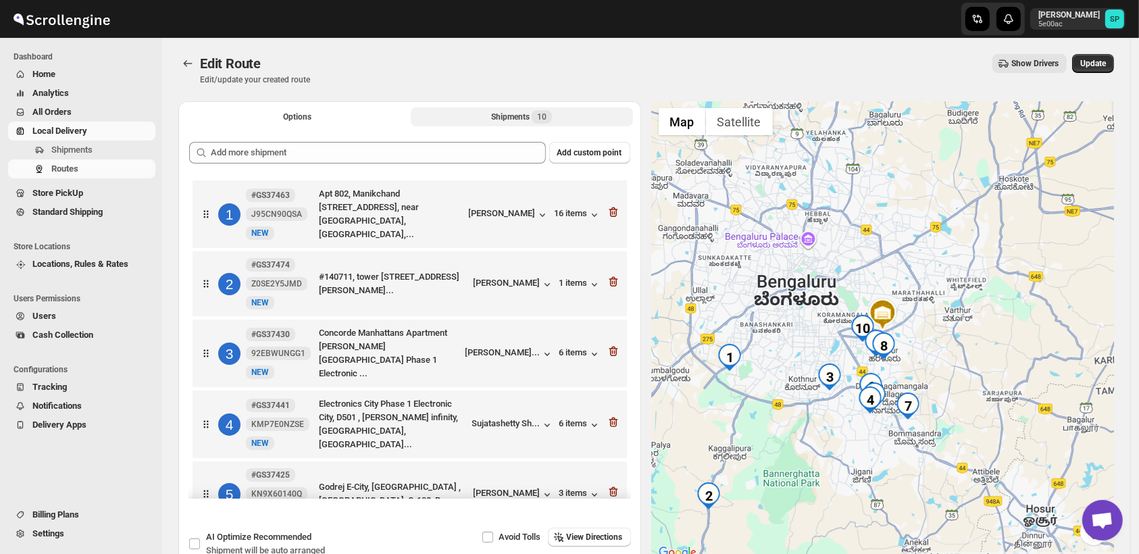
click at [613, 212] on icon "button" at bounding box center [614, 212] width 14 height 14
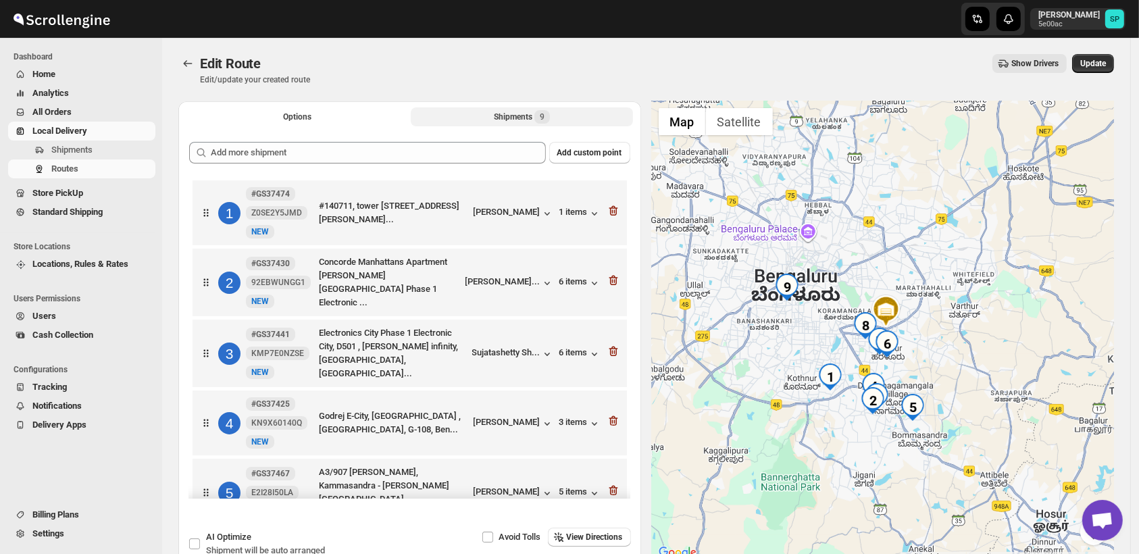
click at [613, 212] on icon "button" at bounding box center [614, 211] width 14 height 14
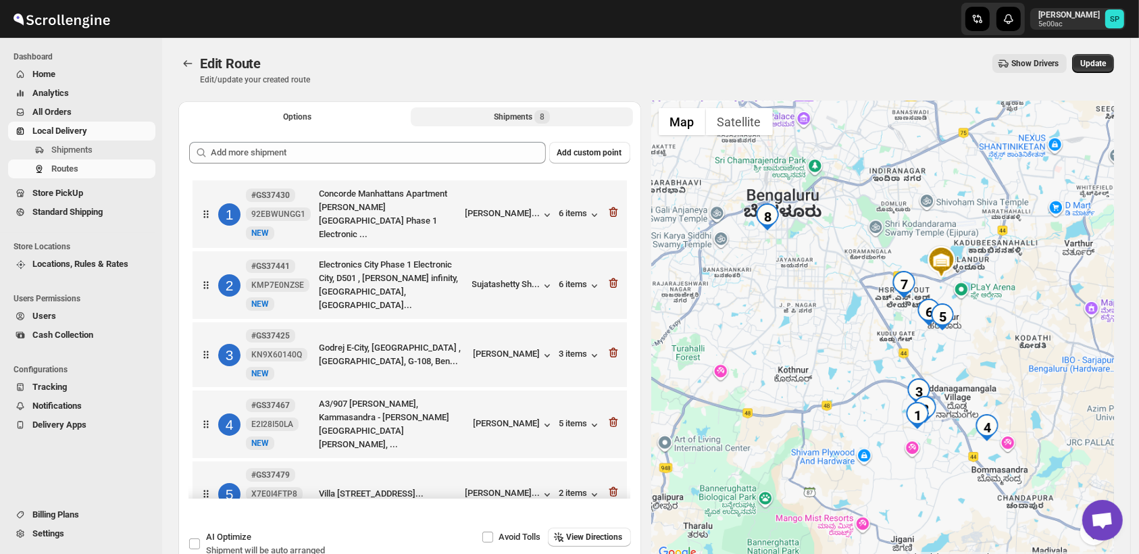
click at [613, 212] on icon "button" at bounding box center [614, 212] width 14 height 14
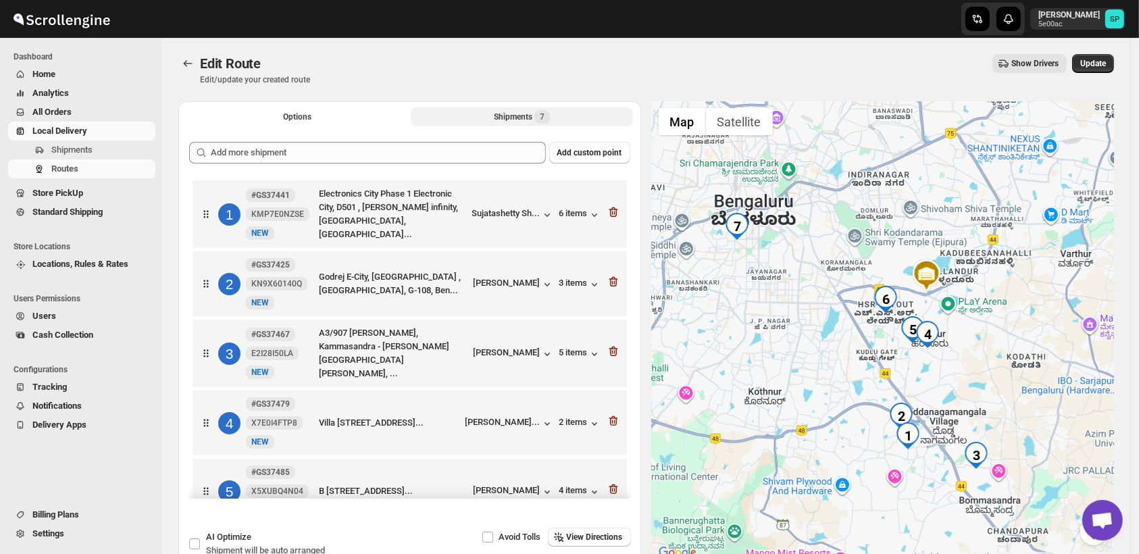
click at [613, 212] on icon "button" at bounding box center [614, 212] width 14 height 14
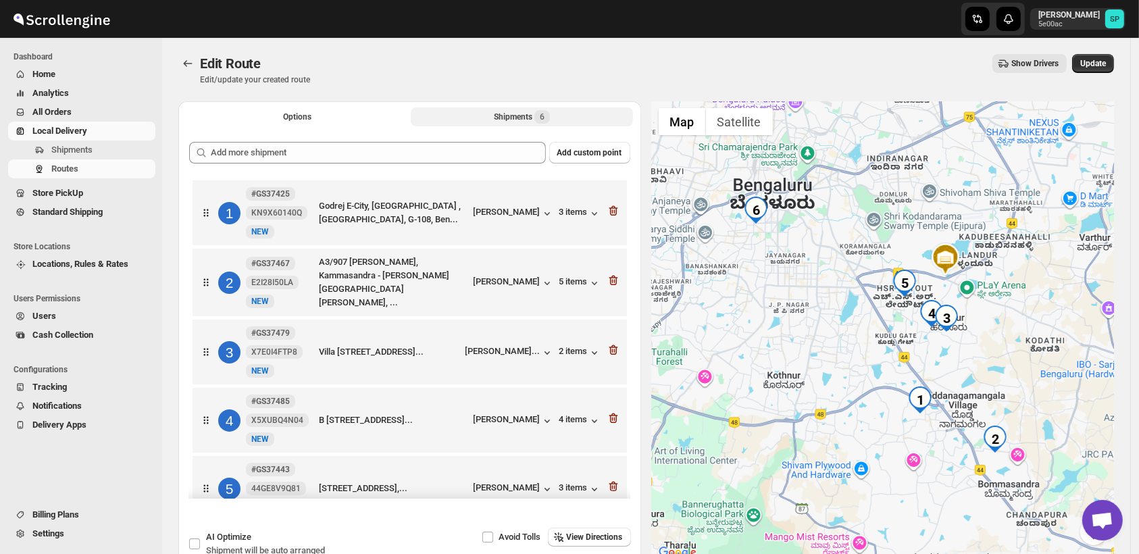
click at [613, 212] on icon "button" at bounding box center [614, 211] width 14 height 14
click at [613, 274] on icon "button" at bounding box center [614, 281] width 14 height 14
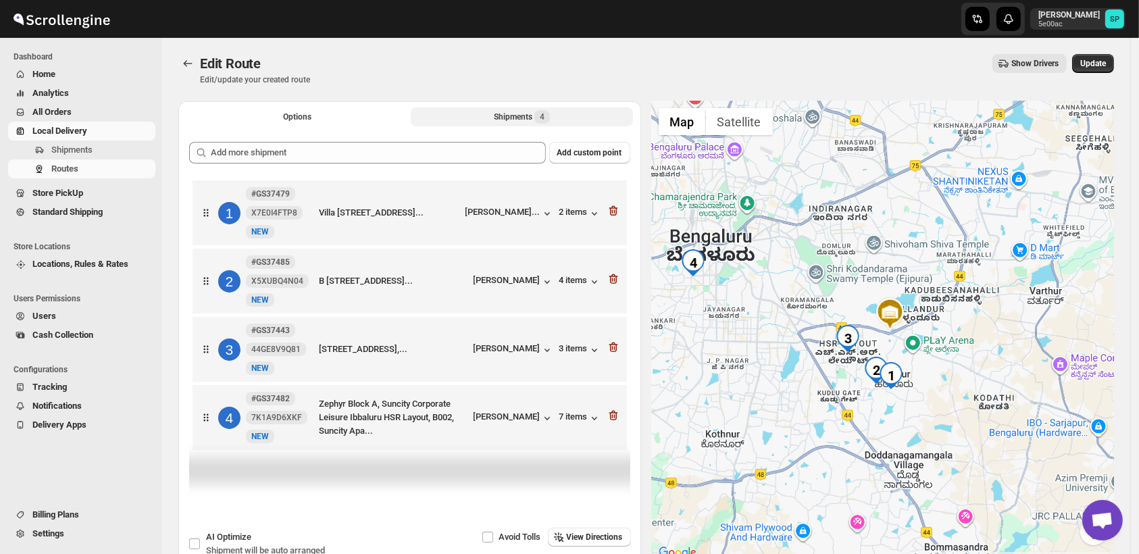
click at [613, 212] on icon "button" at bounding box center [614, 211] width 14 height 14
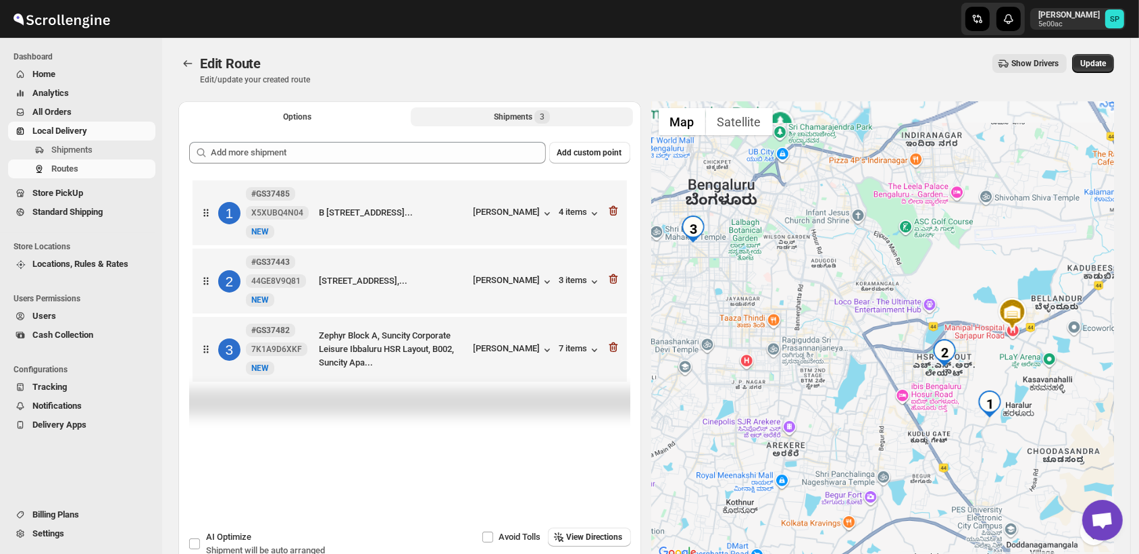
click at [613, 212] on icon "button" at bounding box center [614, 211] width 14 height 14
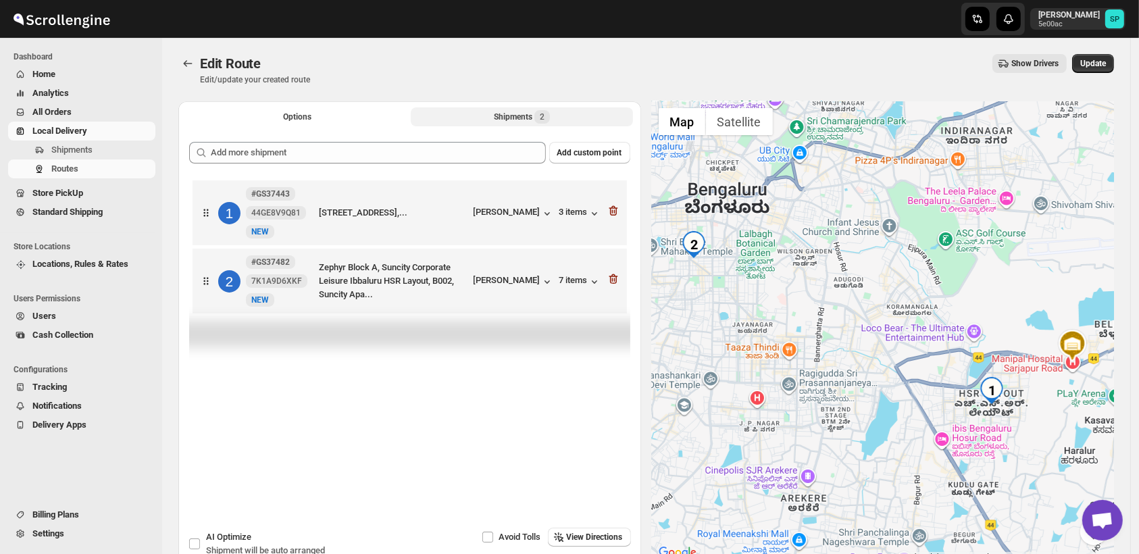
click at [613, 212] on icon "button" at bounding box center [614, 211] width 14 height 14
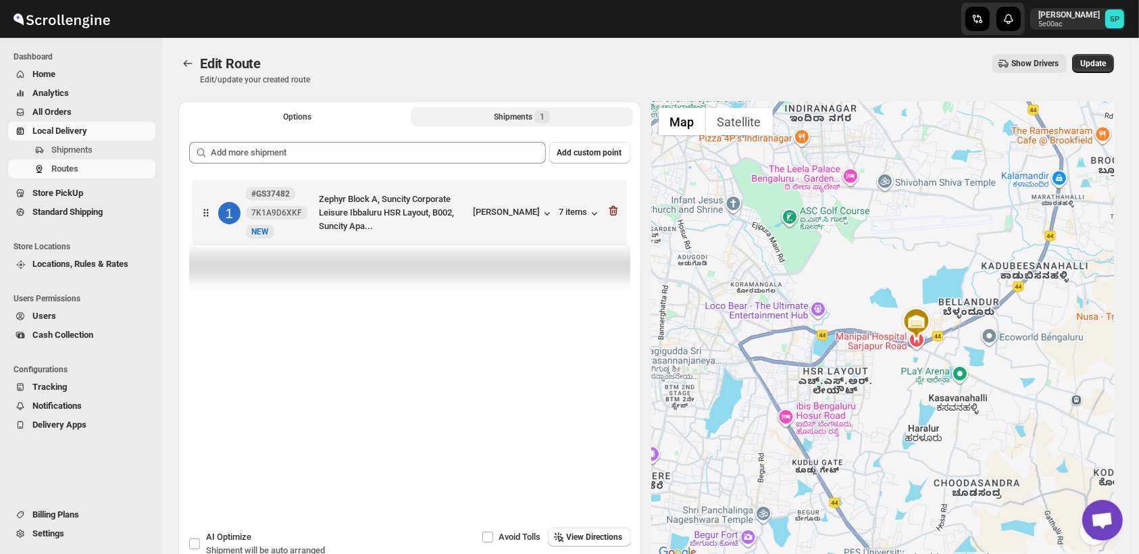
click at [613, 212] on icon "button" at bounding box center [614, 211] width 14 height 14
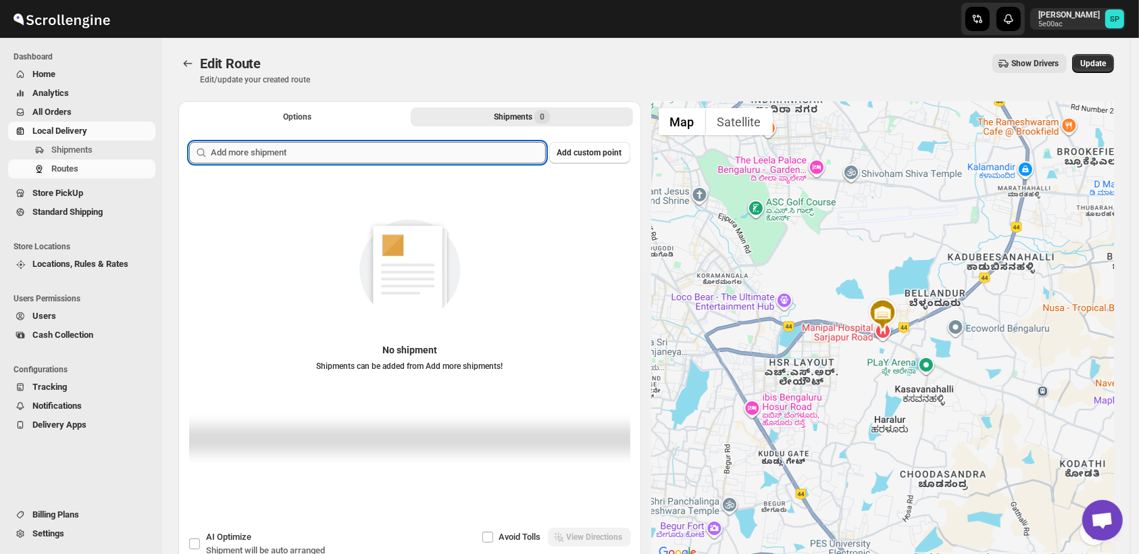
click at [309, 155] on input "text" at bounding box center [378, 153] width 335 height 22
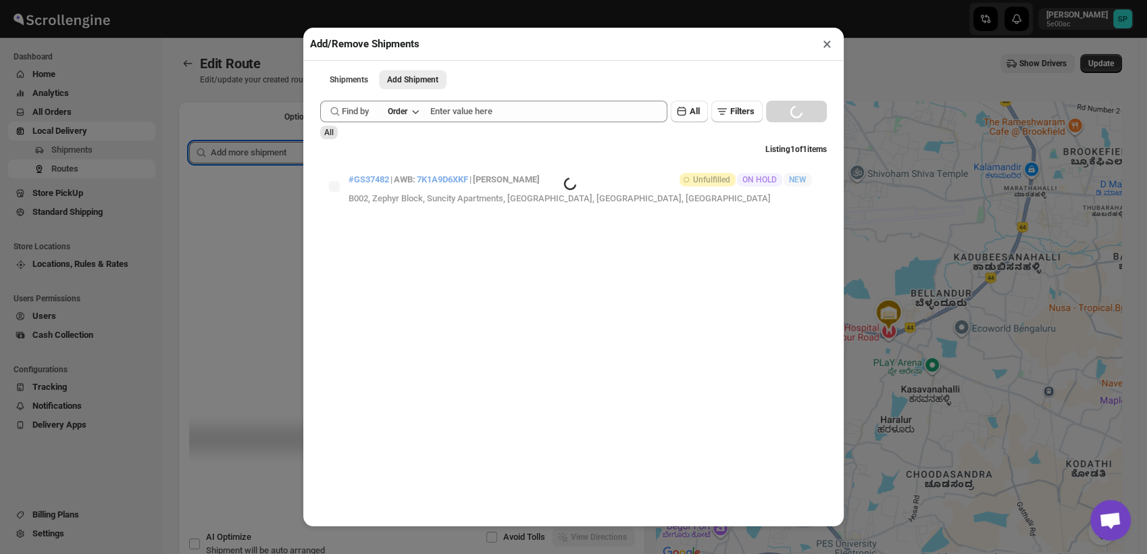
paste input "text"
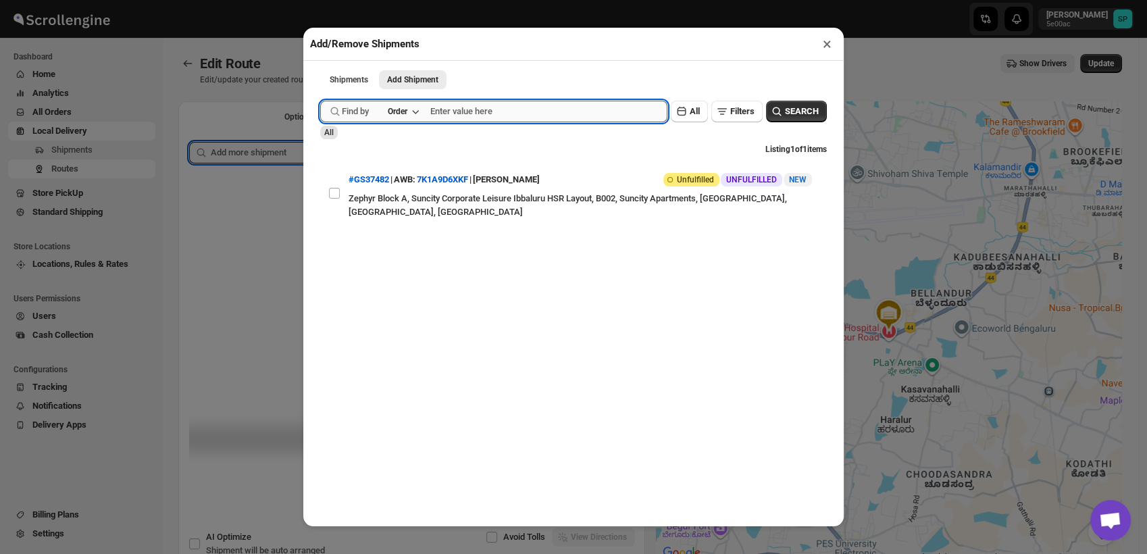
click at [455, 112] on input "text" at bounding box center [548, 112] width 237 height 22
paste input "37466"
type input "37466"
click at [800, 118] on span "SEARCH" at bounding box center [802, 112] width 34 height 14
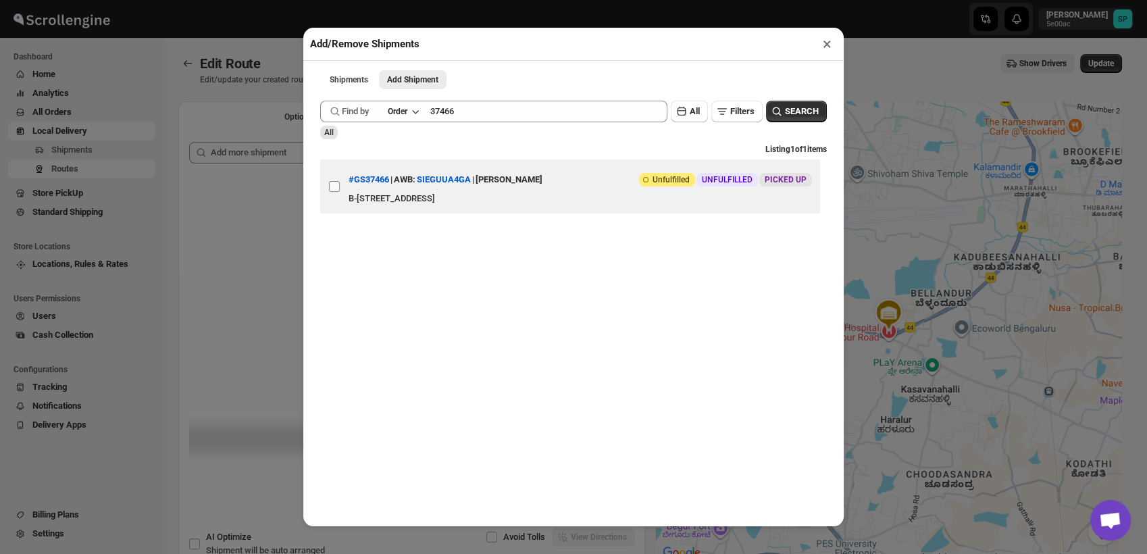
click at [334, 187] on input "View details for 68b27573c0fa9a00bc70e9a8" at bounding box center [334, 186] width 11 height 11
checkbox input "true"
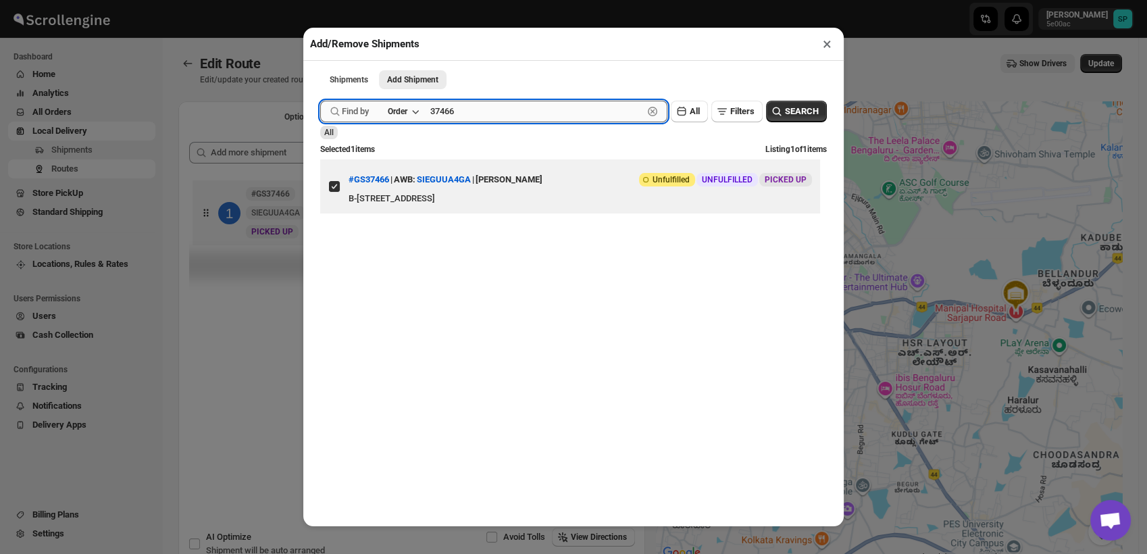
click at [438, 114] on input "37466" at bounding box center [536, 112] width 213 height 22
paste input "8"
type input "37486"
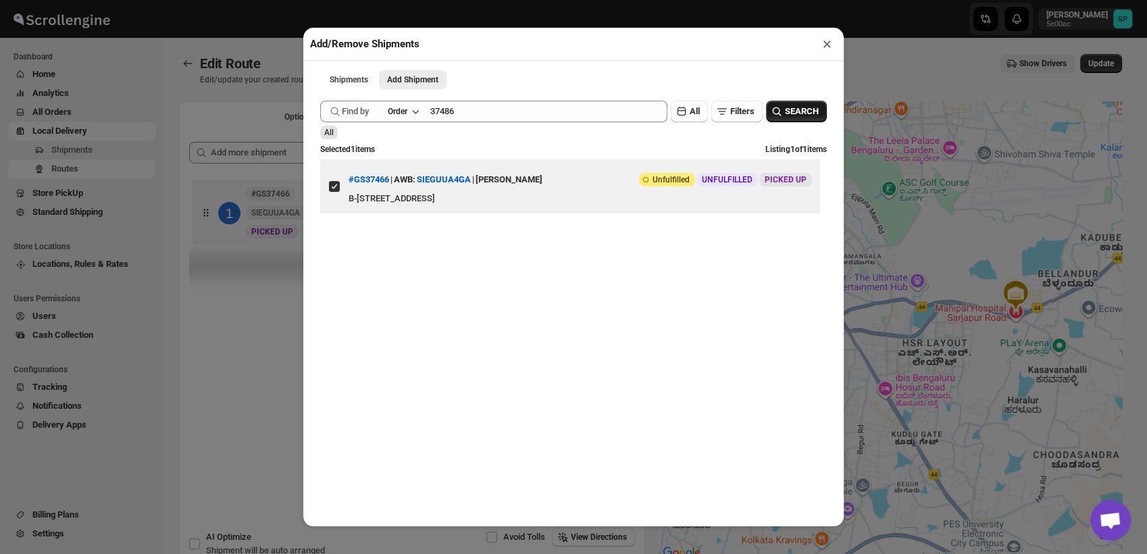
click at [795, 110] on span "SEARCH" at bounding box center [802, 112] width 34 height 14
click at [339, 192] on input "View details for 68b319fac0fa9a00bc70f3bd" at bounding box center [334, 186] width 11 height 11
checkbox input "true"
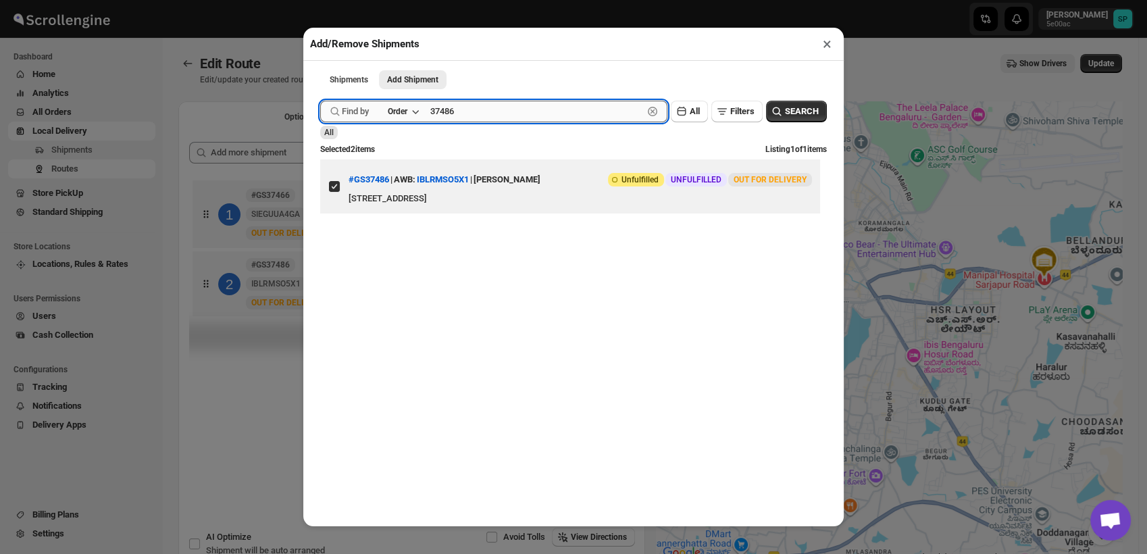
click at [492, 111] on input "37486" at bounding box center [536, 112] width 213 height 22
paste input "63"
type input "37463"
click at [785, 112] on span "SEARCH" at bounding box center [802, 112] width 34 height 14
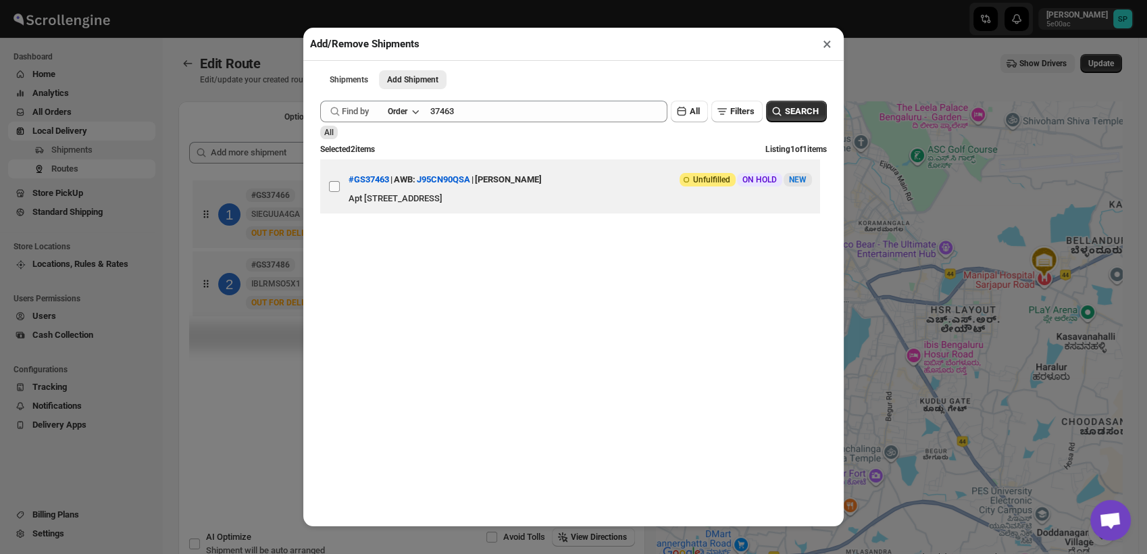
click at [335, 192] on input "View details for 68b1ec6ec0fa9a00bc70e2bd" at bounding box center [334, 186] width 11 height 11
checkbox input "true"
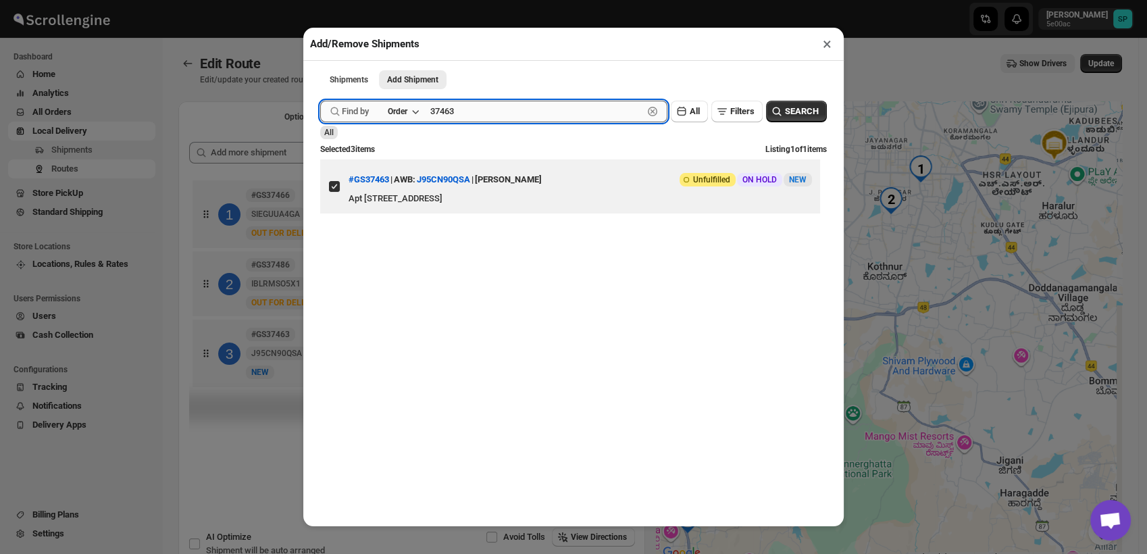
click at [518, 111] on input "37463" at bounding box center [536, 112] width 213 height 22
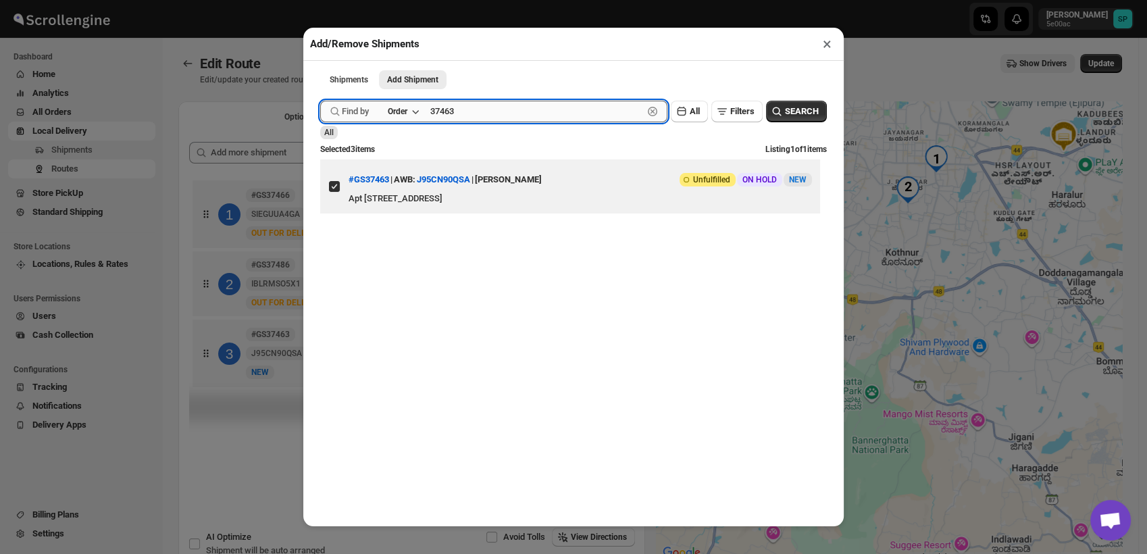
click at [518, 111] on input "37463" at bounding box center [536, 112] width 213 height 22
paste input "74"
type input "37474"
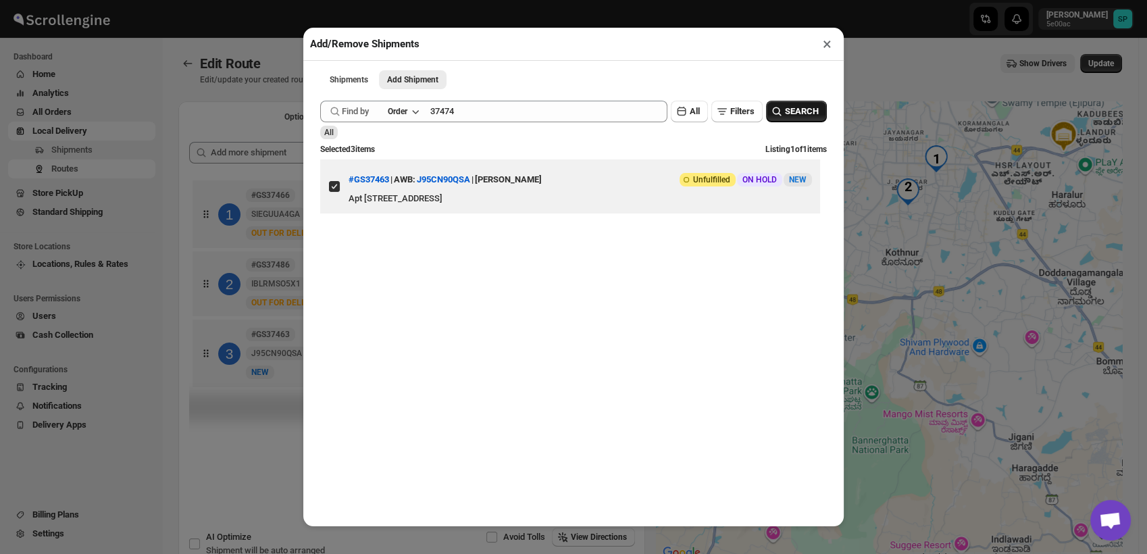
click at [788, 106] on button "SEARCH" at bounding box center [796, 112] width 61 height 22
click at [332, 192] on input "View details for 68b2a893c0fa9a00bc70ecc6" at bounding box center [334, 186] width 11 height 11
checkbox input "true"
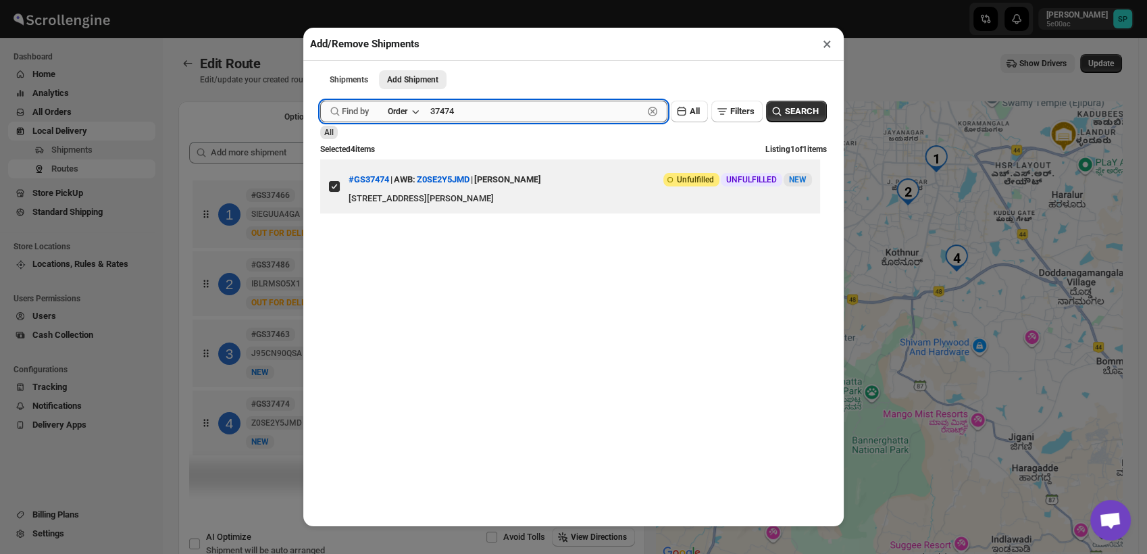
click at [482, 120] on input "37474" at bounding box center [536, 112] width 213 height 22
paste input "30"
type input "37430"
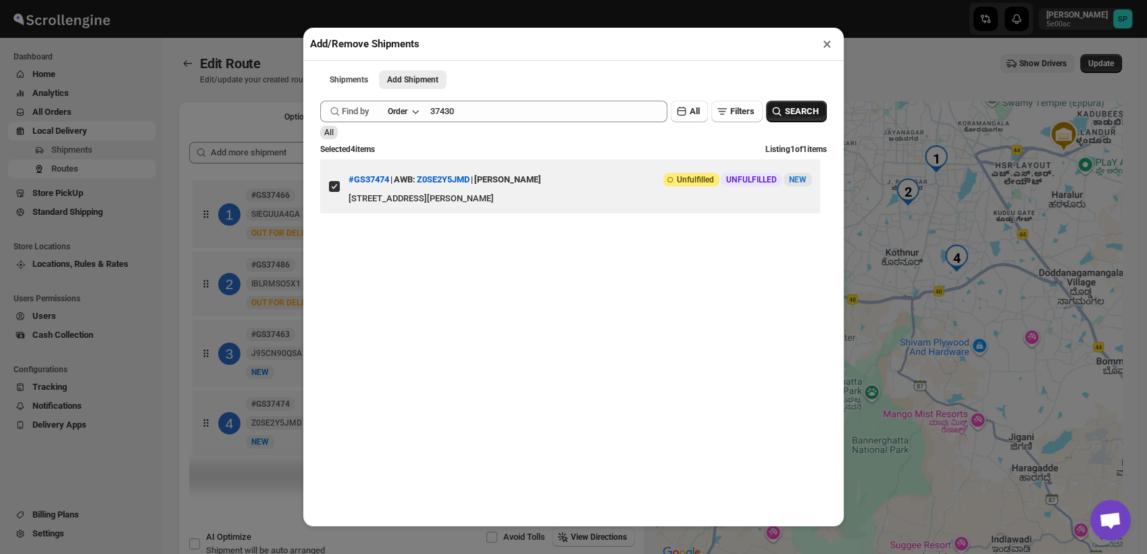
click at [789, 115] on span "SEARCH" at bounding box center [802, 112] width 34 height 14
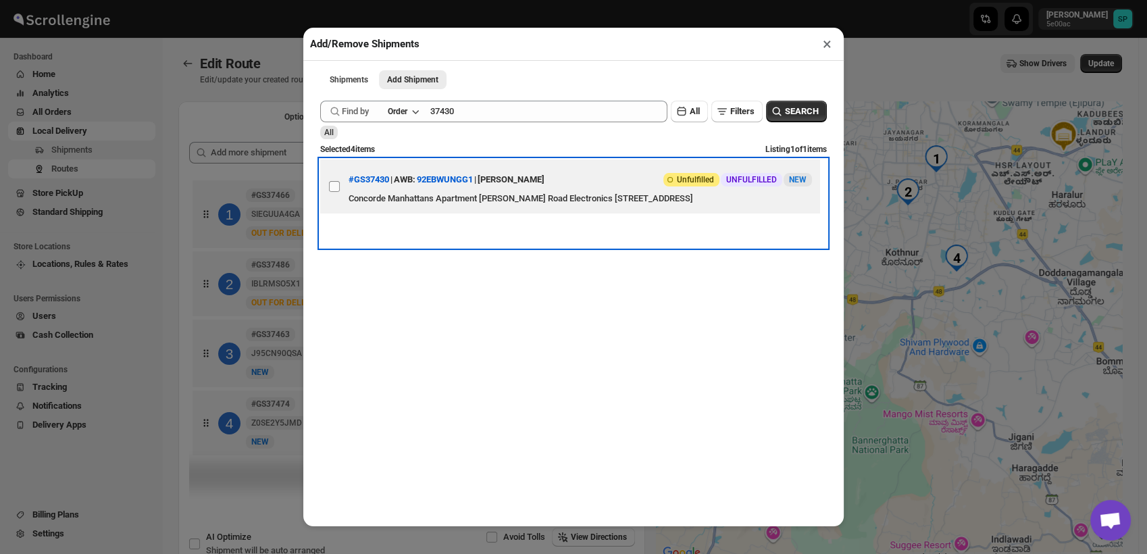
click at [339, 189] on span at bounding box center [334, 186] width 12 height 12
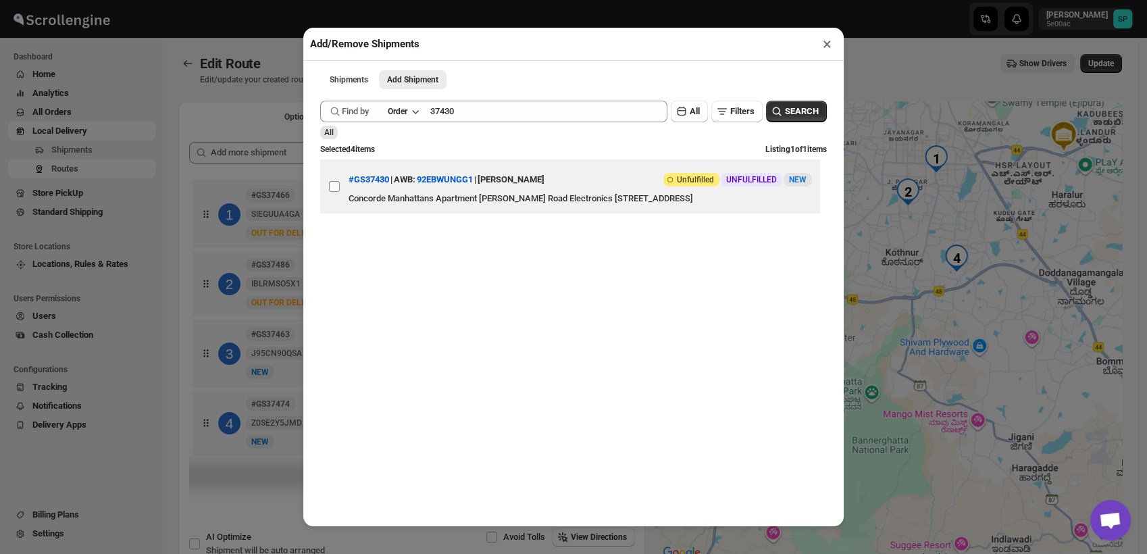
click at [339, 189] on input "View details for 68b117b7c0fa9a00bc70c06e" at bounding box center [334, 186] width 11 height 11
checkbox input "true"
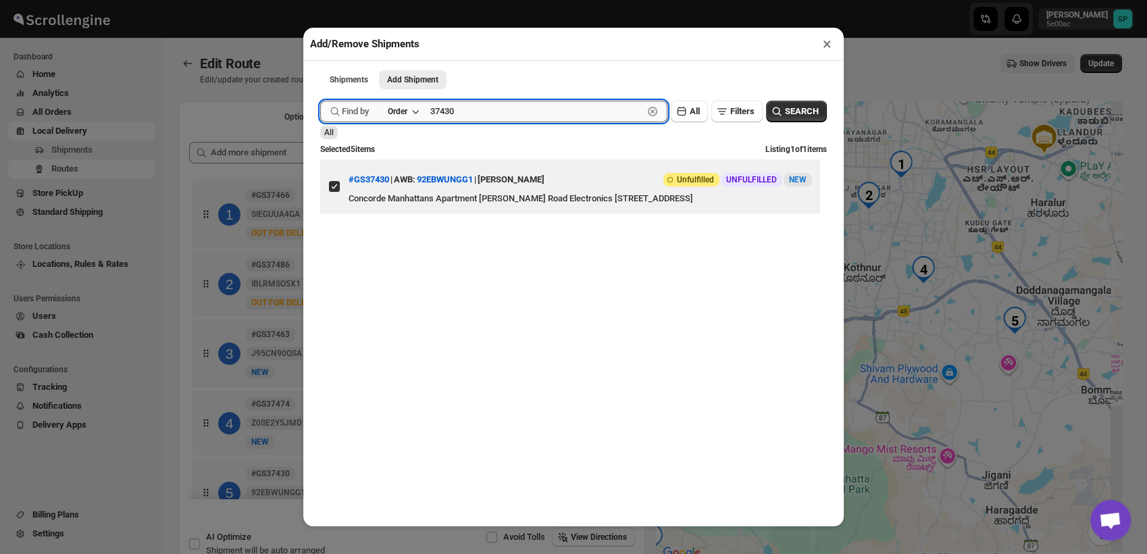
click at [495, 114] on input "37430" at bounding box center [536, 112] width 213 height 22
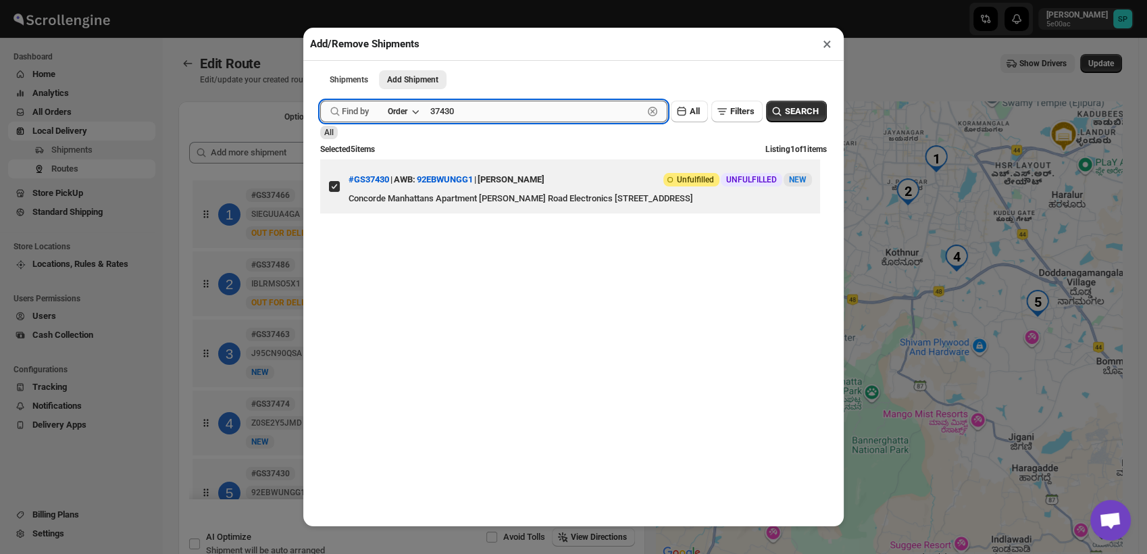
click at [495, 114] on input "37430" at bounding box center [536, 112] width 213 height 22
paste input "41"
type input "37441"
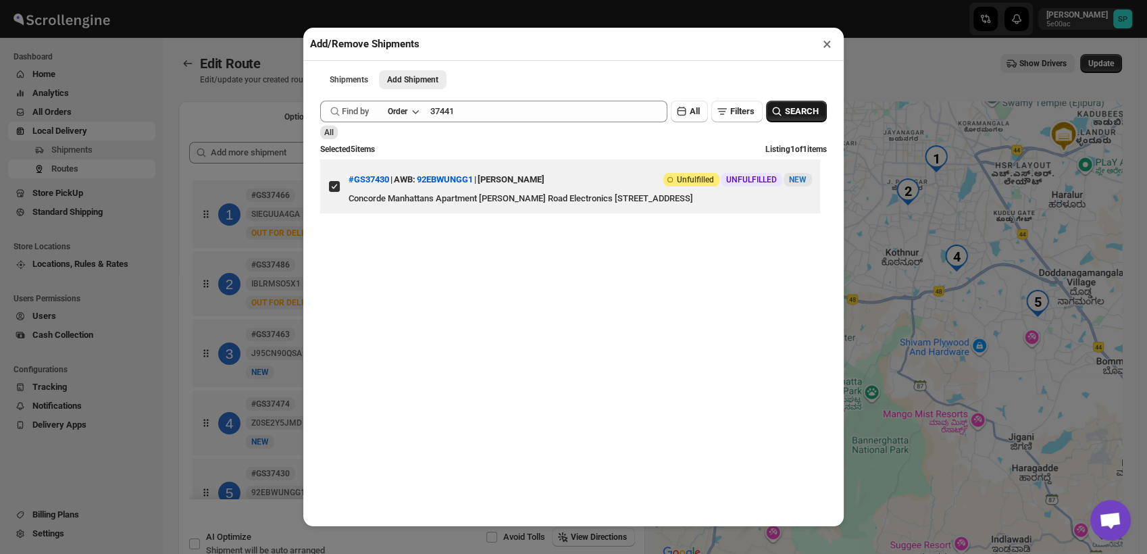
click at [772, 108] on icon "button" at bounding box center [777, 112] width 14 height 14
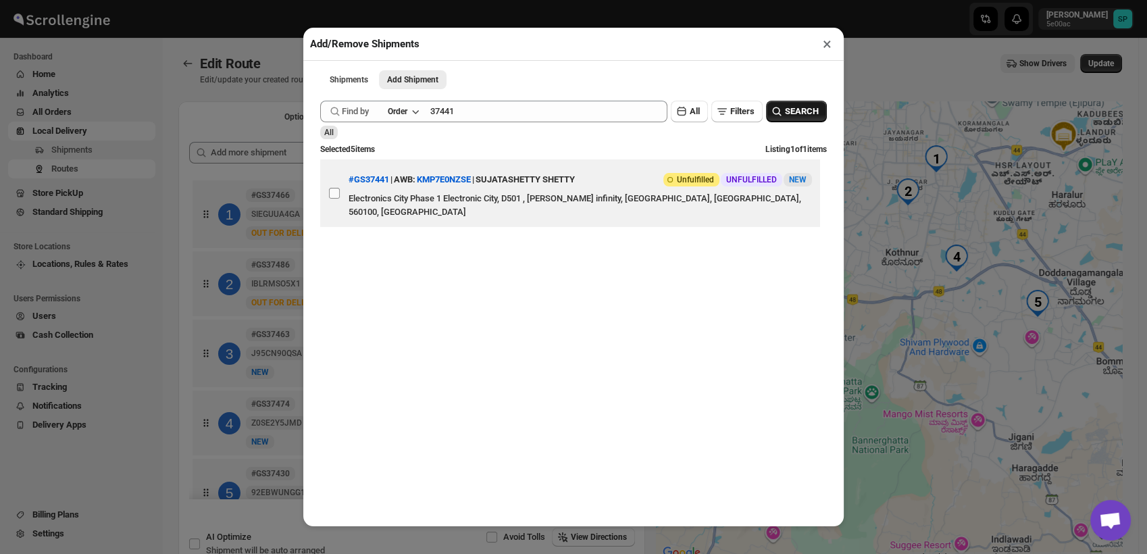
click at [332, 188] on input "View details for 68b15270c0fa9a00bc70c371" at bounding box center [334, 193] width 11 height 11
checkbox input "true"
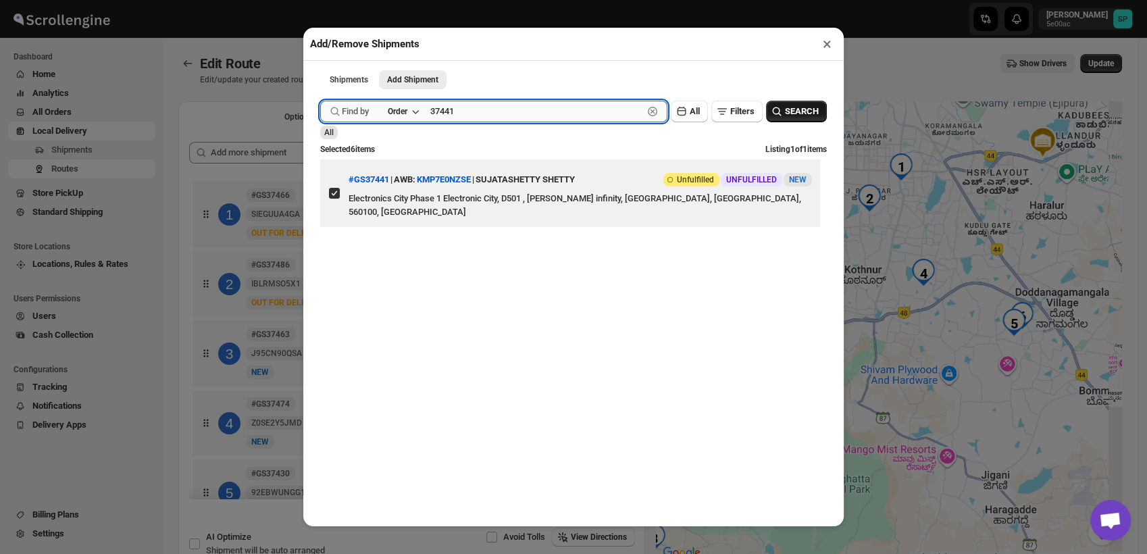
click at [493, 116] on input "37441" at bounding box center [536, 112] width 213 height 22
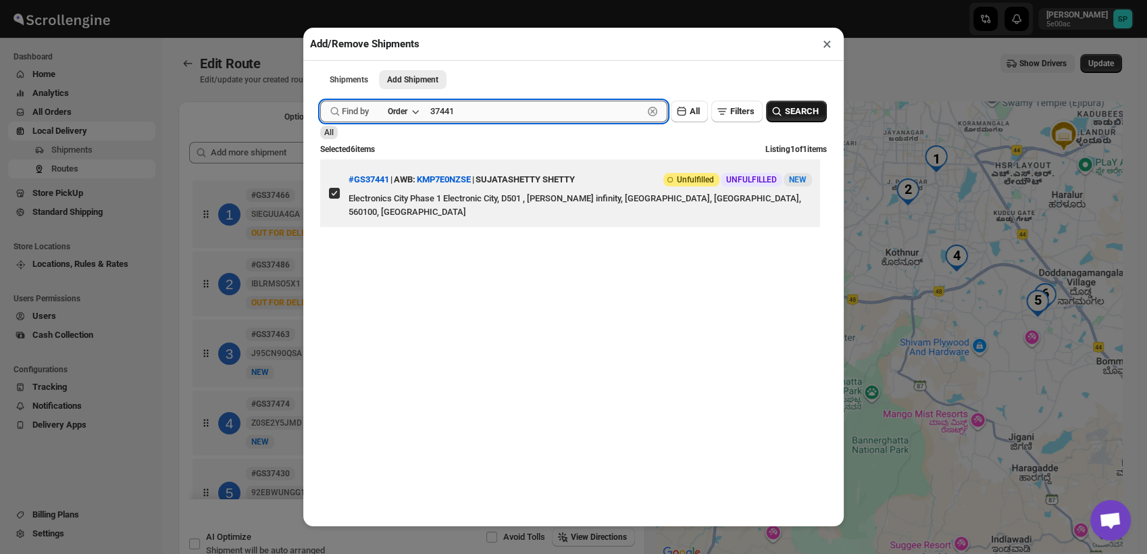
click at [493, 116] on input "37441" at bounding box center [536, 112] width 213 height 22
paste input "25"
type input "37425"
click at [770, 111] on icon "button" at bounding box center [777, 112] width 14 height 14
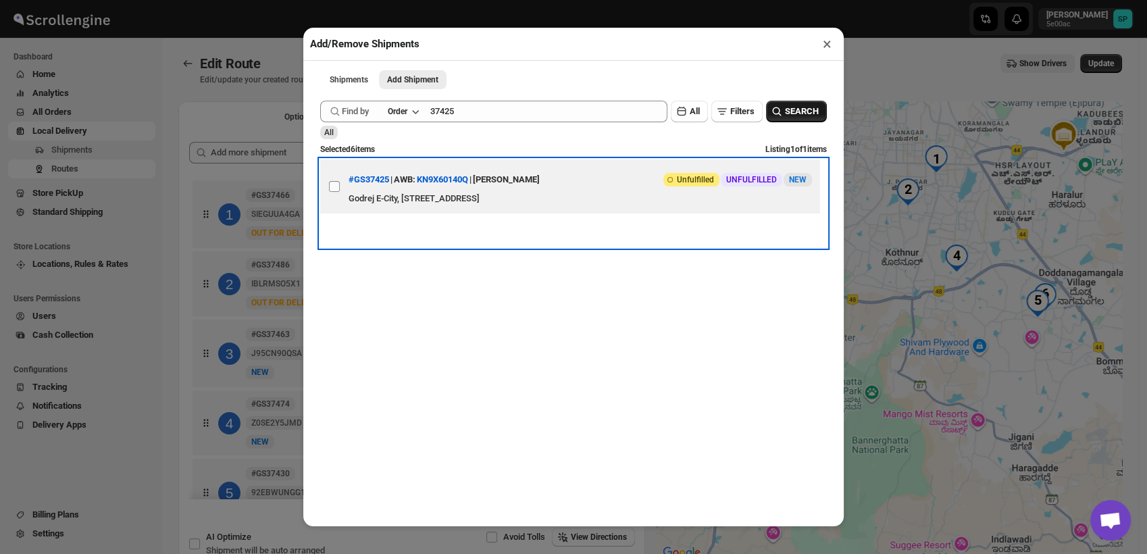
click at [326, 187] on label "View details for 68b08952c0fa9a00bc70b834" at bounding box center [334, 186] width 28 height 54
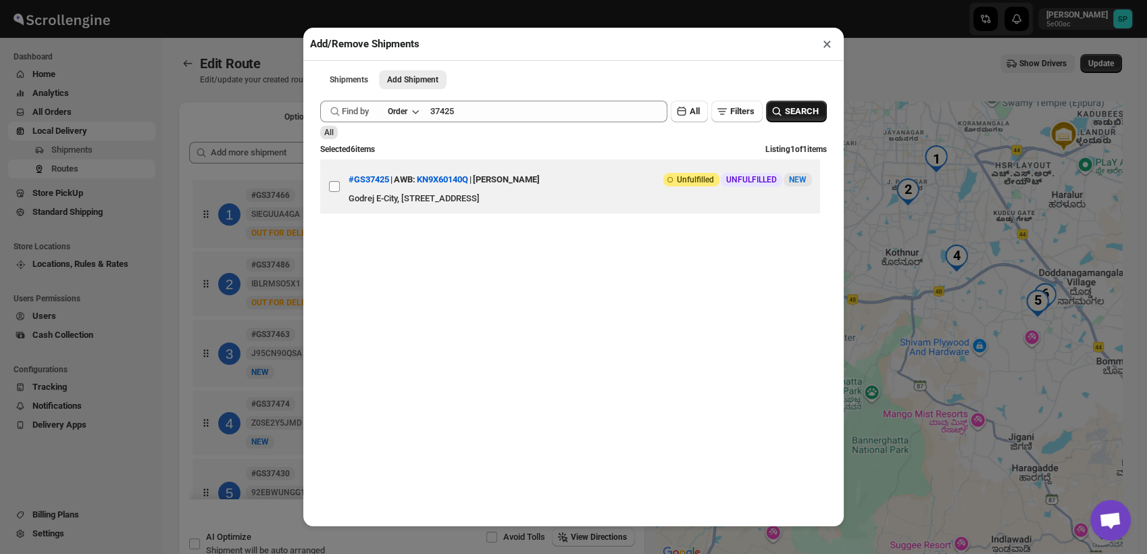
click at [329, 187] on input "View details for 68b08952c0fa9a00bc70b834" at bounding box center [334, 186] width 11 height 11
checkbox input "true"
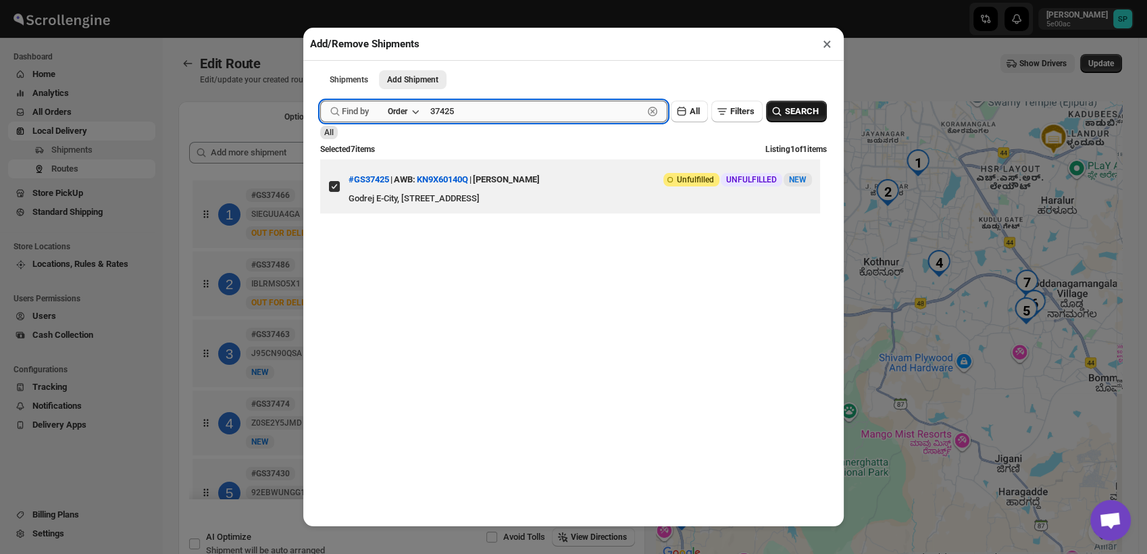
click at [469, 122] on input "37425" at bounding box center [536, 112] width 213 height 22
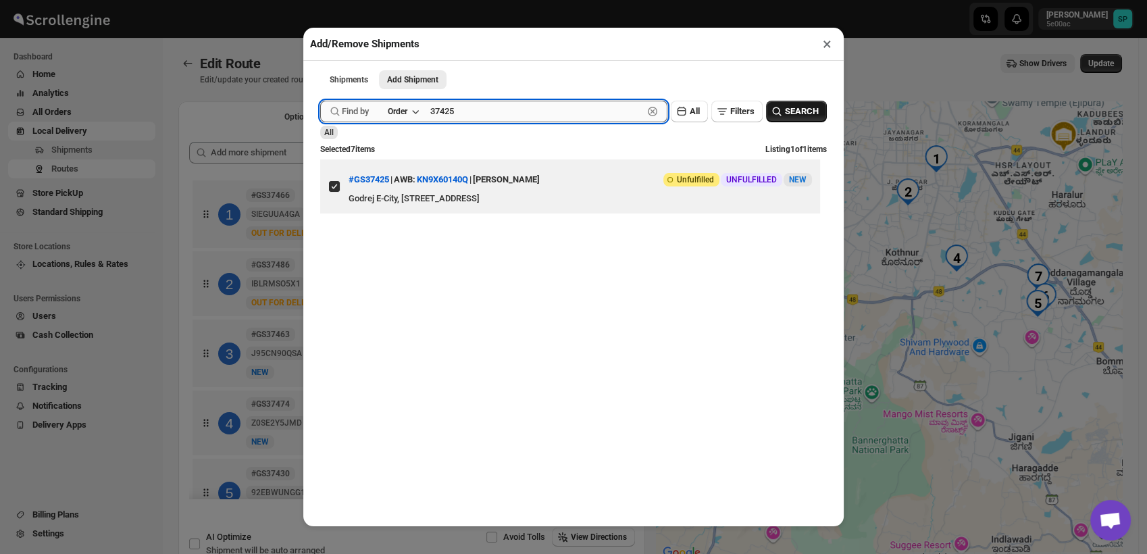
click at [469, 122] on input "37425" at bounding box center [536, 112] width 213 height 22
paste input "67"
type input "37467"
click at [785, 117] on span "SEARCH" at bounding box center [802, 112] width 34 height 14
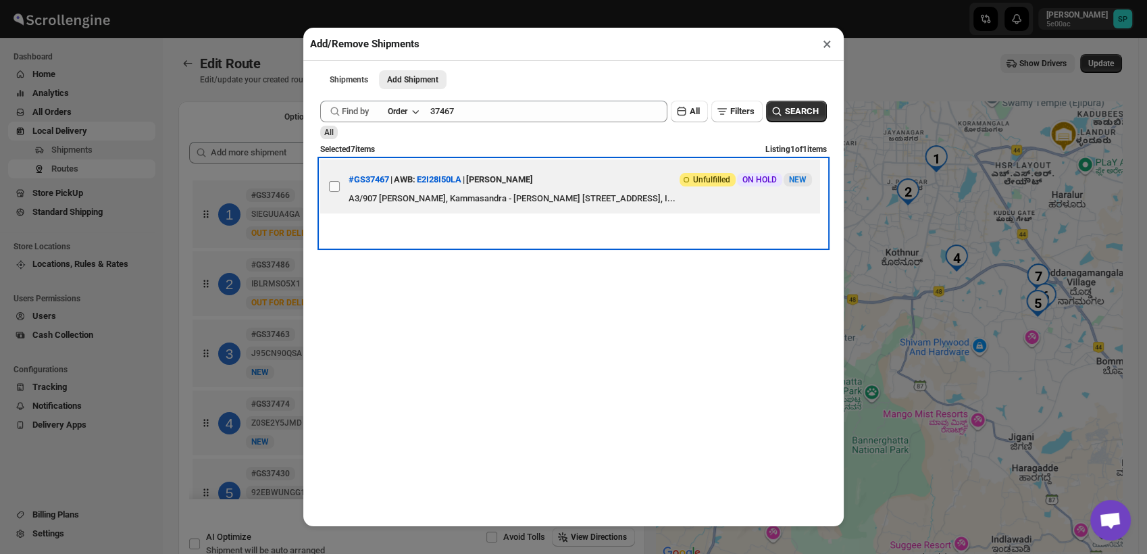
click at [338, 185] on label "View details for 68b278dcc0fa9a00bc70e9d5" at bounding box center [334, 186] width 28 height 54
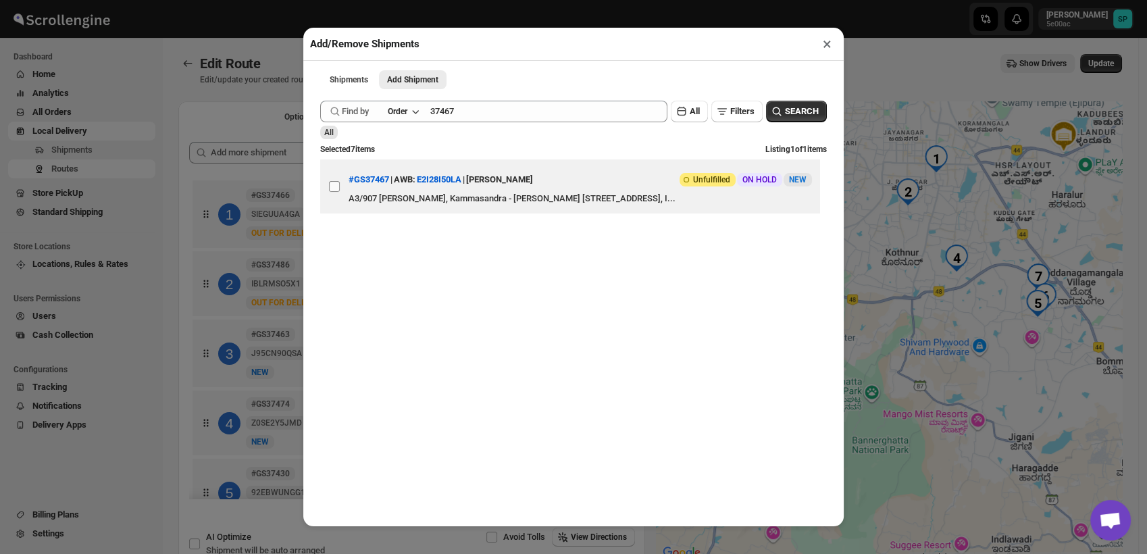
click at [338, 185] on input "View details for 68b278dcc0fa9a00bc70e9d5" at bounding box center [334, 186] width 11 height 11
checkbox input "true"
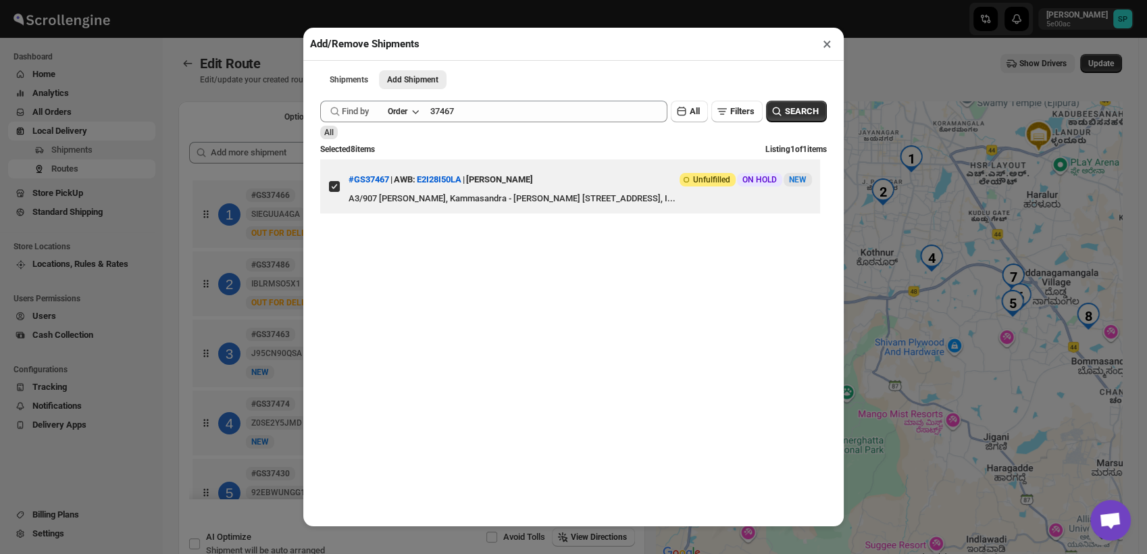
click at [825, 46] on button "×" at bounding box center [828, 43] width 20 height 19
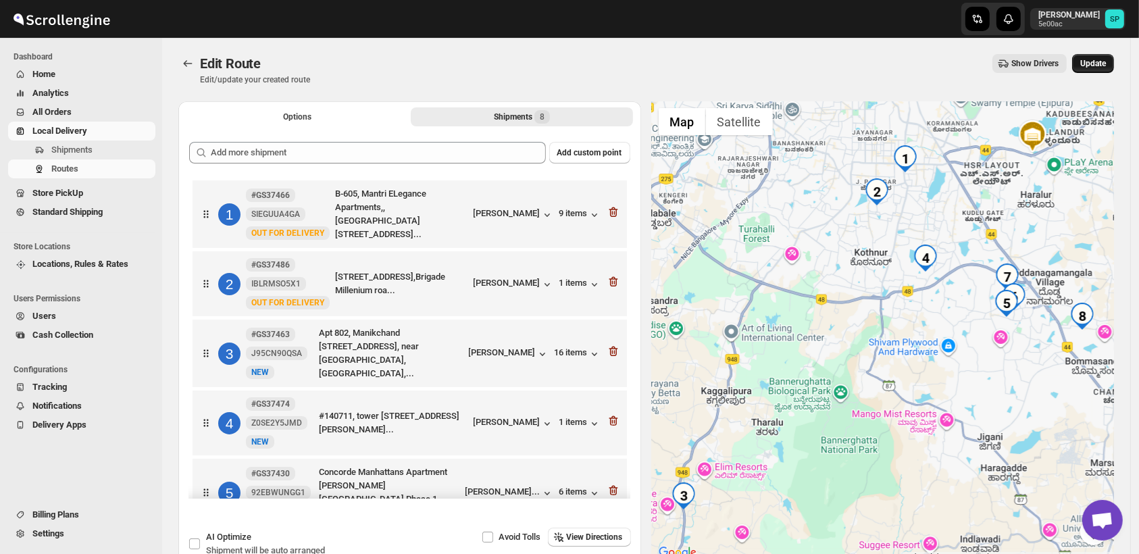
click at [1106, 68] on span "Update" at bounding box center [1094, 63] width 26 height 11
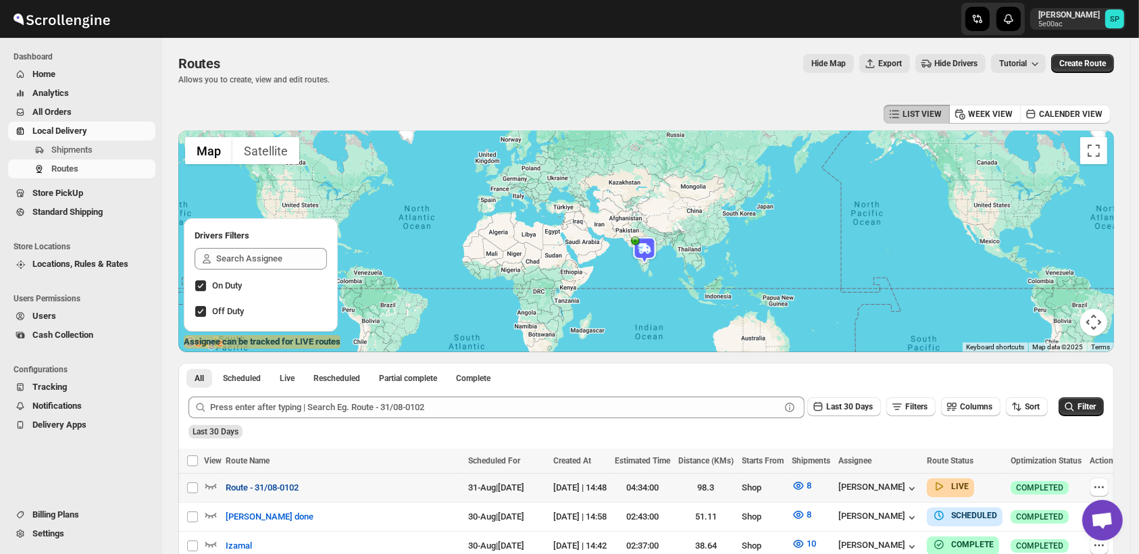
click at [280, 489] on span "Route - 31/08-0102" at bounding box center [262, 488] width 73 height 14
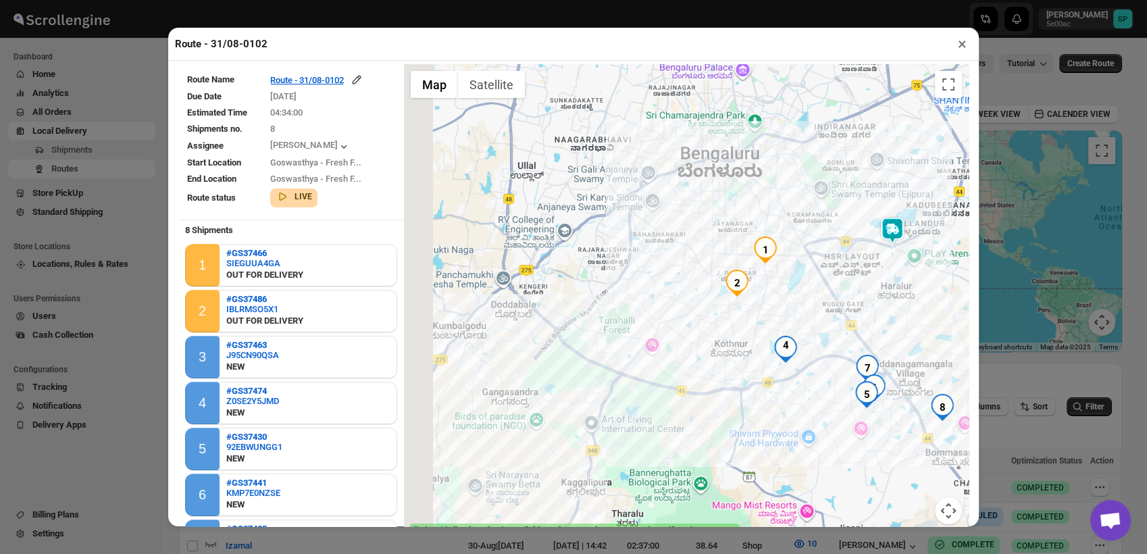
drag, startPoint x: 545, startPoint y: 399, endPoint x: 821, endPoint y: 322, distance: 286.3
click at [821, 322] on div at bounding box center [686, 302] width 565 height 476
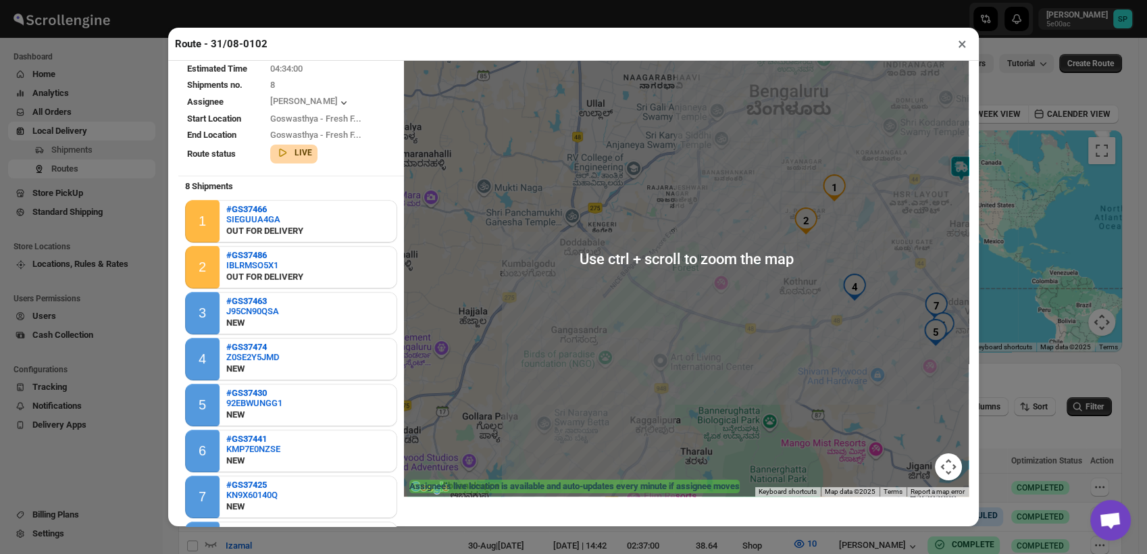
scroll to position [64, 0]
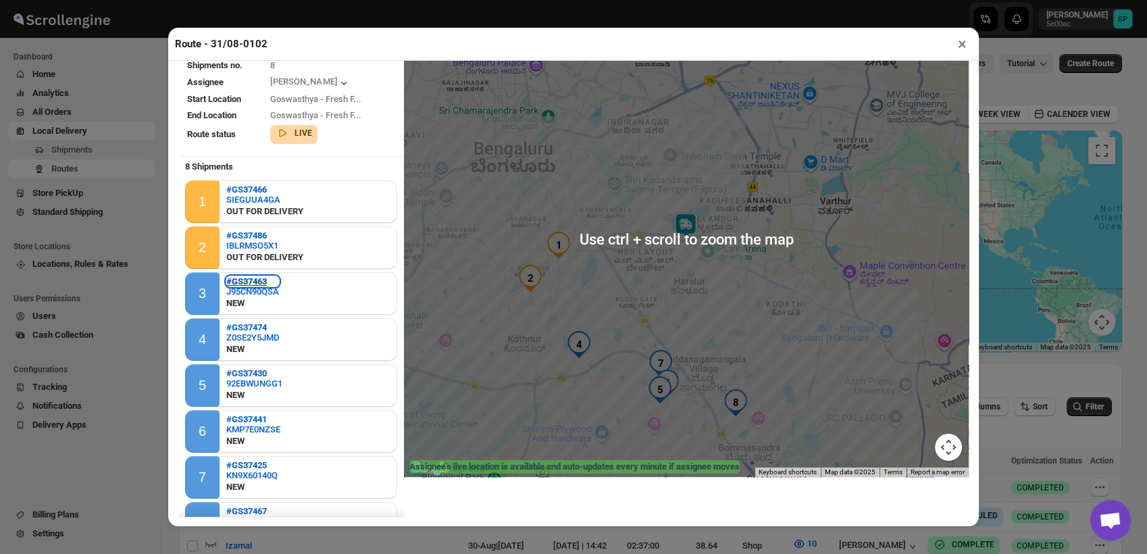
click at [259, 280] on b "#GS37463" at bounding box center [246, 281] width 41 height 10
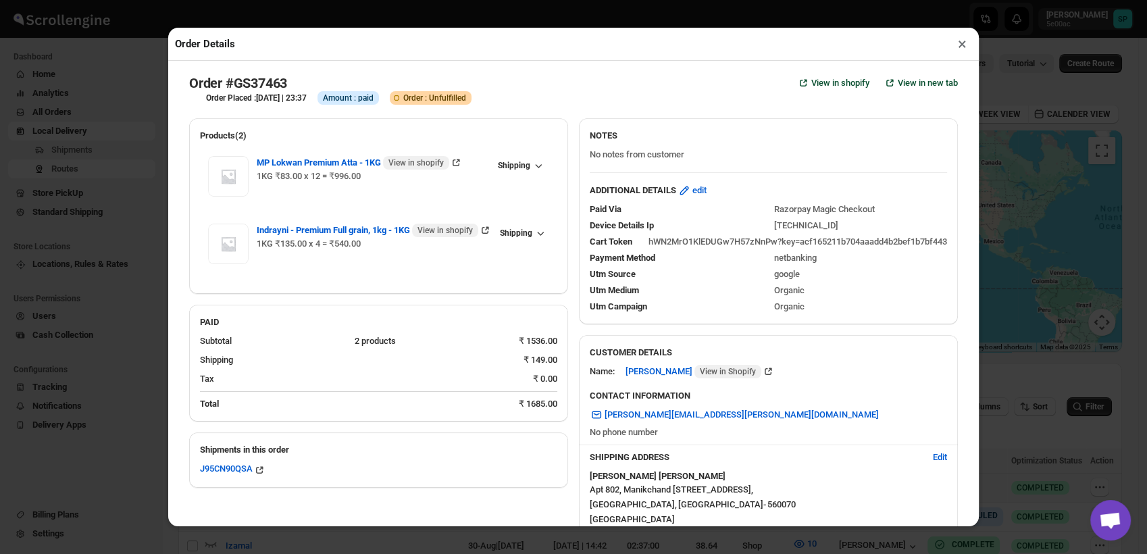
scroll to position [75, 0]
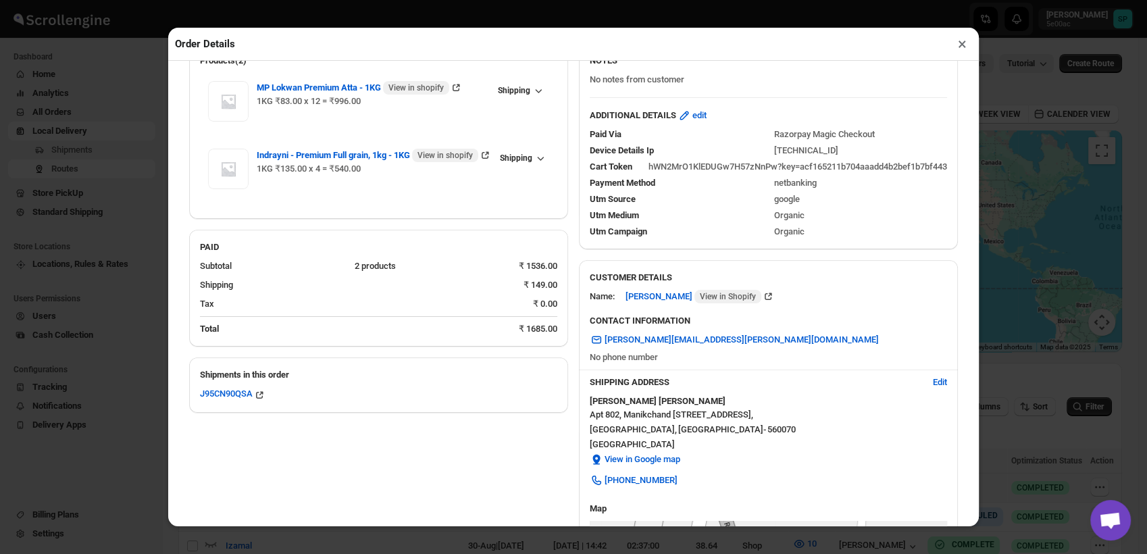
click at [961, 47] on button "×" at bounding box center [963, 43] width 20 height 19
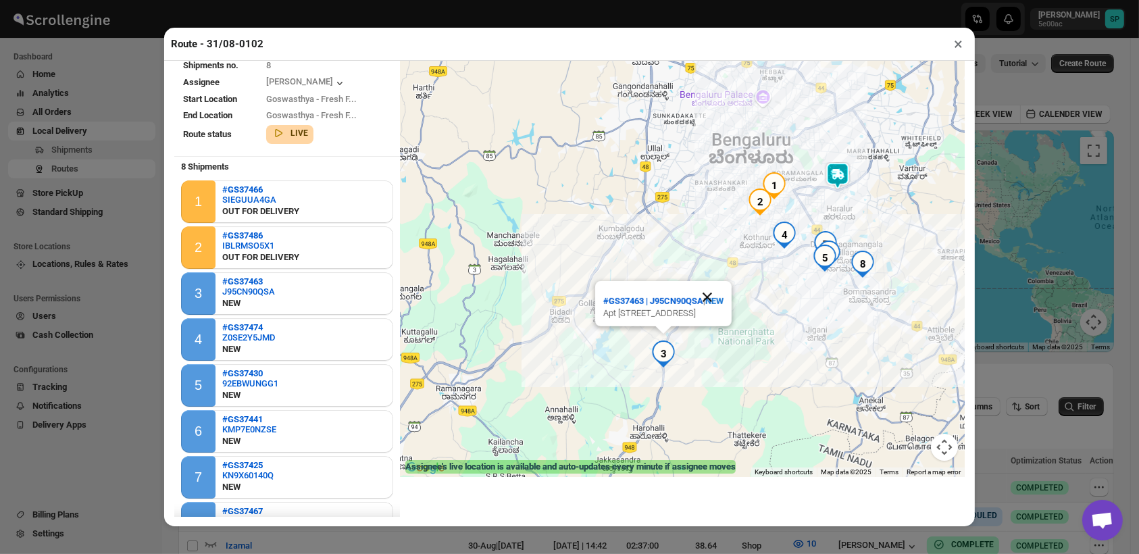
click at [724, 281] on button "Close" at bounding box center [707, 297] width 32 height 32
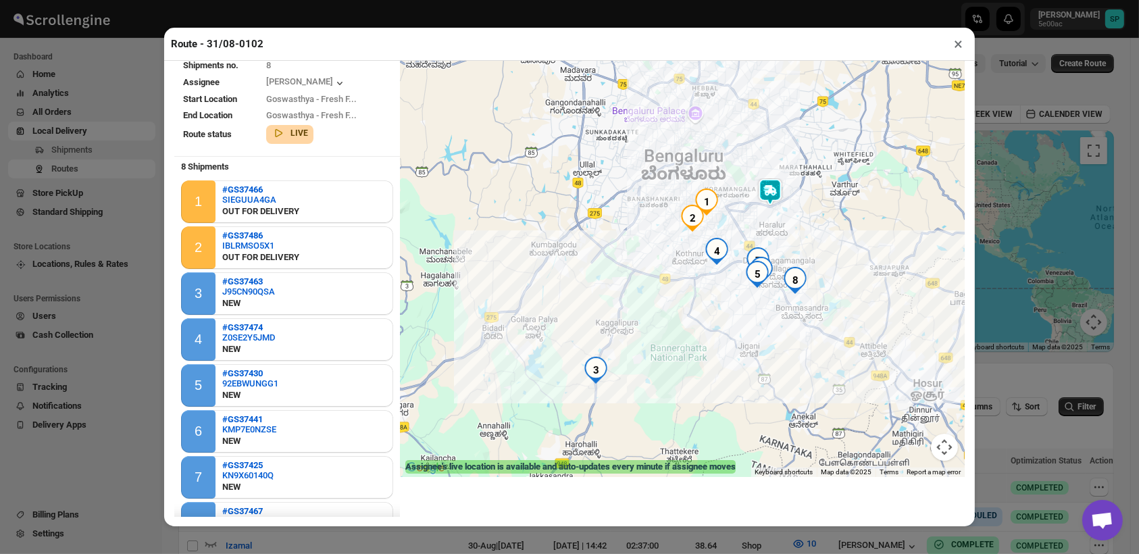
drag, startPoint x: 857, startPoint y: 343, endPoint x: 787, endPoint y: 362, distance: 72.6
click at [787, 362] on div at bounding box center [682, 239] width 565 height 476
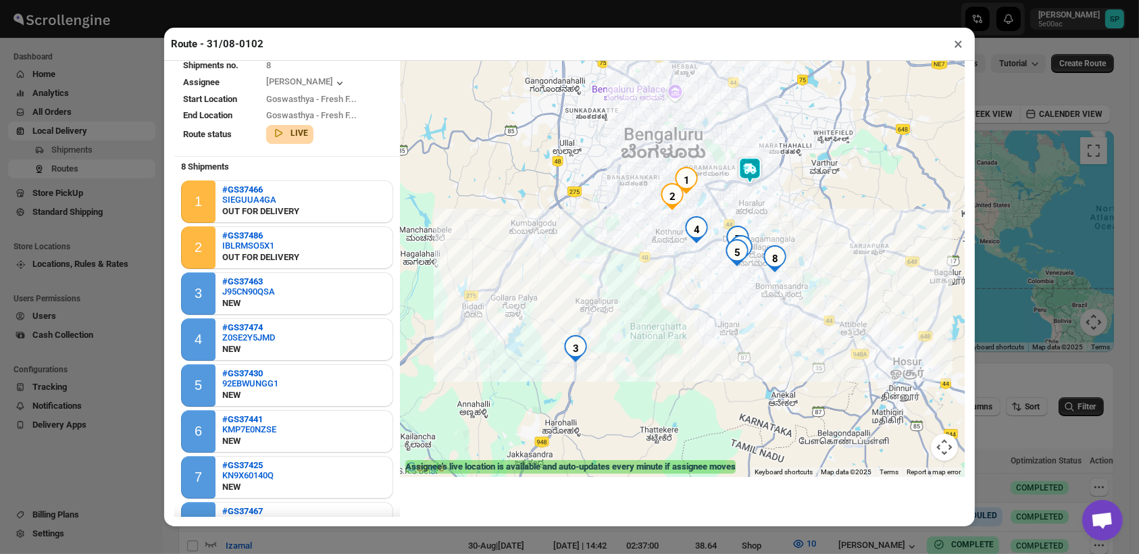
click at [957, 47] on button "×" at bounding box center [959, 43] width 20 height 19
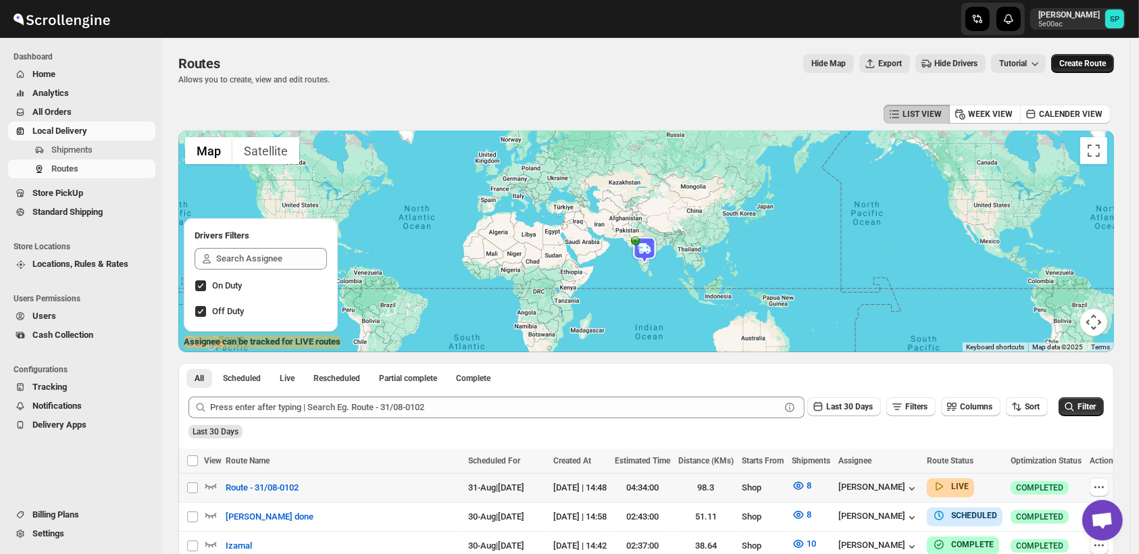
click at [1071, 62] on span "Create Route" at bounding box center [1083, 63] width 47 height 11
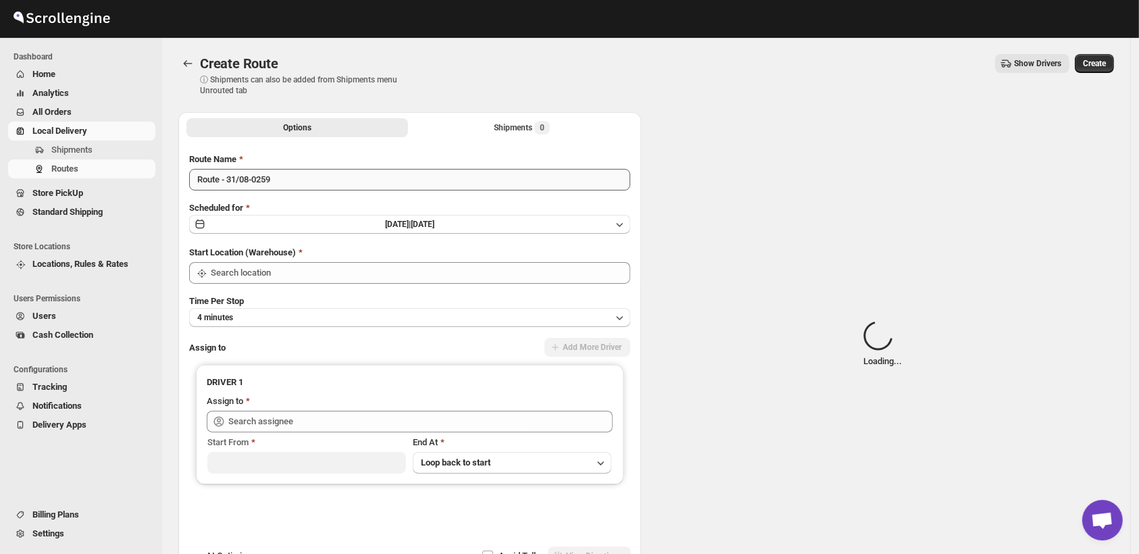
type input "Shop"
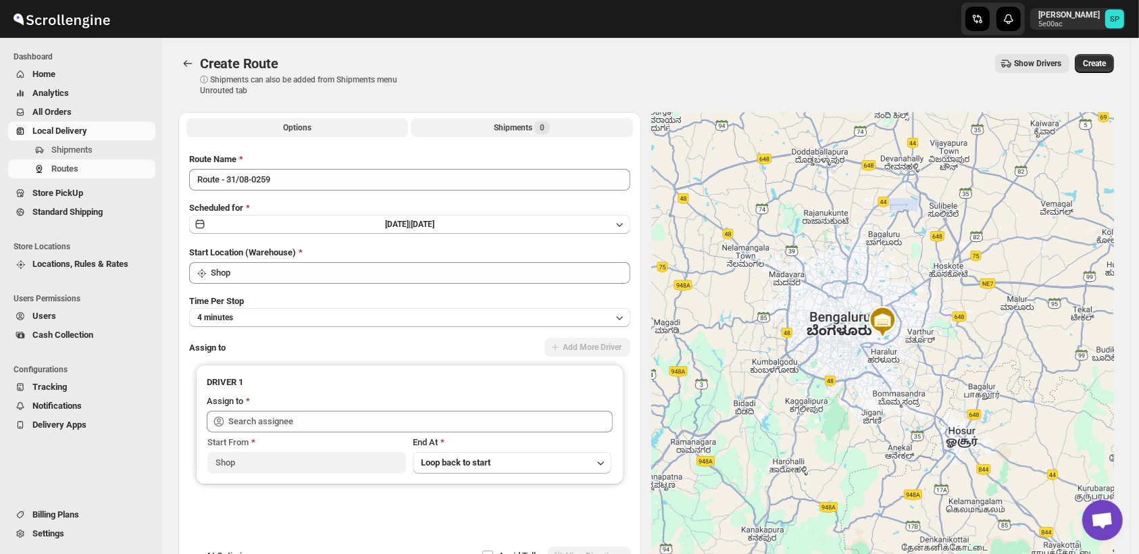
click at [559, 128] on button "Shipments 0" at bounding box center [522, 127] width 222 height 19
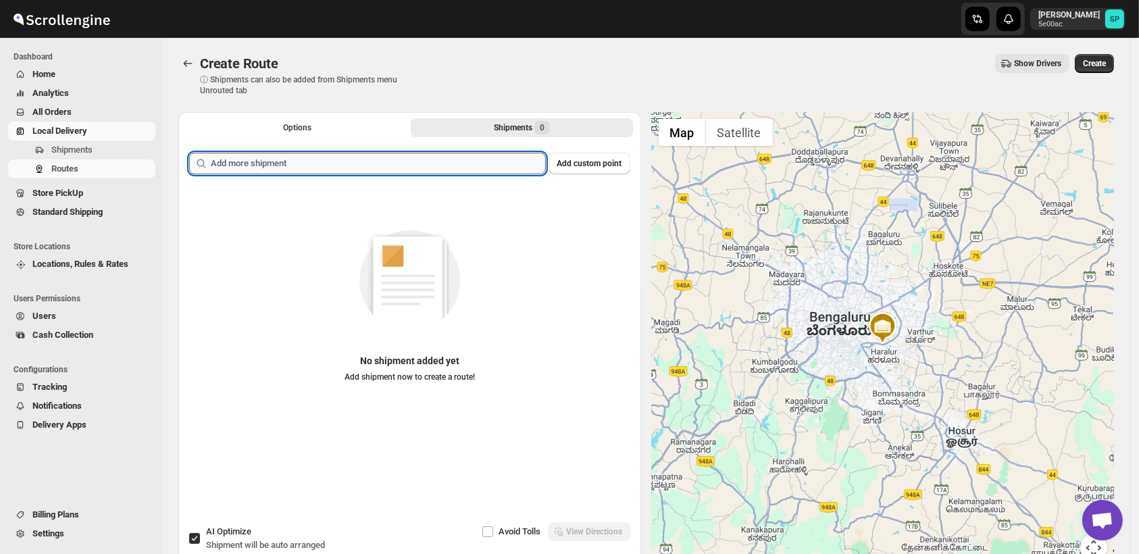
click at [413, 170] on input "text" at bounding box center [378, 164] width 335 height 22
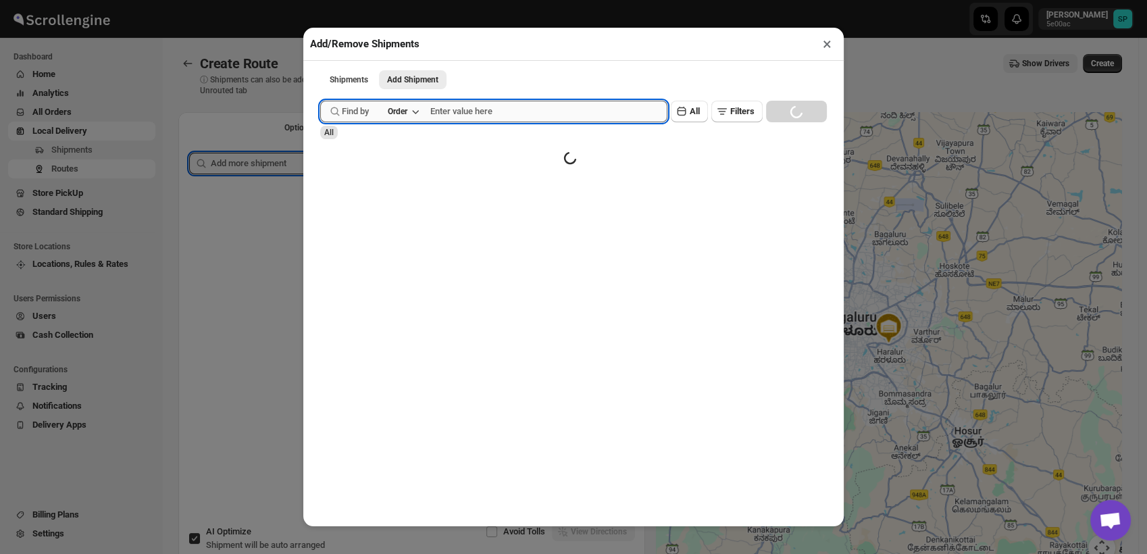
click at [595, 116] on input "text" at bounding box center [548, 112] width 237 height 22
paste input "GS37477"
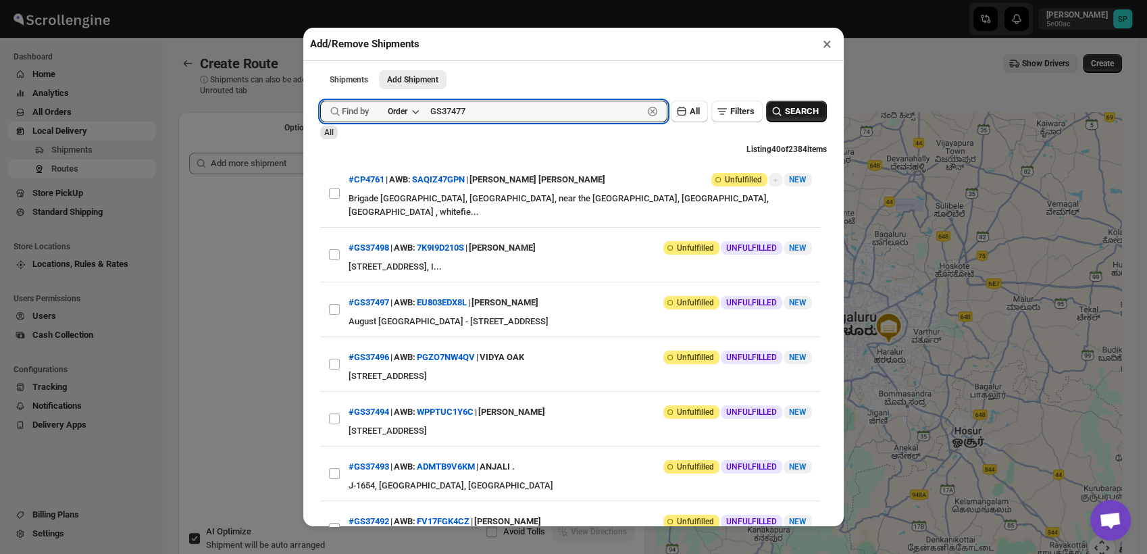
type input "GS37477"
click at [799, 107] on button "SEARCH" at bounding box center [796, 112] width 61 height 22
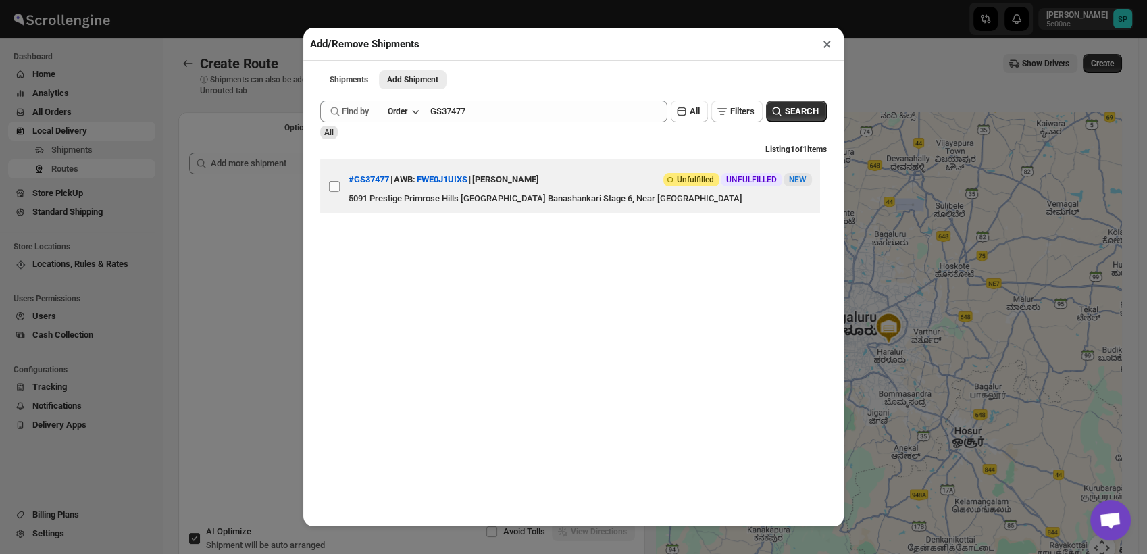
click at [331, 192] on input "View details for 68b2ad4cc0fa9a00bc70ed00" at bounding box center [334, 186] width 11 height 11
checkbox input "true"
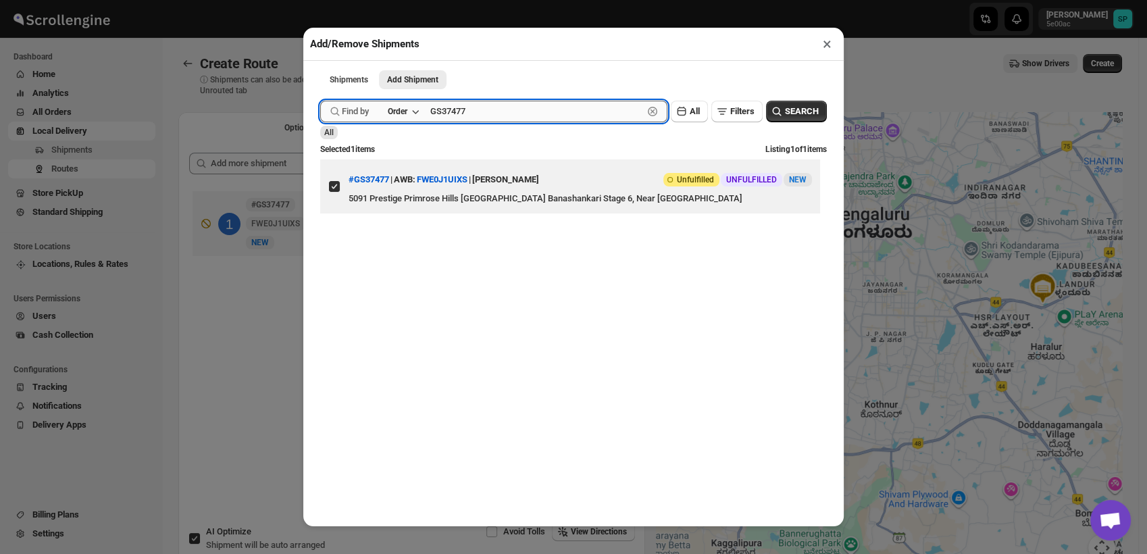
click at [445, 122] on input "GS37477" at bounding box center [536, 112] width 213 height 22
paste input "8"
type input "GS37487"
click at [795, 111] on span "SEARCH" at bounding box center [802, 112] width 34 height 14
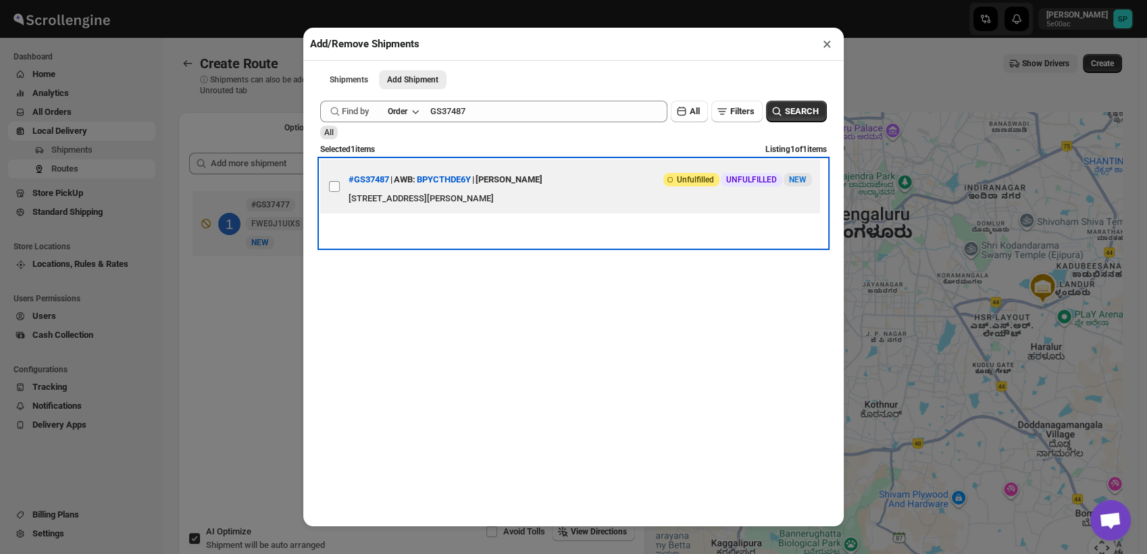
click at [334, 195] on label "View details for 68b32c40c0fa9a00bc70f52a" at bounding box center [334, 186] width 28 height 54
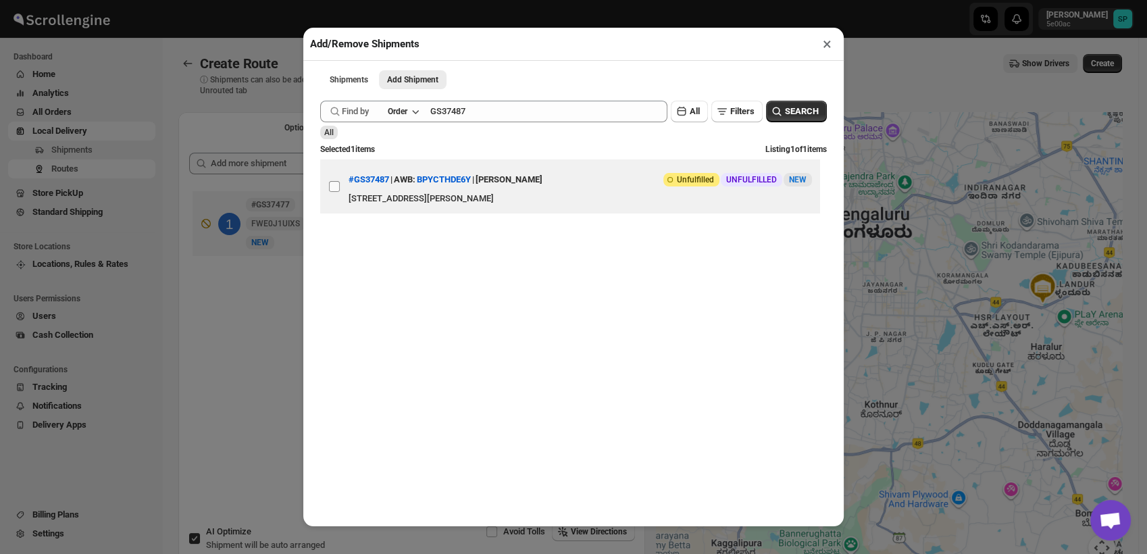
click at [334, 192] on input "View details for 68b32c40c0fa9a00bc70f52a" at bounding box center [334, 186] width 11 height 11
checkbox input "true"
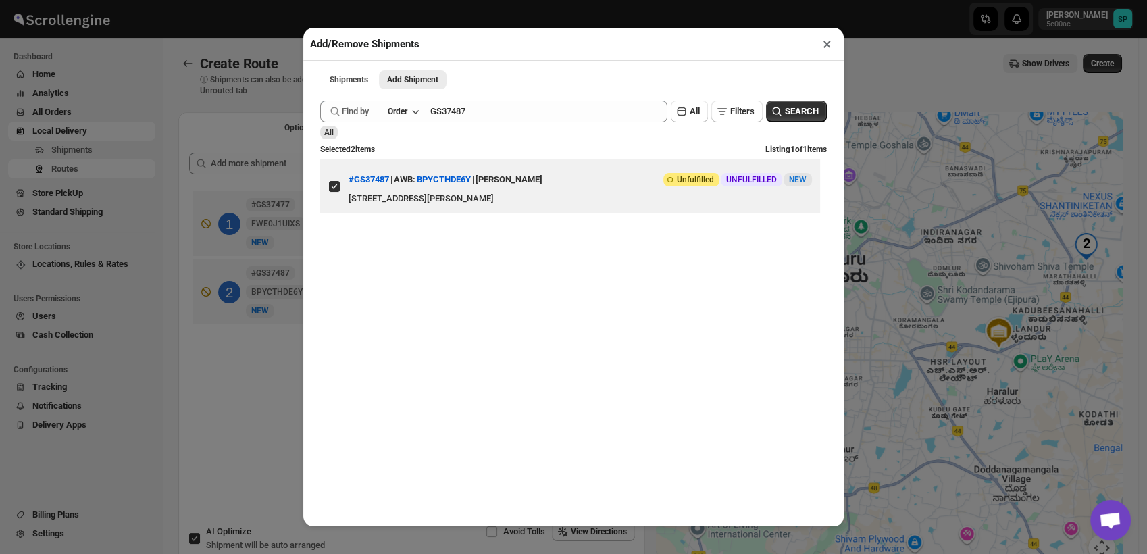
scroll to position [6, 0]
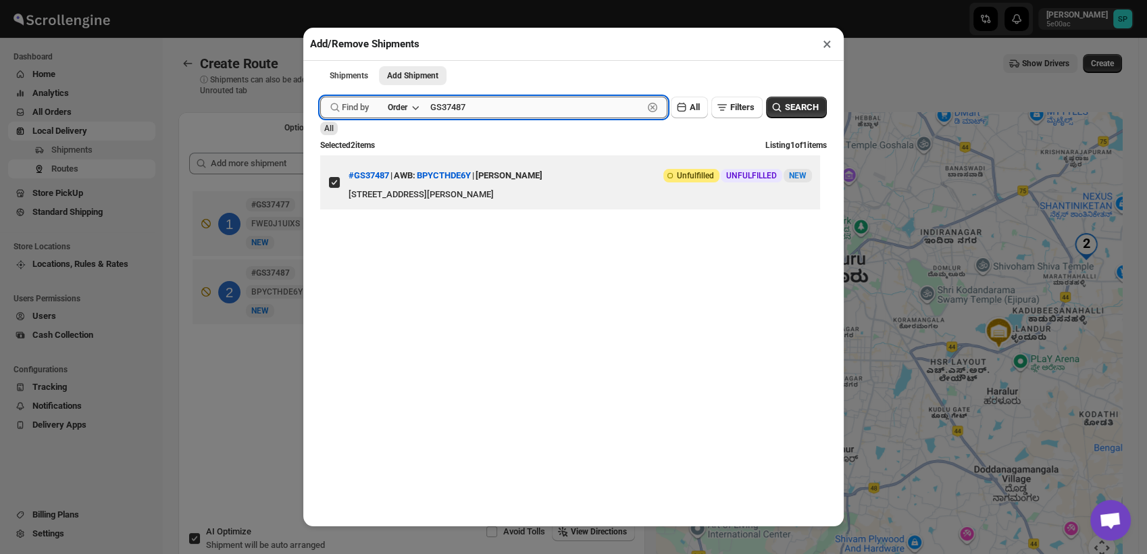
click at [472, 110] on input "GS37487" at bounding box center [536, 108] width 213 height 22
paste input "62"
type input "GS37462"
click at [794, 108] on span "SEARCH" at bounding box center [802, 108] width 34 height 14
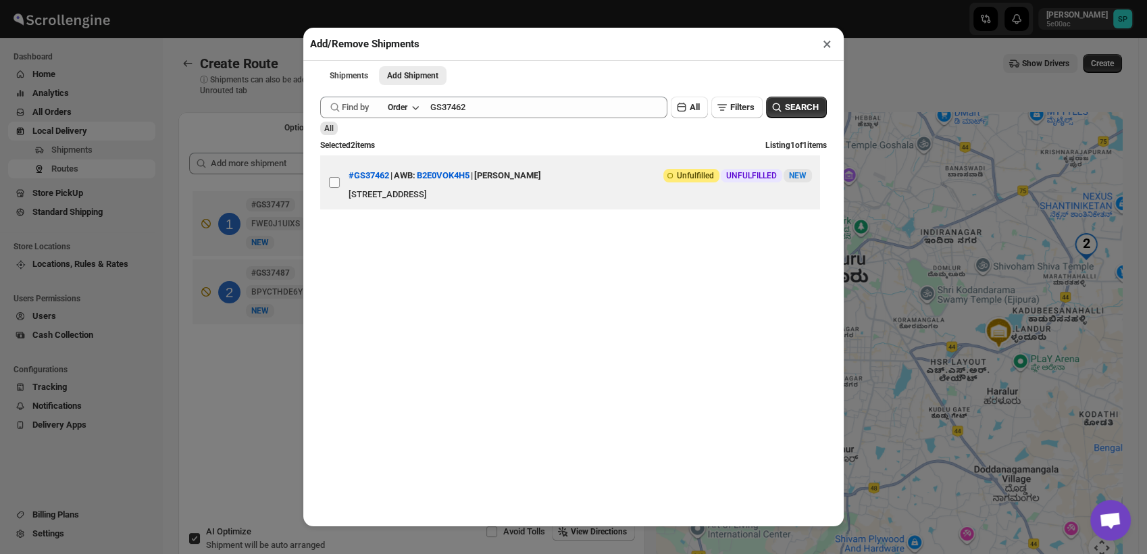
click at [331, 181] on input "View details for 68b1dd61c0fa9a00bc70e1ac" at bounding box center [334, 182] width 11 height 11
checkbox input "true"
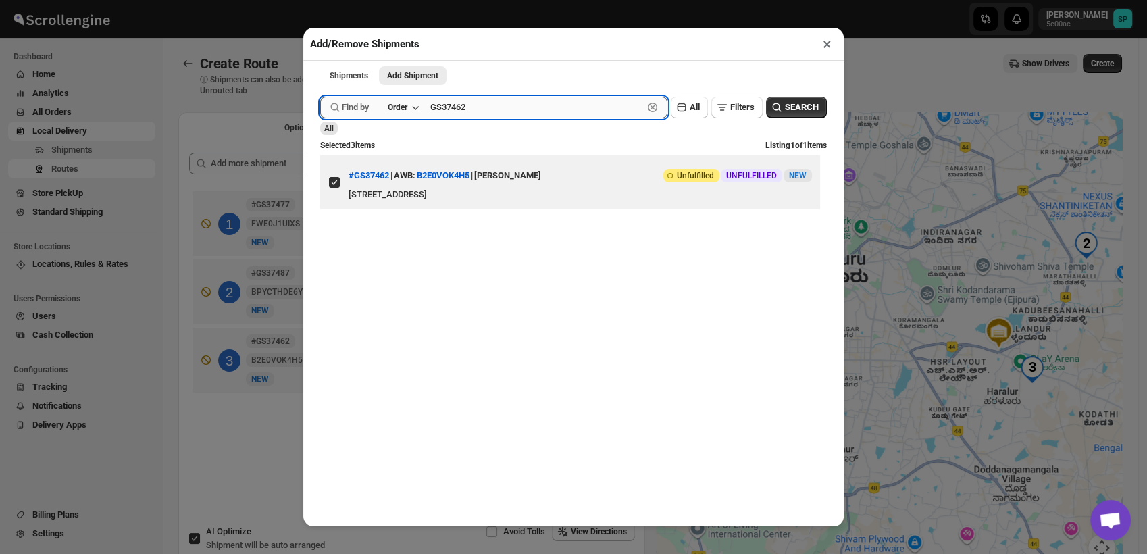
click at [470, 116] on input "GS37462" at bounding box center [536, 108] width 213 height 22
paste input "1"
type input "GS37461"
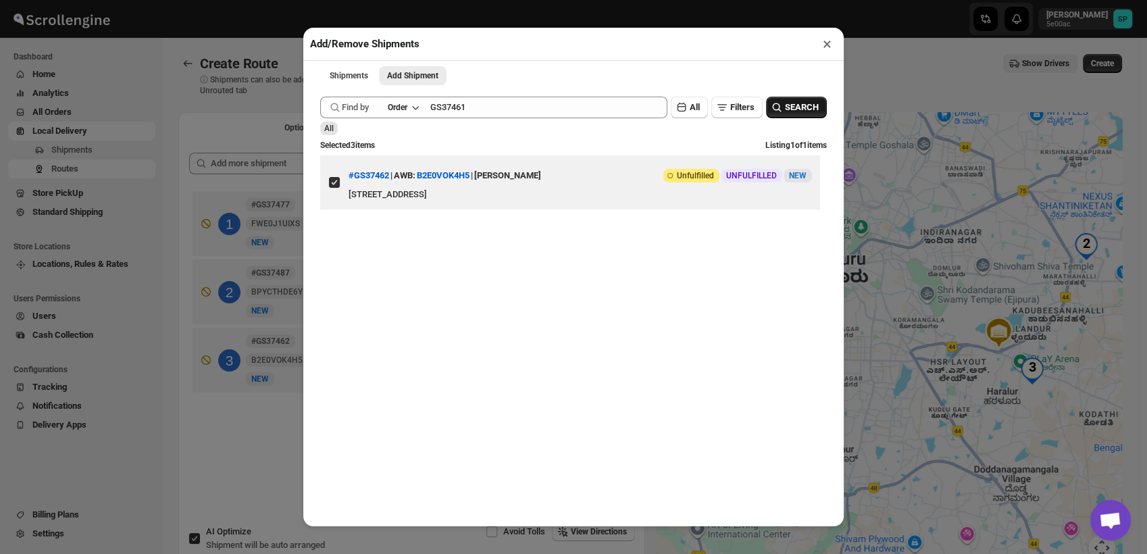
click at [785, 103] on span "SEARCH" at bounding box center [802, 108] width 34 height 14
click at [338, 187] on input "View details for 68b1d271c0fa9a00bc70e0d9" at bounding box center [334, 182] width 11 height 11
checkbox input "true"
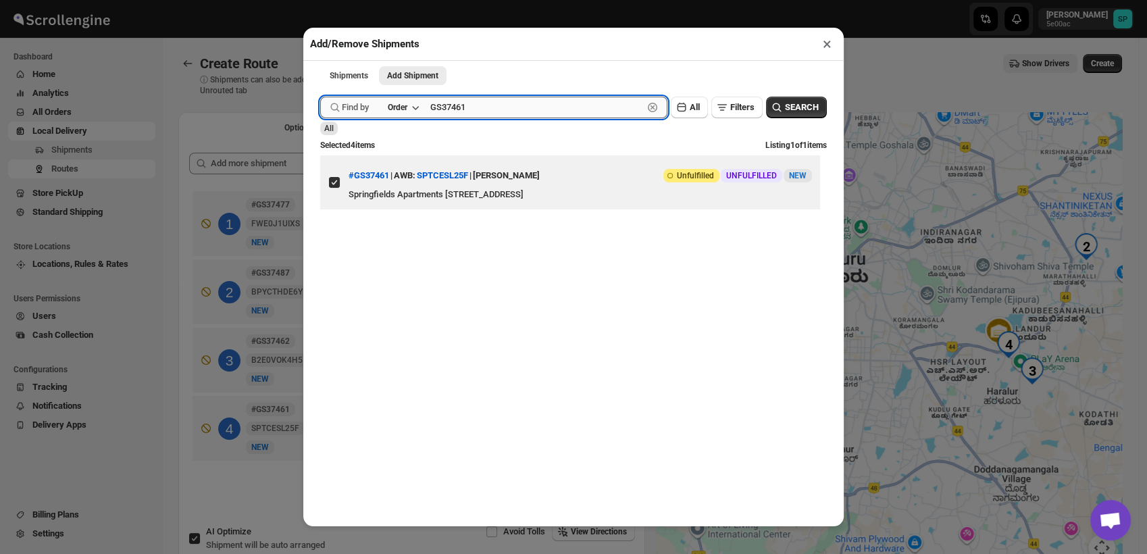
click at [450, 105] on input "GS37461" at bounding box center [536, 108] width 213 height 22
paste input "8"
type input "GS37468"
click at [784, 97] on button "SEARCH" at bounding box center [796, 108] width 61 height 22
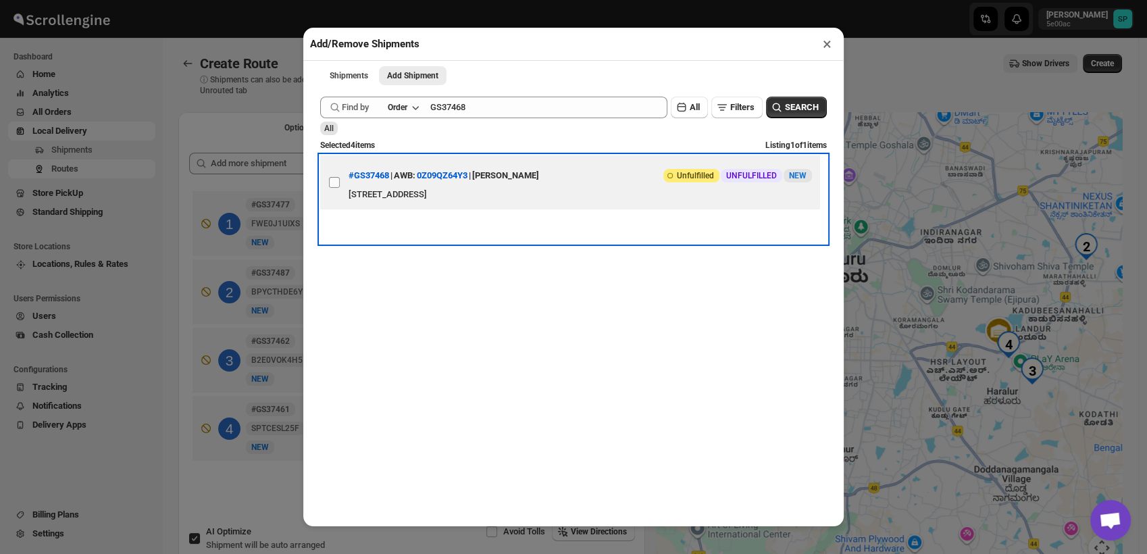
click at [341, 189] on label "View details for 68b27e5ec0fa9a00bc70ea0e" at bounding box center [334, 182] width 28 height 54
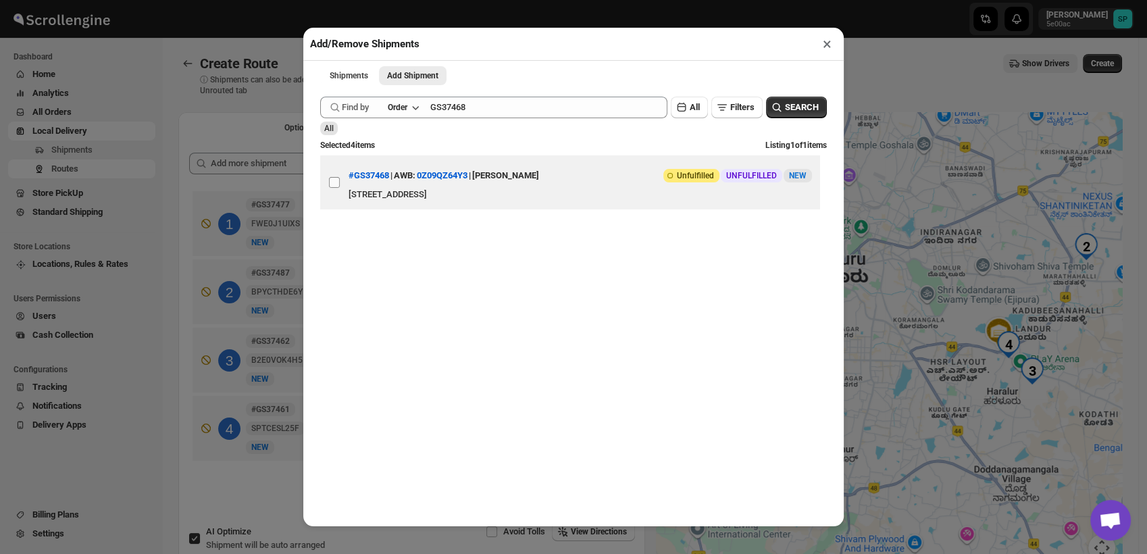
click at [340, 188] on input "View details for 68b27e5ec0fa9a00bc70ea0e" at bounding box center [334, 182] width 11 height 11
checkbox input "true"
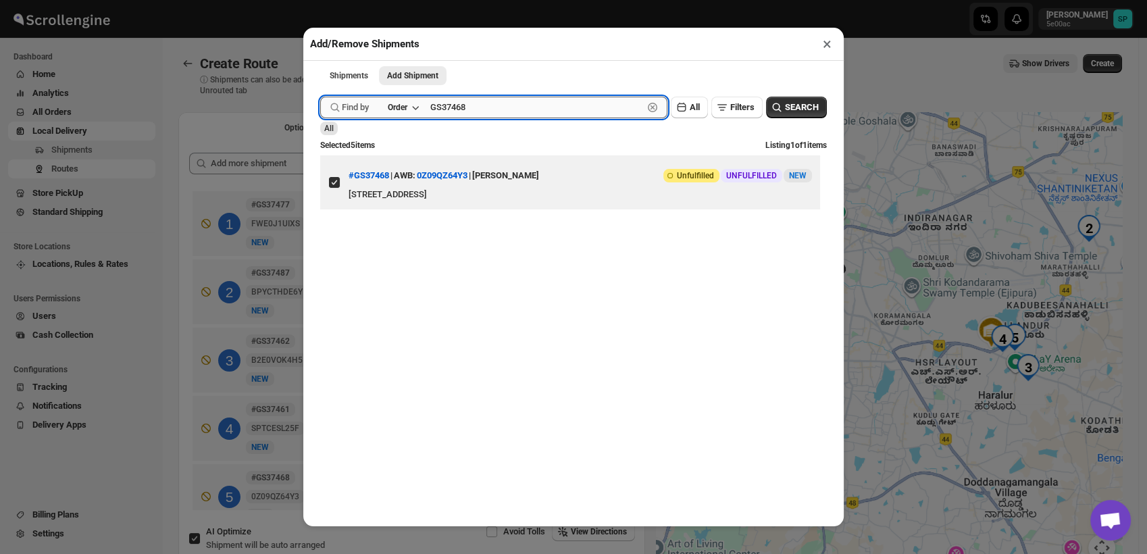
click at [474, 111] on input "GS37468" at bounding box center [536, 108] width 213 height 22
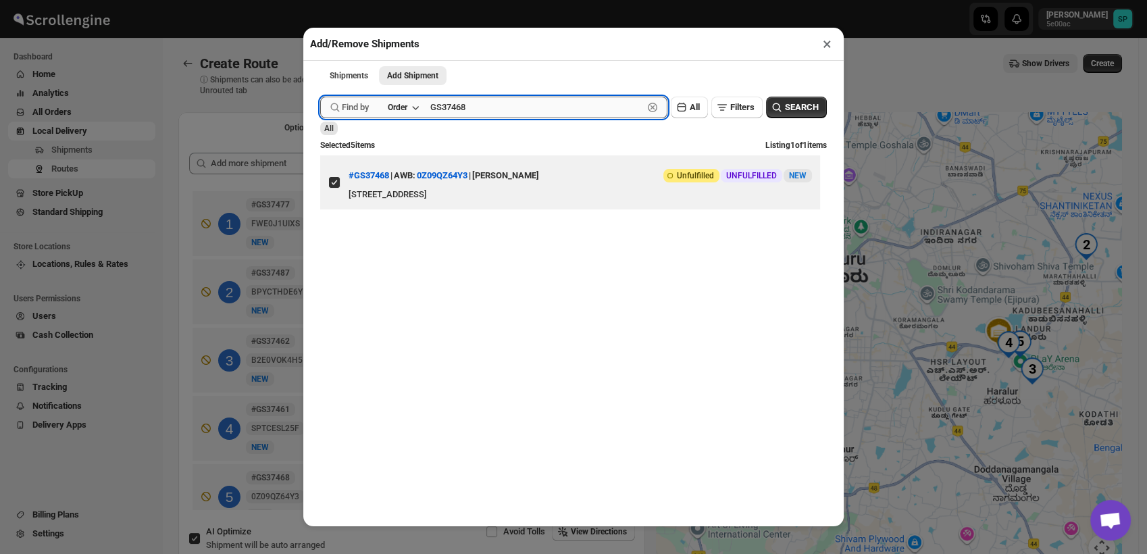
paste input "76"
type input "GS37476"
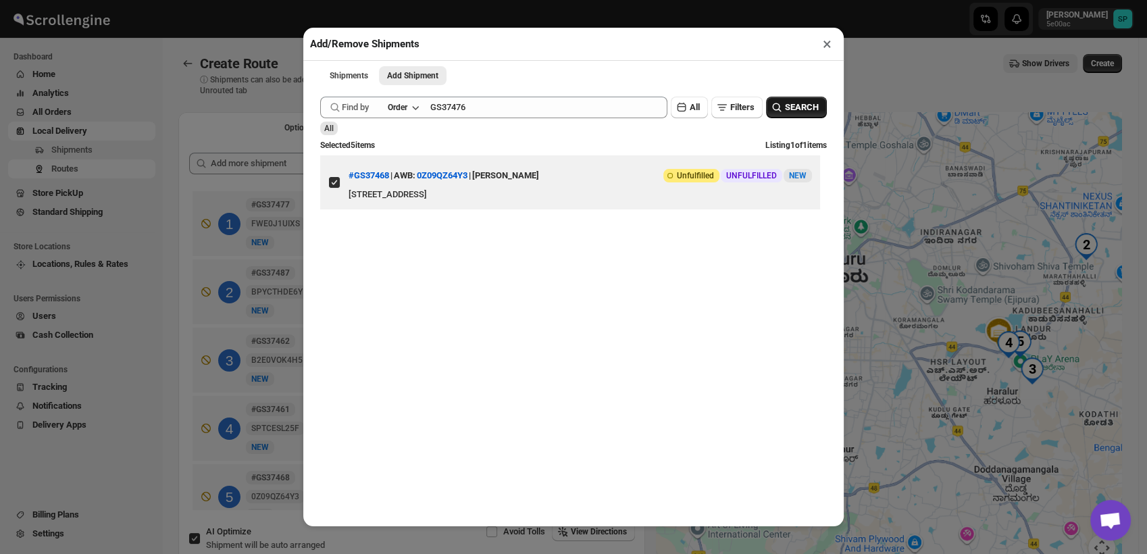
click at [785, 114] on span "SEARCH" at bounding box center [802, 108] width 34 height 14
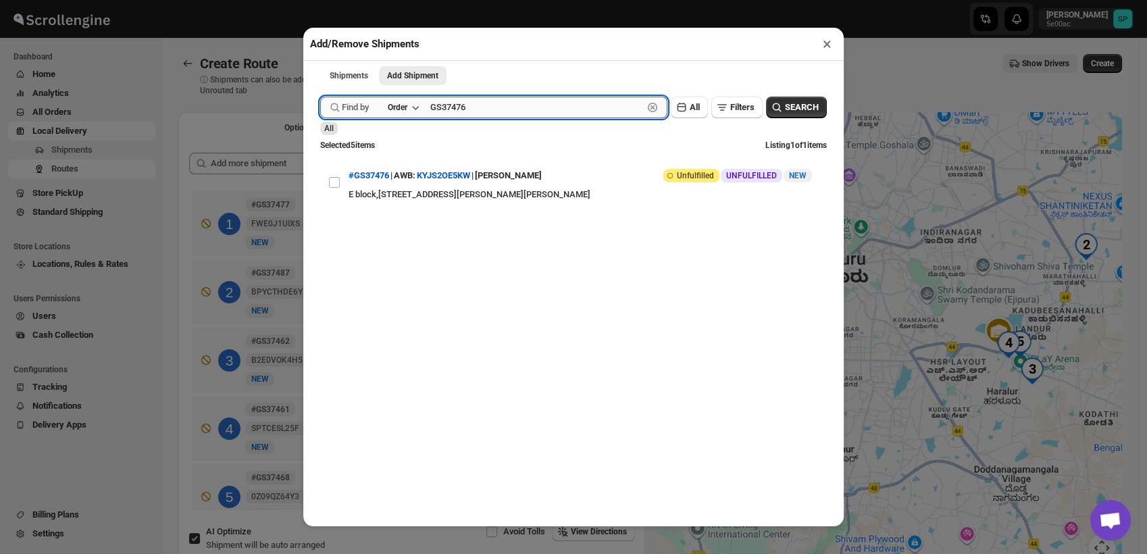
click at [503, 107] on input "GS37476" at bounding box center [536, 108] width 213 height 22
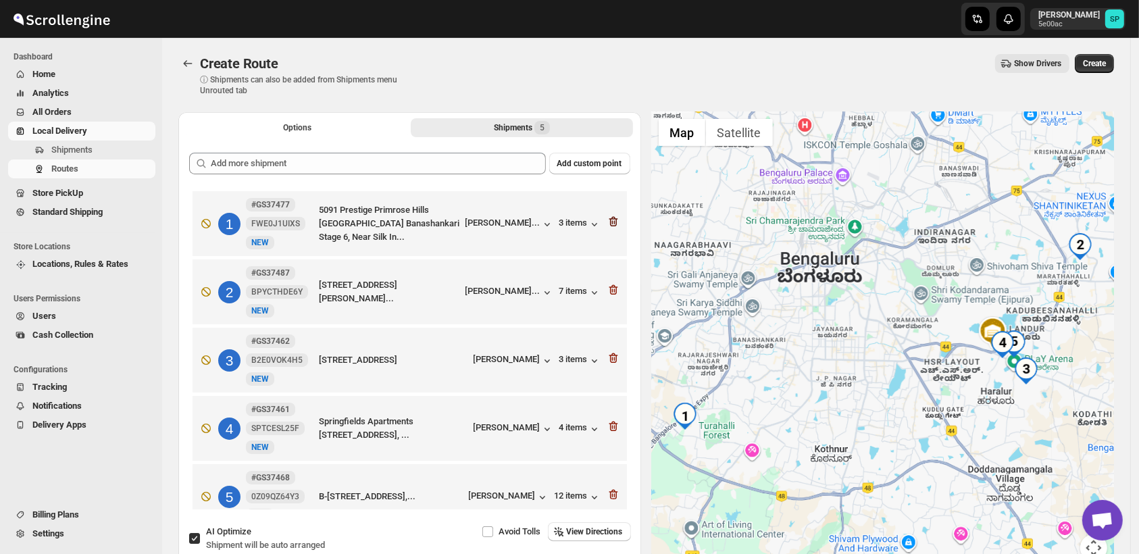
click at [609, 219] on icon "button" at bounding box center [614, 222] width 14 height 14
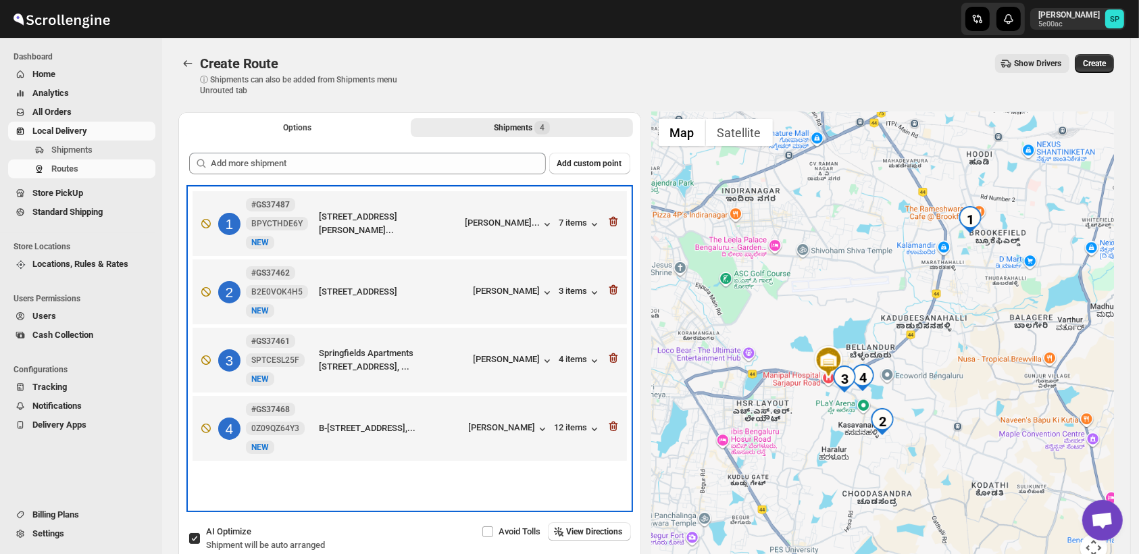
click at [609, 219] on div "1 #GS37487 BPYCTHDE6Y New NEW flat no.1, Jos building,No.39, Aecs layout d bloc…" at bounding box center [407, 221] width 426 height 57
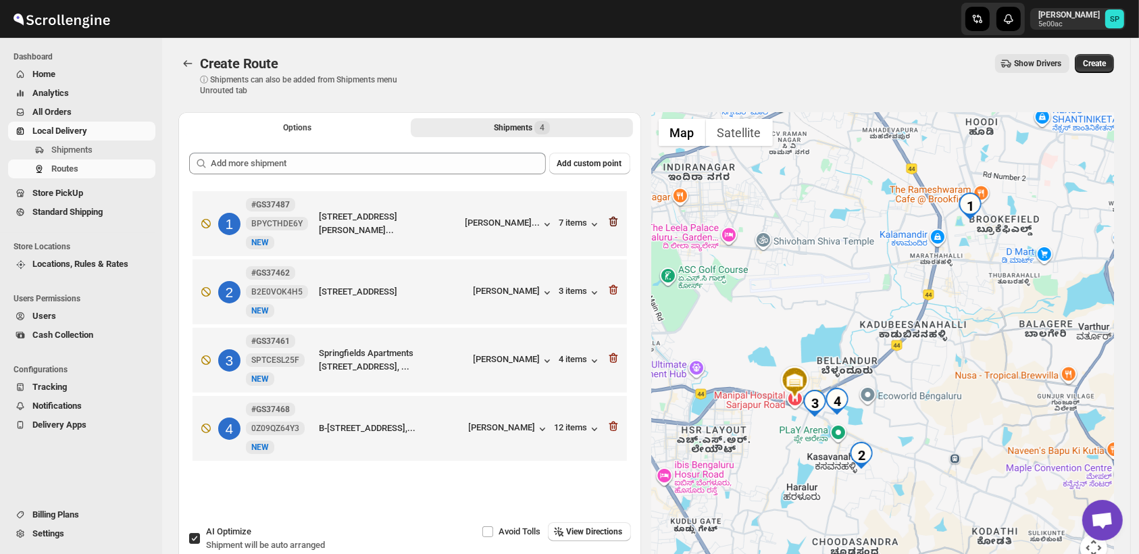
click at [617, 225] on icon "button" at bounding box center [614, 222] width 14 height 14
click at [617, 283] on icon "button" at bounding box center [614, 290] width 14 height 14
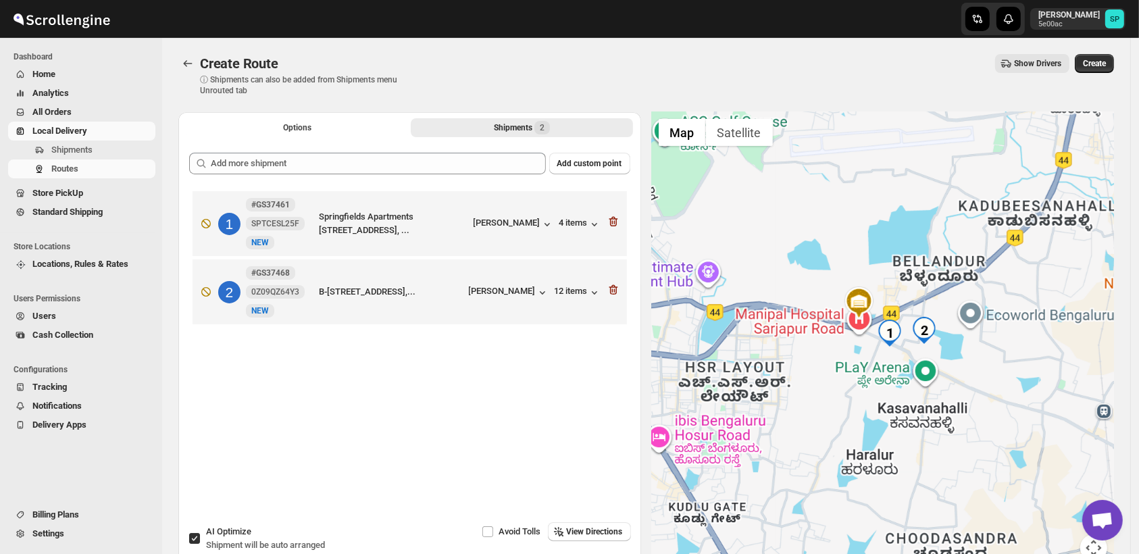
click at [617, 225] on icon "button" at bounding box center [614, 222] width 14 height 14
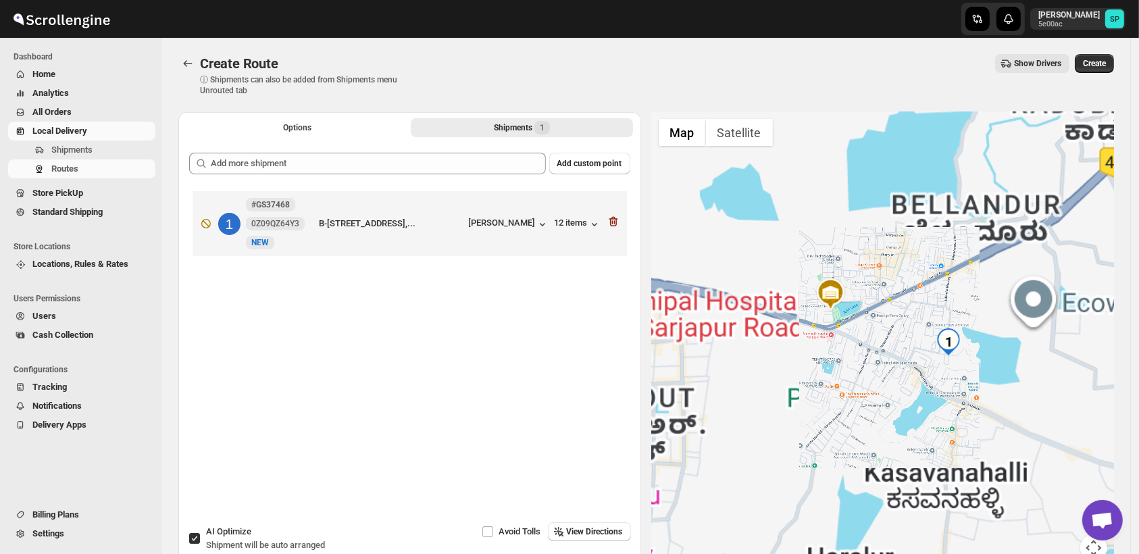
click at [617, 225] on icon "button" at bounding box center [614, 222] width 14 height 14
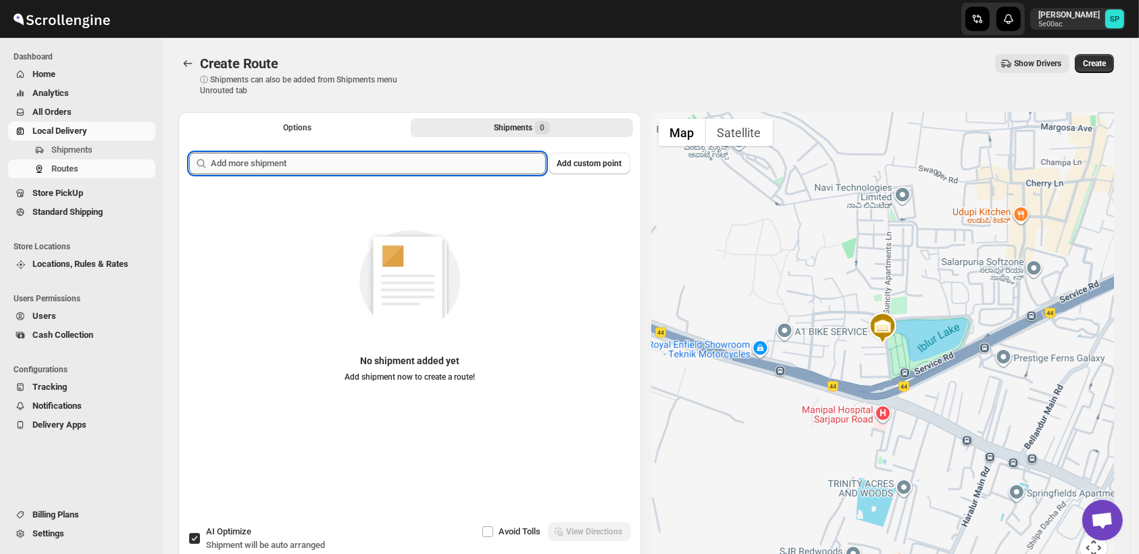
click at [370, 164] on input "text" at bounding box center [378, 164] width 335 height 22
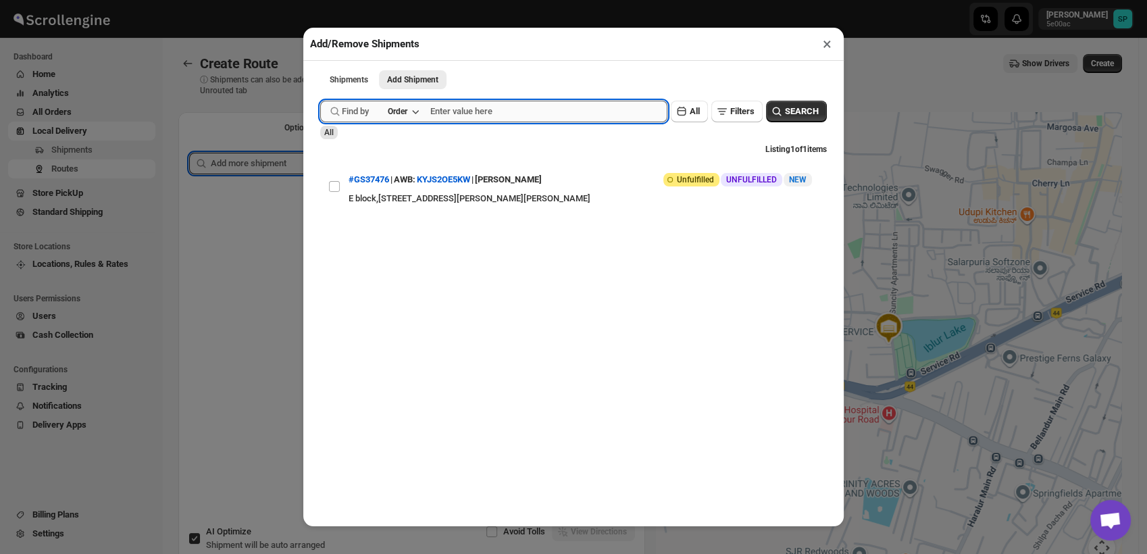
click at [572, 112] on input "text" at bounding box center [548, 112] width 237 height 22
click at [796, 118] on span "SEARCH" at bounding box center [802, 112] width 34 height 14
click at [489, 118] on input "37485," at bounding box center [536, 112] width 213 height 22
click at [443, 114] on input "37485," at bounding box center [536, 112] width 213 height 22
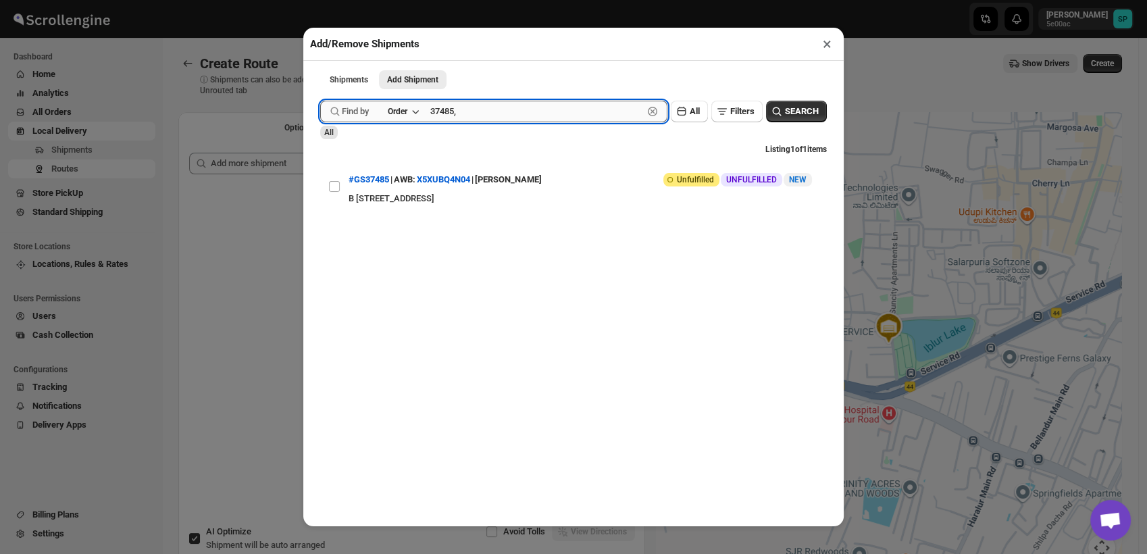
click at [525, 121] on input "37485," at bounding box center [536, 112] width 213 height 22
paste input "37485"
click at [531, 118] on input "37485,37482," at bounding box center [536, 112] width 213 height 22
paste input "37485"
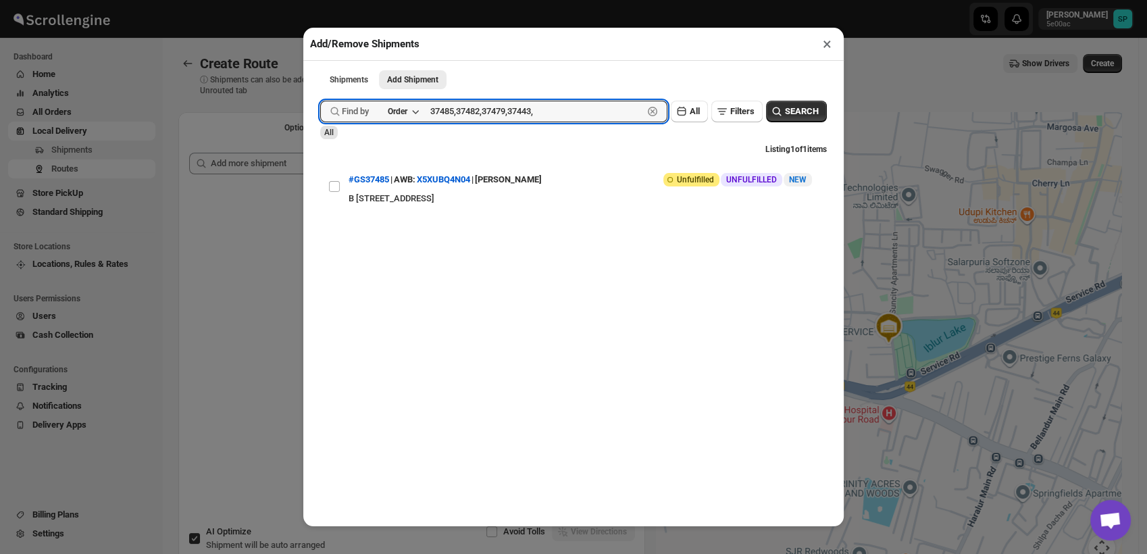
paste input "37485"
type input "37485,37482,37479,37443,37432,37423,37362"
click at [793, 118] on span "SEARCH" at bounding box center [802, 112] width 34 height 14
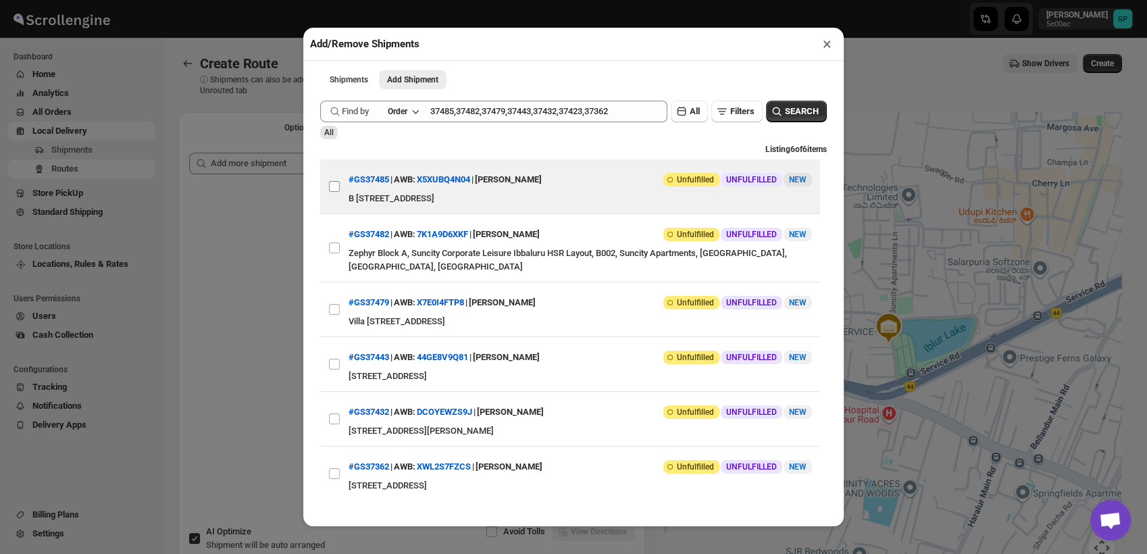
click at [334, 189] on input "View details for 68b306f2c0fa9a00bc70f253" at bounding box center [334, 186] width 11 height 11
checkbox input "true"
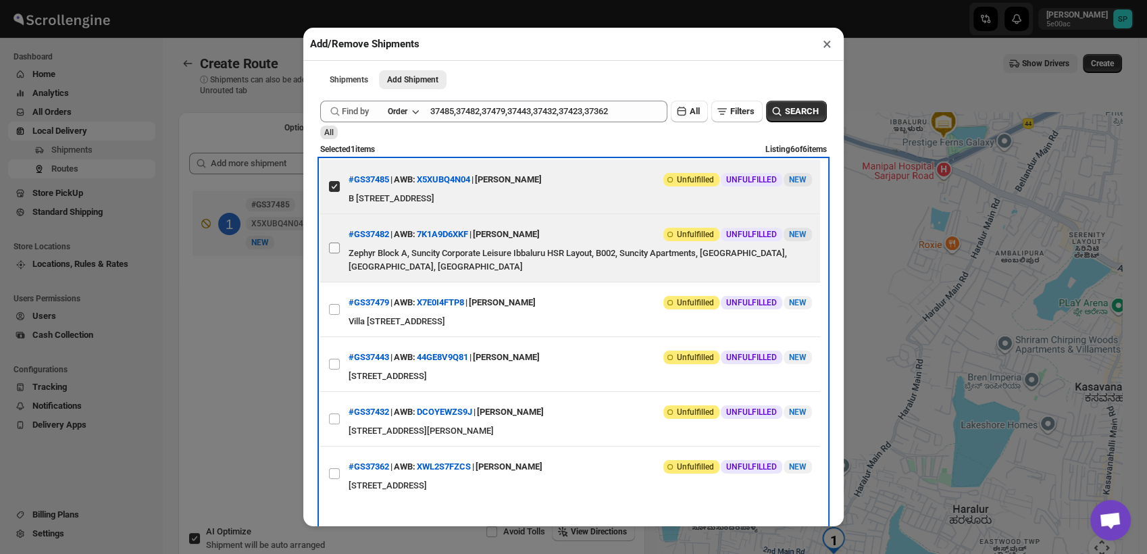
click at [336, 258] on label "View details for 68b2fe54c0fa9a00bc70f1be" at bounding box center [334, 248] width 28 height 68
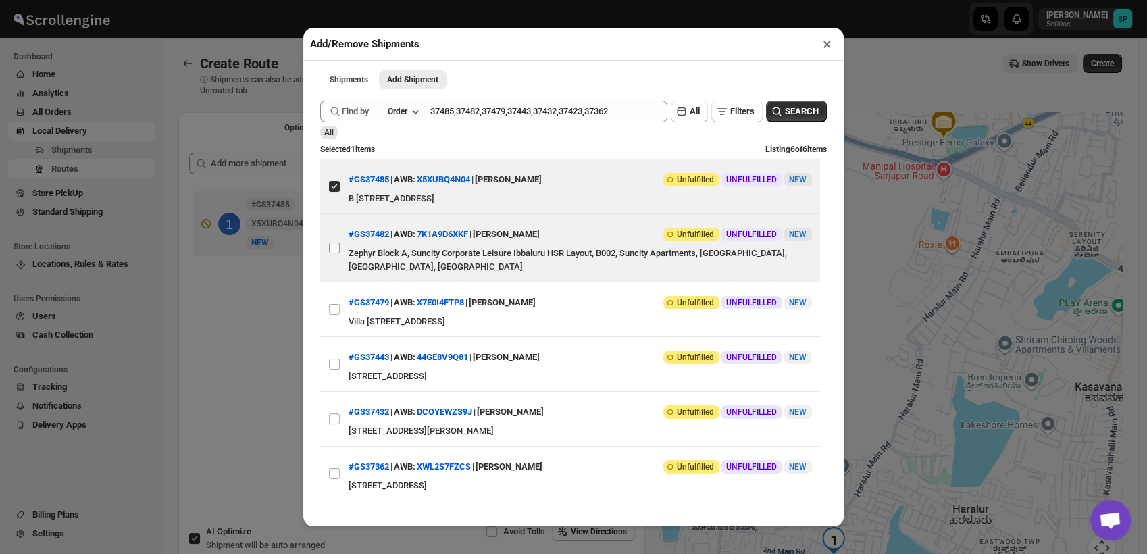
click at [336, 253] on input "View details for 68b2fe54c0fa9a00bc70f1be" at bounding box center [334, 248] width 11 height 11
checkbox input "true"
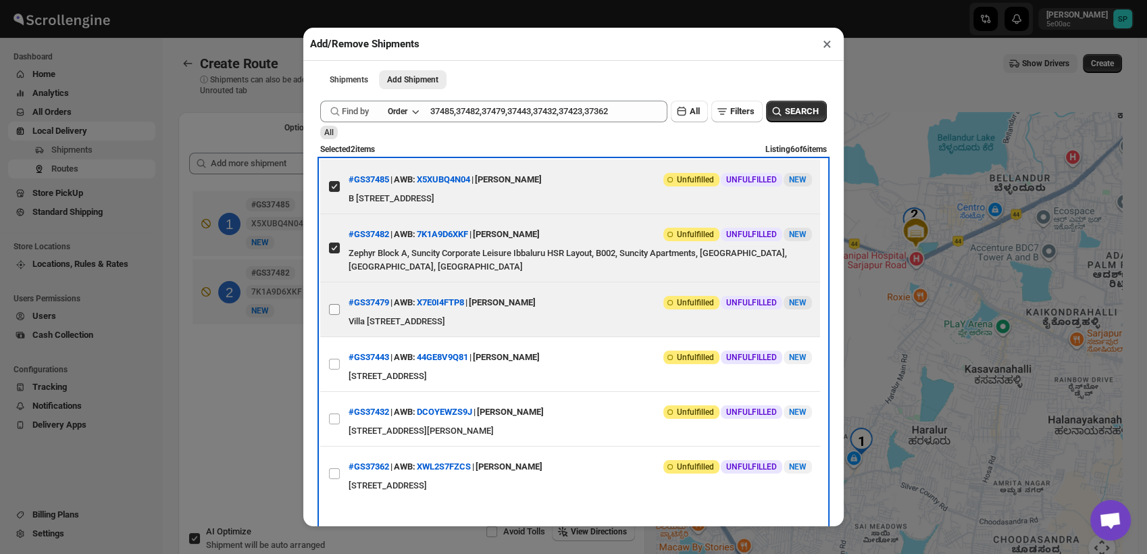
click at [341, 312] on label "View details for 68b2c764c0fa9a00bc70eea7" at bounding box center [334, 309] width 28 height 54
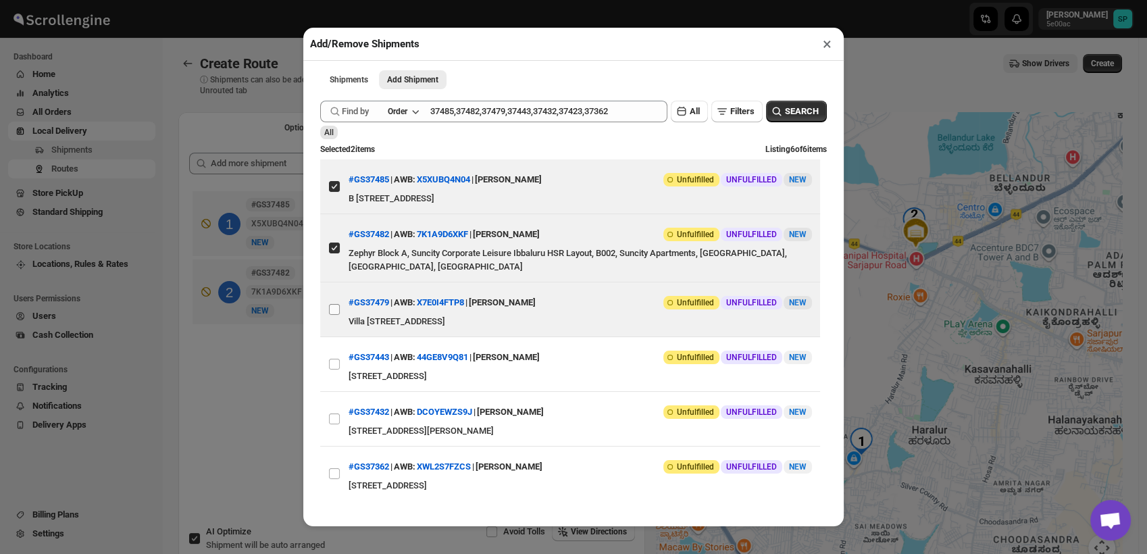
click at [340, 312] on input "View details for 68b2c764c0fa9a00bc70eea7" at bounding box center [334, 309] width 11 height 11
checkbox input "true"
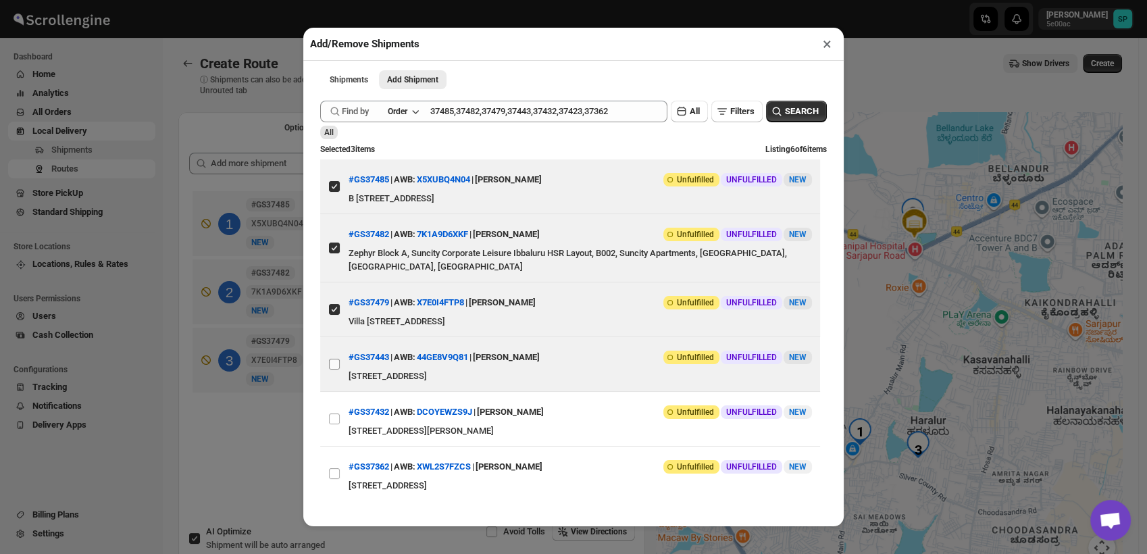
click at [334, 362] on input "View details for 68b15421c0fa9a00bc70c383" at bounding box center [334, 364] width 11 height 11
checkbox input "true"
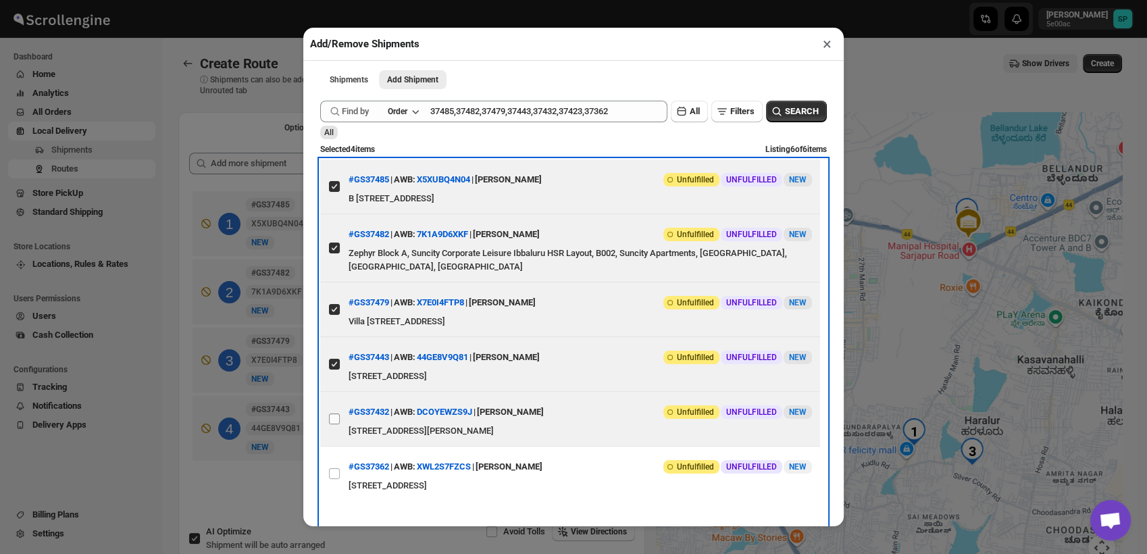
click at [338, 428] on label "View details for 68b117fec0fa9a00bc70c072" at bounding box center [334, 419] width 28 height 54
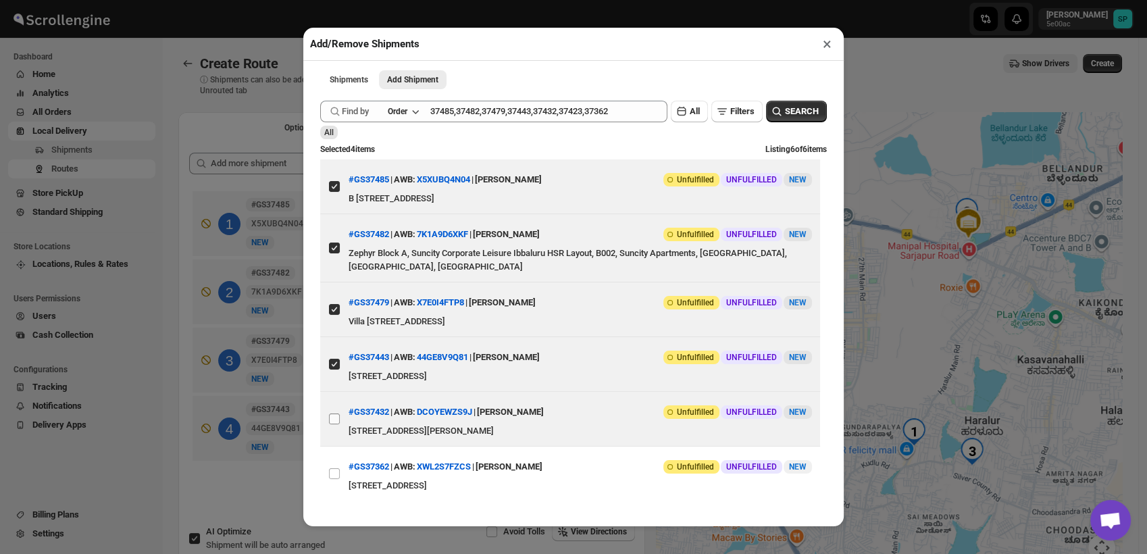
click at [338, 424] on input "View details for 68b117fec0fa9a00bc70c072" at bounding box center [334, 419] width 11 height 11
checkbox input "true"
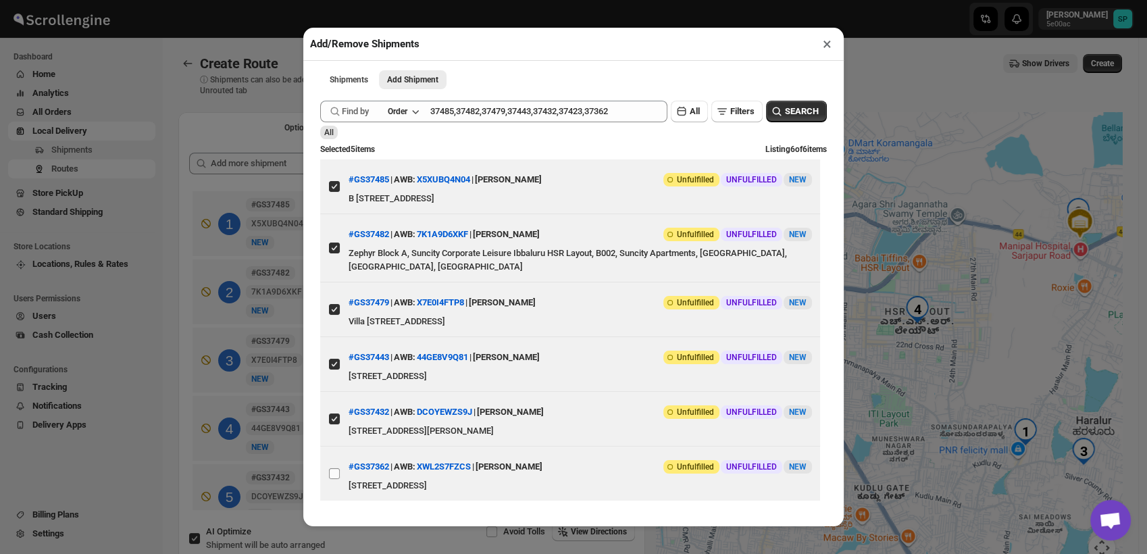
click at [332, 475] on input "View details for 68ad3703fc41024ff29d52b8" at bounding box center [334, 473] width 11 height 11
checkbox input "true"
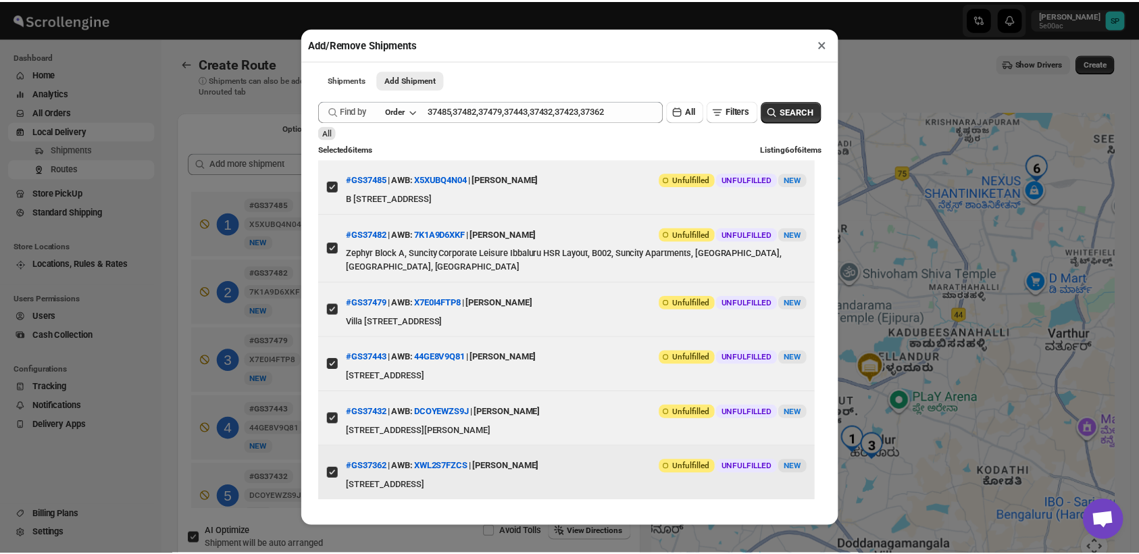
scroll to position [27, 0]
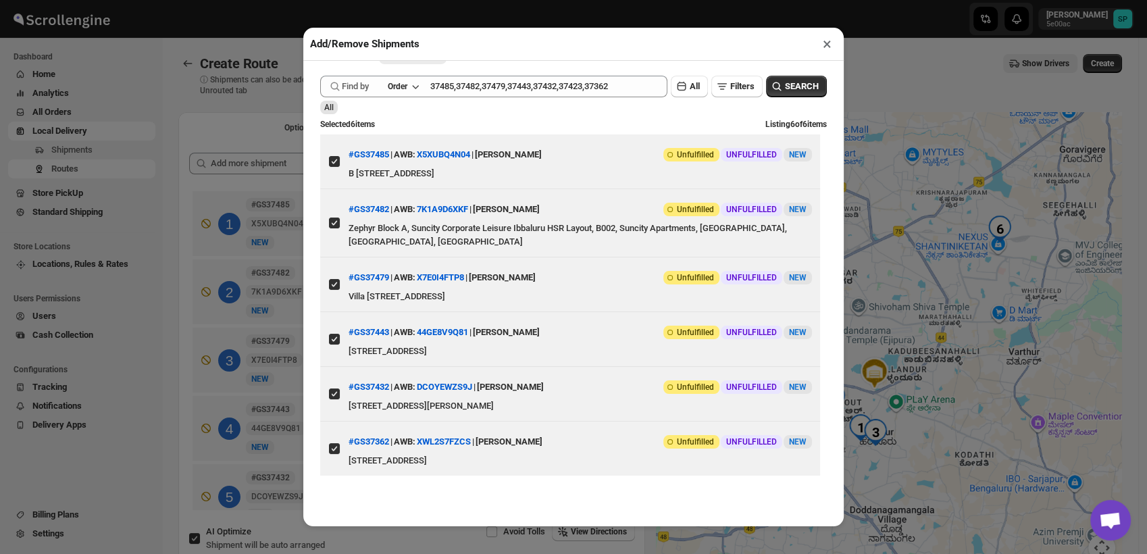
click at [827, 41] on button "×" at bounding box center [828, 43] width 20 height 19
